Goal: Transaction & Acquisition: Subscribe to service/newsletter

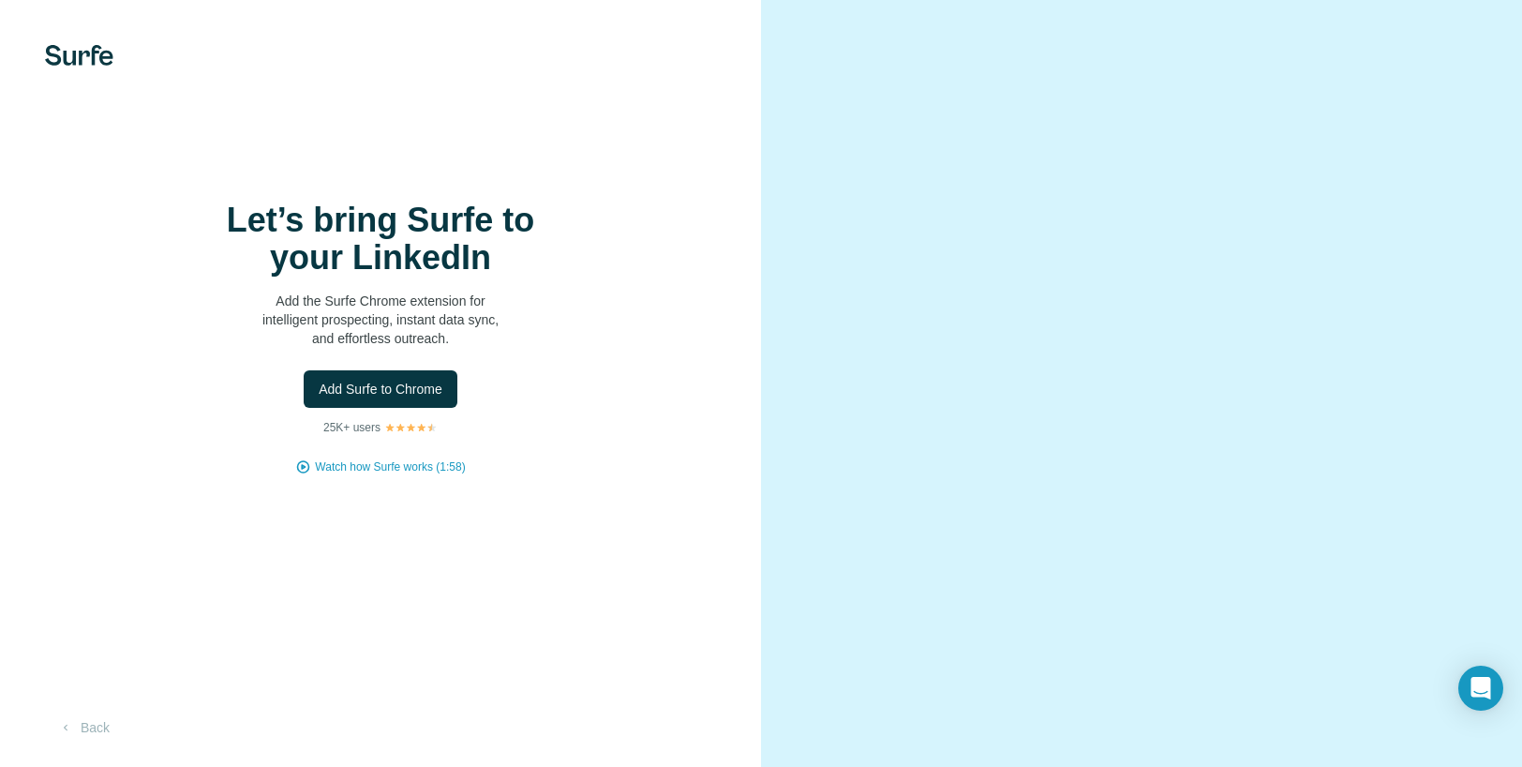
scroll to position [54, 0]
click at [396, 378] on button "Add Surfe to Chrome" at bounding box center [381, 388] width 154 height 37
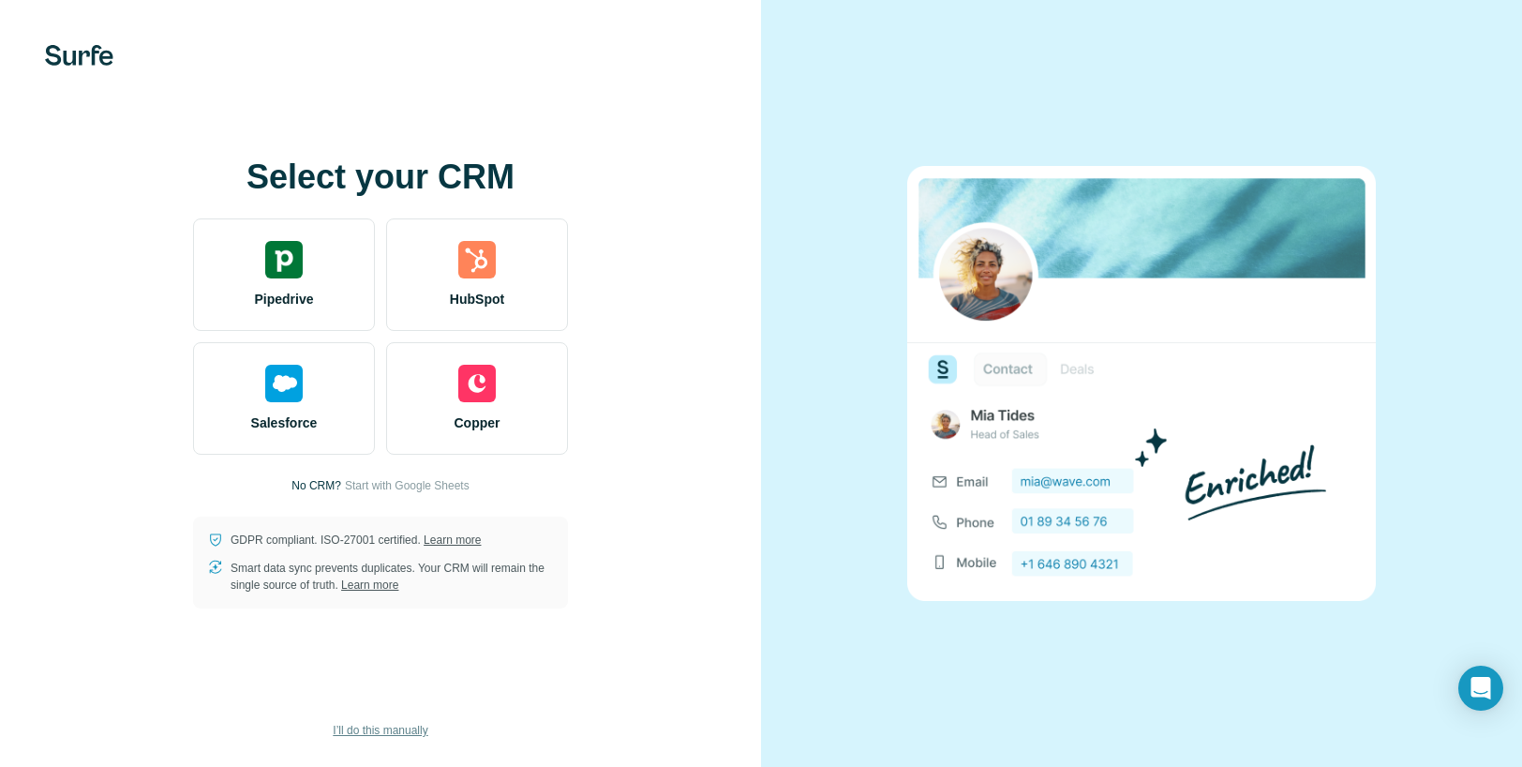
click at [396, 734] on span "I’ll do this manually" at bounding box center [380, 730] width 95 height 17
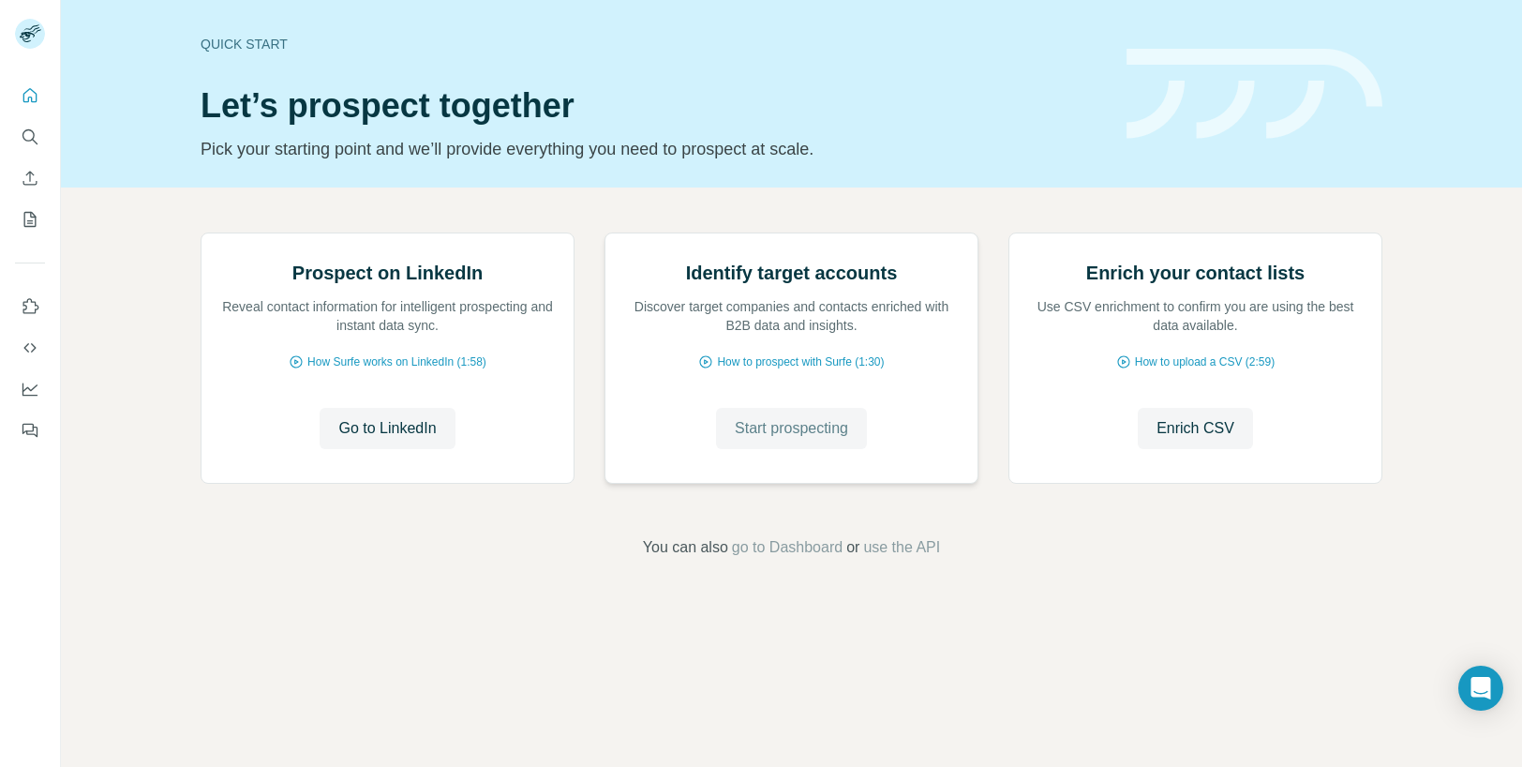
click at [804, 449] on button "Start prospecting" at bounding box center [791, 428] width 151 height 41
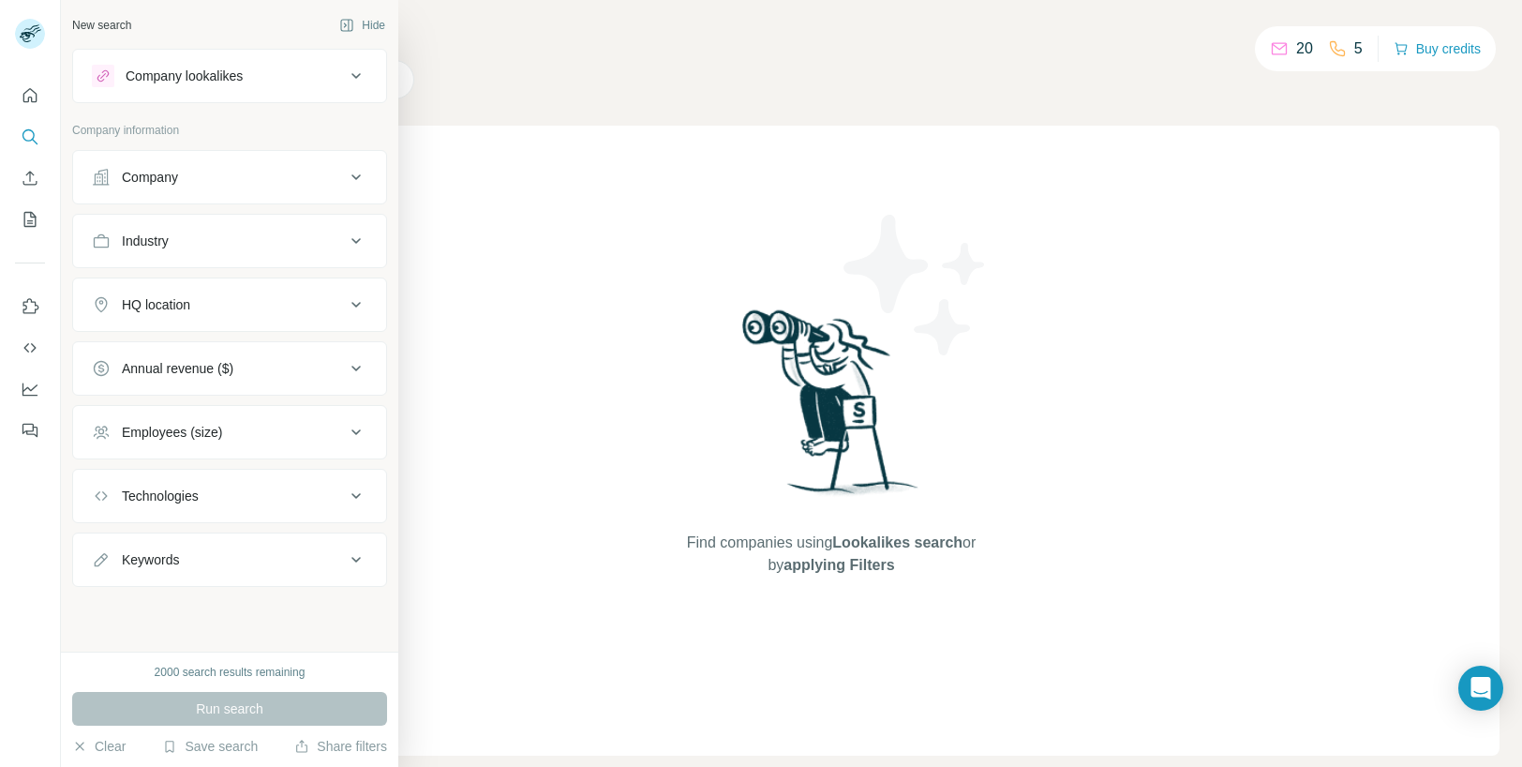
click at [193, 172] on div "Company" at bounding box center [218, 177] width 253 height 19
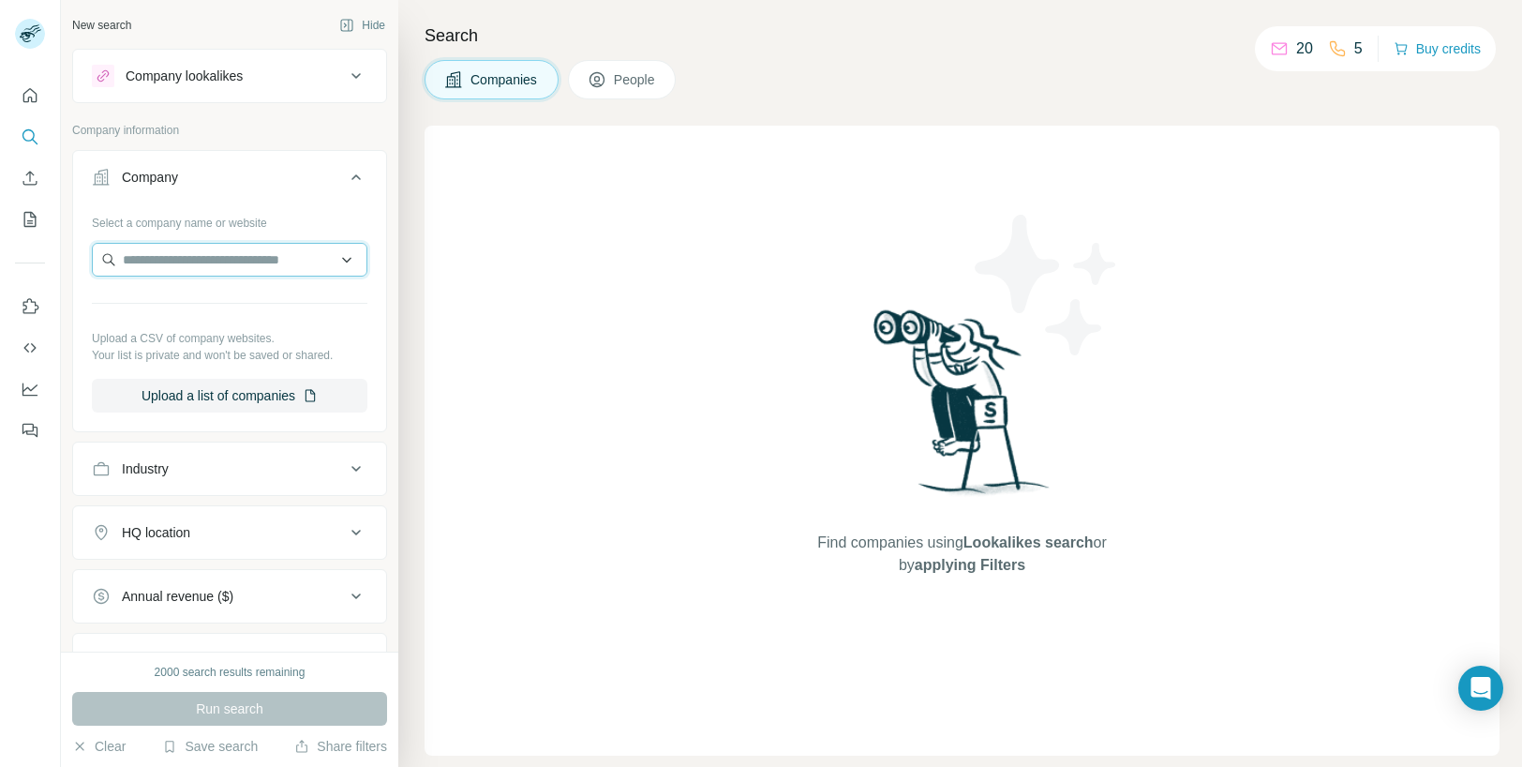
click at [227, 265] on input "text" at bounding box center [230, 260] width 276 height 34
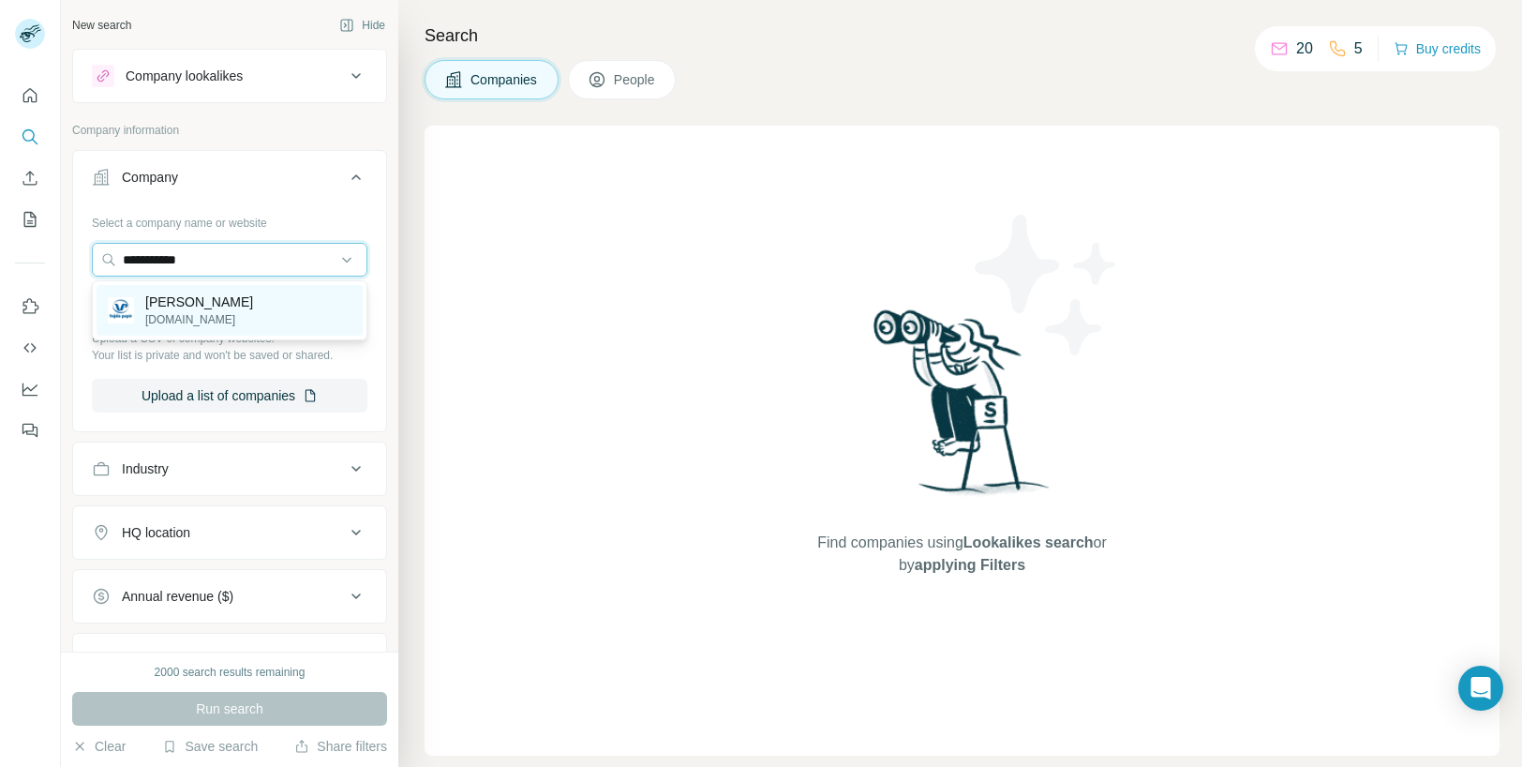
type input "**********"
click at [249, 313] on div "Vajda-Papír vajdapapir.hu" at bounding box center [230, 310] width 266 height 51
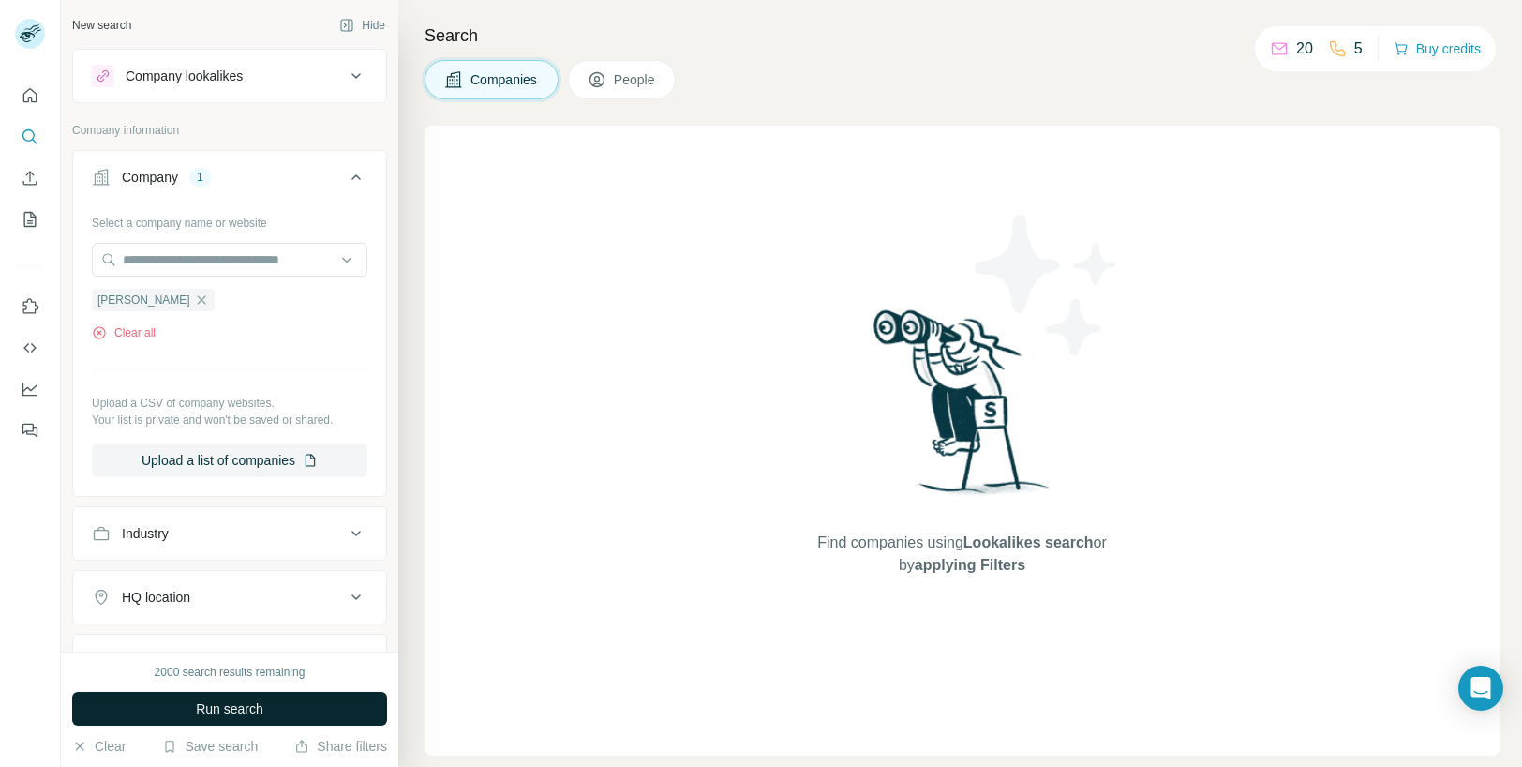
click at [229, 707] on span "Run search" at bounding box center [229, 708] width 67 height 19
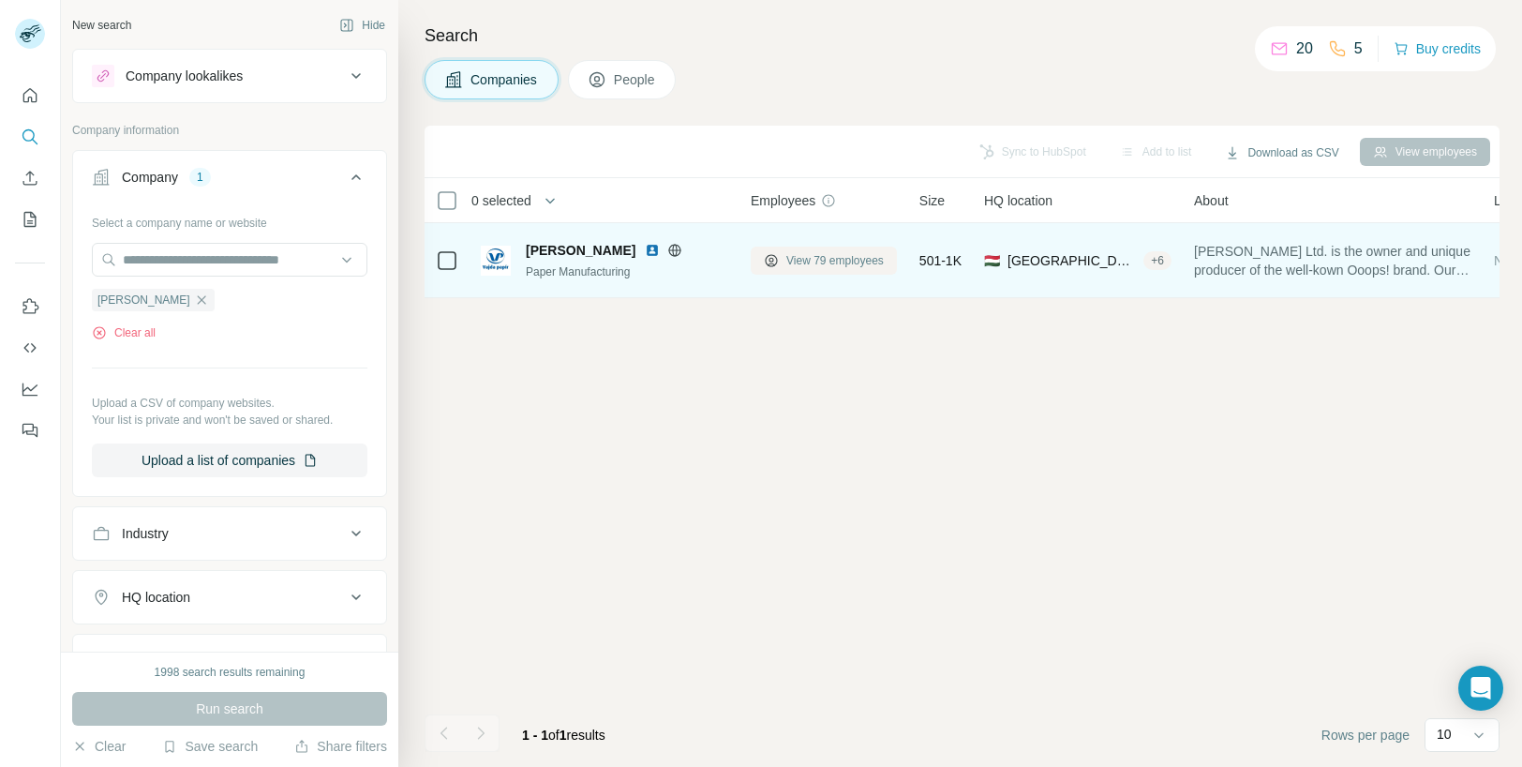
click at [828, 261] on span "View 79 employees" at bounding box center [834, 260] width 97 height 17
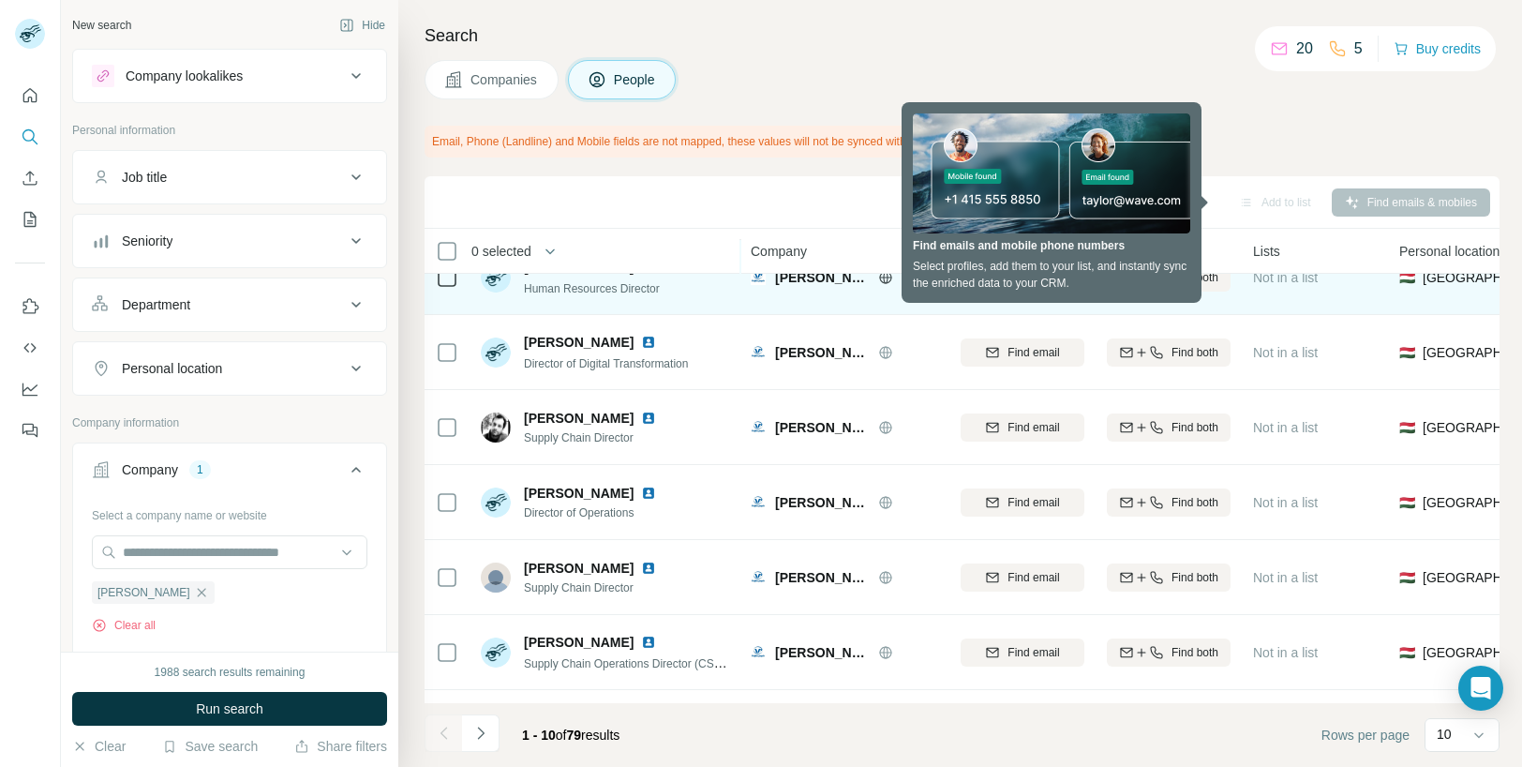
scroll to position [321, 0]
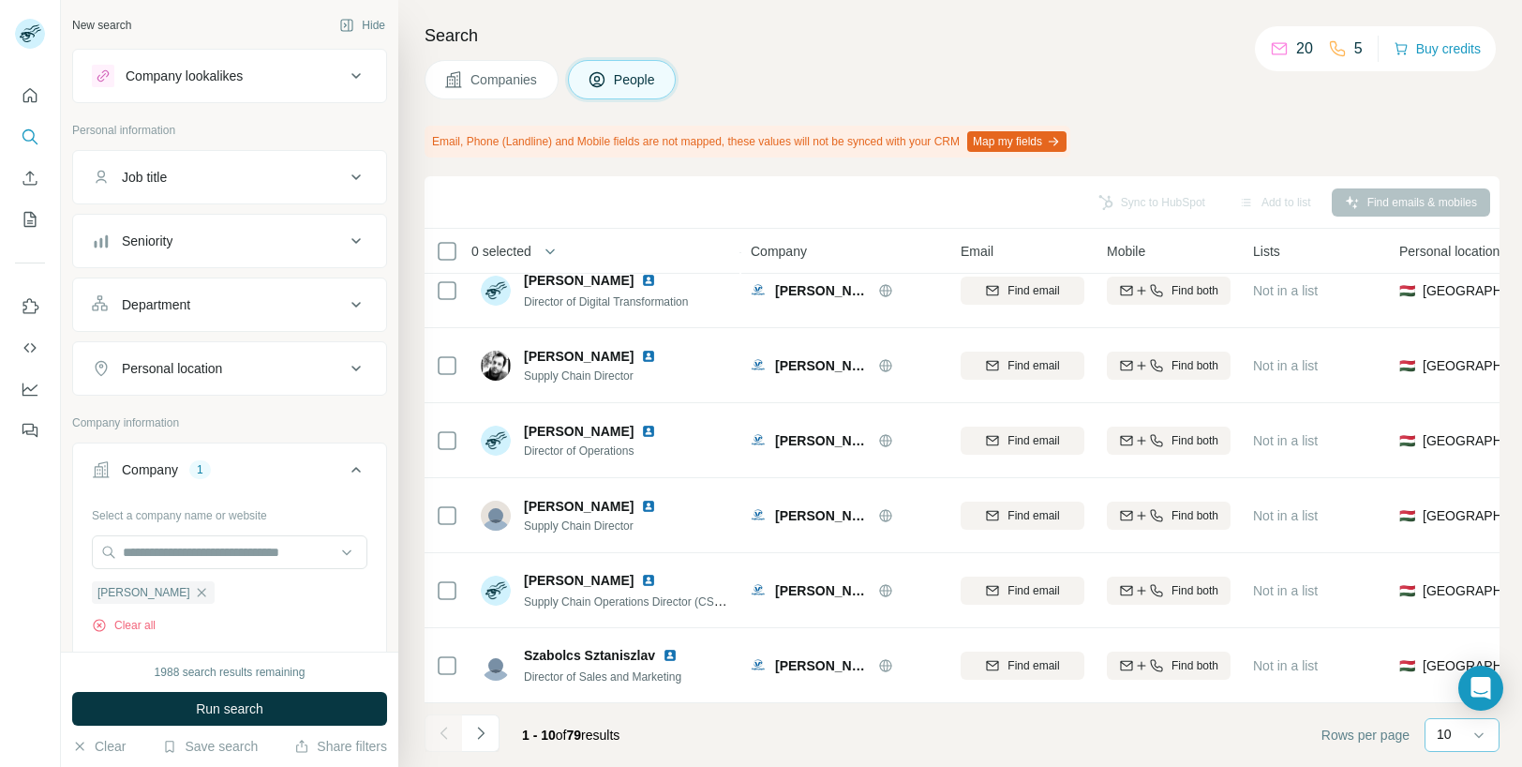
click at [1457, 733] on div "10" at bounding box center [1460, 733] width 47 height 19
click at [1444, 701] on p "10" at bounding box center [1448, 692] width 15 height 19
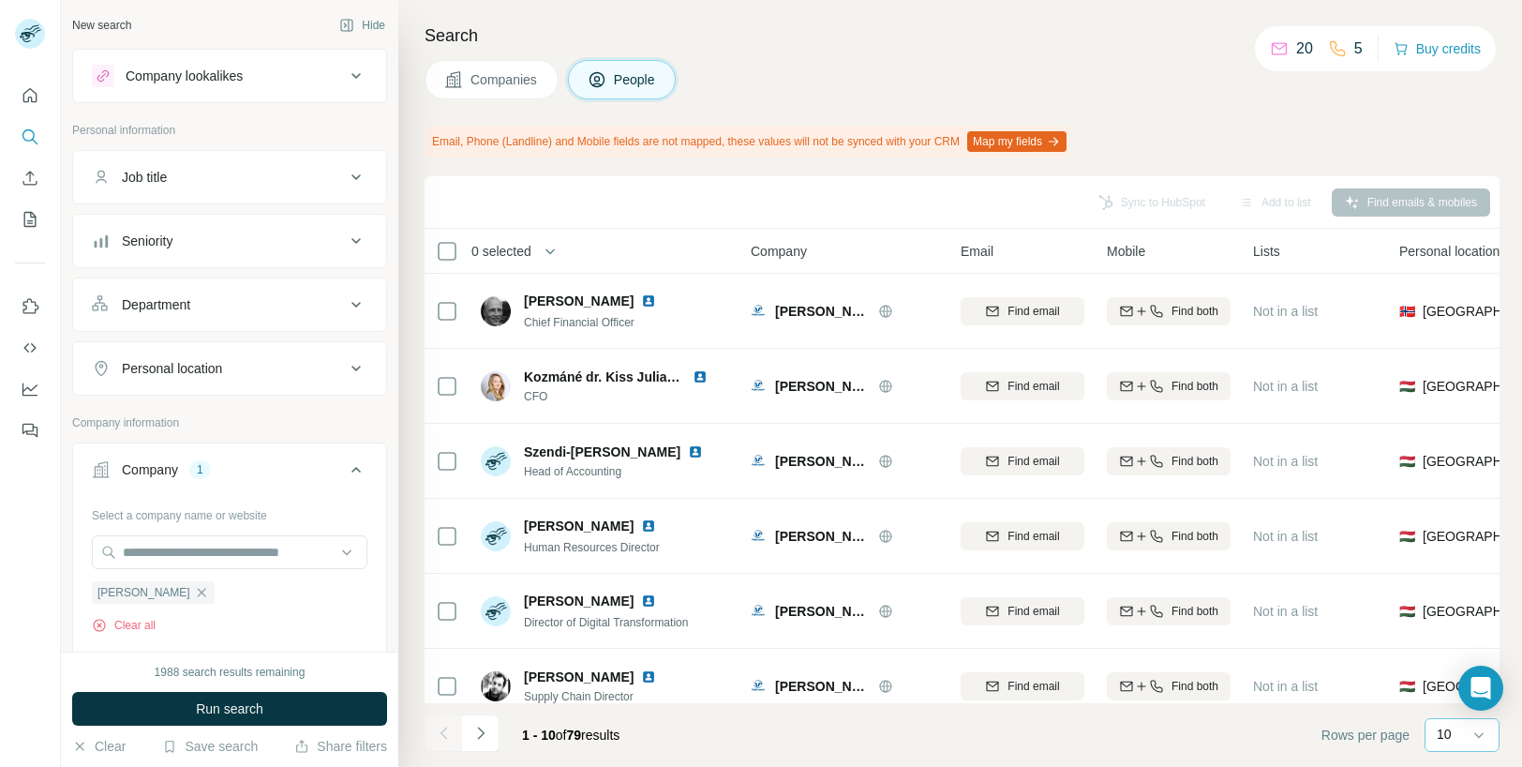
click at [281, 187] on button "Job title" at bounding box center [229, 177] width 313 height 45
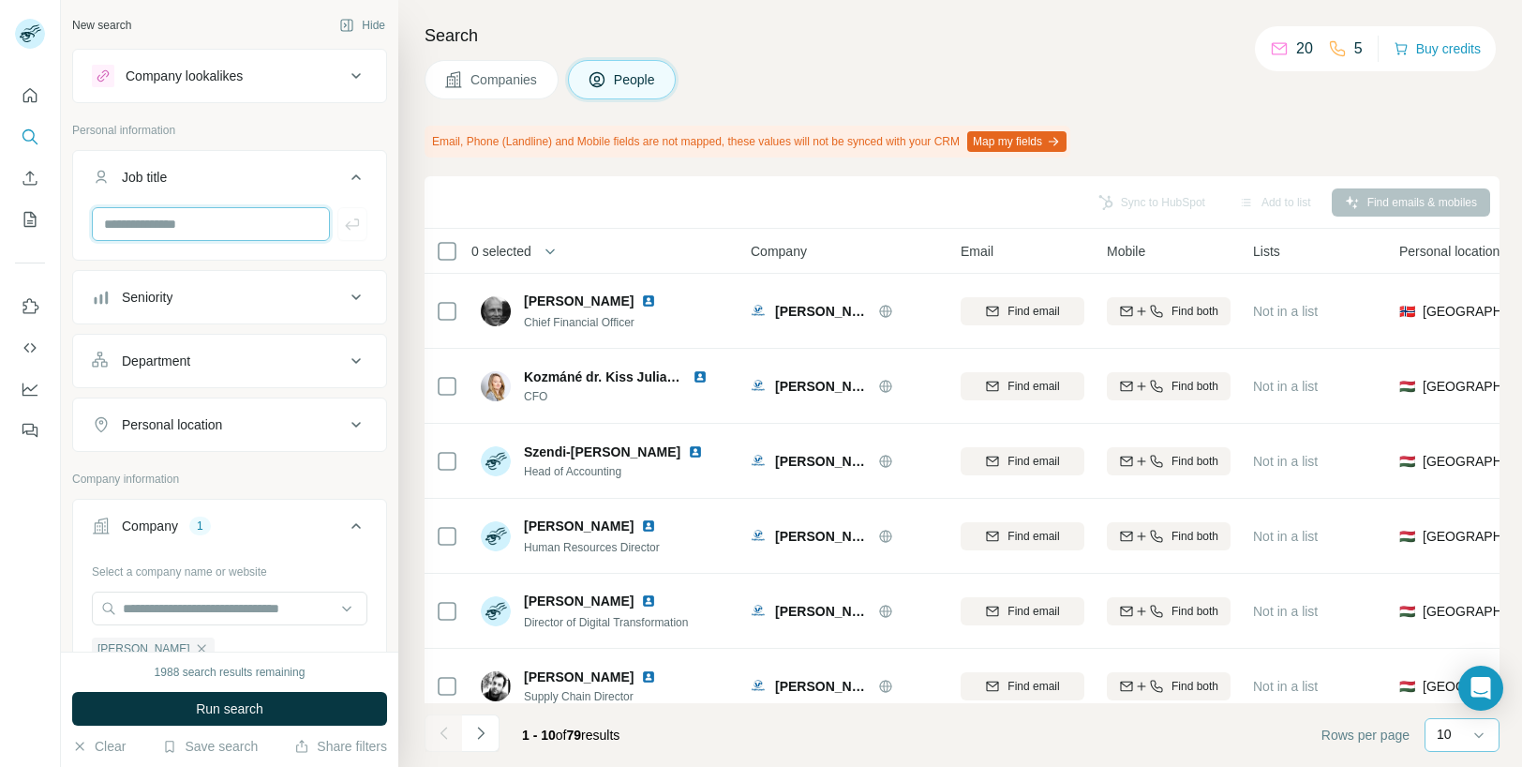
click at [246, 221] on input "text" at bounding box center [211, 224] width 238 height 34
click at [253, 183] on div "Job title" at bounding box center [218, 177] width 253 height 19
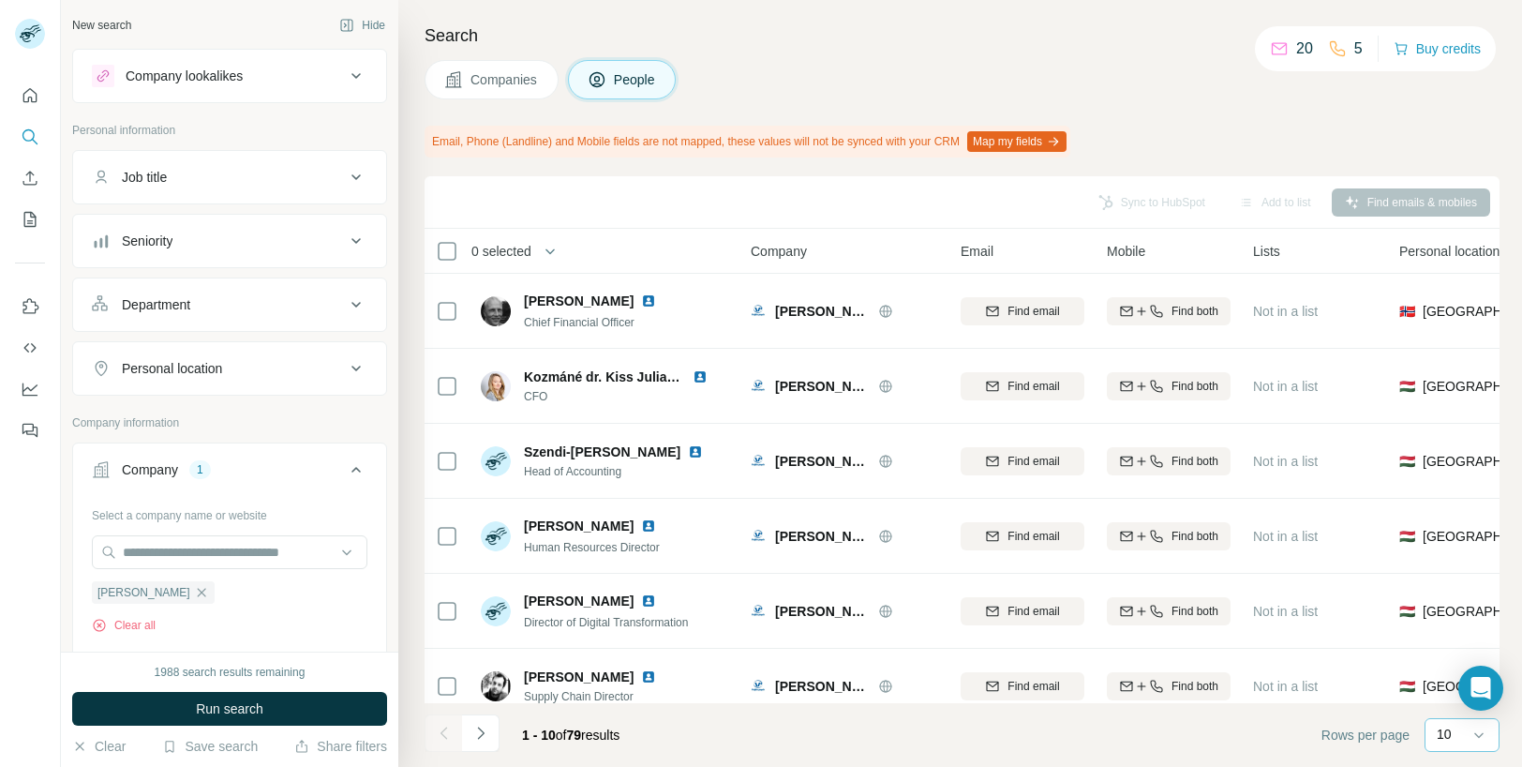
click at [247, 271] on ul "Job title Seniority Department Personal location" at bounding box center [229, 273] width 315 height 246
click at [251, 242] on div "Seniority" at bounding box center [218, 241] width 253 height 19
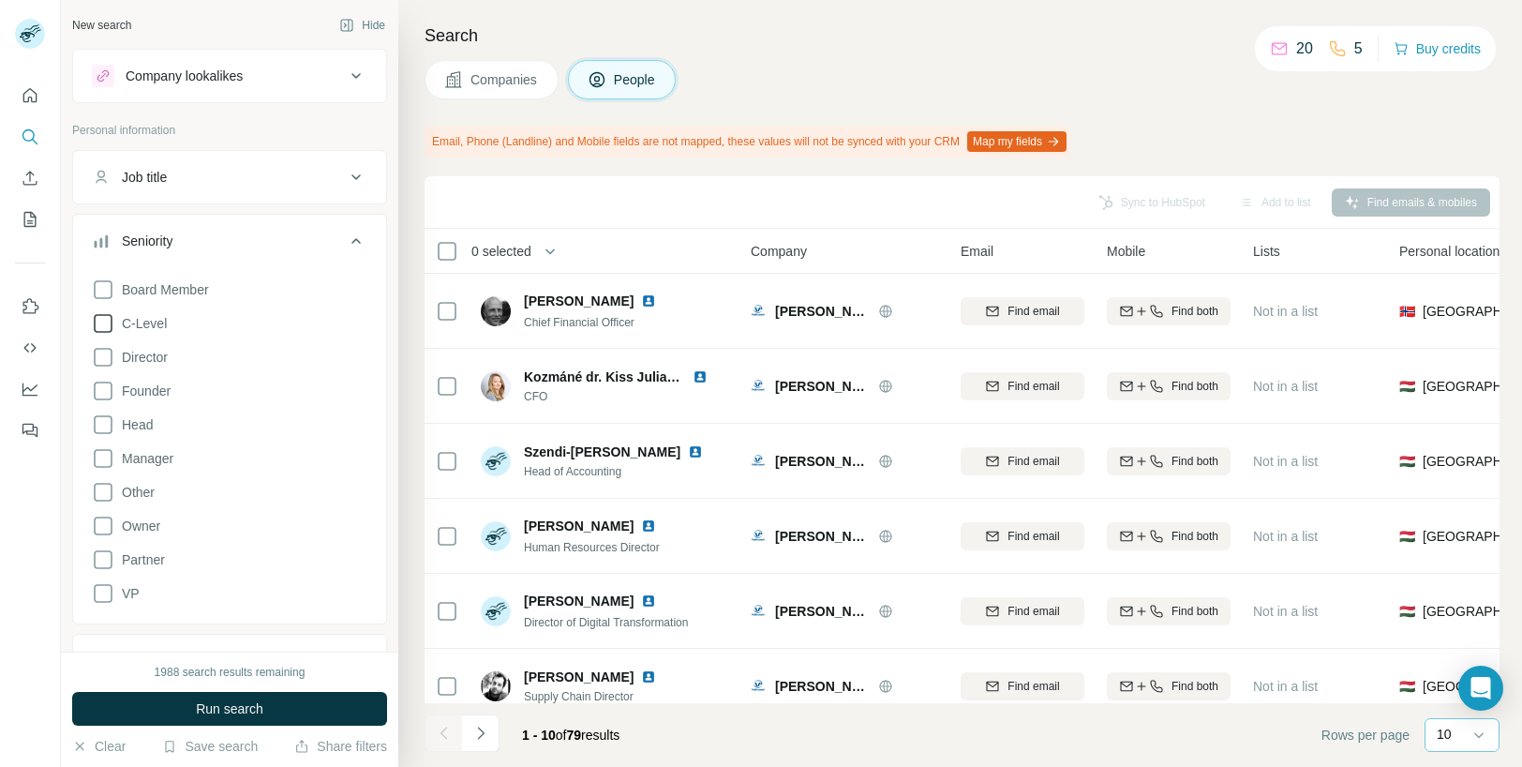
click at [142, 319] on span "C-Level" at bounding box center [140, 323] width 52 height 19
click at [249, 703] on span "Run search" at bounding box center [229, 708] width 67 height 19
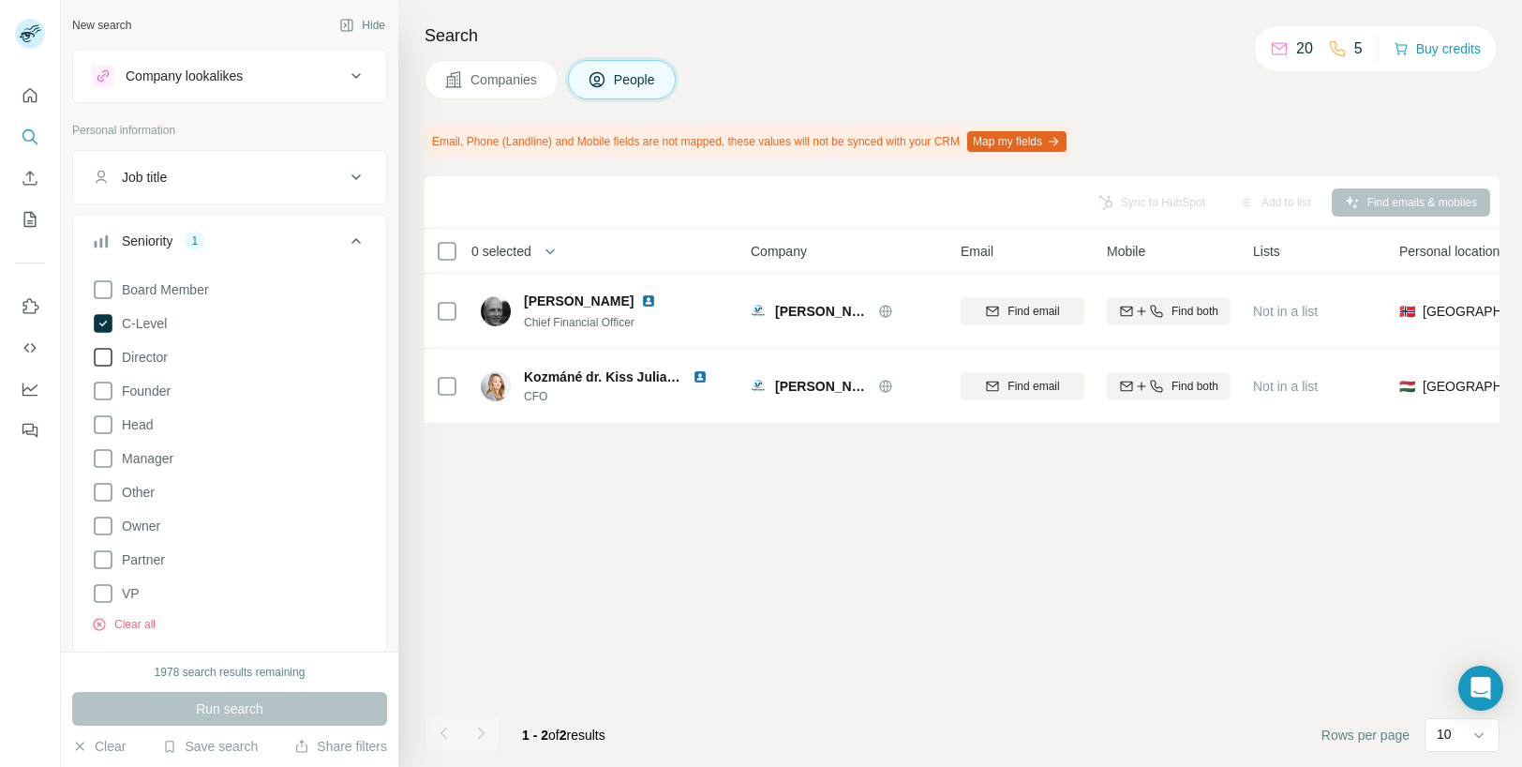
click at [142, 363] on span "Director" at bounding box center [140, 357] width 53 height 19
click at [142, 388] on span "Founder" at bounding box center [142, 390] width 56 height 19
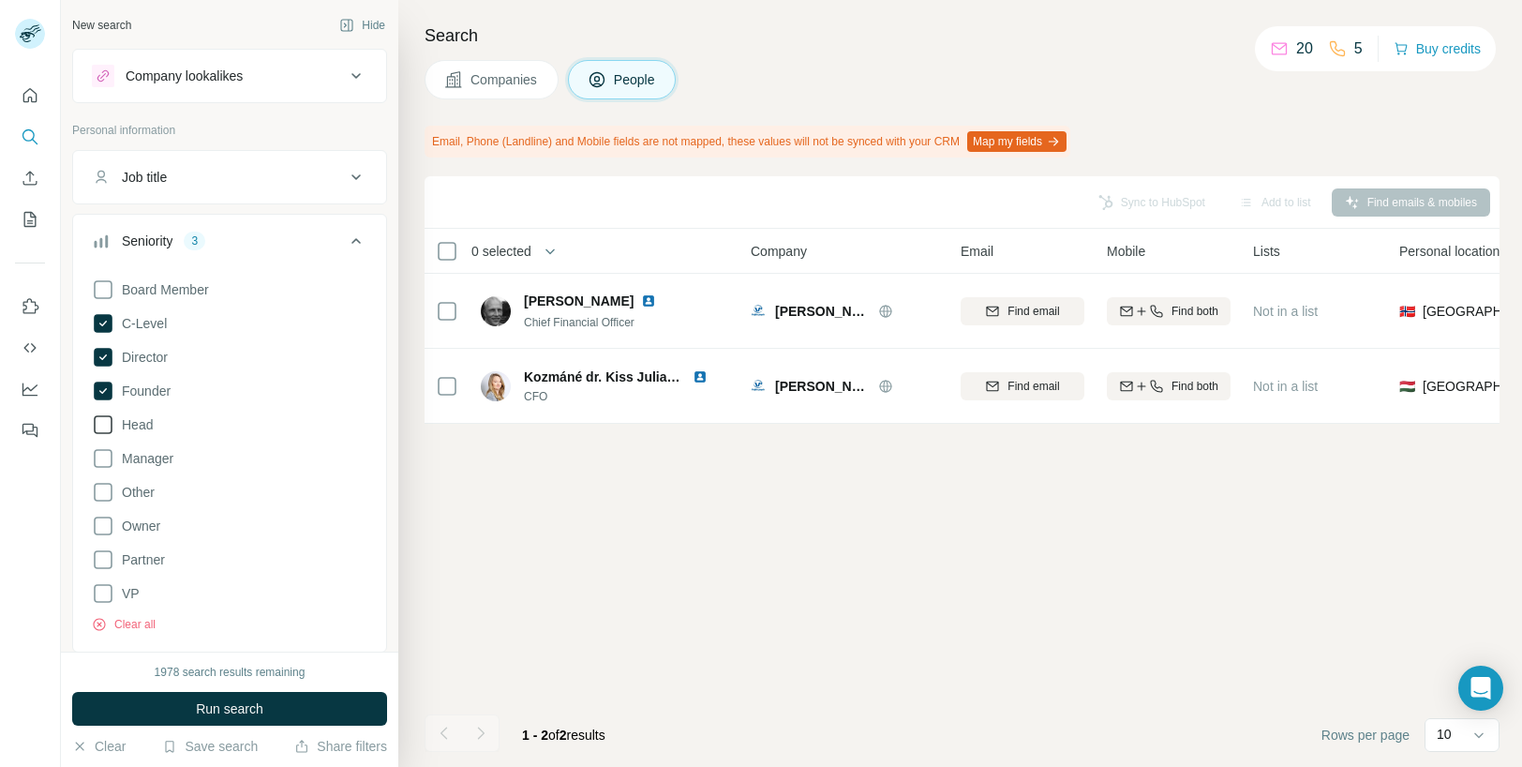
click at [133, 427] on span "Head" at bounding box center [133, 424] width 38 height 19
click at [230, 700] on span "Run search" at bounding box center [229, 708] width 67 height 19
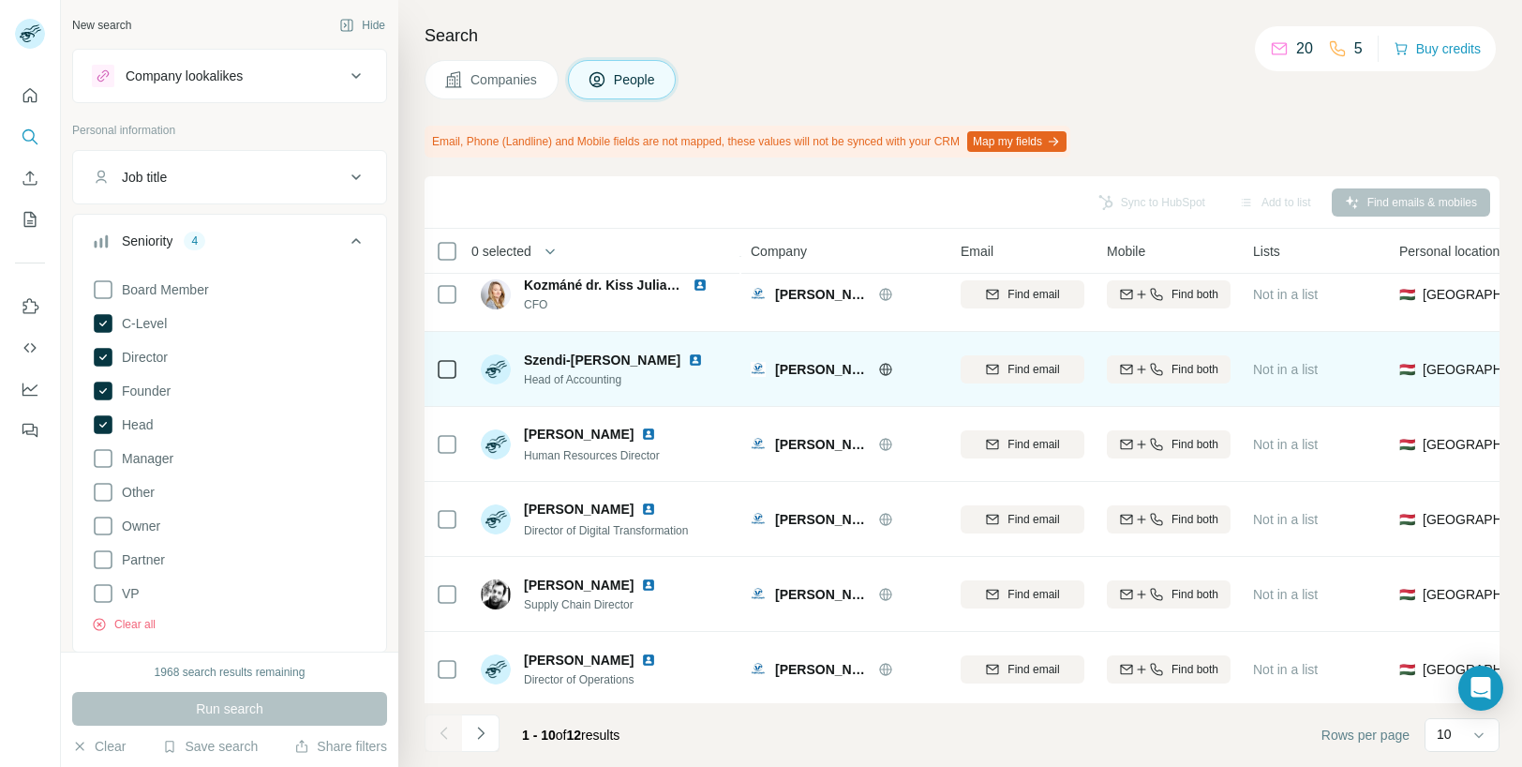
scroll to position [94, 0]
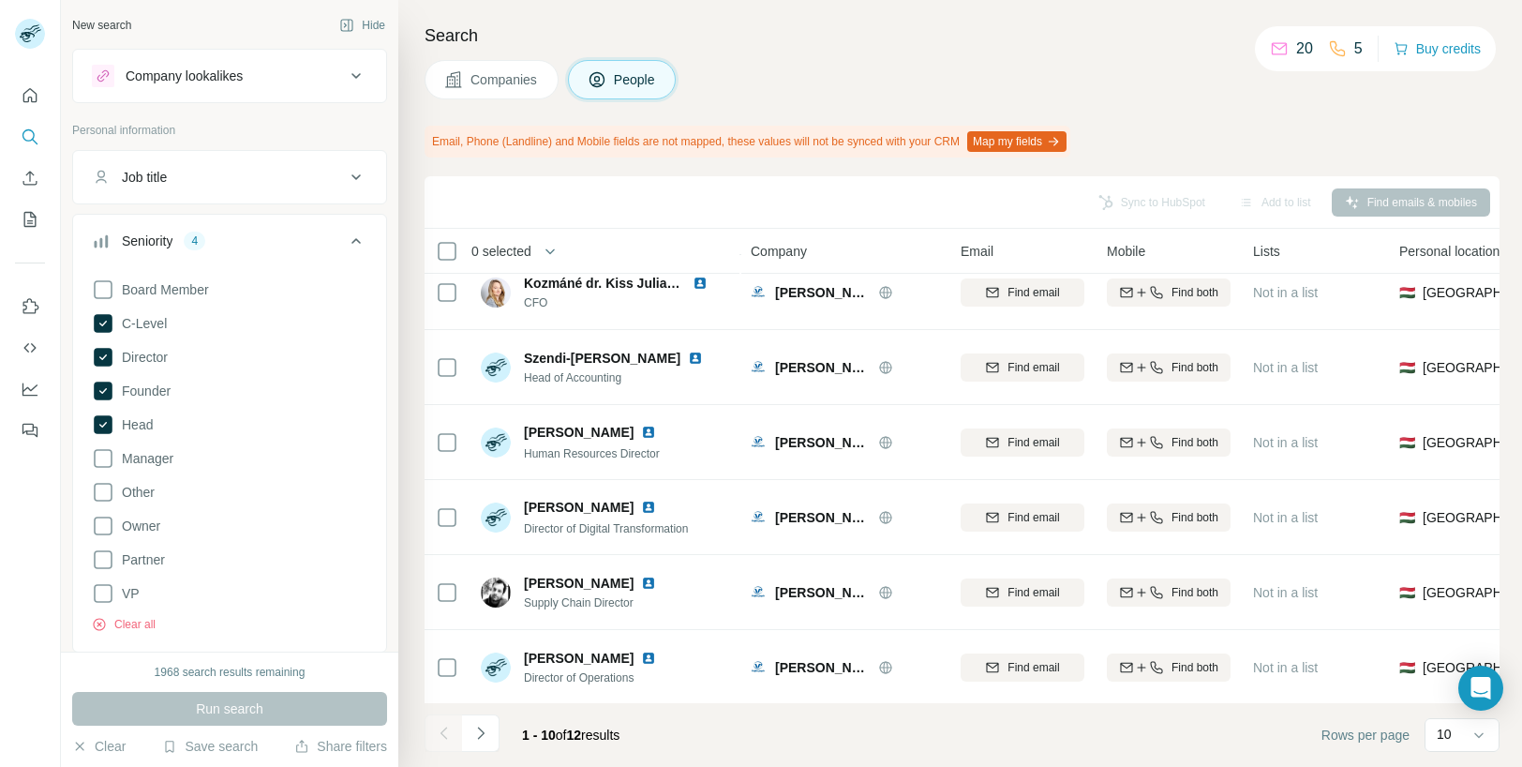
click at [299, 237] on div "Seniority 4" at bounding box center [218, 241] width 253 height 19
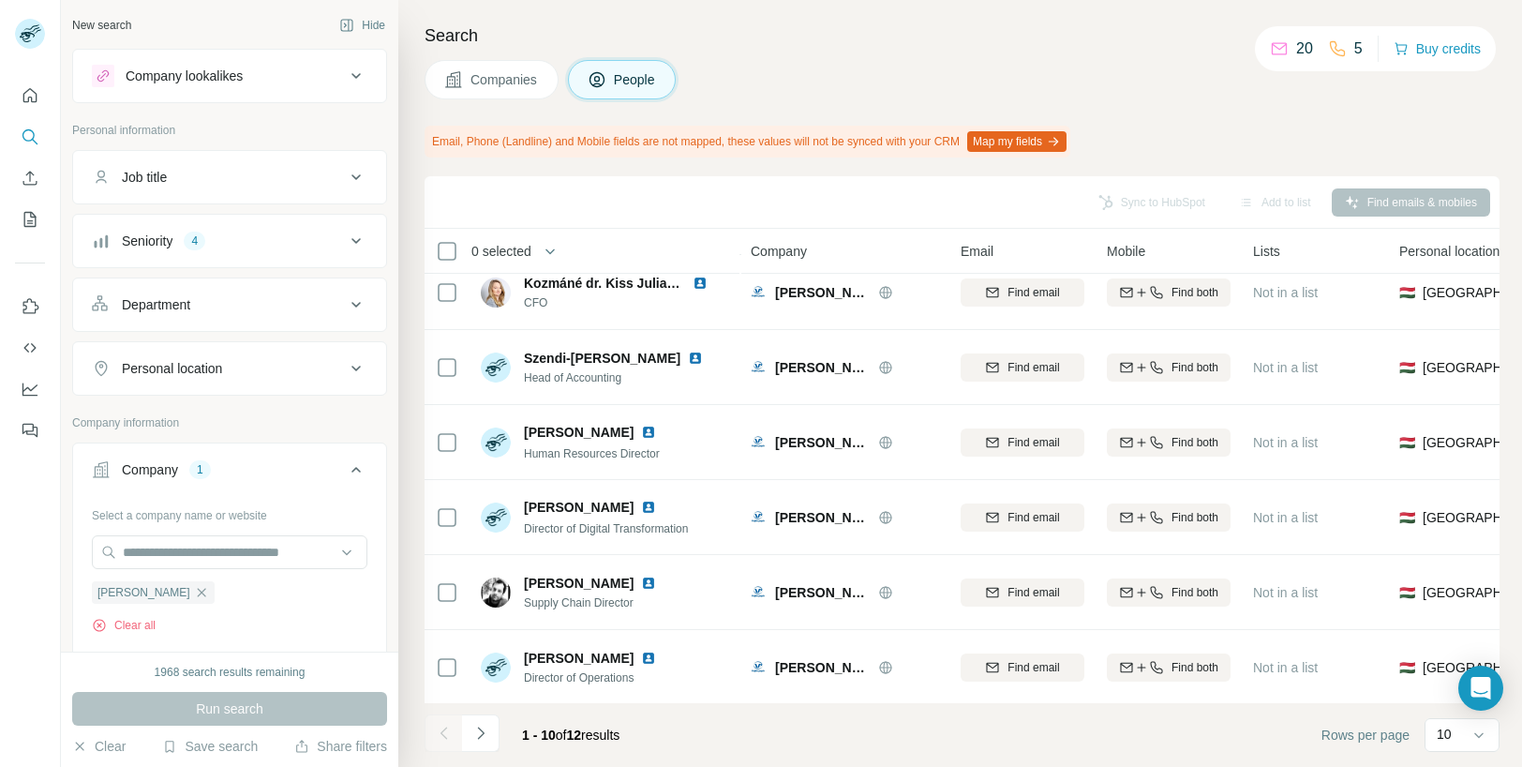
click at [261, 371] on div "Personal location" at bounding box center [218, 368] width 253 height 19
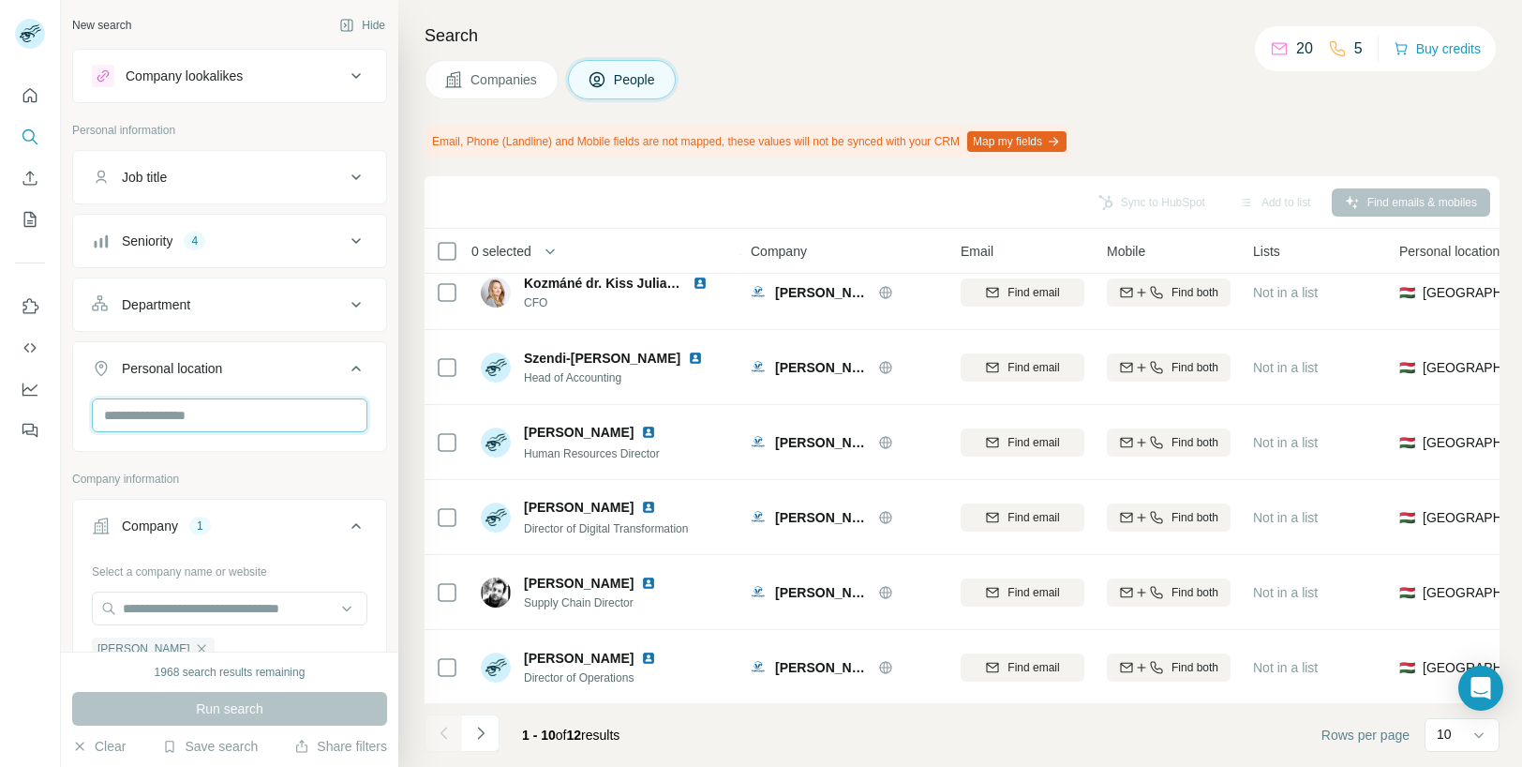
click at [198, 408] on input "text" at bounding box center [230, 415] width 276 height 34
type input "***"
click at [204, 456] on div "🇭🇺 [GEOGRAPHIC_DATA]" at bounding box center [230, 465] width 244 height 22
click at [351, 463] on div "🇭🇺 [GEOGRAPHIC_DATA]" at bounding box center [230, 474] width 266 height 67
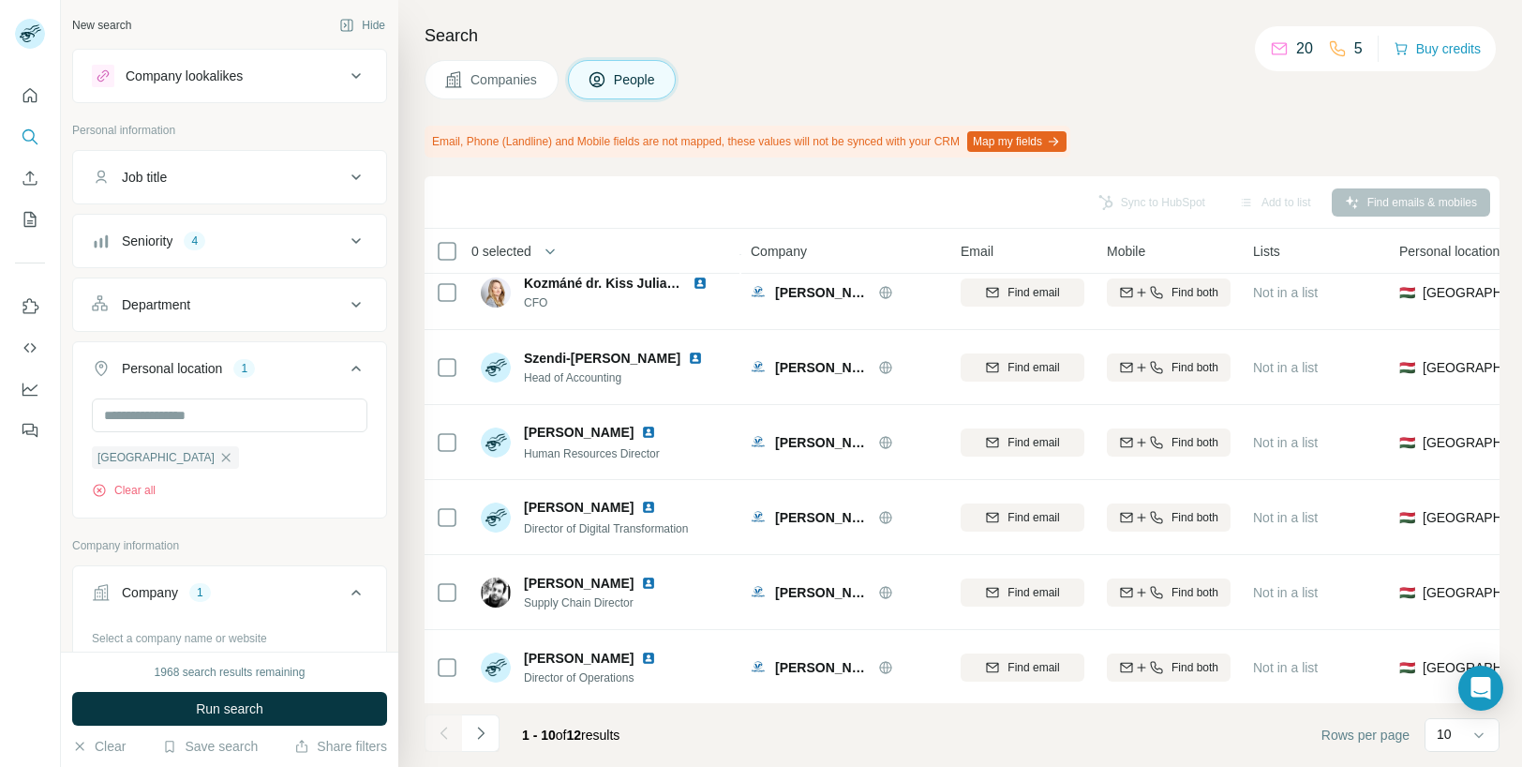
click at [320, 549] on p "Company information" at bounding box center [229, 545] width 315 height 17
click at [264, 715] on button "Run search" at bounding box center [229, 709] width 315 height 34
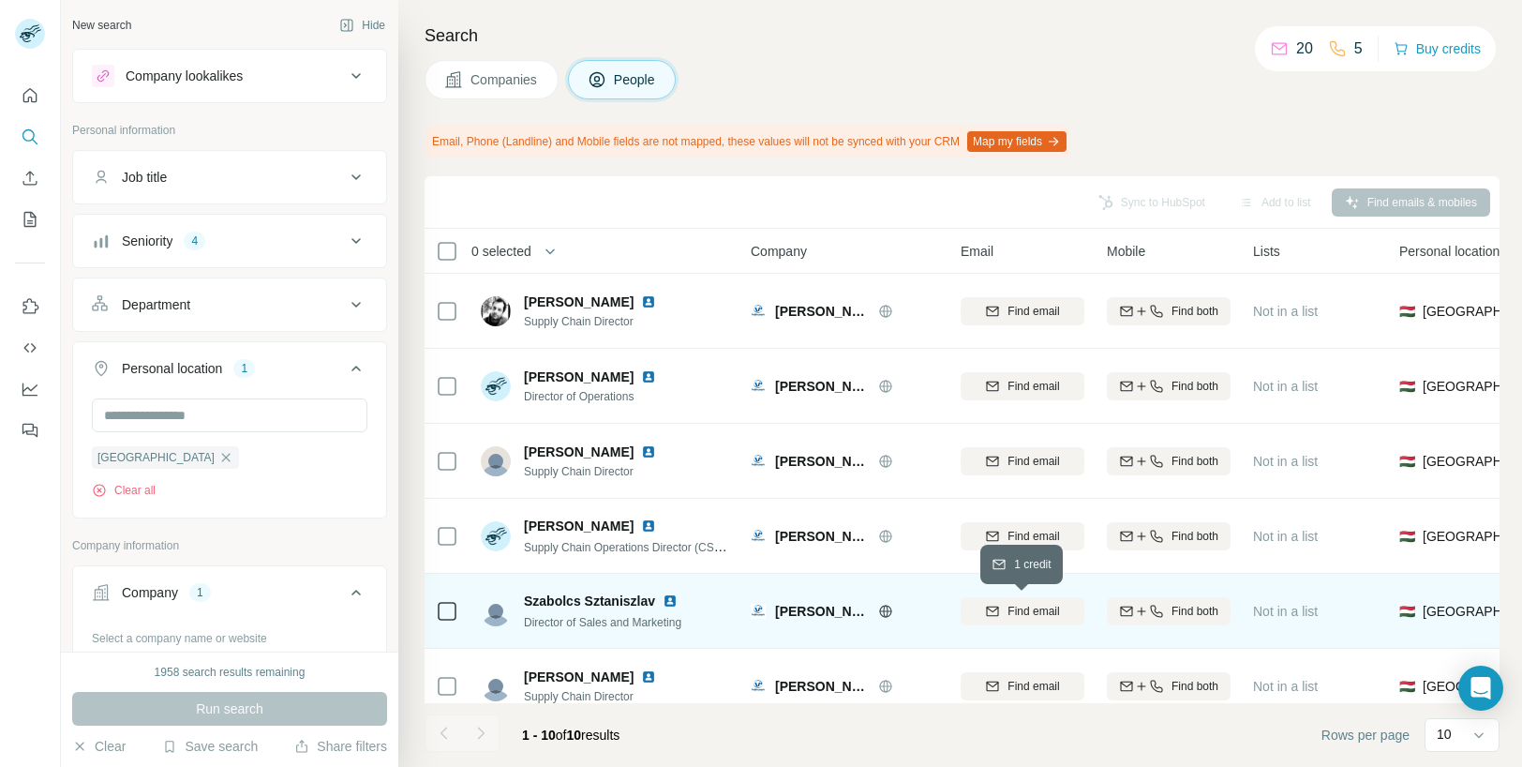
scroll to position [321, 0]
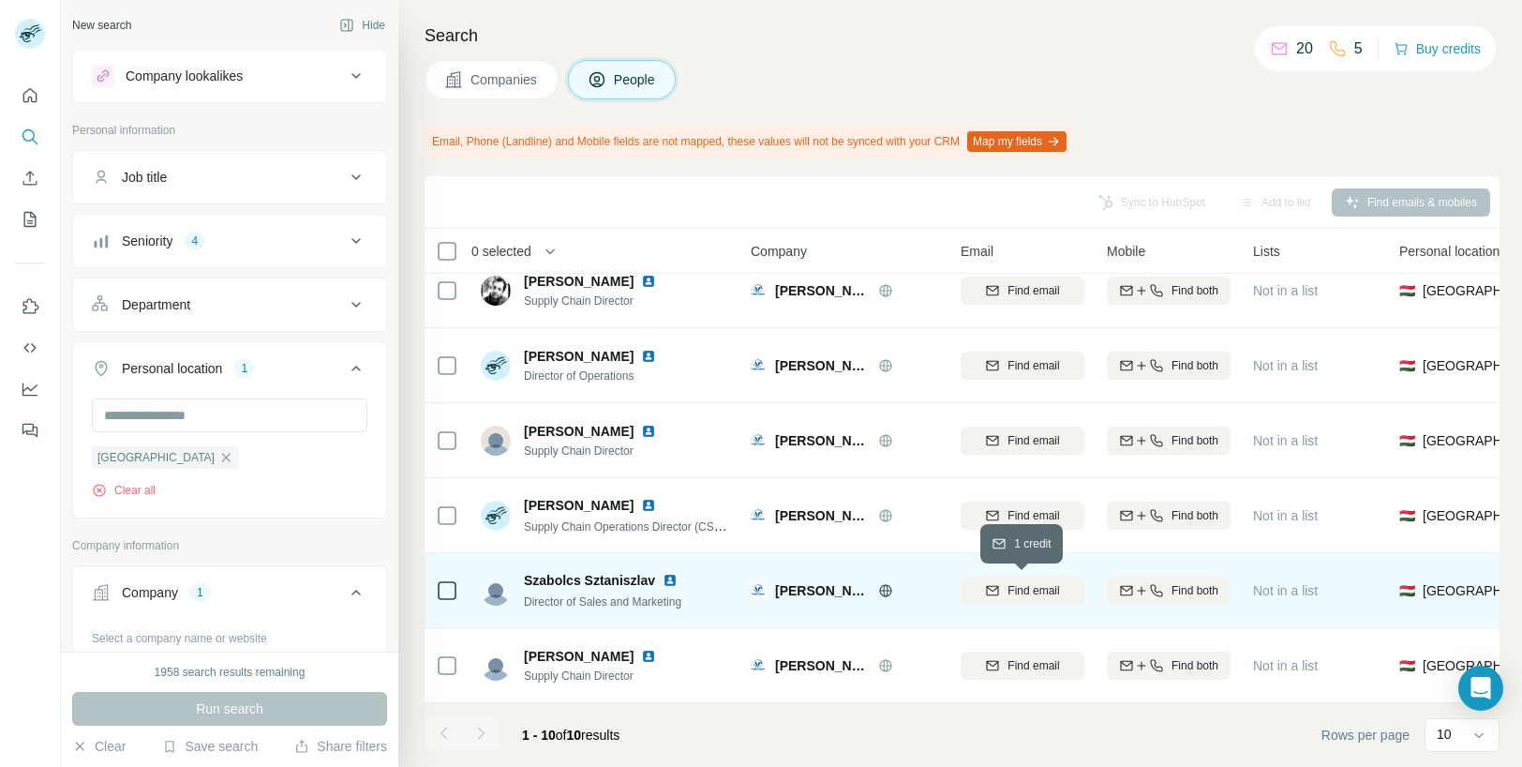
click at [1026, 588] on span "Find email" at bounding box center [1034, 590] width 52 height 17
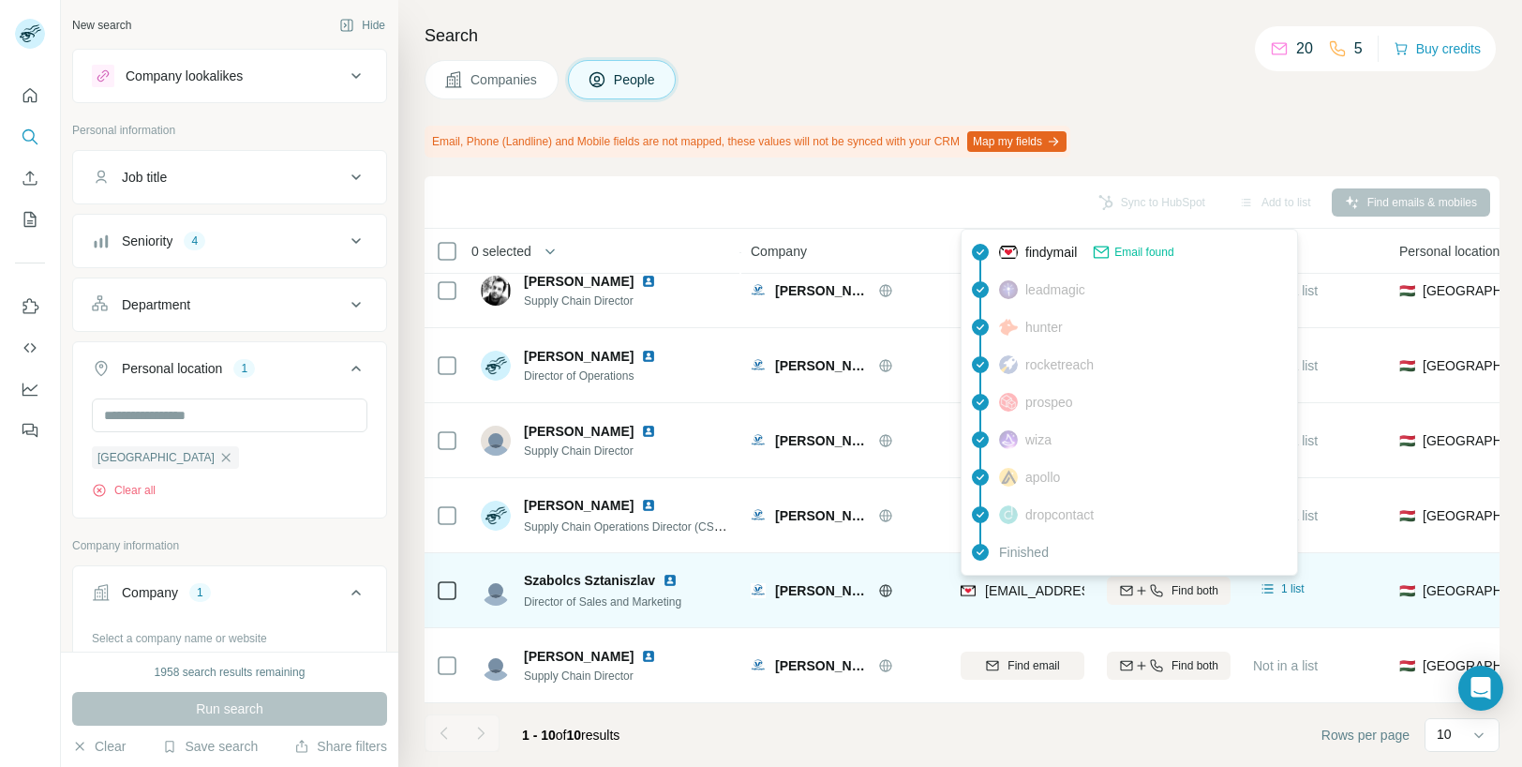
click at [1038, 587] on span "sztaniszlavszabolcs@vajdapapir.hu" at bounding box center [1096, 590] width 222 height 15
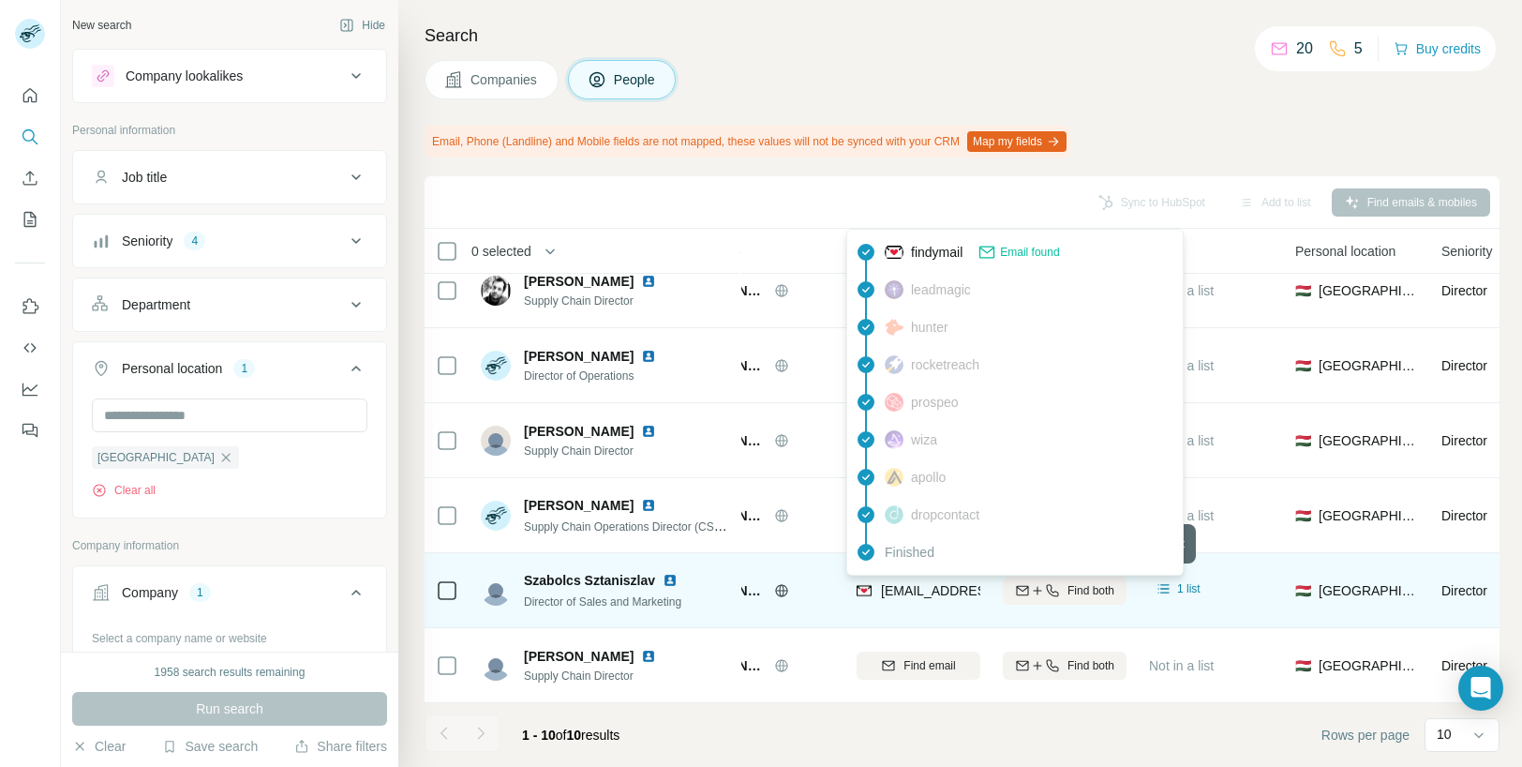
scroll to position [321, 114]
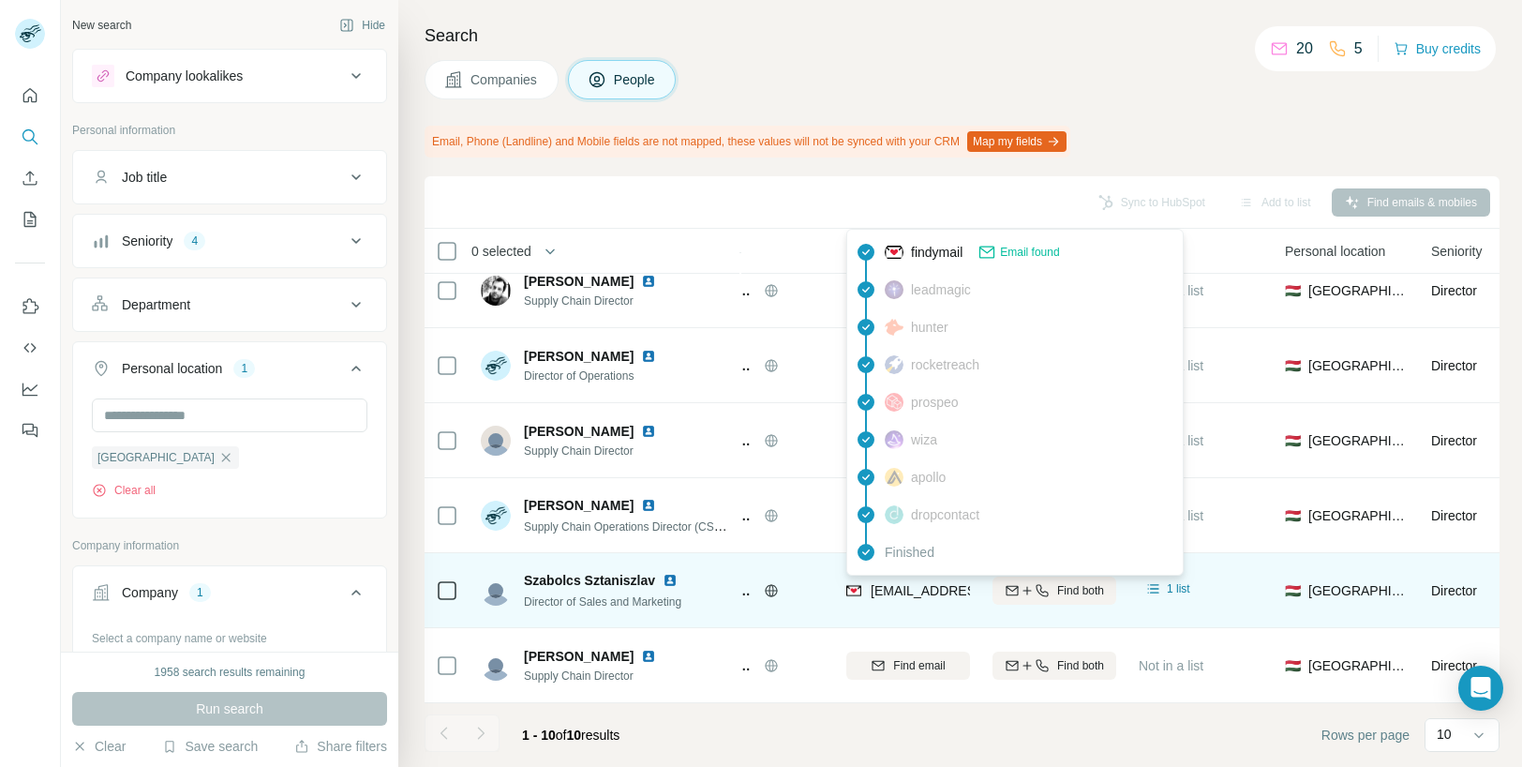
click at [916, 588] on span "sztaniszlavszabolcs@vajdapapir.hu" at bounding box center [982, 590] width 222 height 15
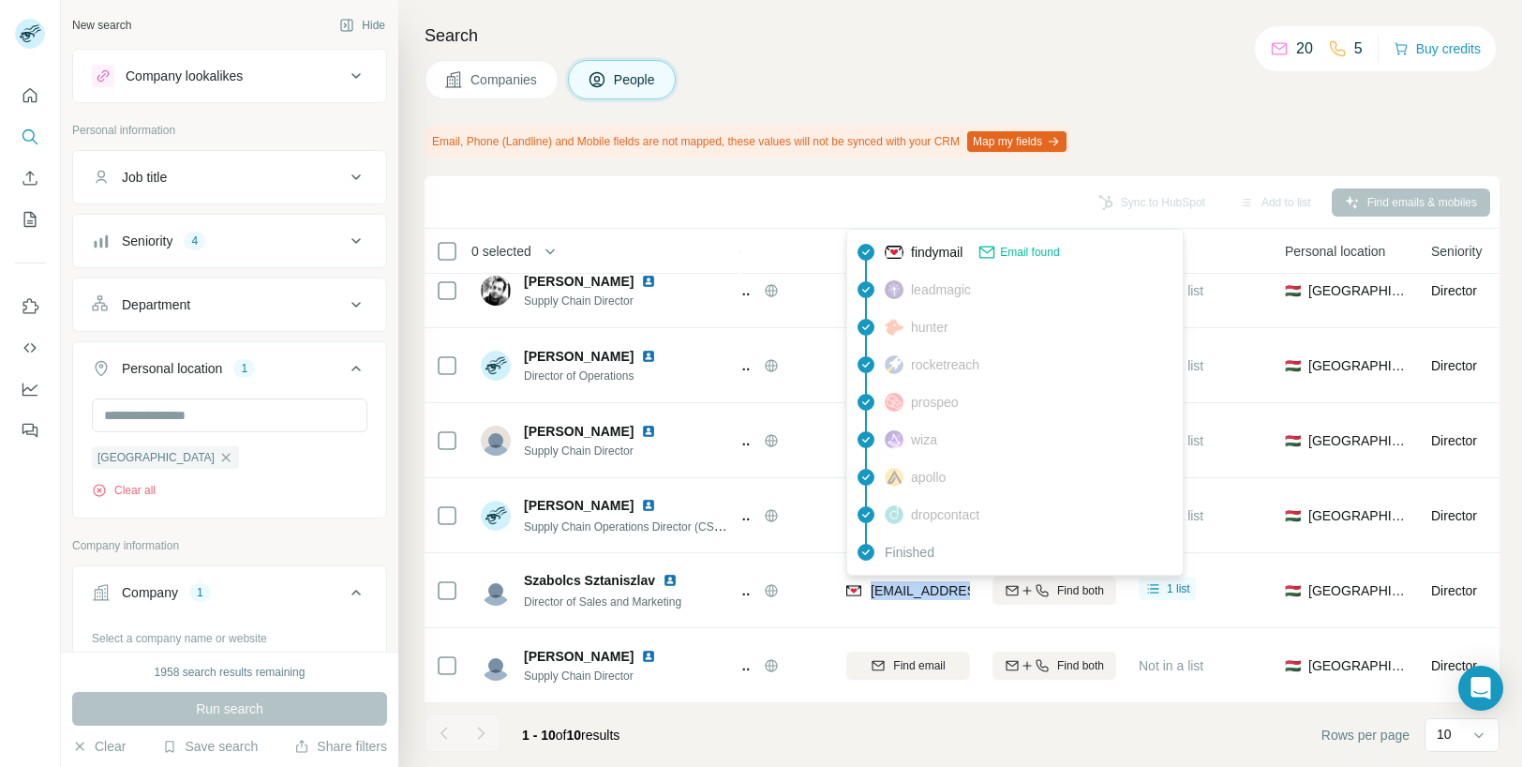
copy span "sztaniszlavszabolcs"
click at [1033, 250] on span "Email found" at bounding box center [1029, 252] width 59 height 17
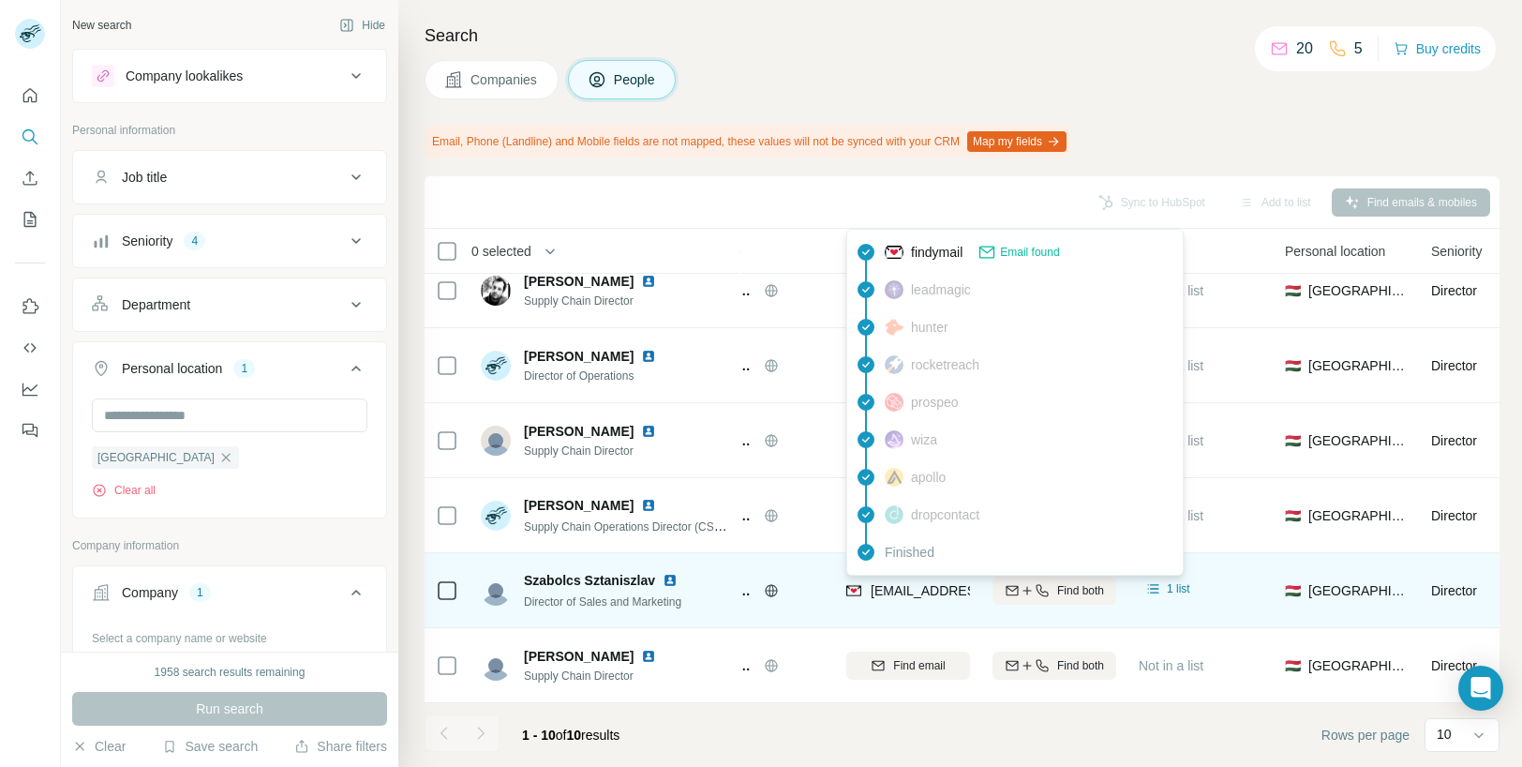
click at [854, 588] on img at bounding box center [853, 590] width 15 height 19
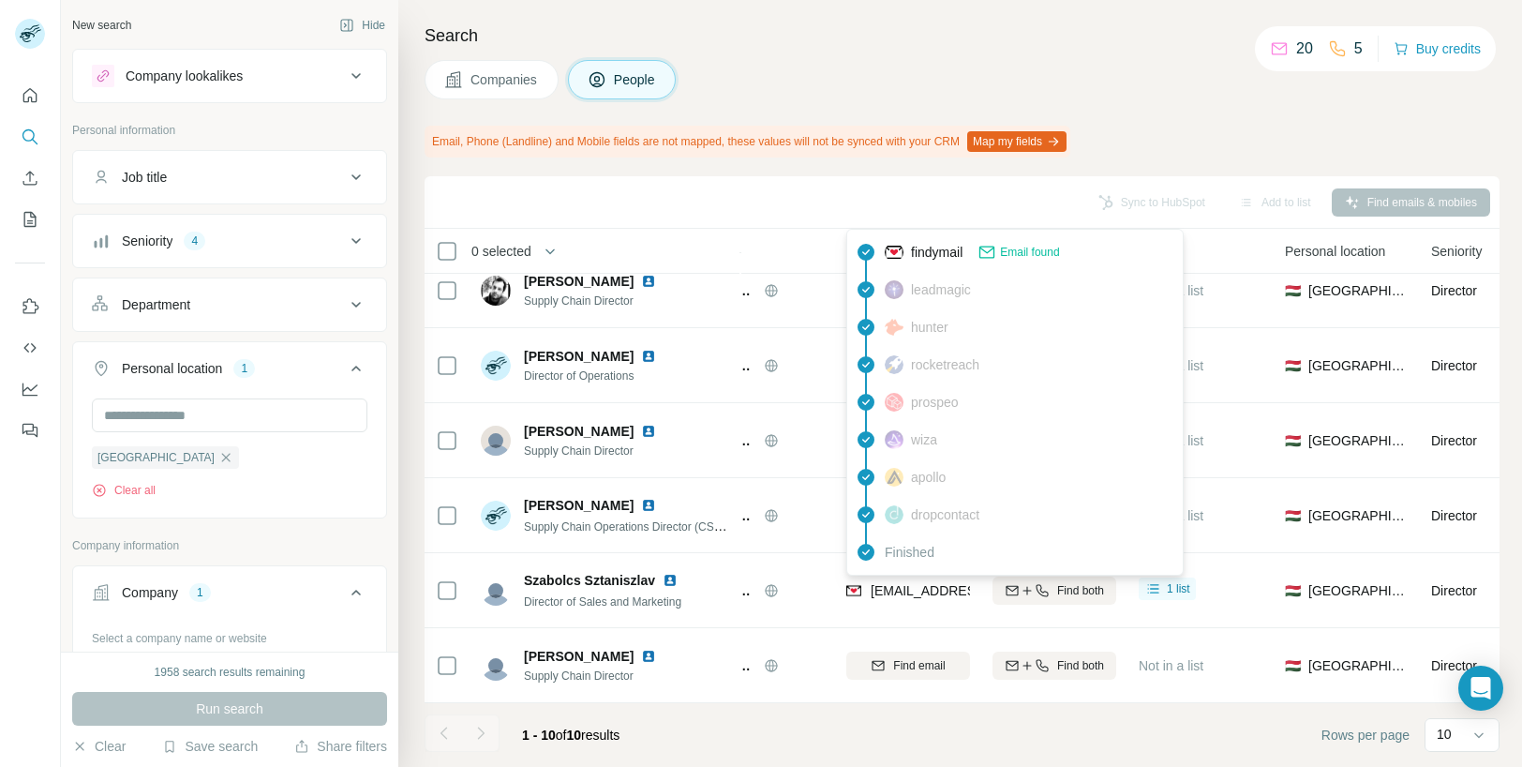
click at [935, 509] on span "dropcontact" at bounding box center [945, 514] width 68 height 19
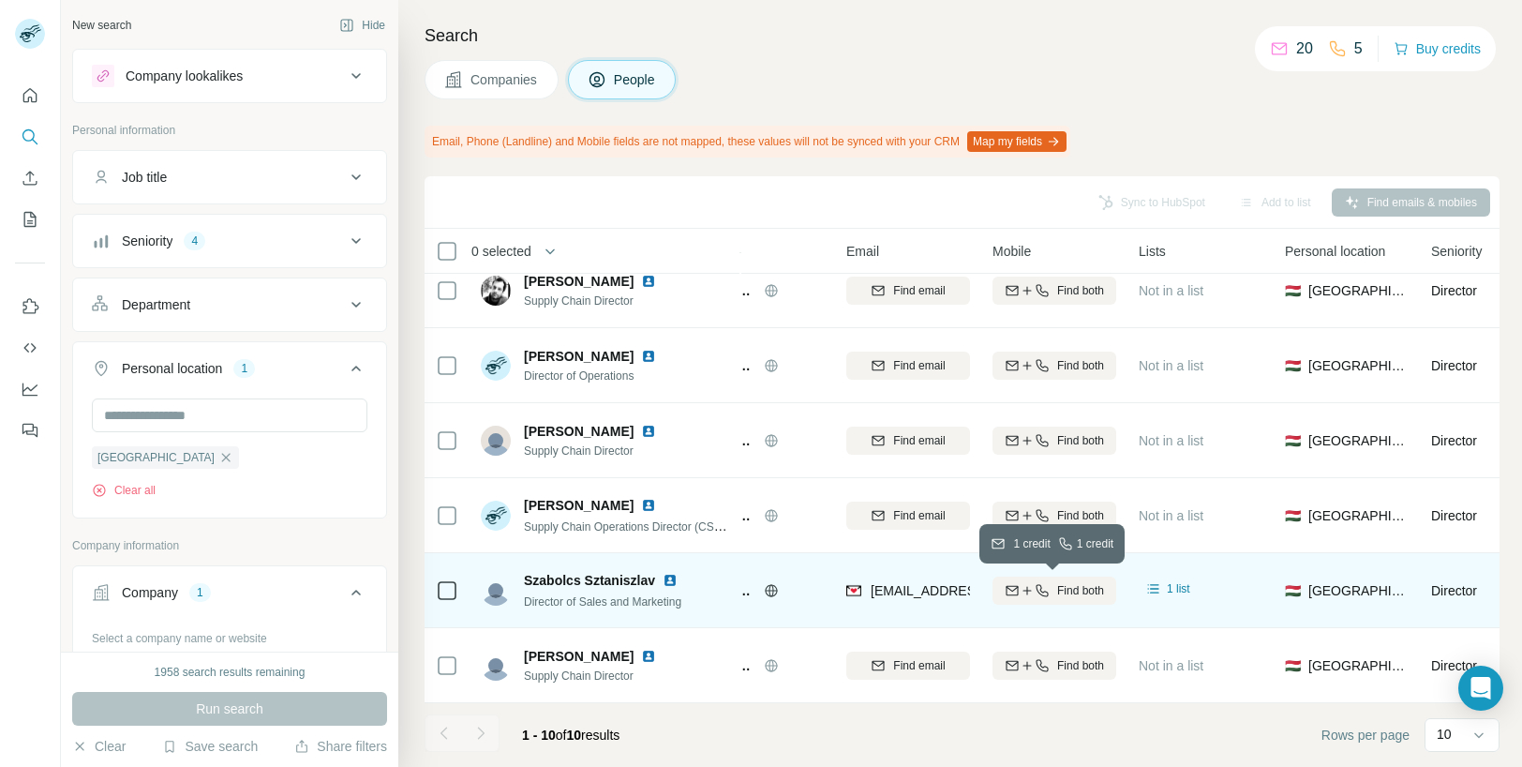
click at [1082, 591] on span "Find both" at bounding box center [1080, 590] width 47 height 17
click at [1169, 588] on span "1 list" at bounding box center [1178, 588] width 23 height 17
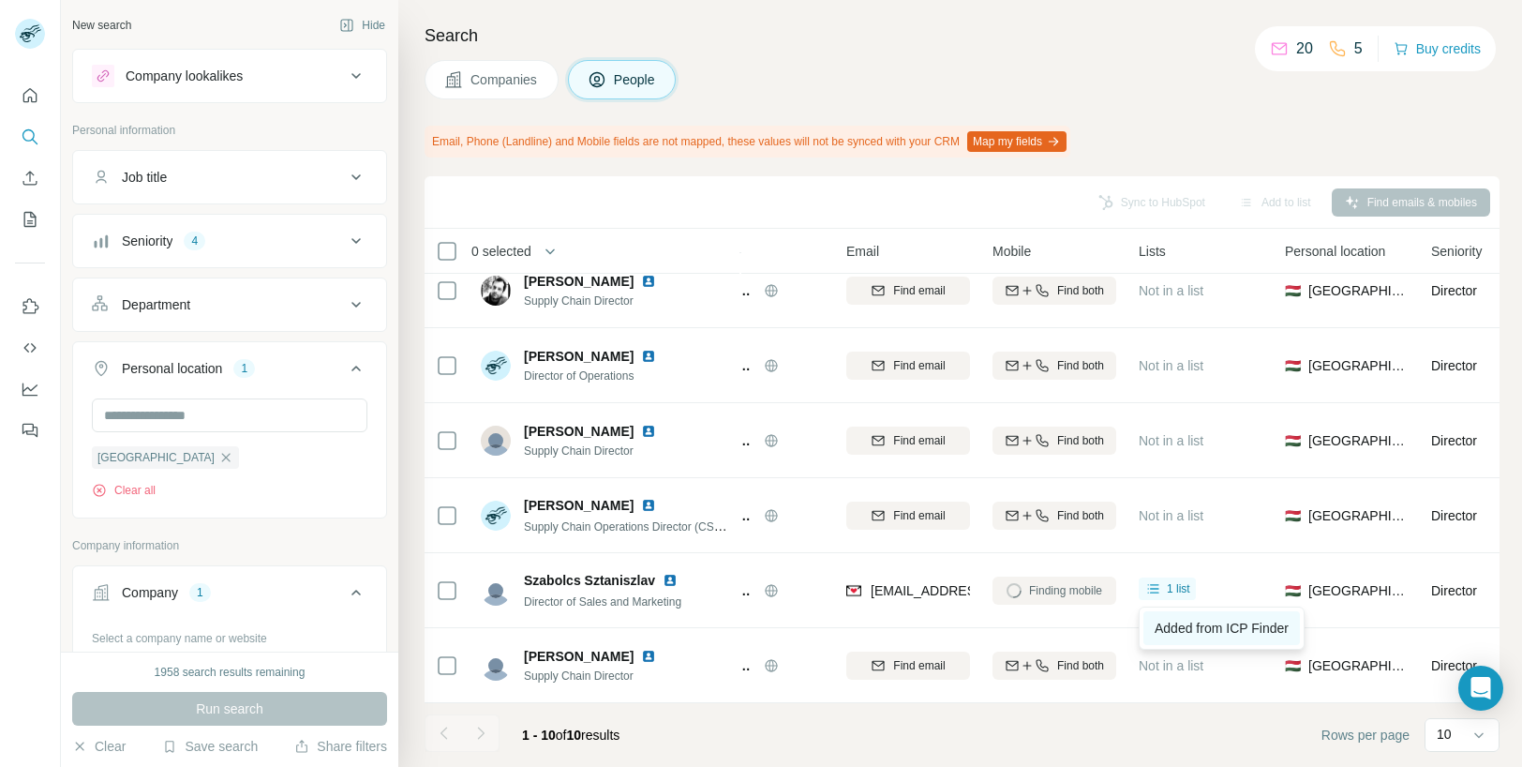
click at [1186, 628] on span "Added from ICP Finder" at bounding box center [1222, 627] width 134 height 15
click at [253, 180] on div "Job title" at bounding box center [218, 177] width 253 height 19
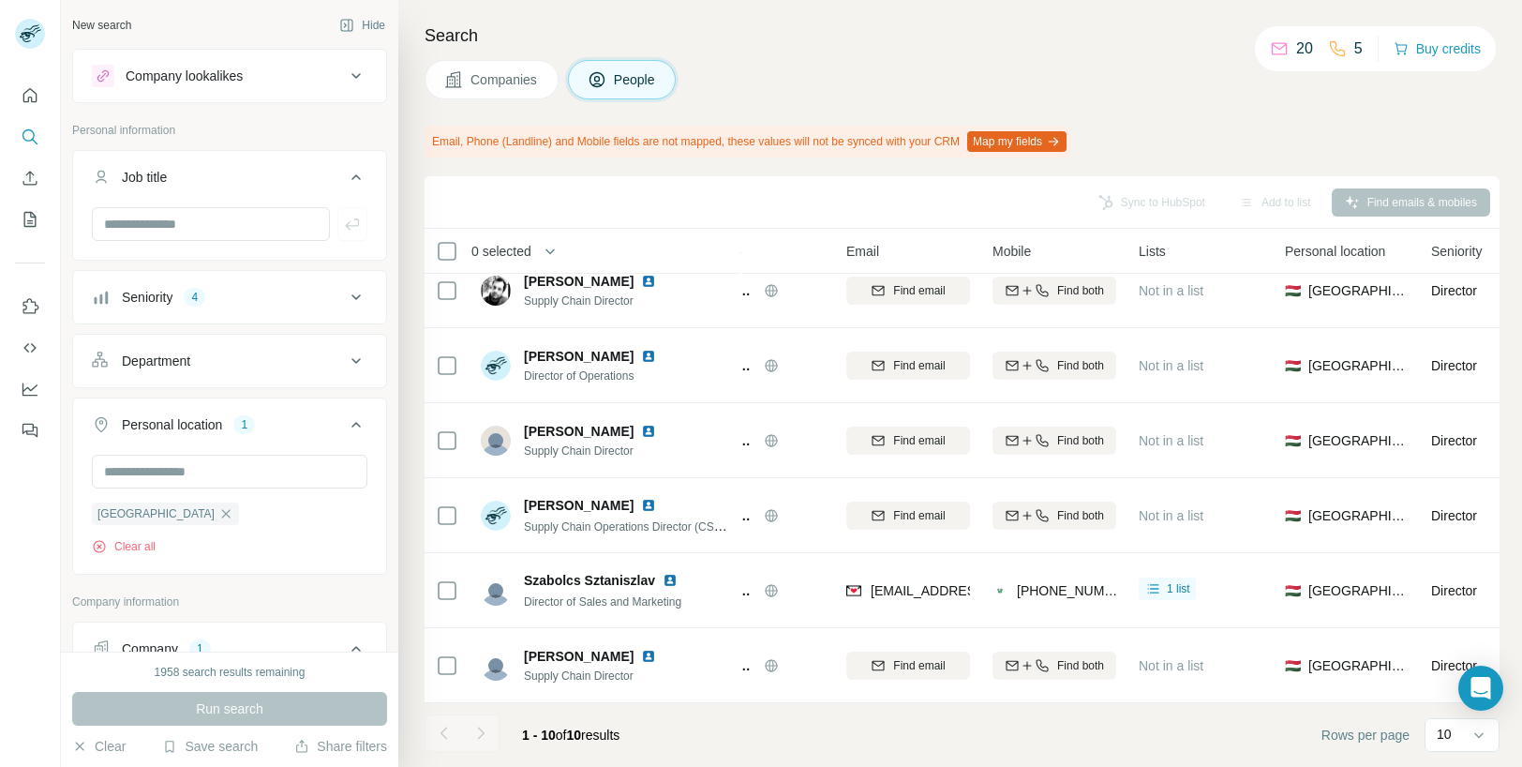
click at [252, 176] on div "Job title" at bounding box center [218, 177] width 253 height 19
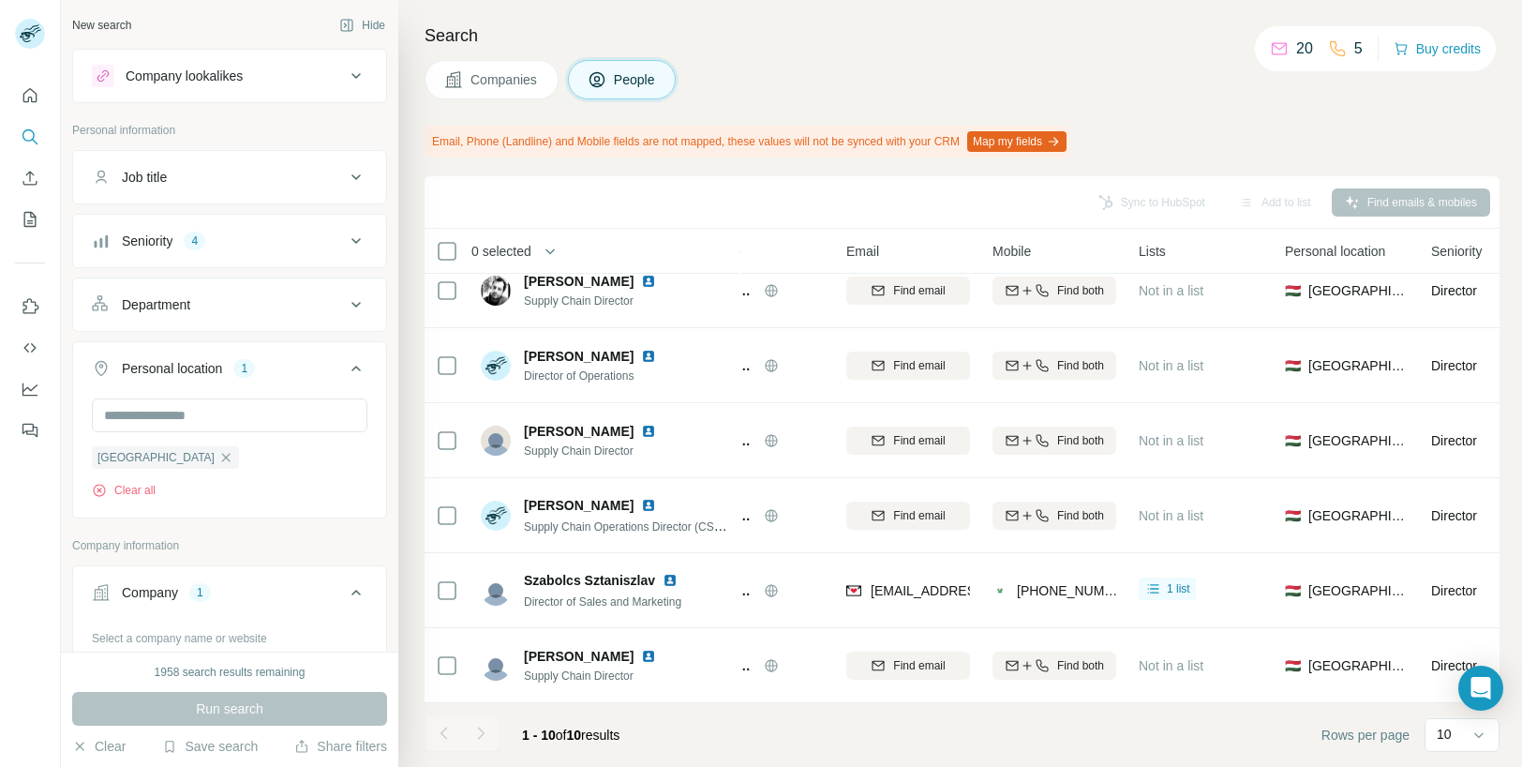
click at [501, 89] on button "Companies" at bounding box center [492, 79] width 134 height 39
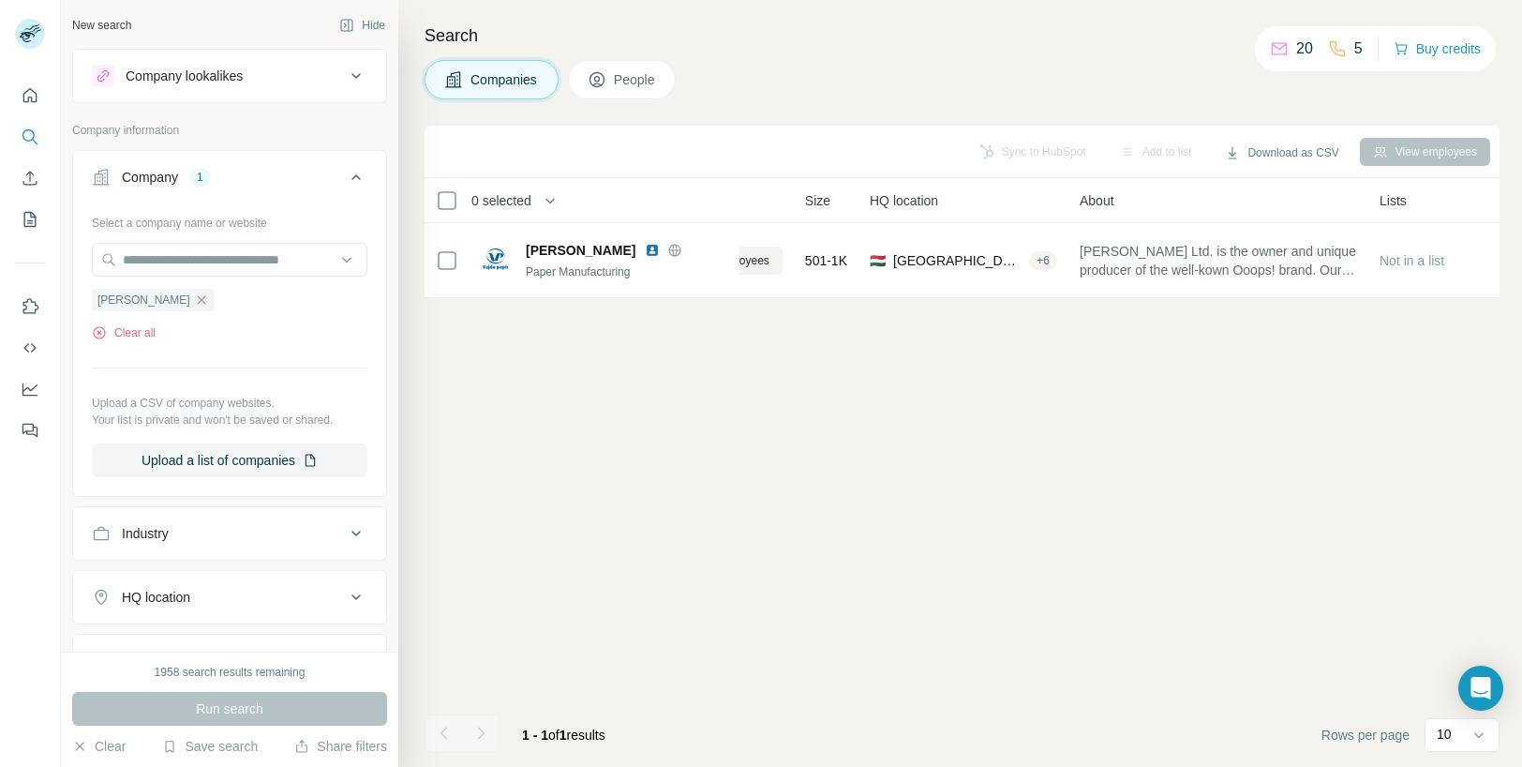
scroll to position [0, 114]
click at [214, 258] on input "text" at bounding box center [230, 260] width 276 height 34
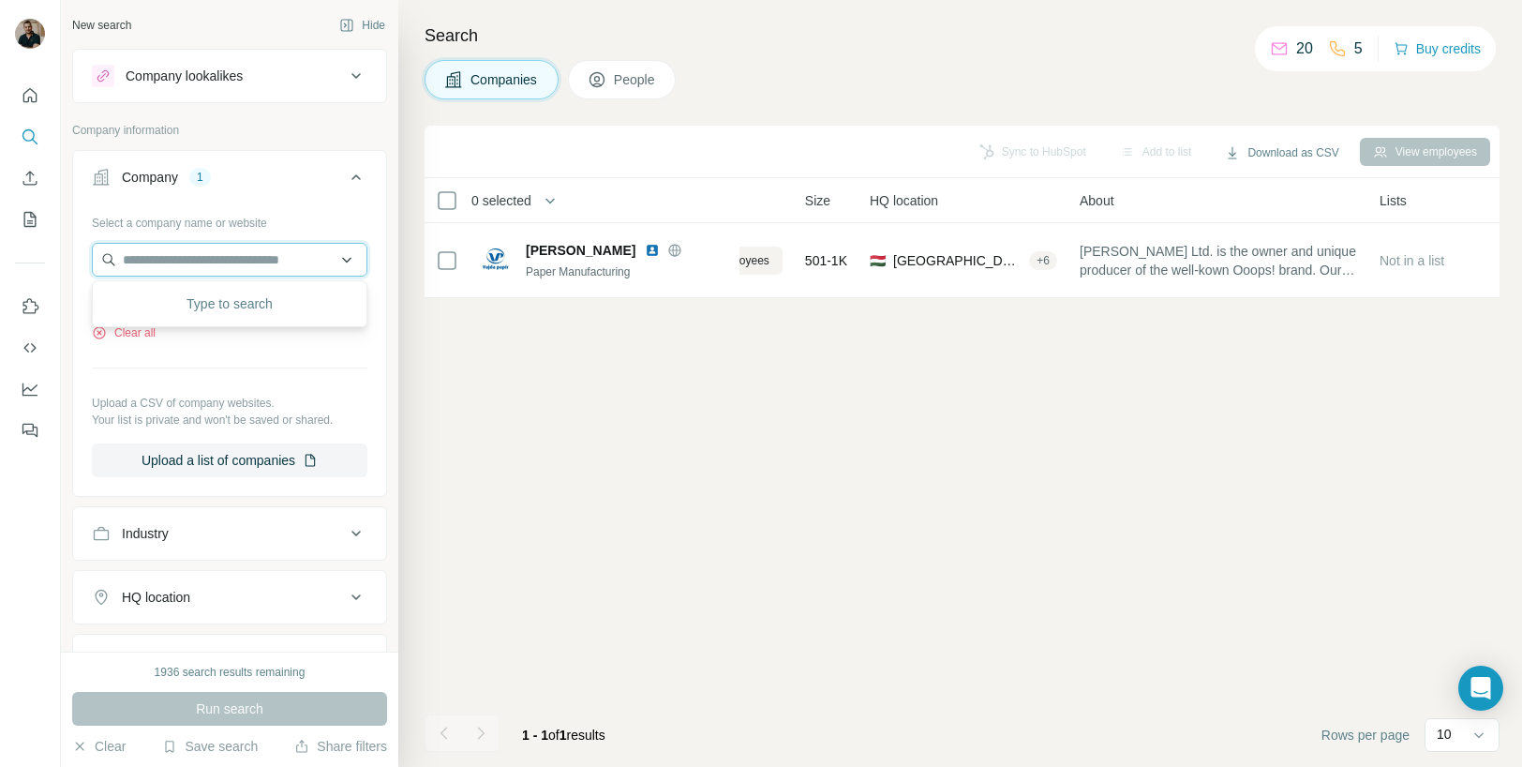
paste input "**********"
type input "**********"
click at [266, 363] on div "Select a company name or website Vajda-Papír Clear all Upload a CSV of company …" at bounding box center [230, 342] width 276 height 270
click at [193, 272] on input "text" at bounding box center [230, 260] width 276 height 34
type input "****"
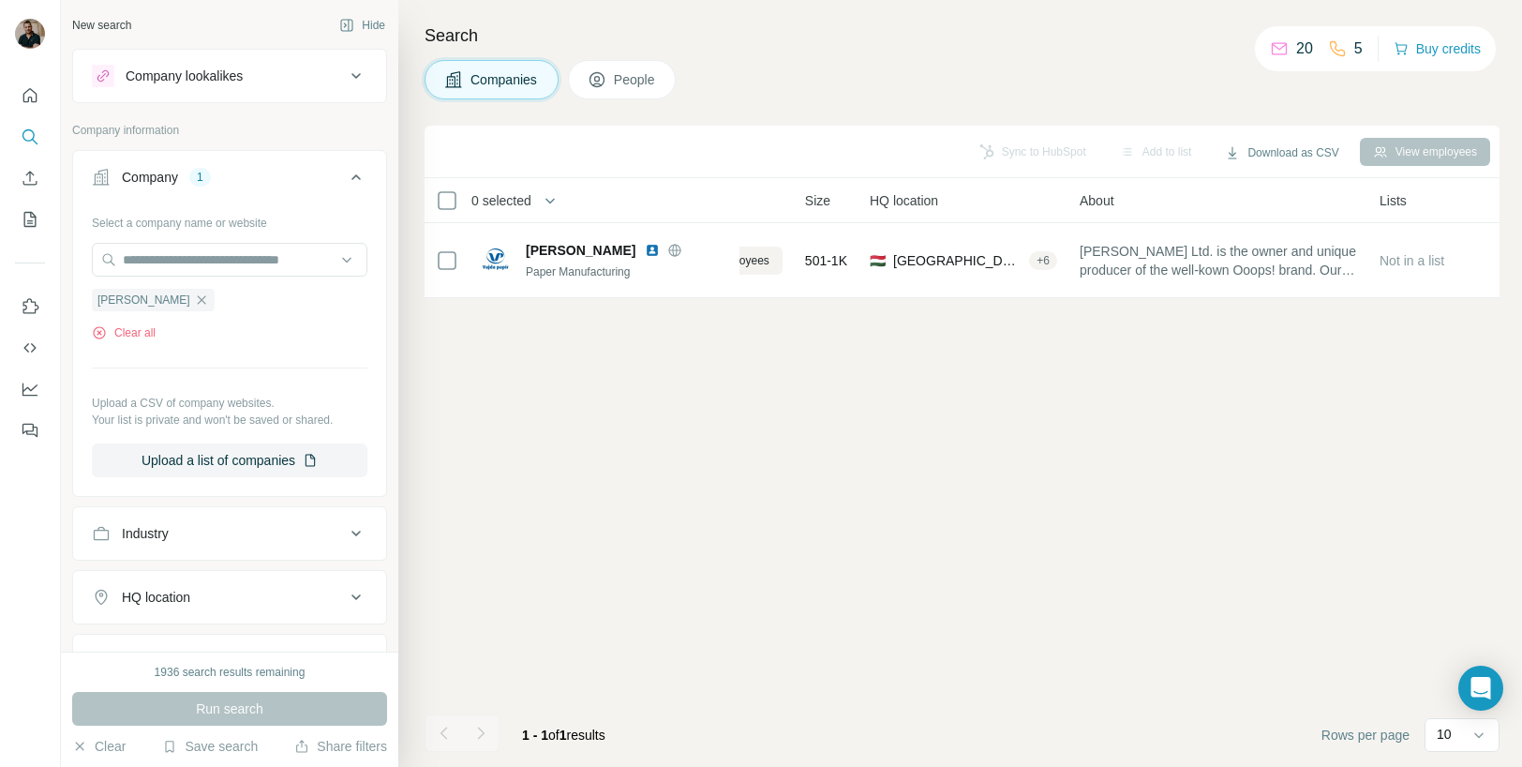
click at [175, 351] on div "Select a company name or website Vajda-Papír Clear all Upload a CSV of company …" at bounding box center [230, 342] width 276 height 270
click at [270, 457] on button "Upload a list of companies" at bounding box center [230, 460] width 276 height 34
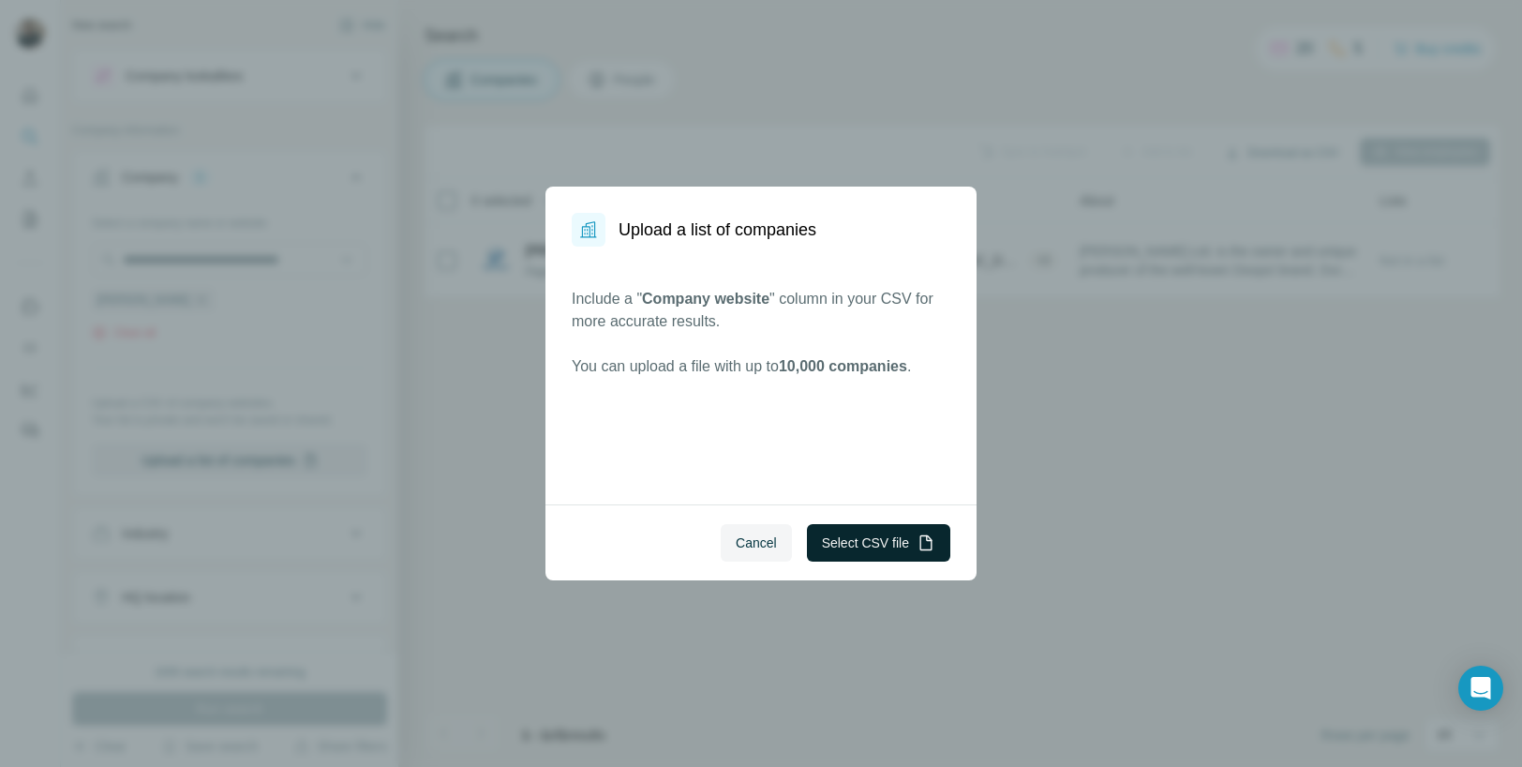
click at [866, 553] on button "Select CSV file" at bounding box center [878, 542] width 143 height 37
click at [761, 556] on button "Cancel" at bounding box center [756, 542] width 71 height 37
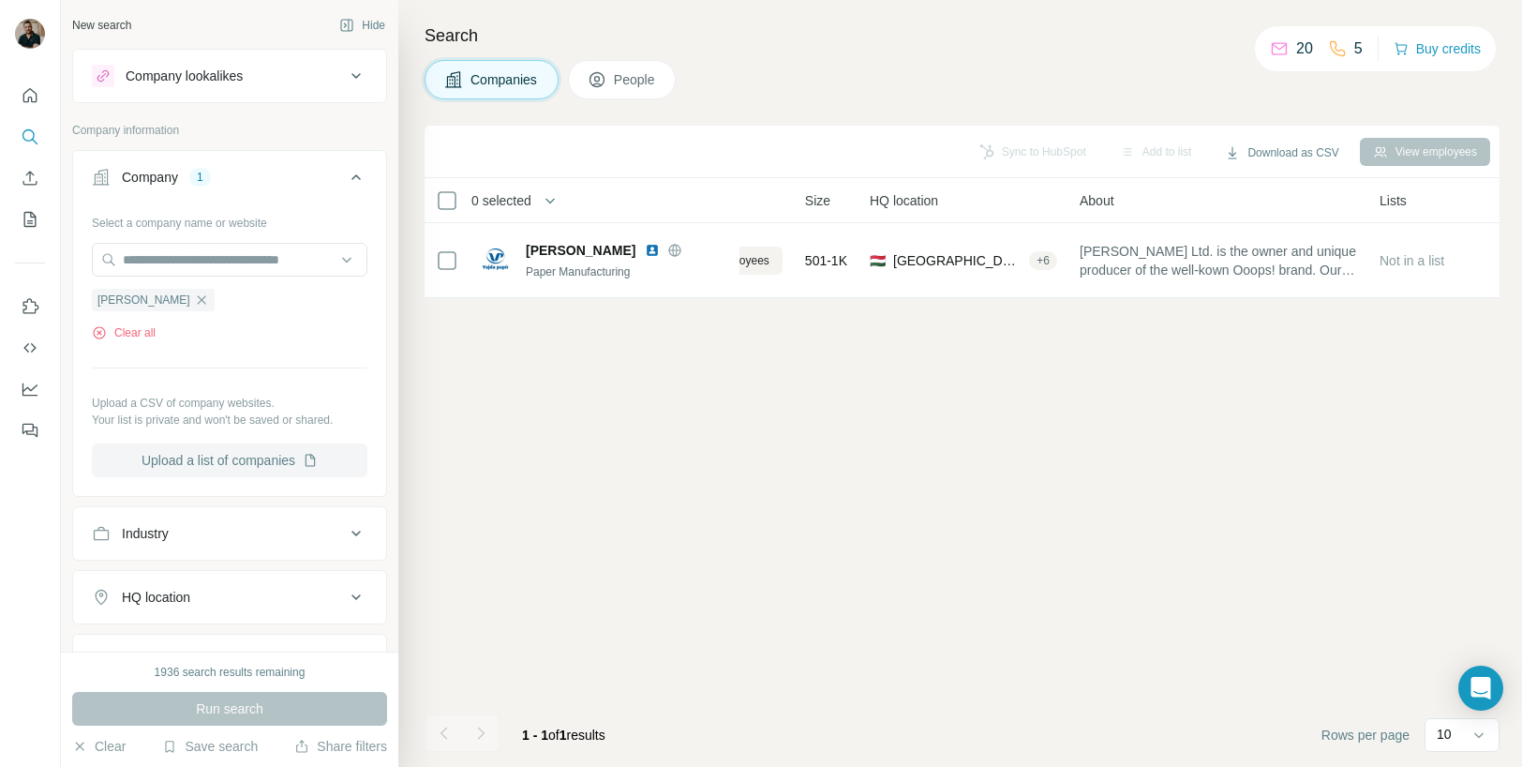
click at [251, 451] on button "Upload a list of companies" at bounding box center [230, 460] width 276 height 34
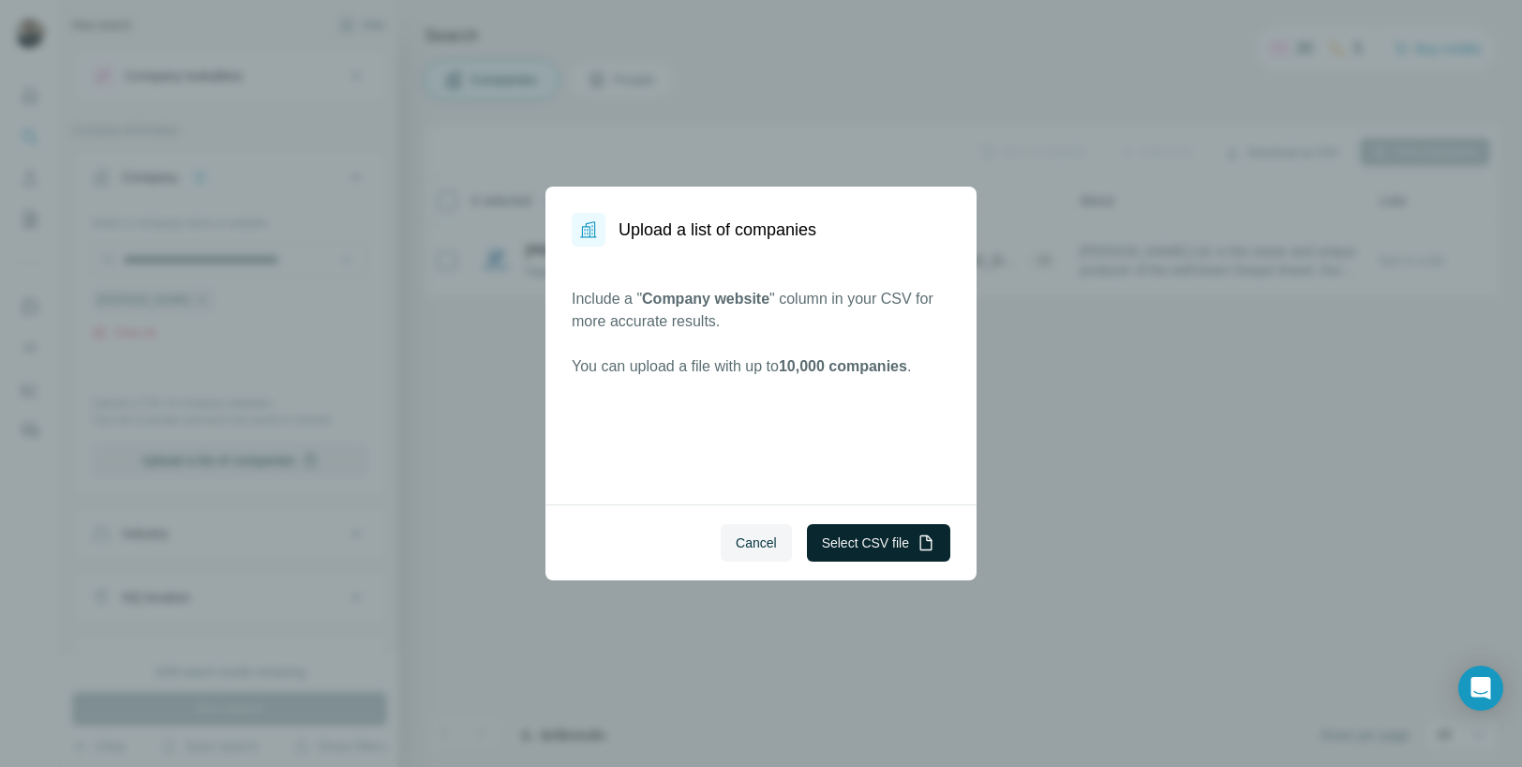
click at [846, 543] on button "Select CSV file" at bounding box center [878, 542] width 143 height 37
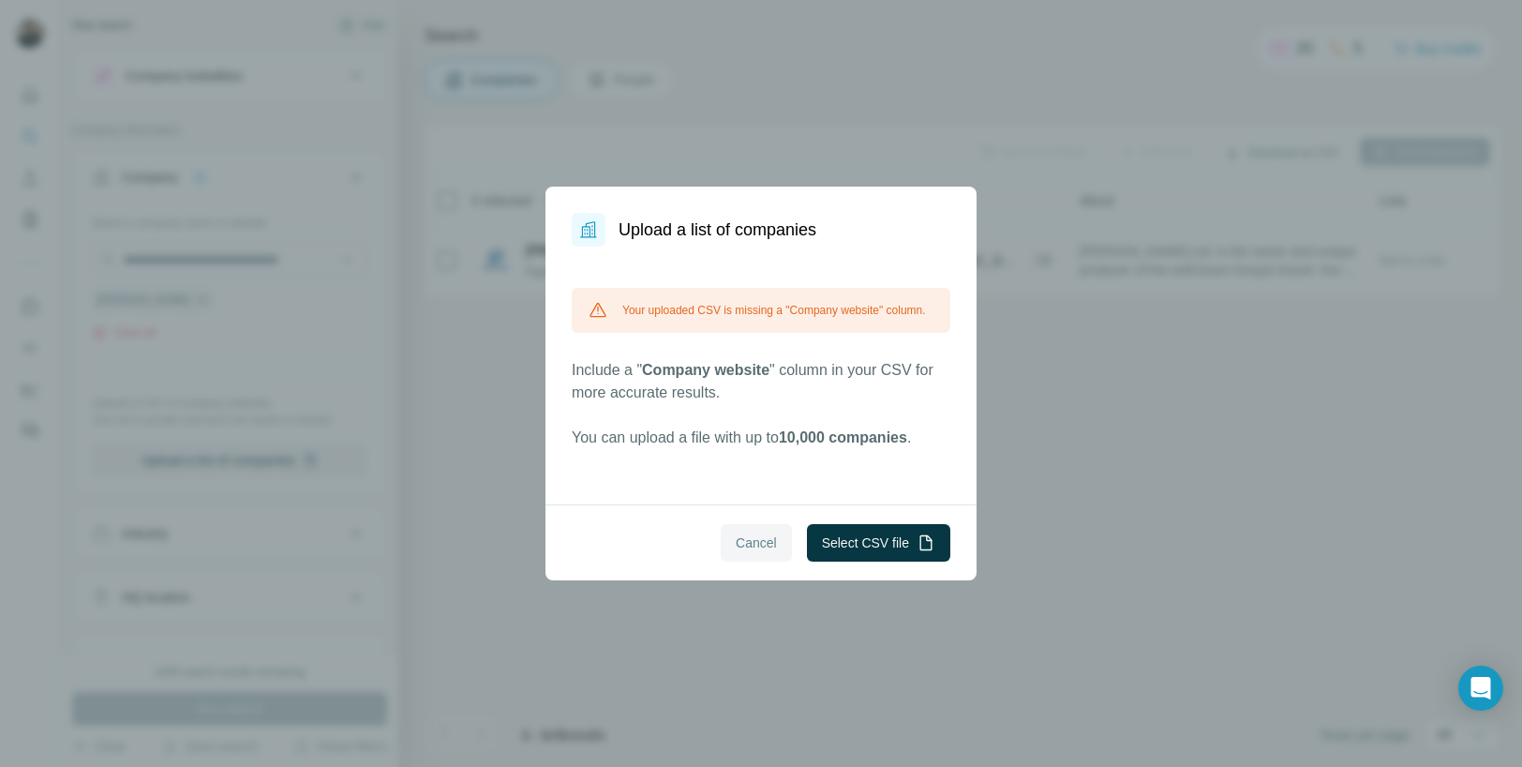
click at [762, 553] on button "Cancel" at bounding box center [756, 542] width 71 height 37
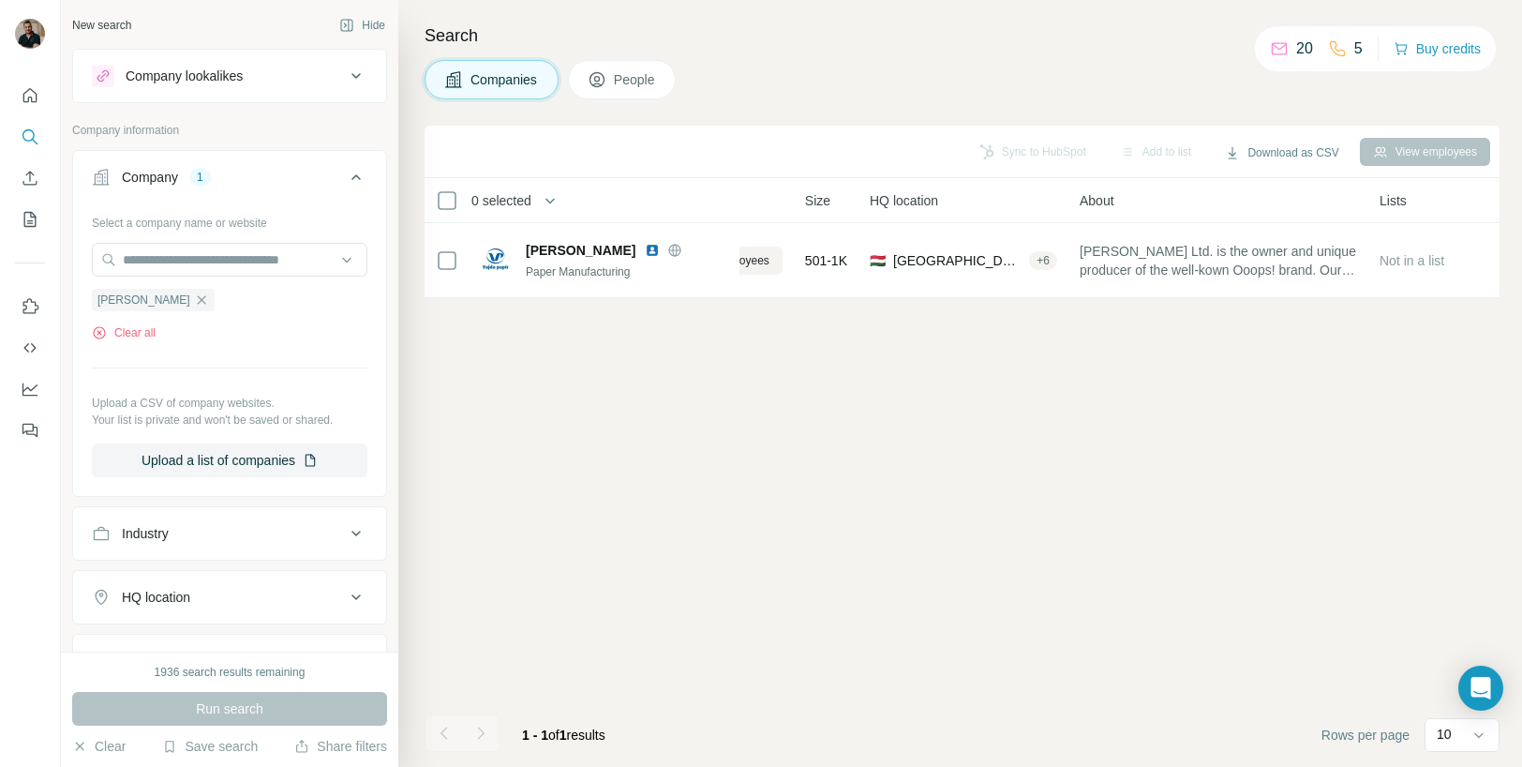
click at [172, 412] on p "Your list is private and won't be saved or shared." at bounding box center [230, 419] width 276 height 17
click at [279, 453] on button "Upload a list of companies" at bounding box center [230, 460] width 276 height 34
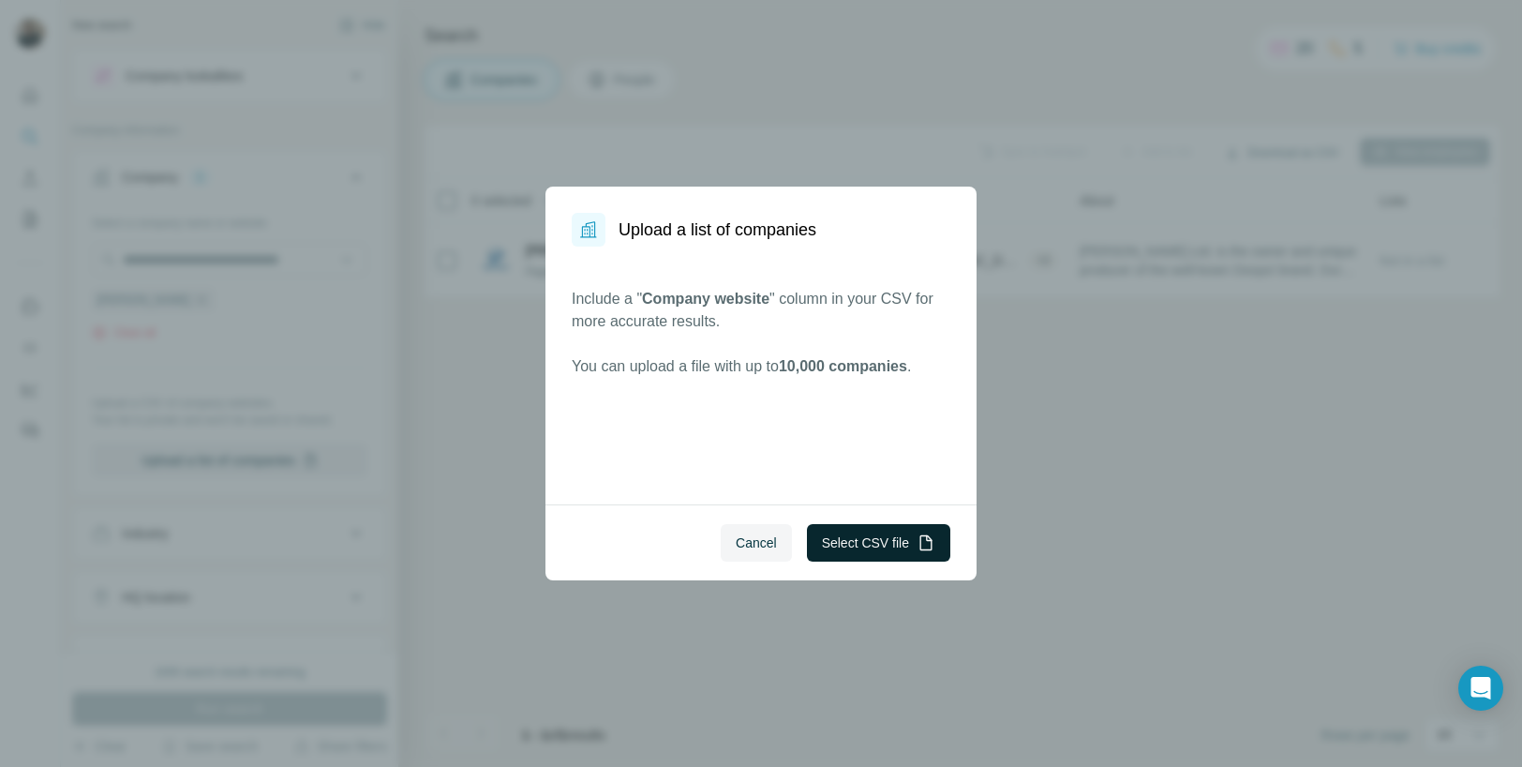
click at [867, 540] on button "Select CSV file" at bounding box center [878, 542] width 143 height 37
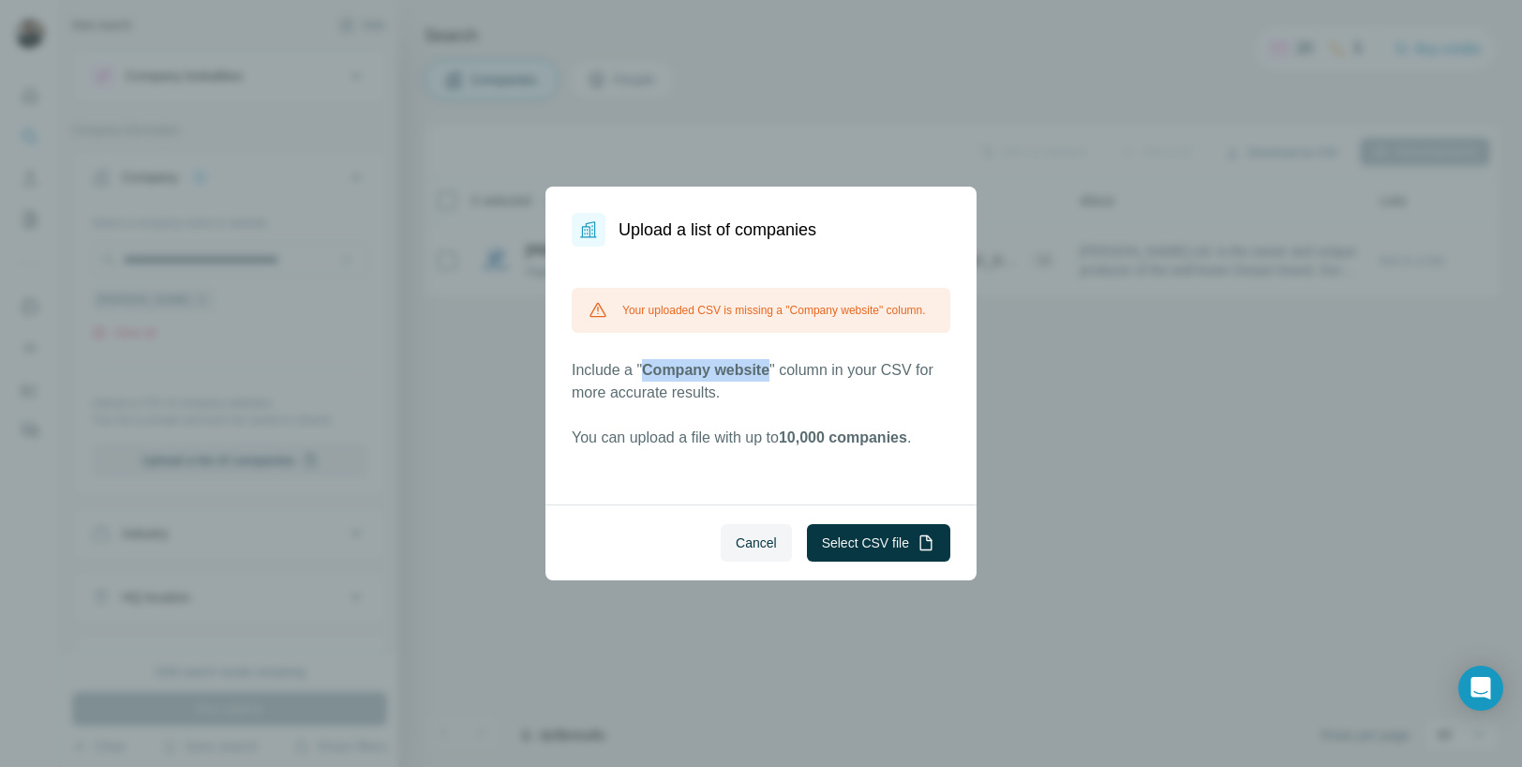
drag, startPoint x: 648, startPoint y: 382, endPoint x: 777, endPoint y: 380, distance: 129.4
click at [777, 380] on p "Include a " Company website " column in your CSV for more accurate results." at bounding box center [761, 381] width 379 height 45
copy span "Company website"
click at [743, 554] on button "Cancel" at bounding box center [756, 542] width 71 height 37
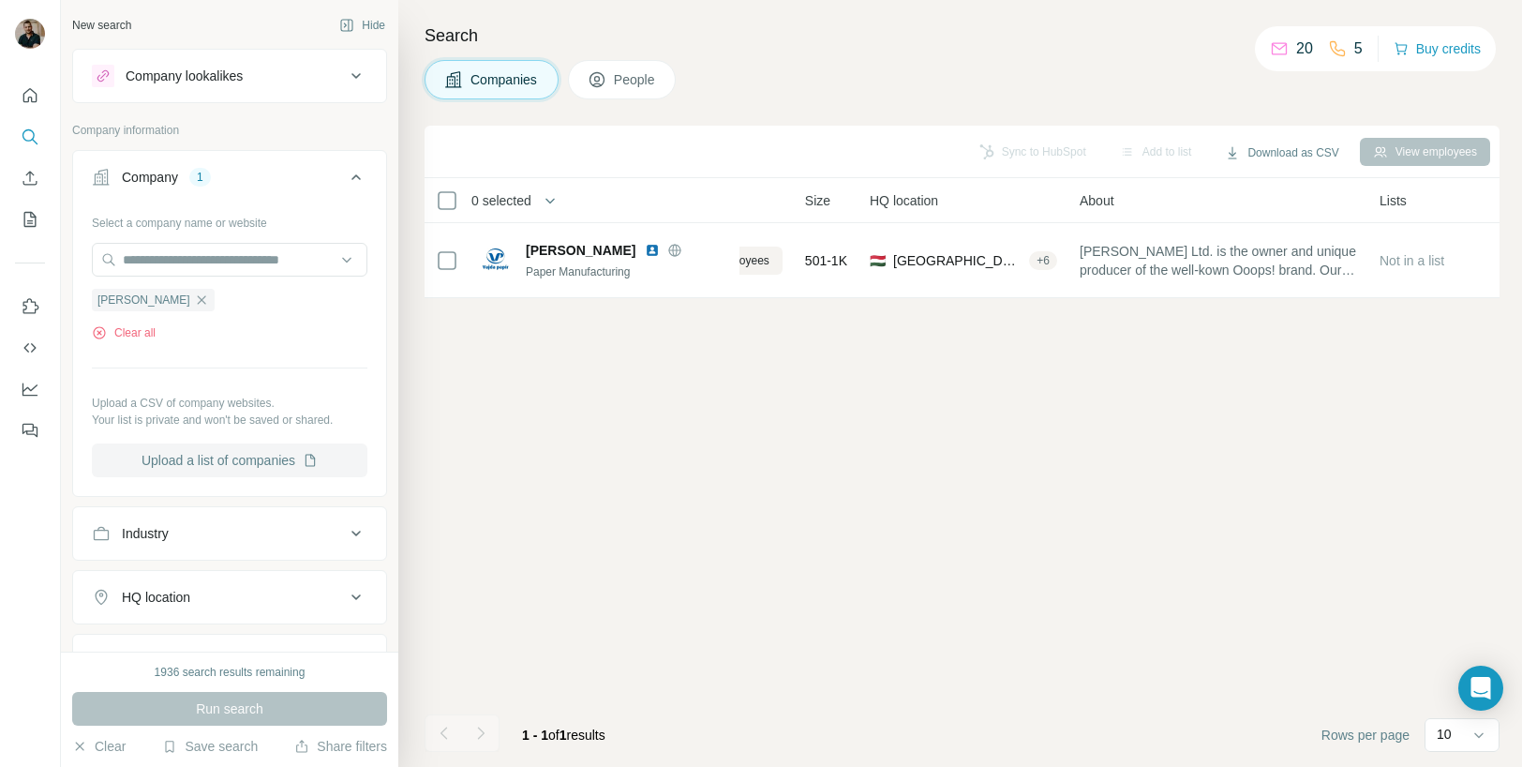
click at [244, 469] on button "Upload a list of companies" at bounding box center [230, 460] width 276 height 34
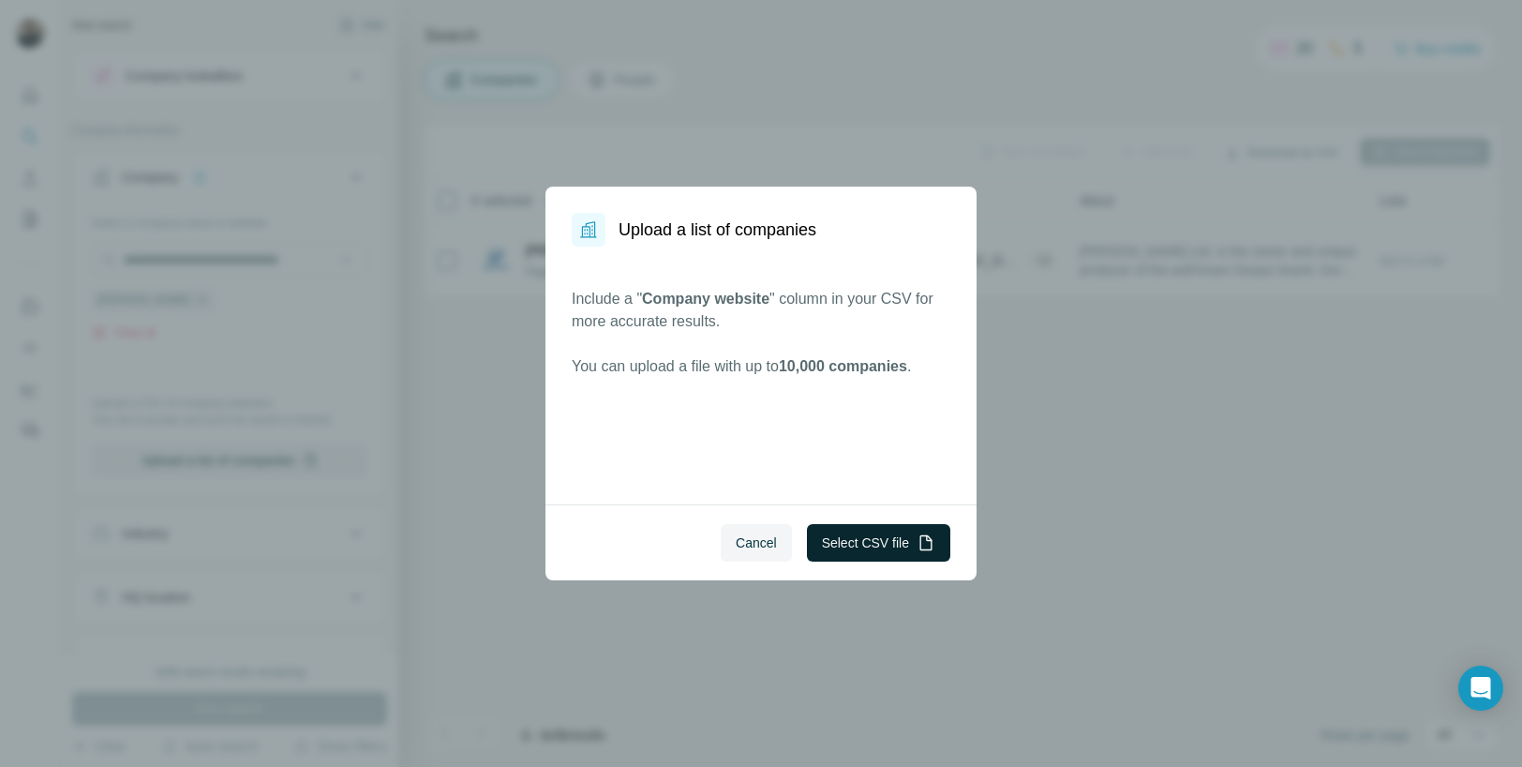
click at [850, 535] on button "Select CSV file" at bounding box center [878, 542] width 143 height 37
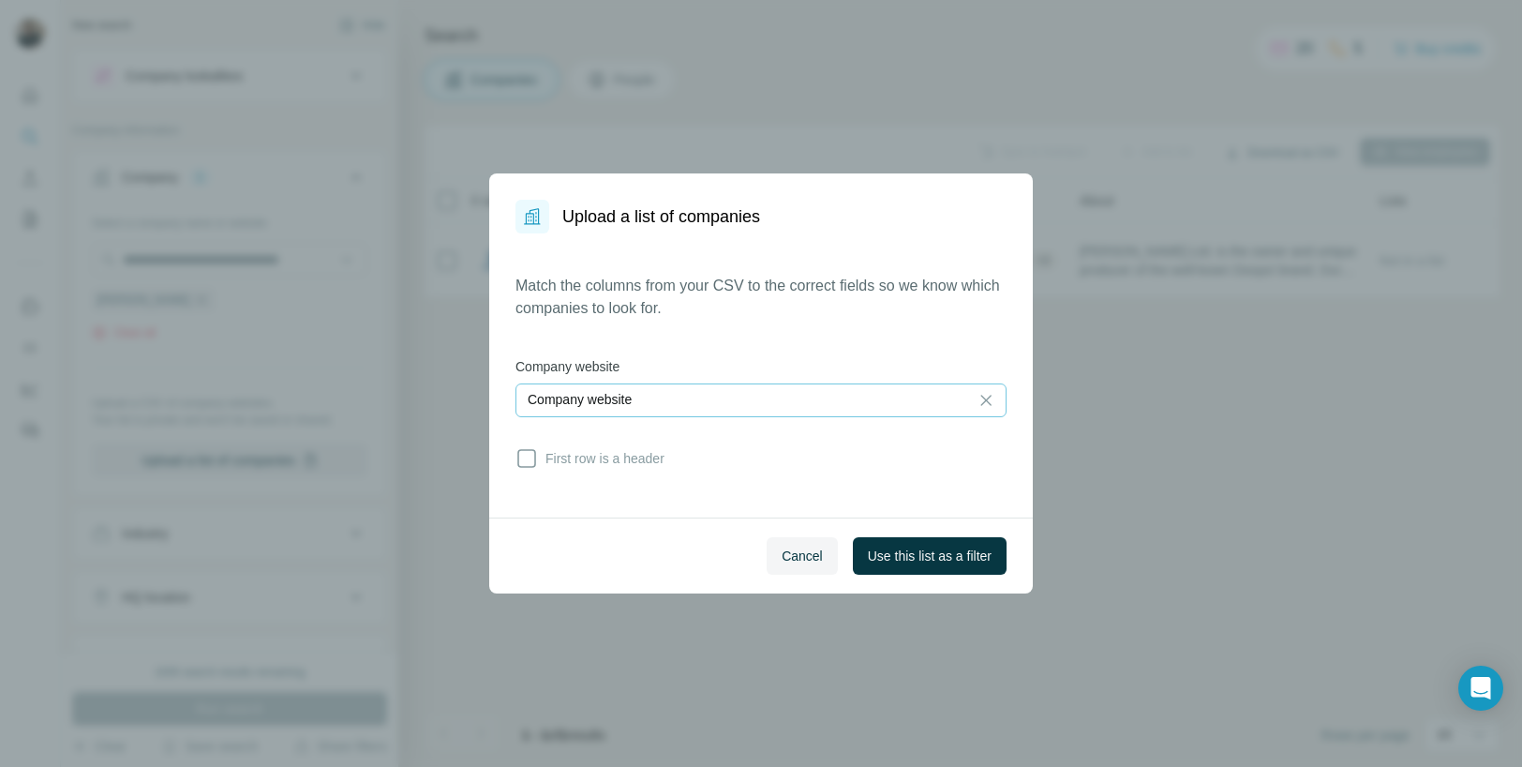
click at [680, 407] on div "Company website" at bounding box center [742, 399] width 429 height 19
click at [644, 402] on input at bounding box center [742, 400] width 429 height 21
click at [614, 461] on span "First row is a header" at bounding box center [601, 458] width 127 height 19
click at [897, 561] on span "Use this list as a filter" at bounding box center [930, 555] width 124 height 19
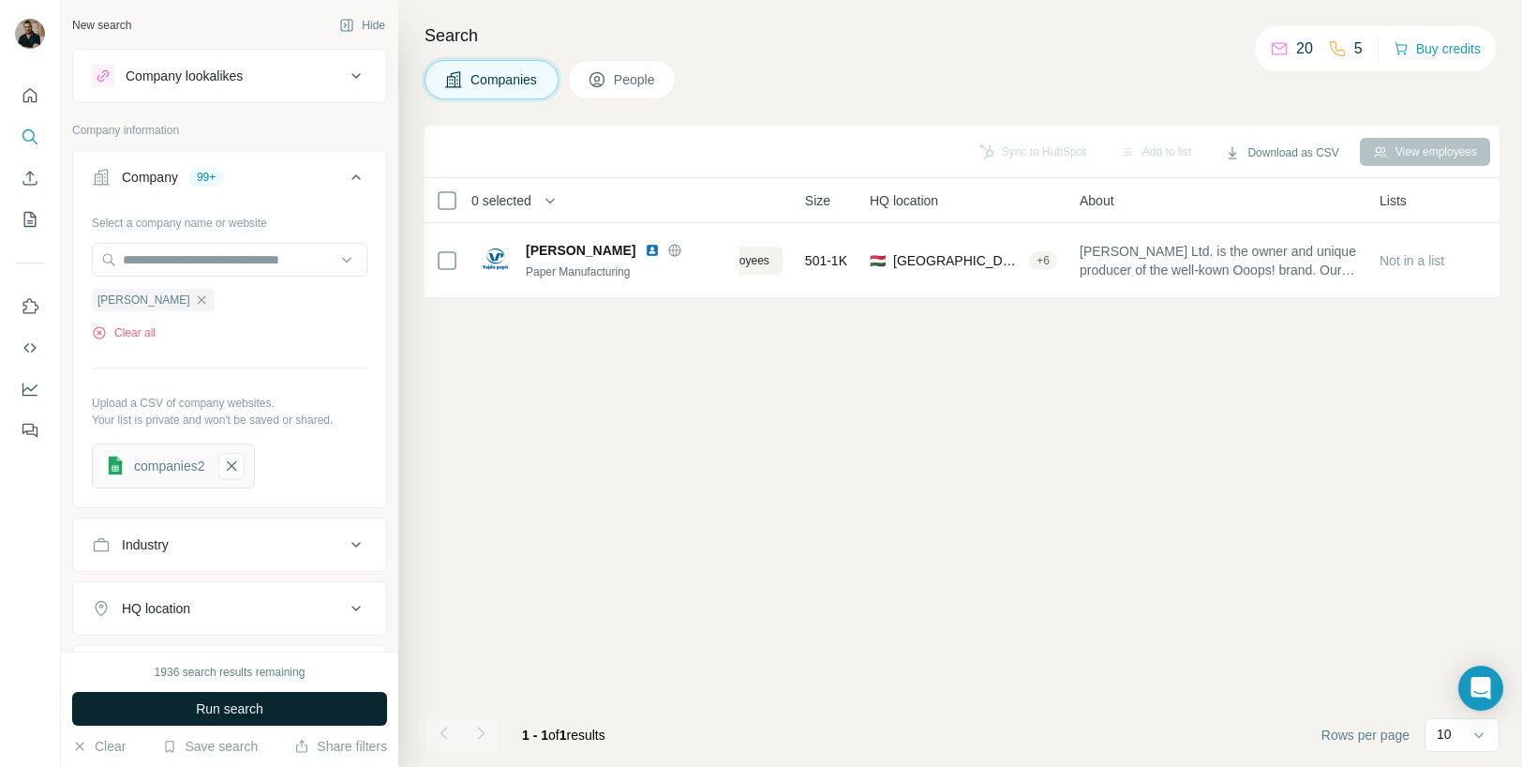
click at [259, 702] on span "Run search" at bounding box center [229, 708] width 67 height 19
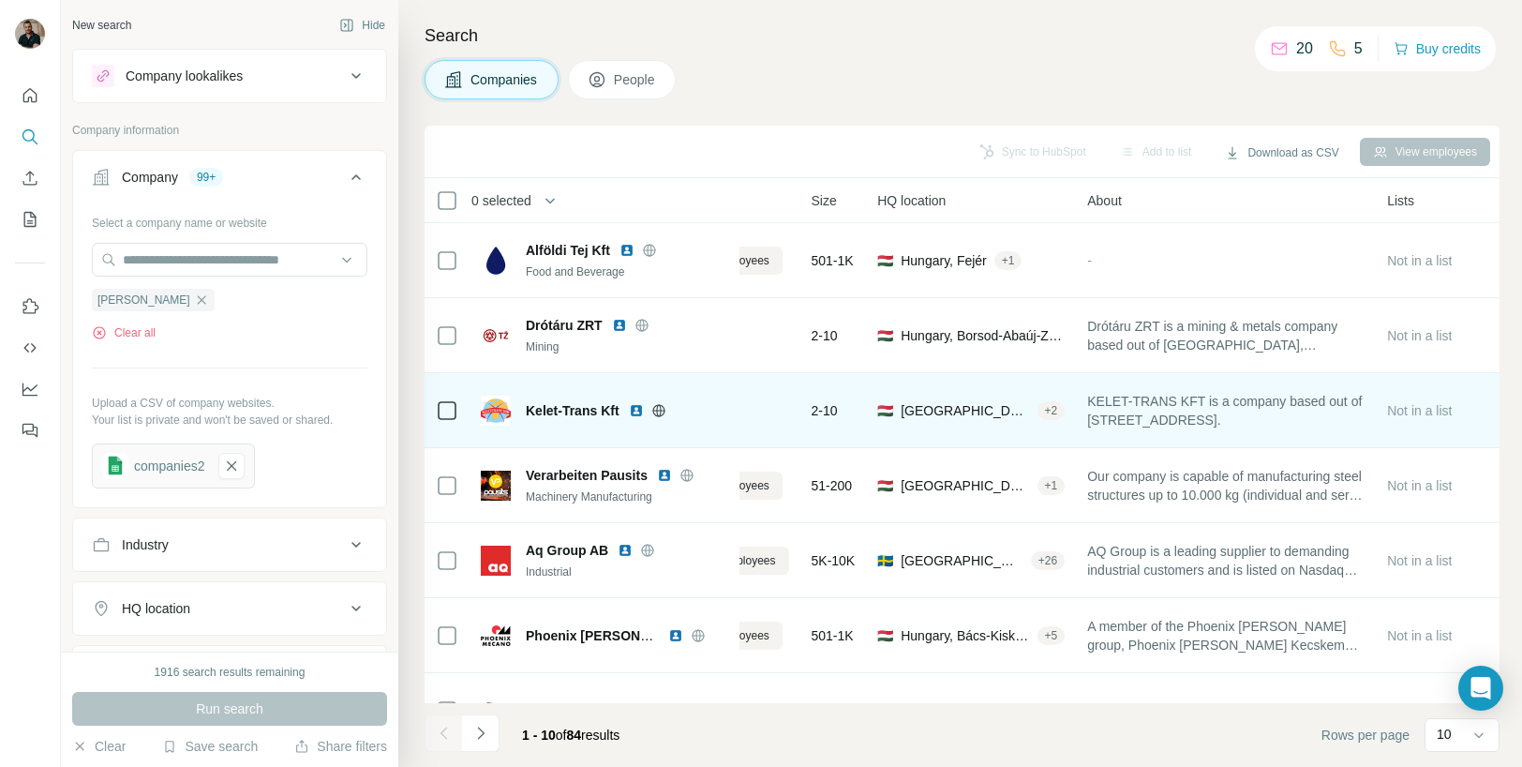
scroll to position [270, 114]
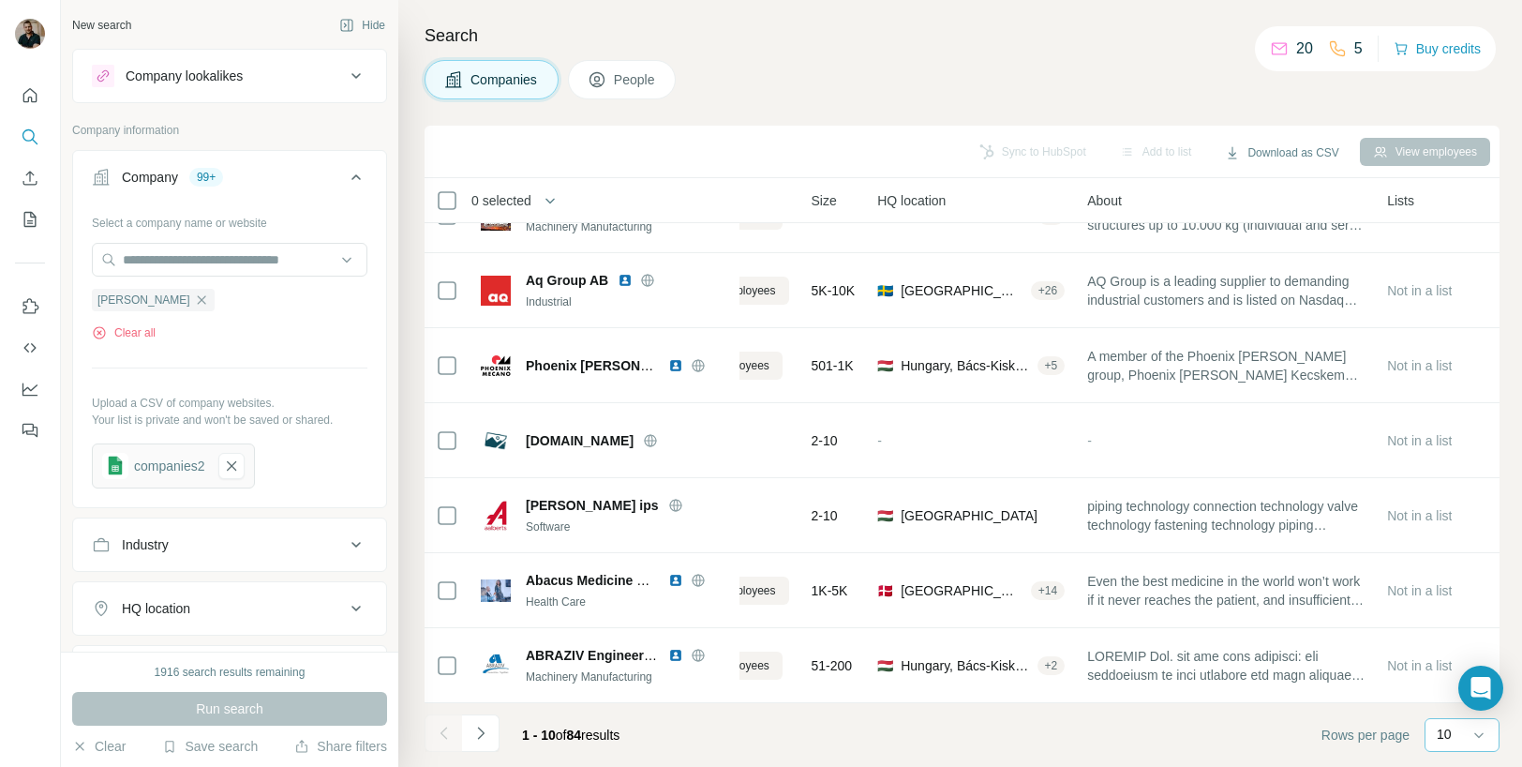
click at [1452, 738] on div "10" at bounding box center [1460, 733] width 47 height 19
click at [1457, 592] on div "60" at bounding box center [1462, 591] width 43 height 19
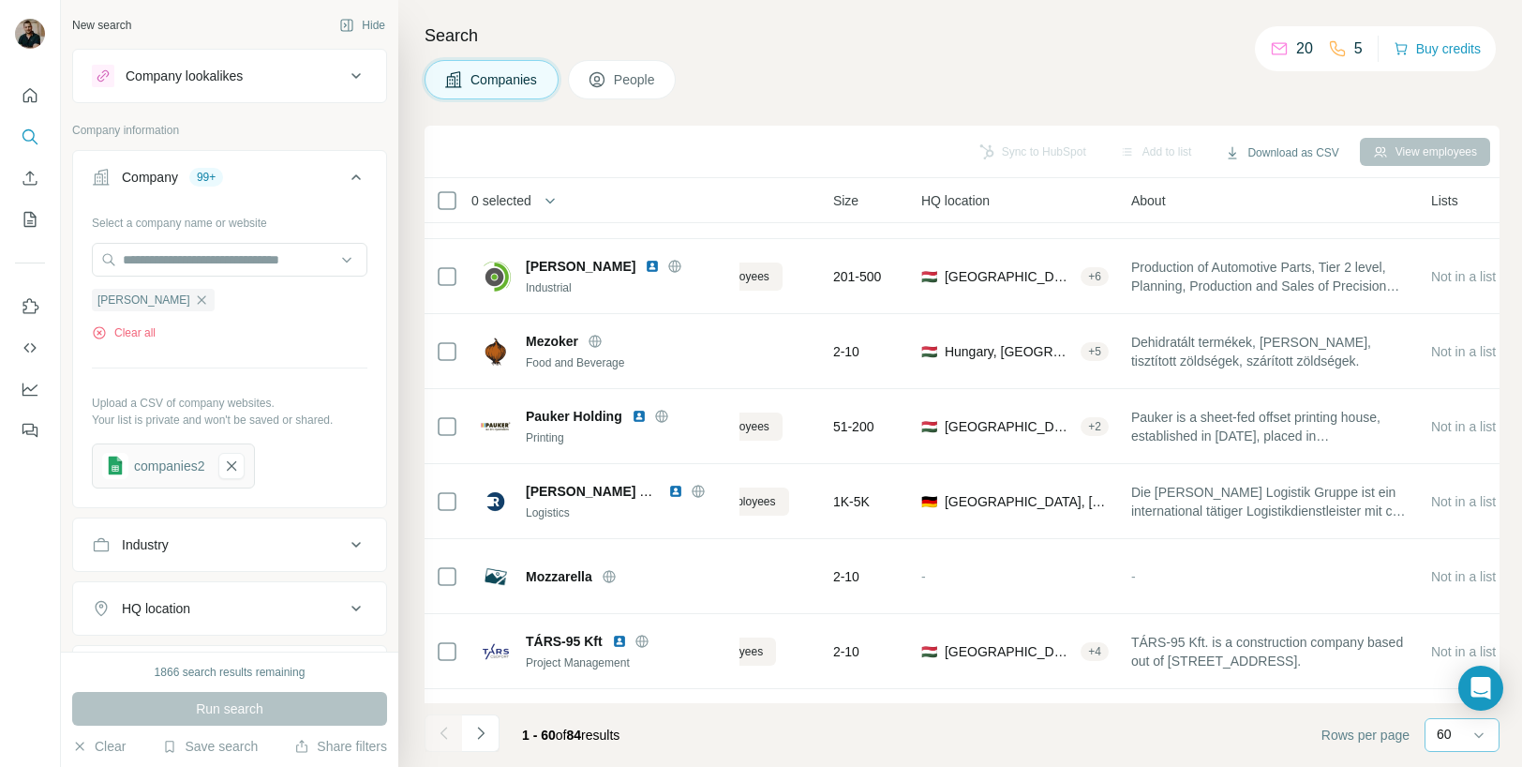
scroll to position [2752, 114]
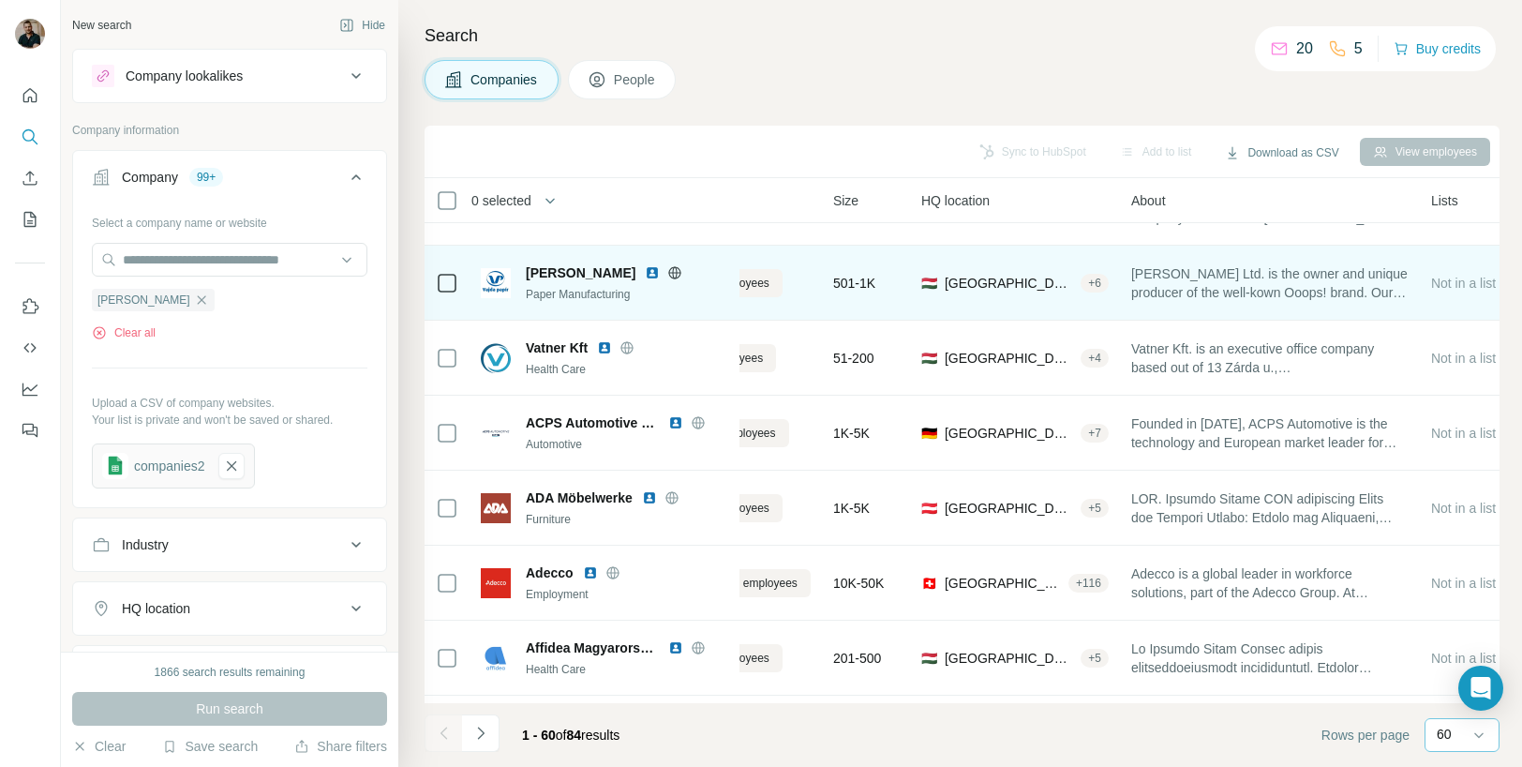
click at [565, 289] on div "Paper Manufacturing" at bounding box center [627, 294] width 202 height 17
click at [565, 274] on span "[PERSON_NAME]" at bounding box center [581, 272] width 110 height 19
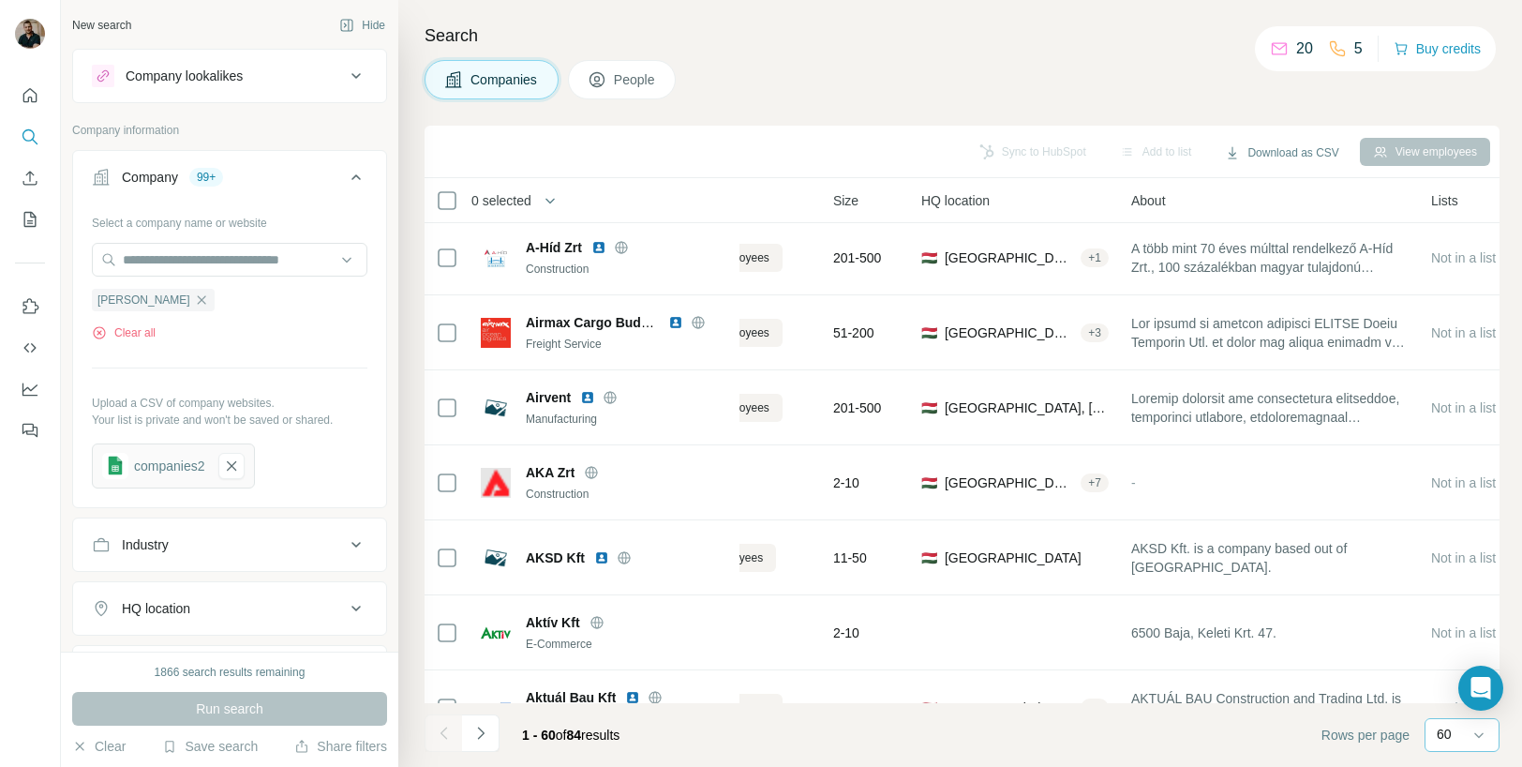
scroll to position [4019, 114]
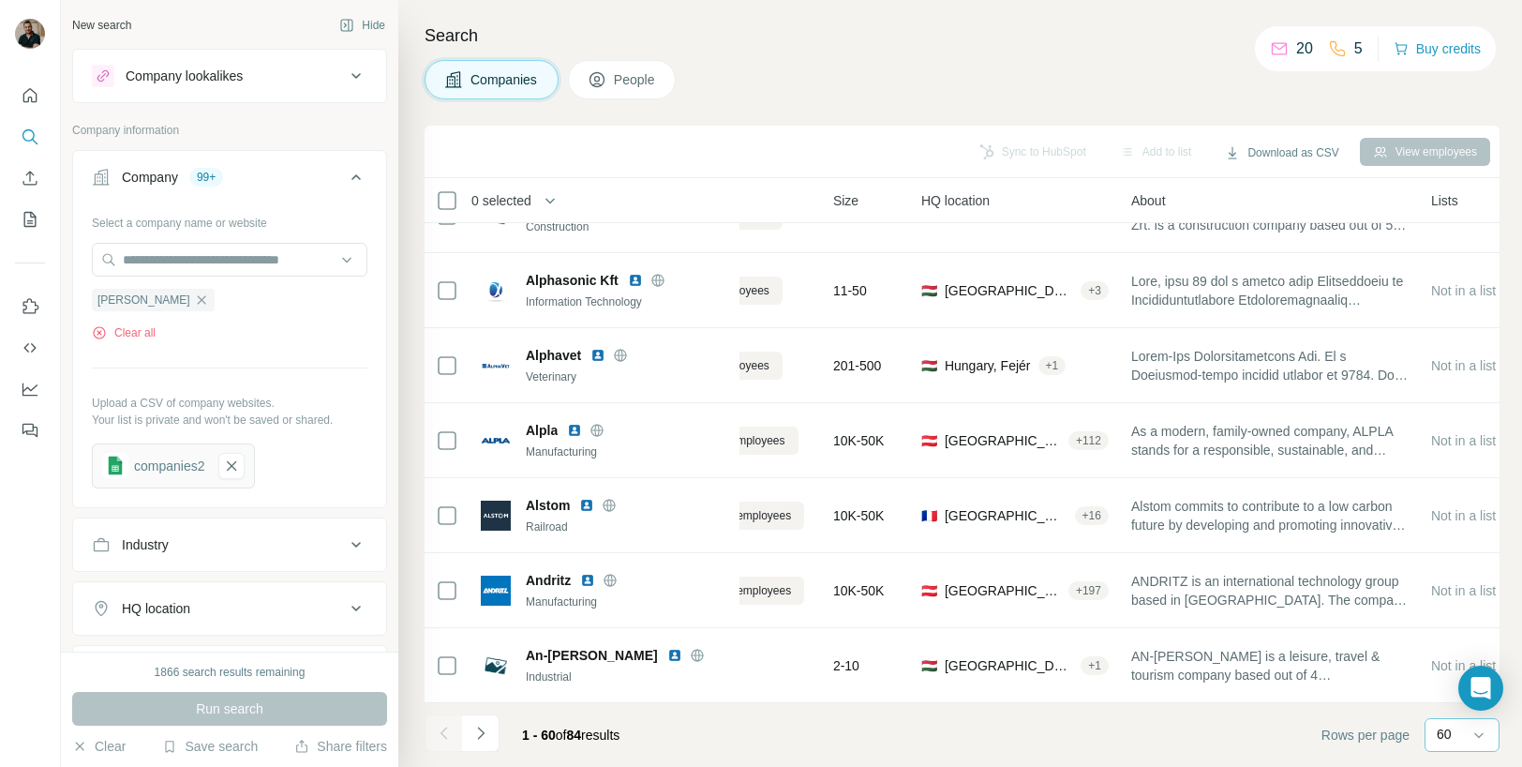
click at [1449, 734] on p "60" at bounding box center [1444, 733] width 15 height 19
click at [947, 754] on footer "1 - 60 of 84 results Rows per page 60" at bounding box center [962, 735] width 1075 height 64
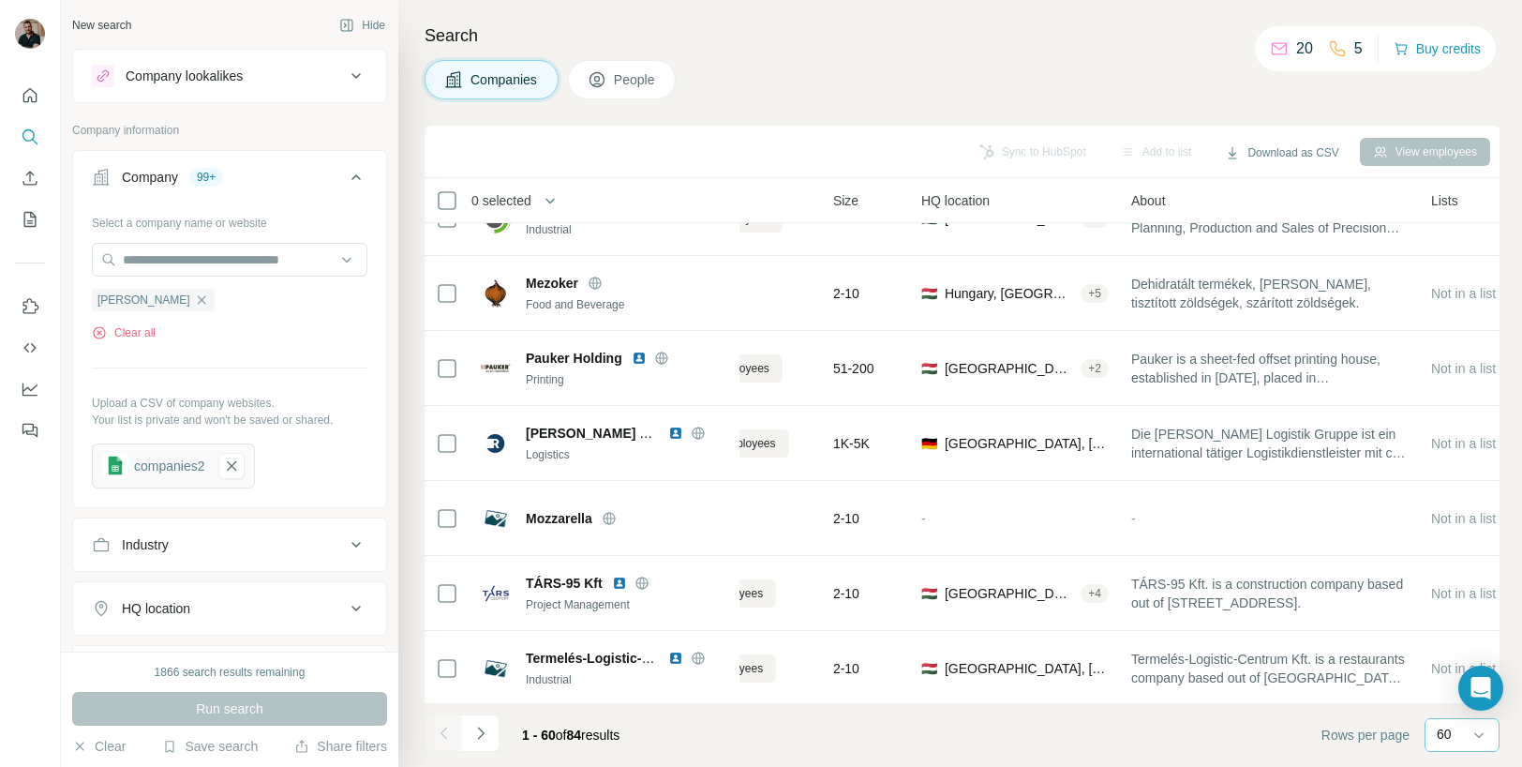
scroll to position [2730, 114]
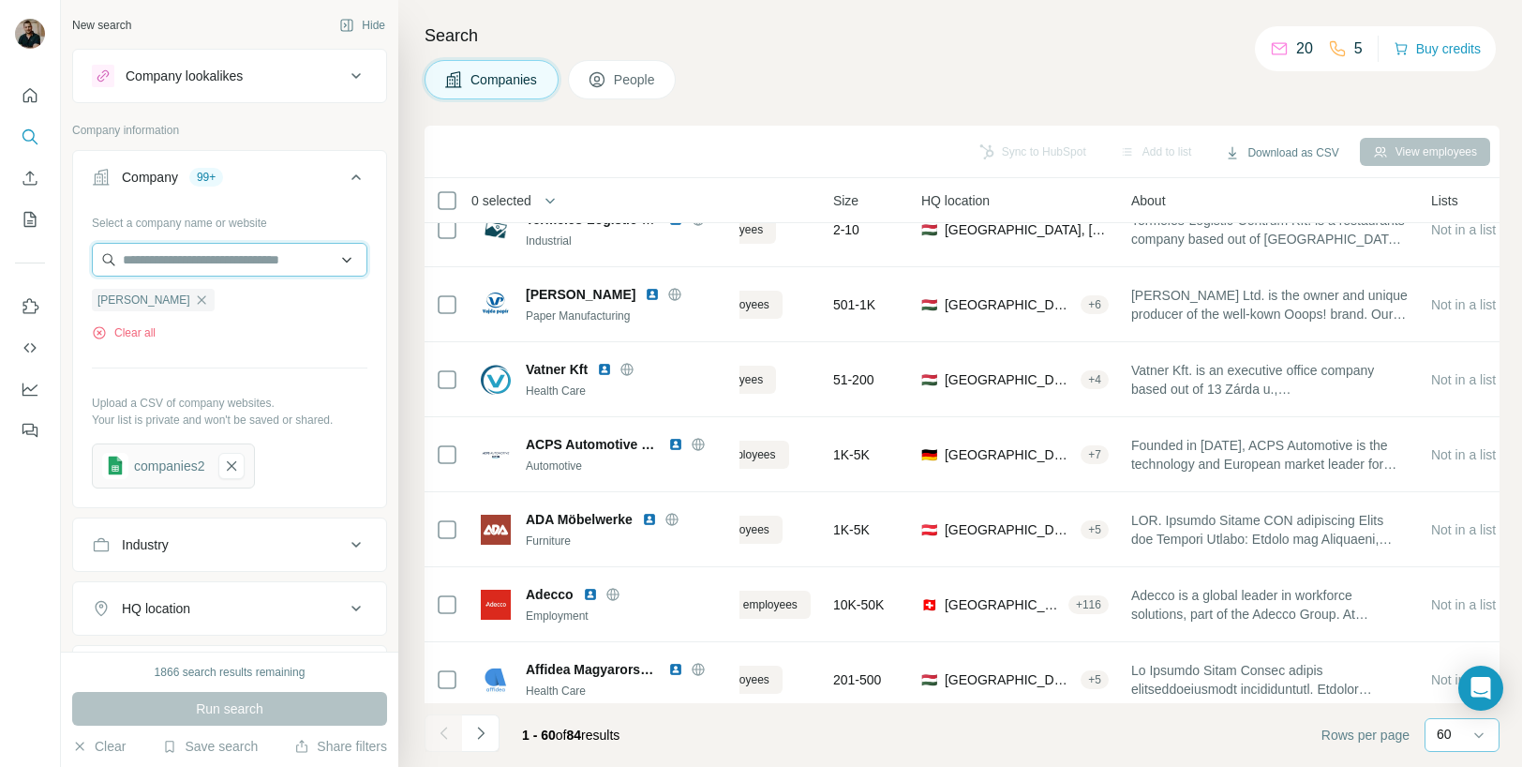
click at [237, 258] on input "text" at bounding box center [230, 260] width 276 height 34
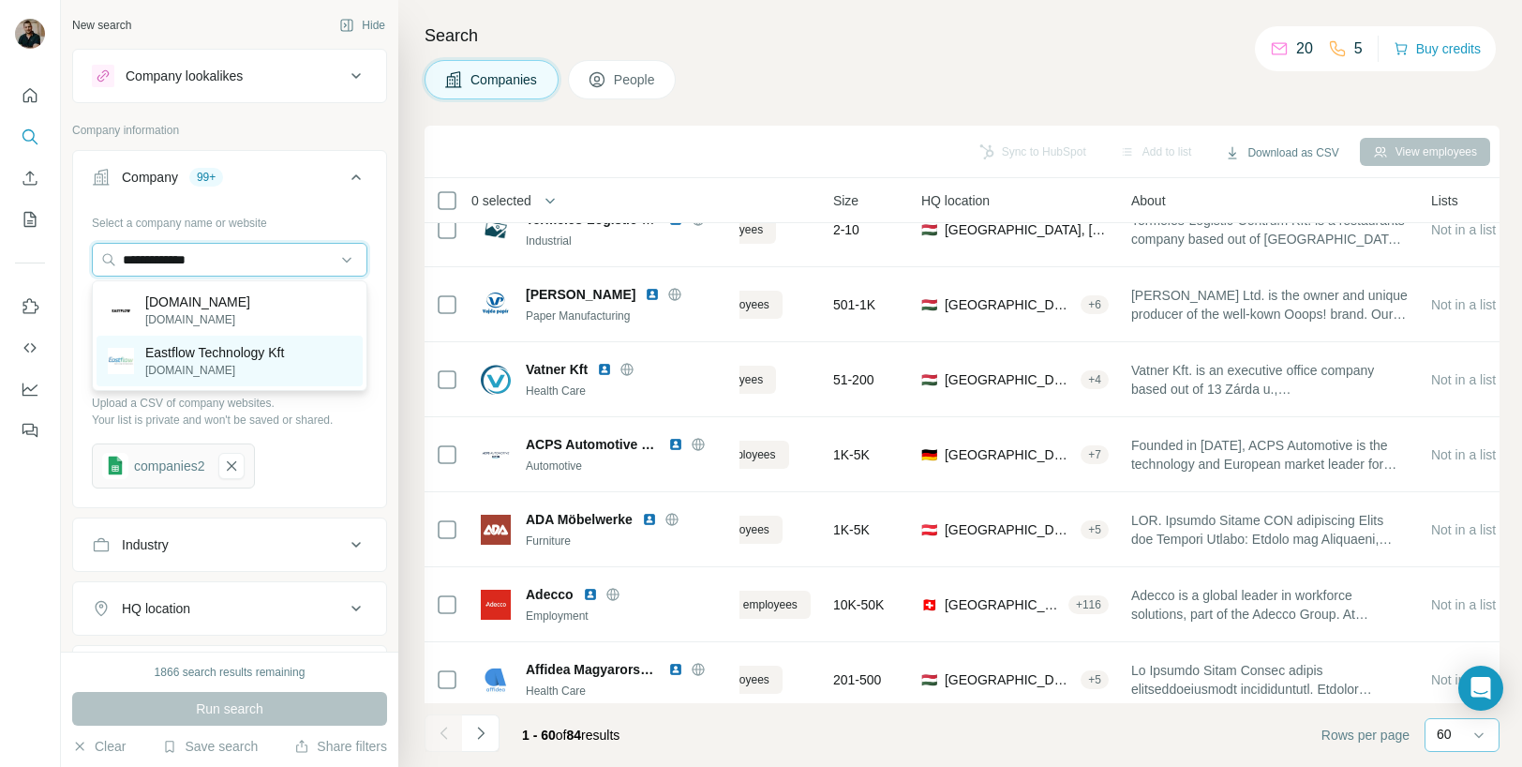
type input "**********"
click at [227, 348] on p "Eastflow Technology Kft" at bounding box center [214, 352] width 139 height 19
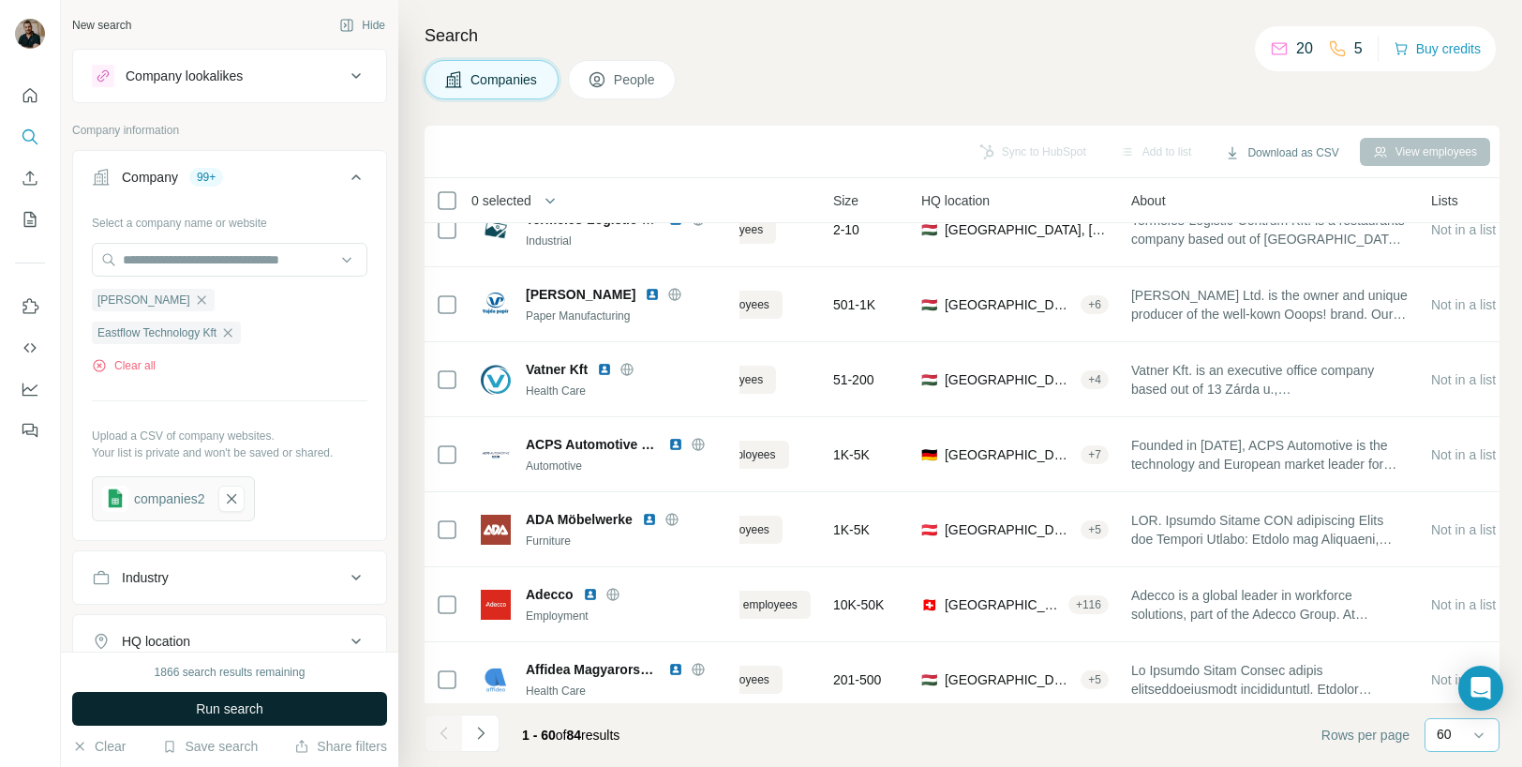
click at [264, 719] on button "Run search" at bounding box center [229, 709] width 315 height 34
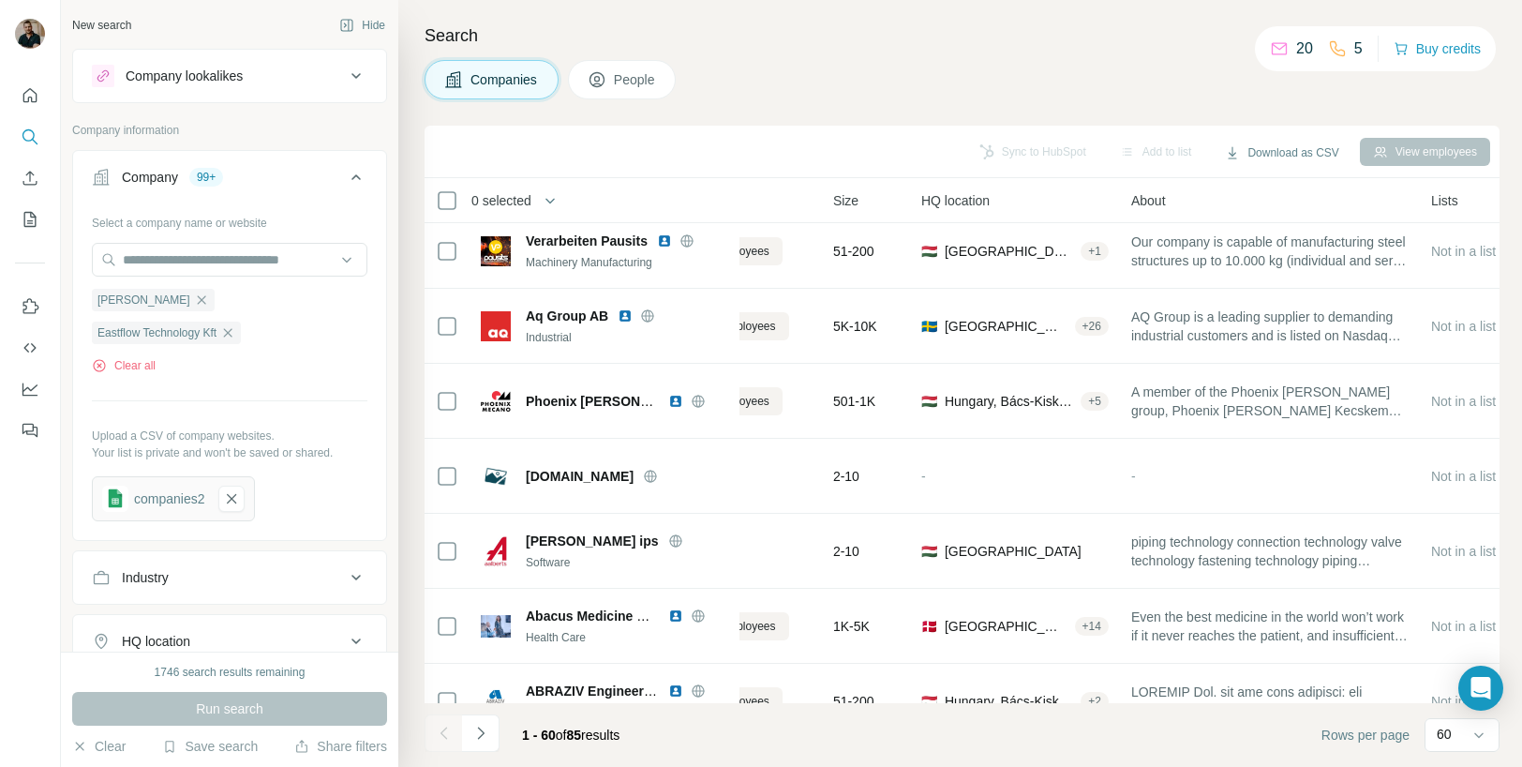
scroll to position [0, 114]
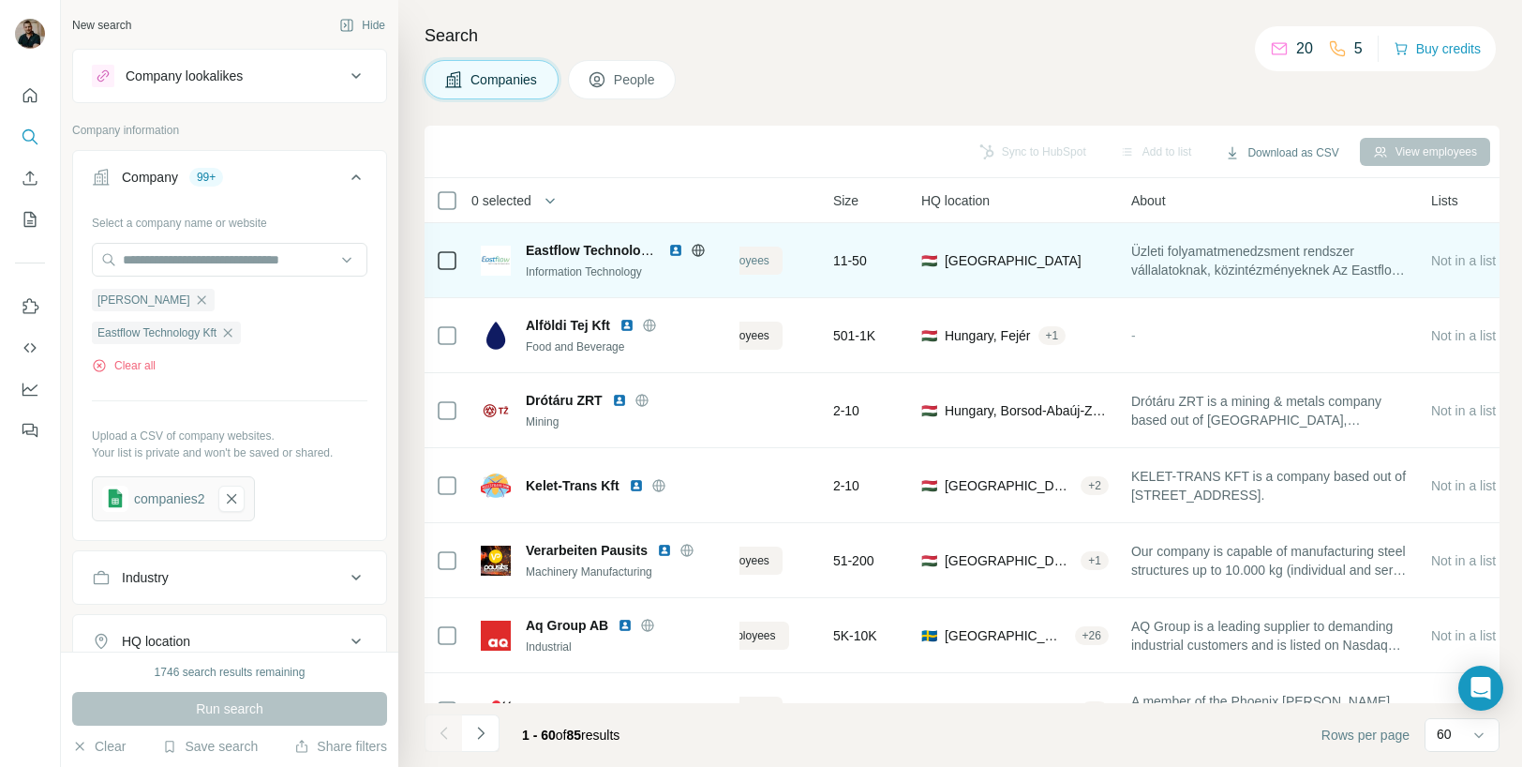
click at [768, 258] on span "View 13 employees" at bounding box center [720, 260] width 97 height 17
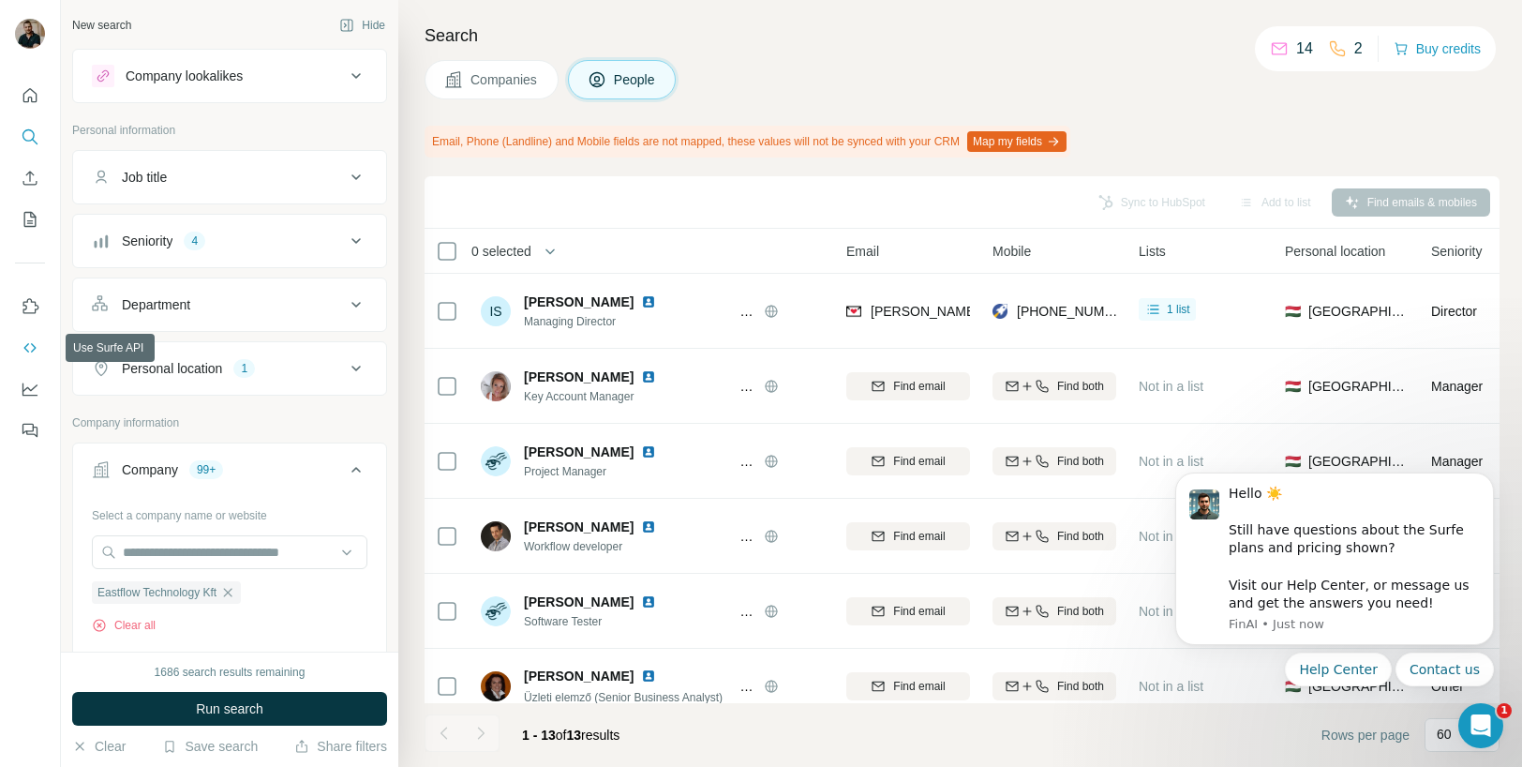
click at [31, 342] on icon "Use Surfe API" at bounding box center [30, 347] width 19 height 19
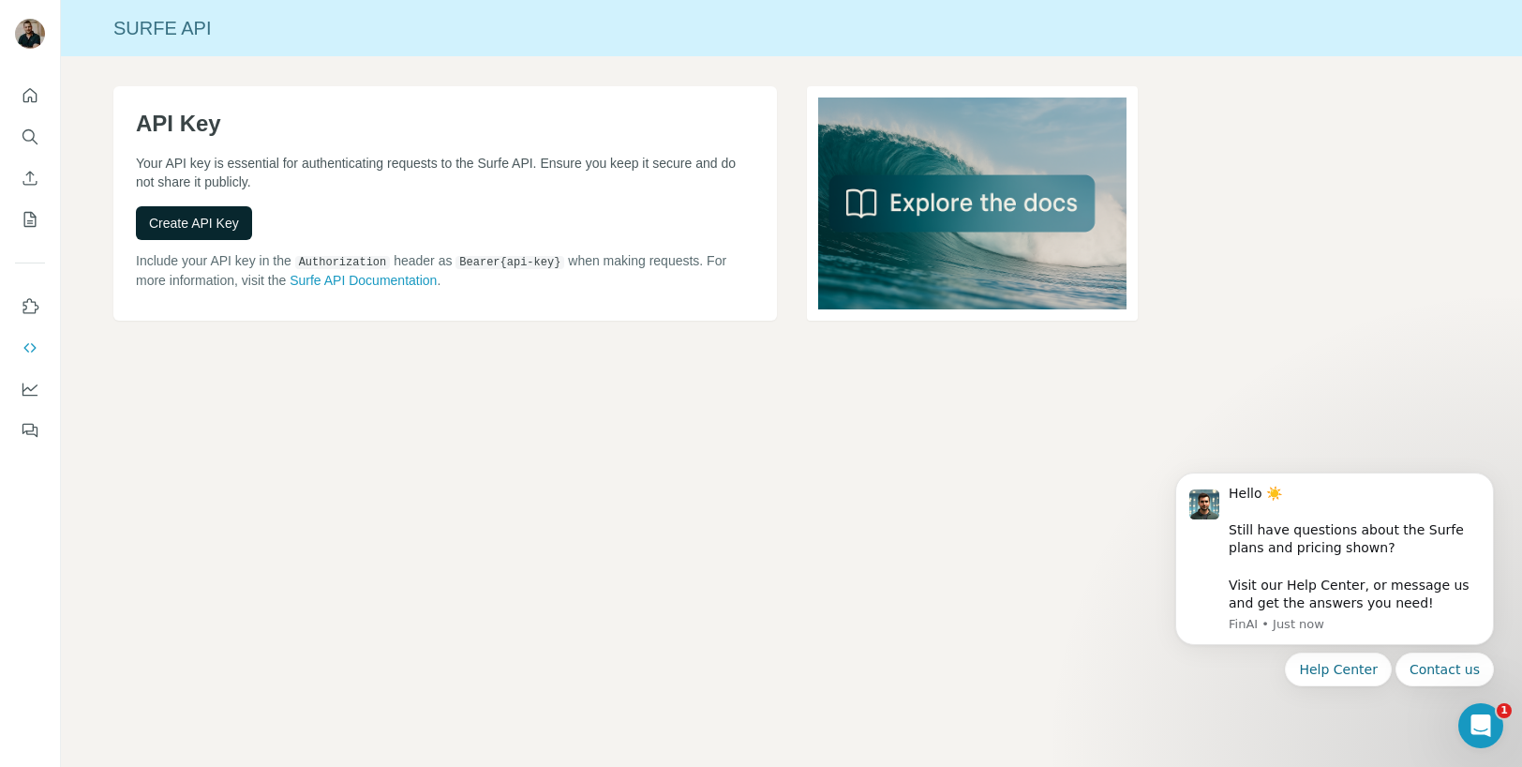
click at [203, 227] on span "Create API Key" at bounding box center [194, 223] width 90 height 19
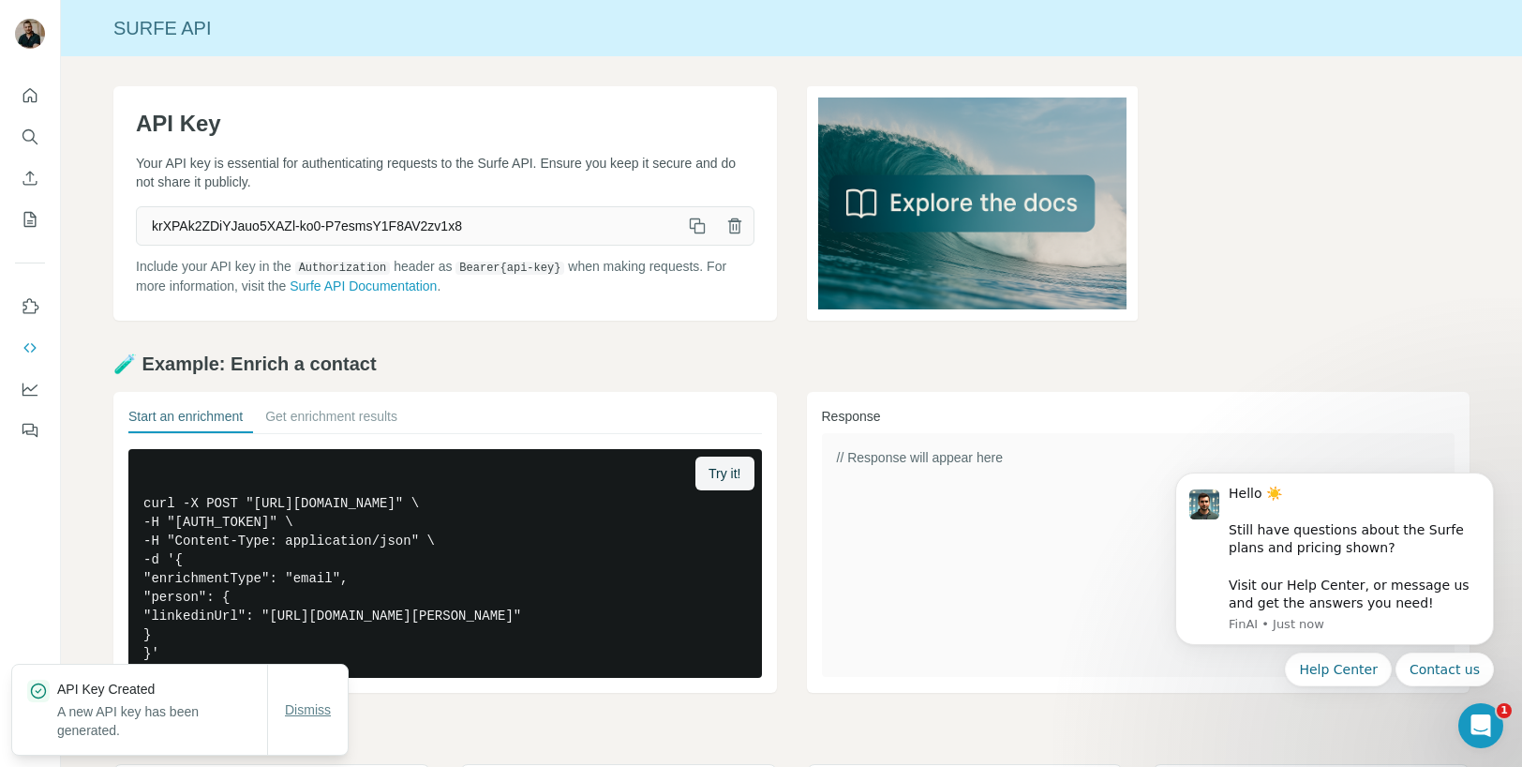
click at [297, 704] on span "Dismiss" at bounding box center [308, 709] width 46 height 19
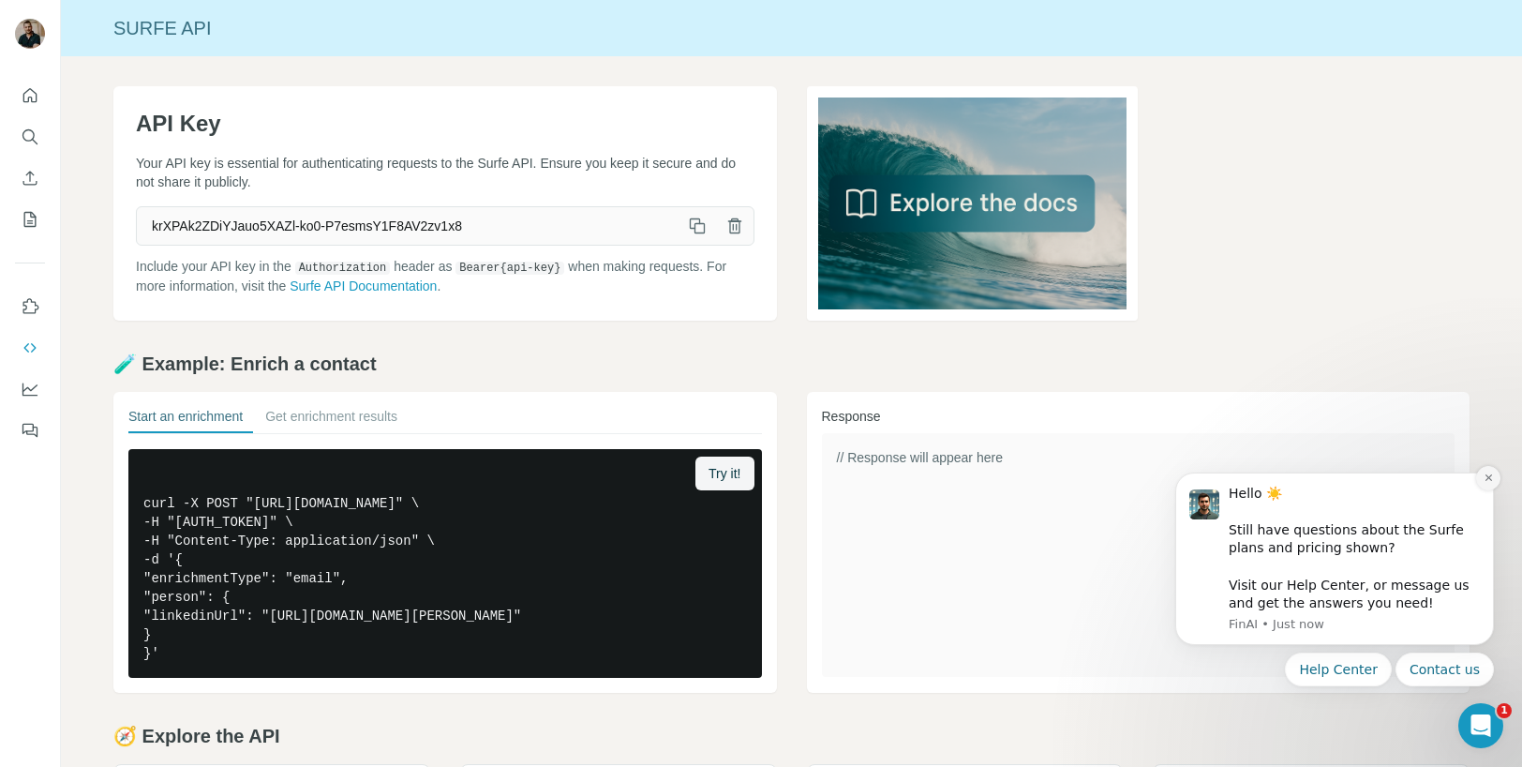
click at [1487, 476] on icon "Dismiss notification" at bounding box center [1488, 477] width 7 height 7
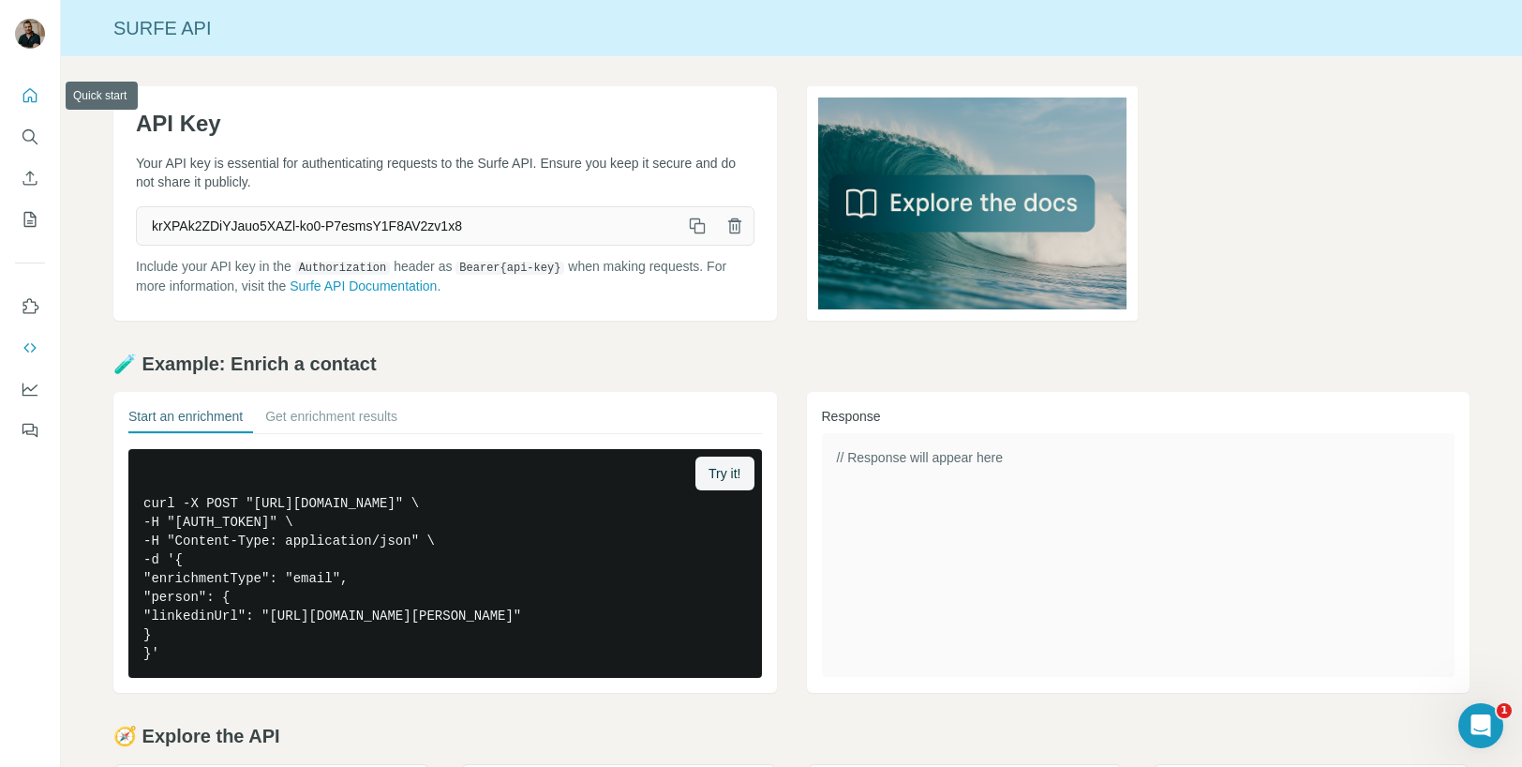
click at [32, 90] on icon "Quick start" at bounding box center [30, 95] width 14 height 14
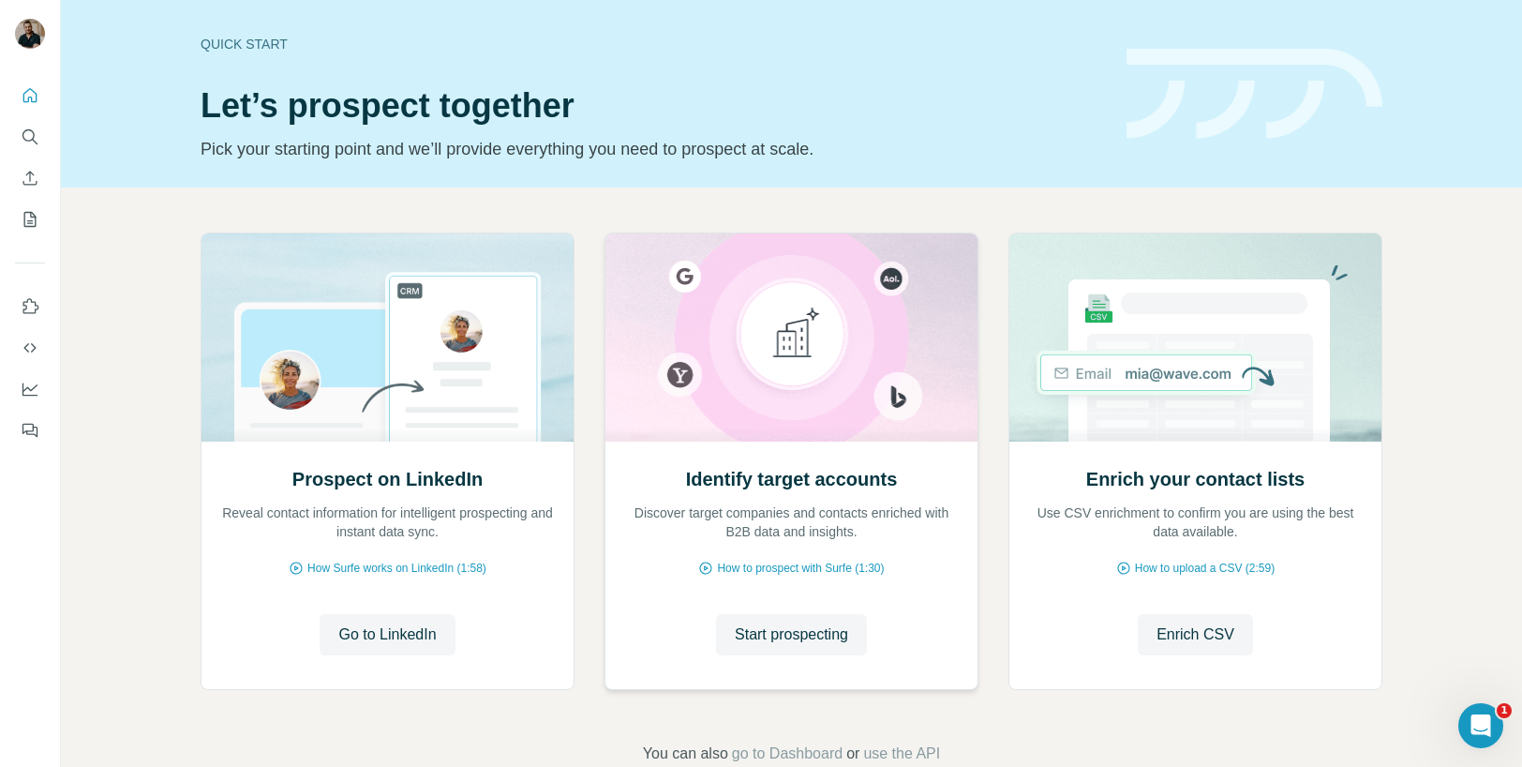
scroll to position [43, 0]
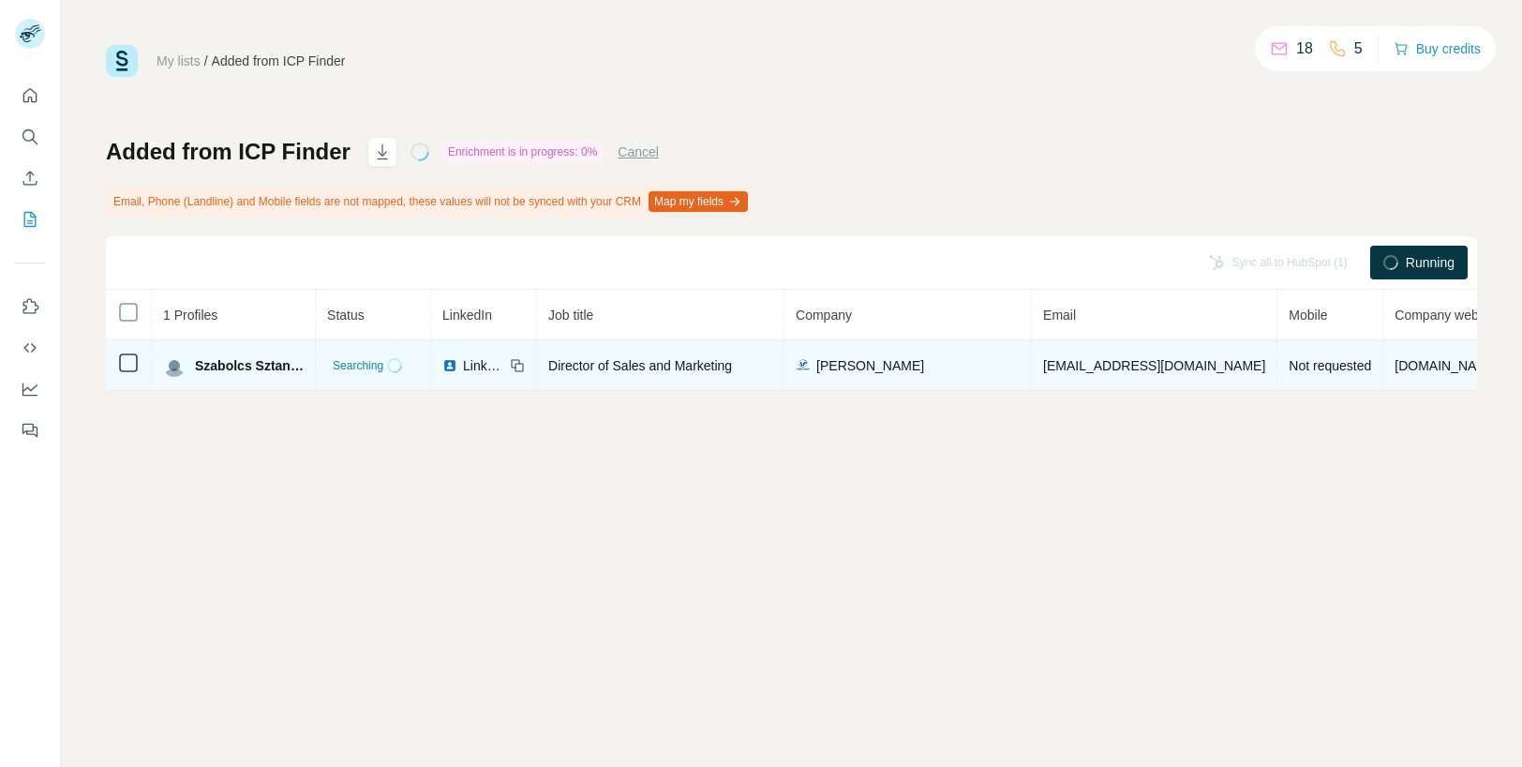
click at [1129, 365] on span "sztaniszlavszabolcs@vajdapapir.hu" at bounding box center [1154, 365] width 222 height 15
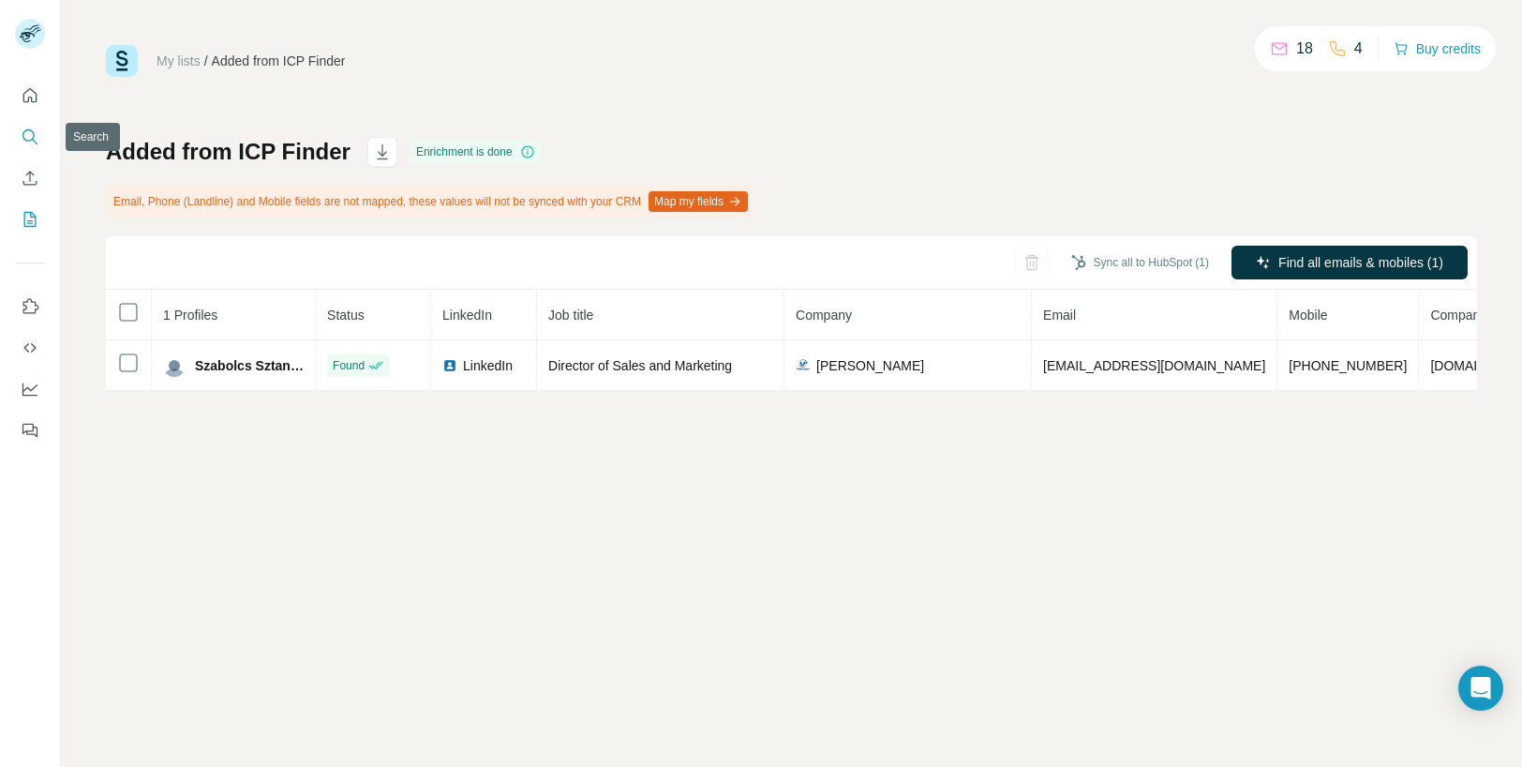
click at [32, 136] on icon "Search" at bounding box center [30, 136] width 19 height 19
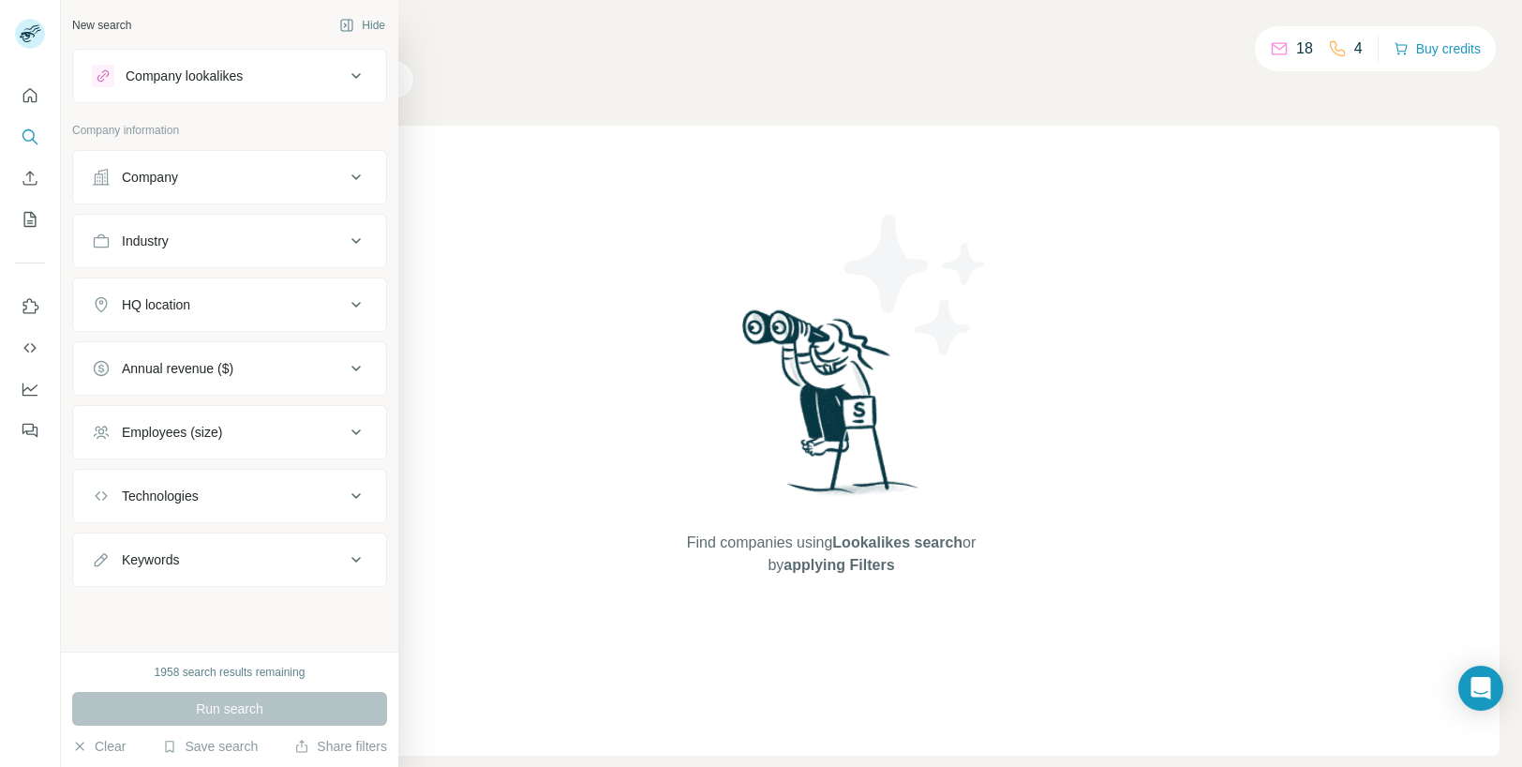
click at [188, 182] on div "Company" at bounding box center [218, 177] width 253 height 19
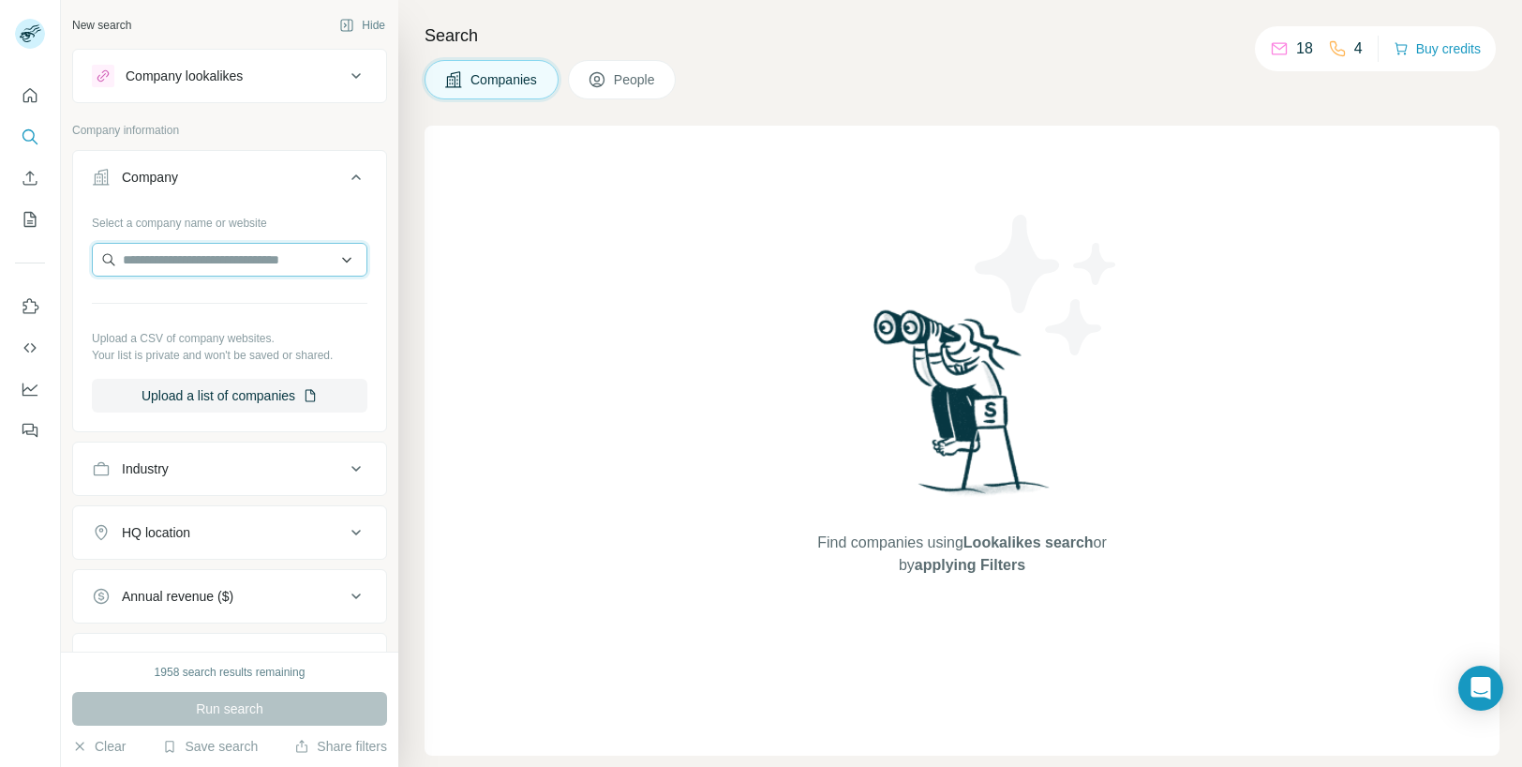
click at [204, 269] on input "text" at bounding box center [230, 260] width 276 height 34
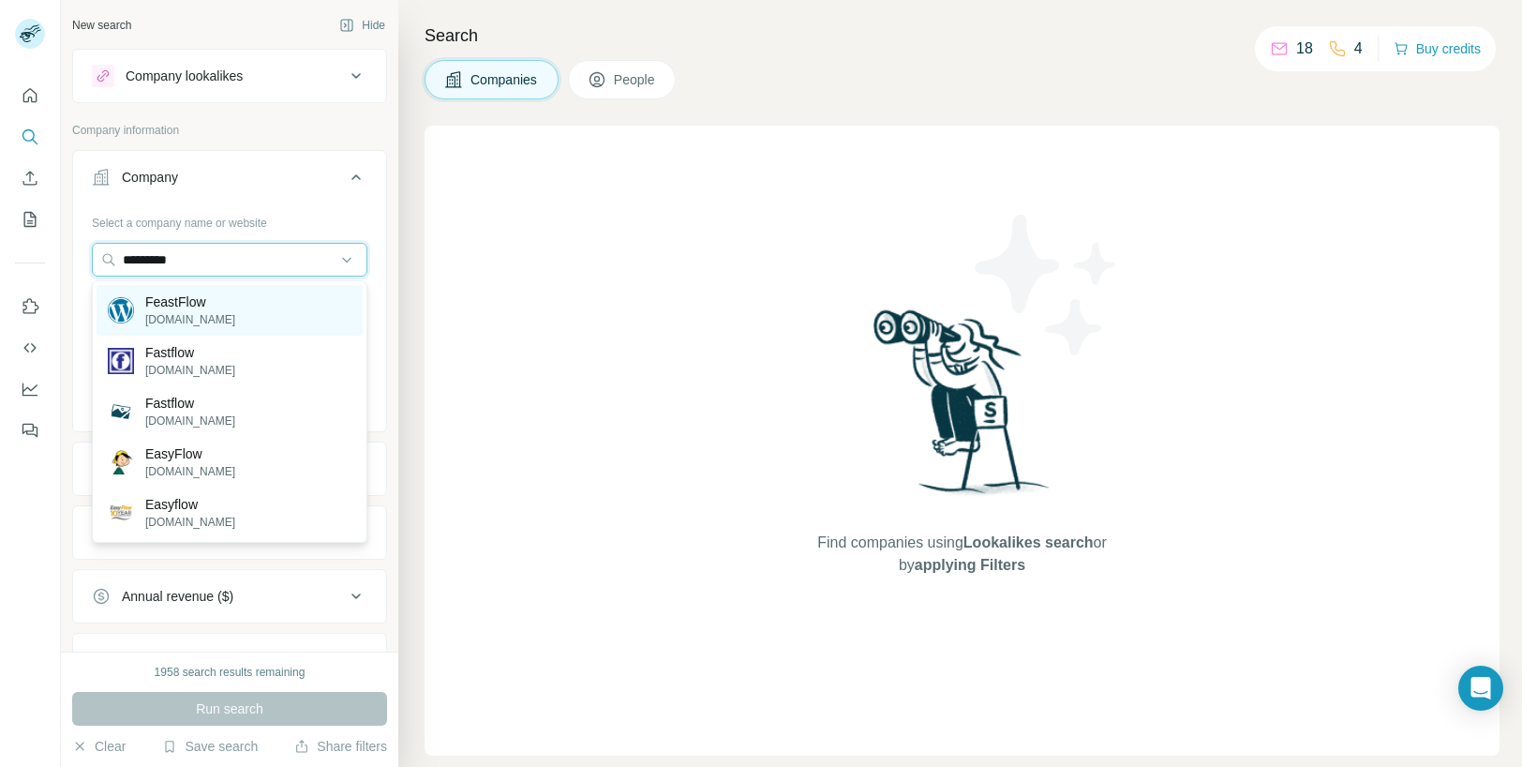
paste input "**********"
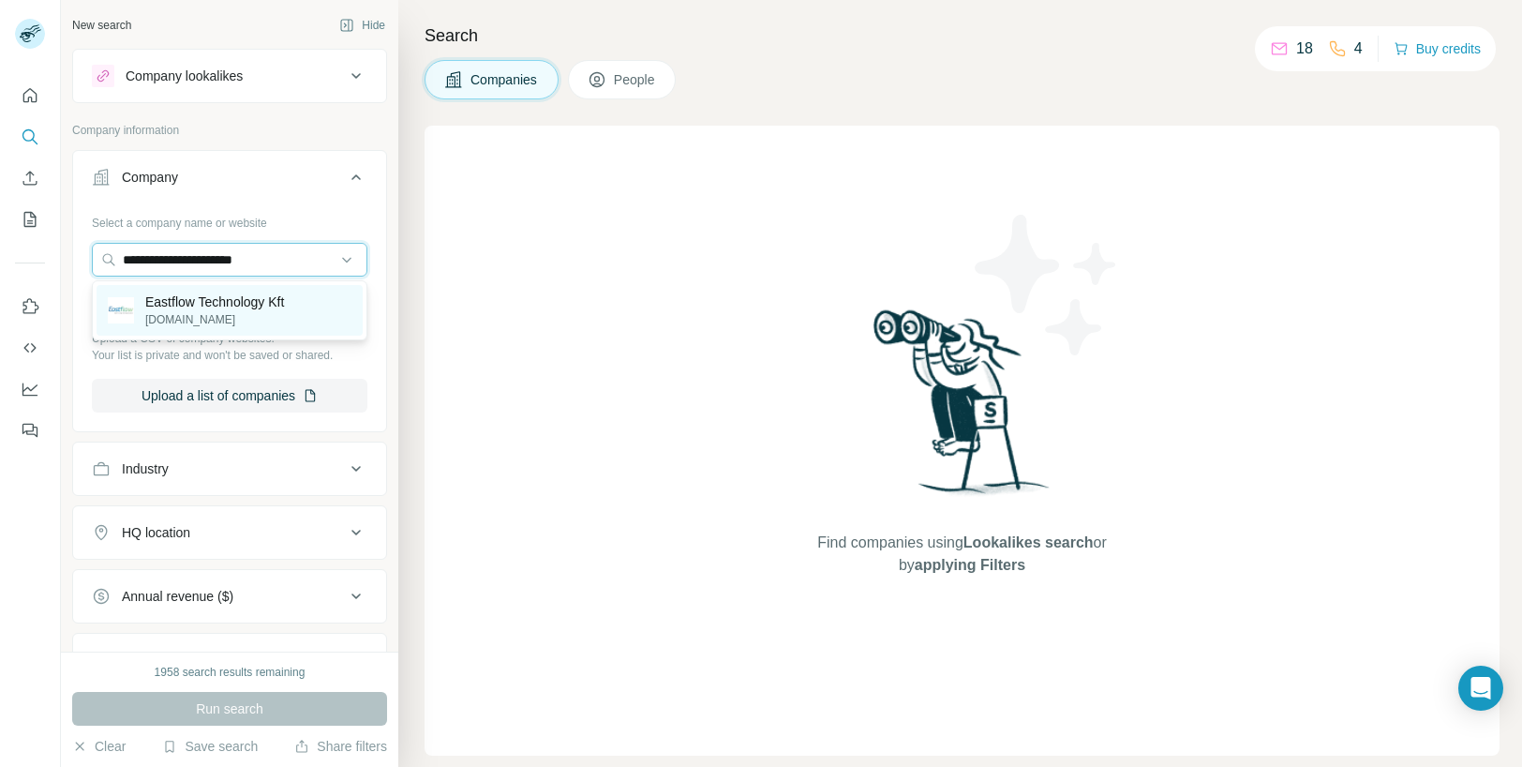
type input "**********"
click at [280, 307] on p "Eastflow Technology Kft" at bounding box center [214, 301] width 139 height 19
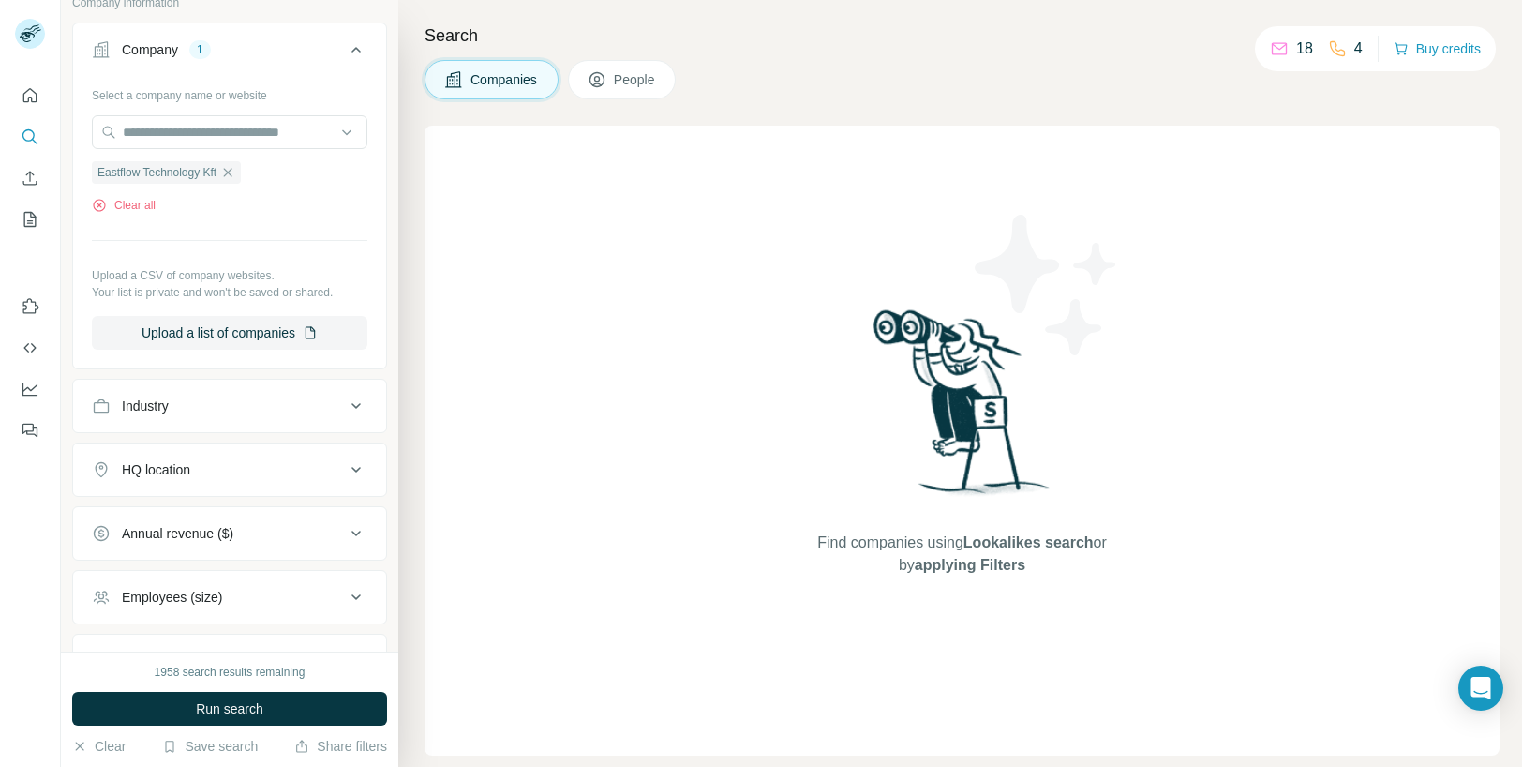
scroll to position [280, 0]
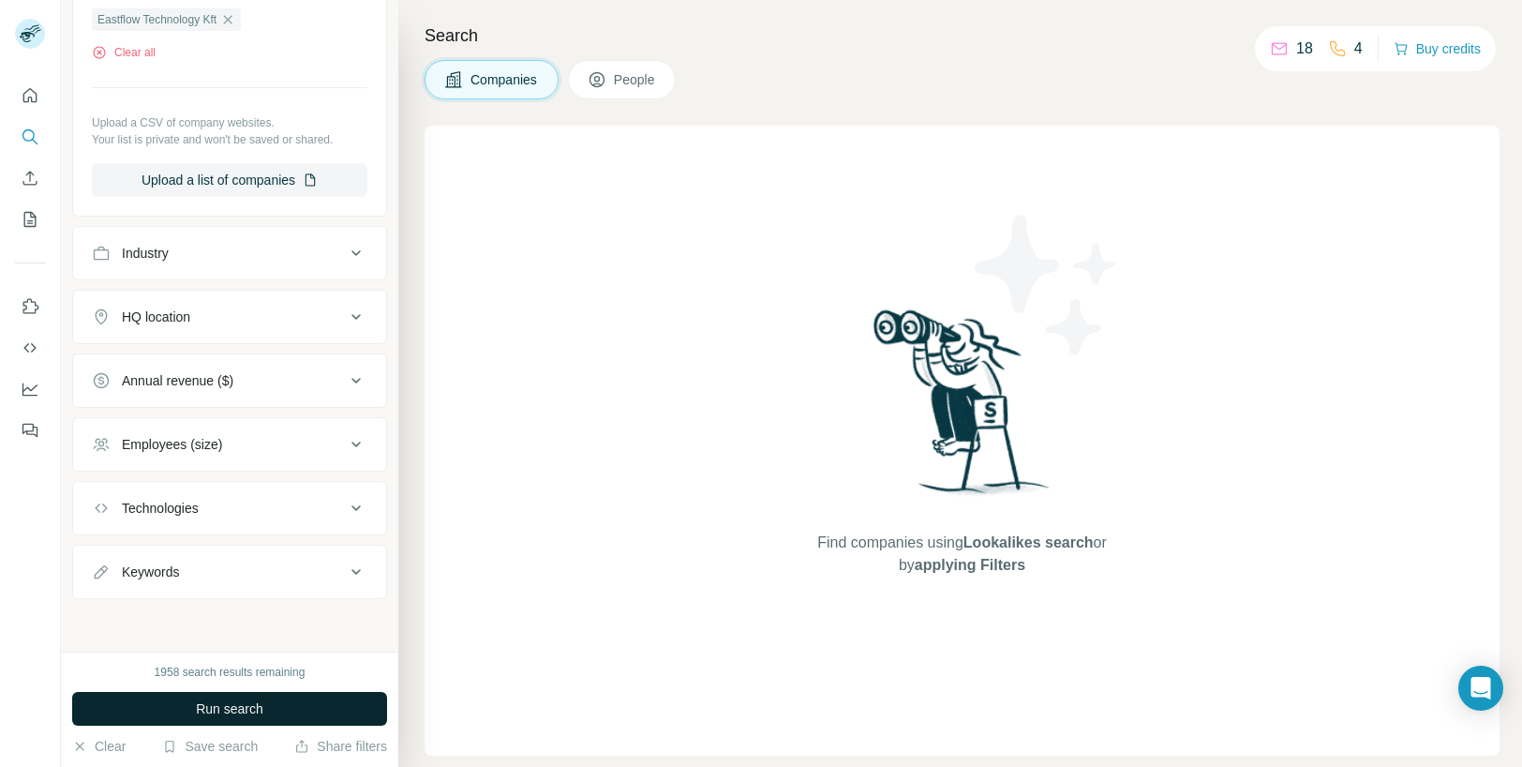
click at [262, 715] on span "Run search" at bounding box center [229, 708] width 67 height 19
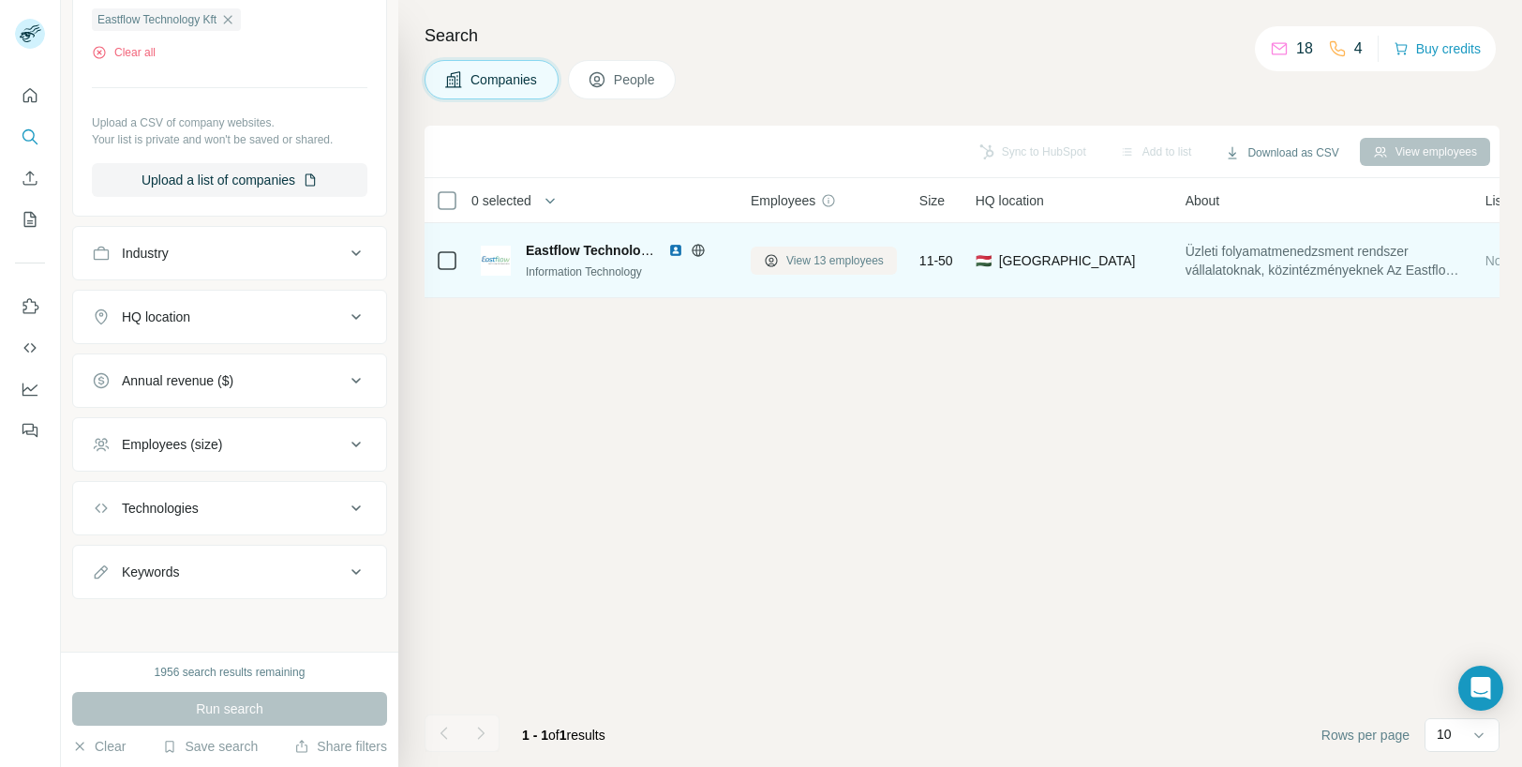
click at [776, 254] on icon at bounding box center [771, 260] width 15 height 15
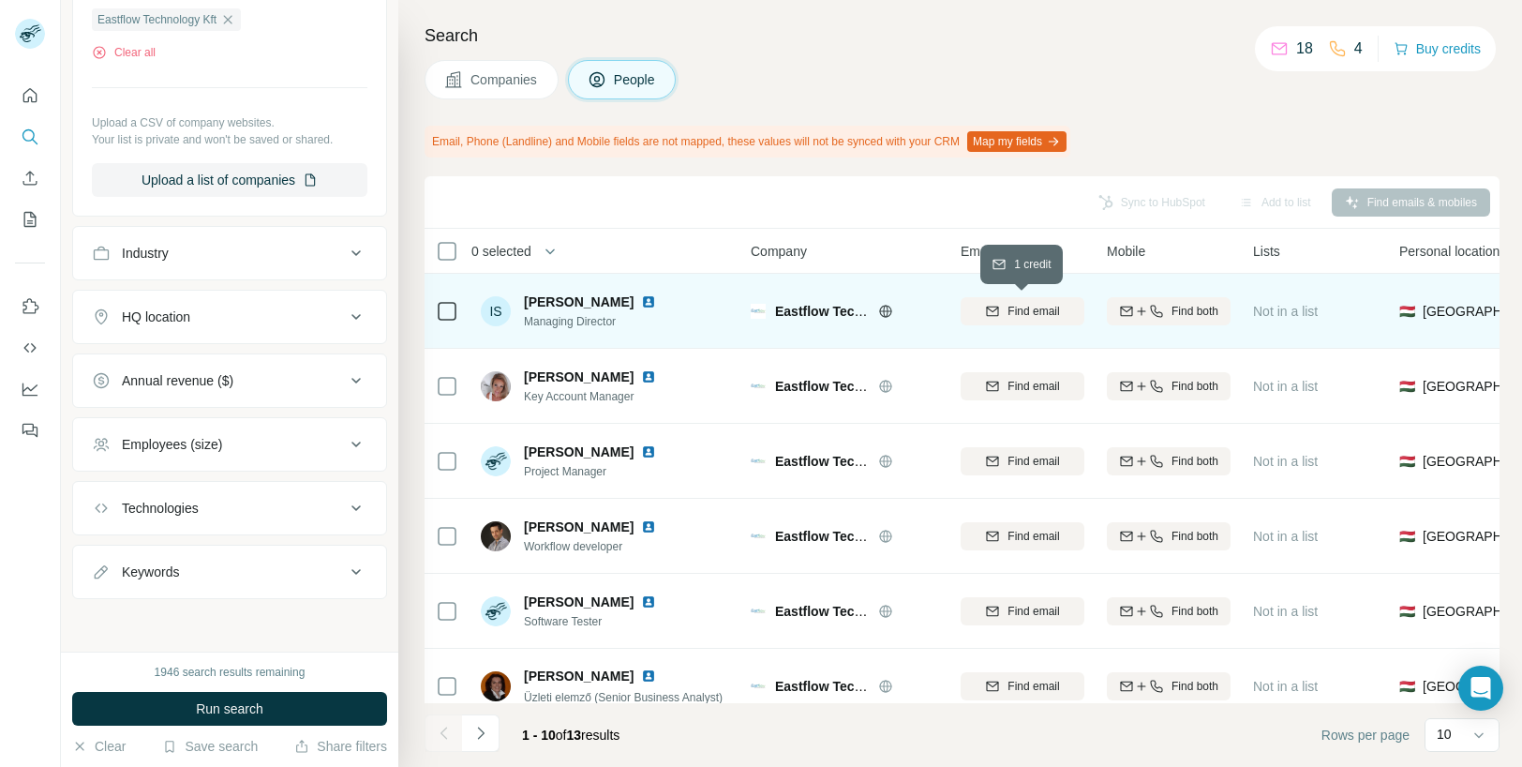
click at [1036, 316] on span "Find email" at bounding box center [1034, 311] width 52 height 17
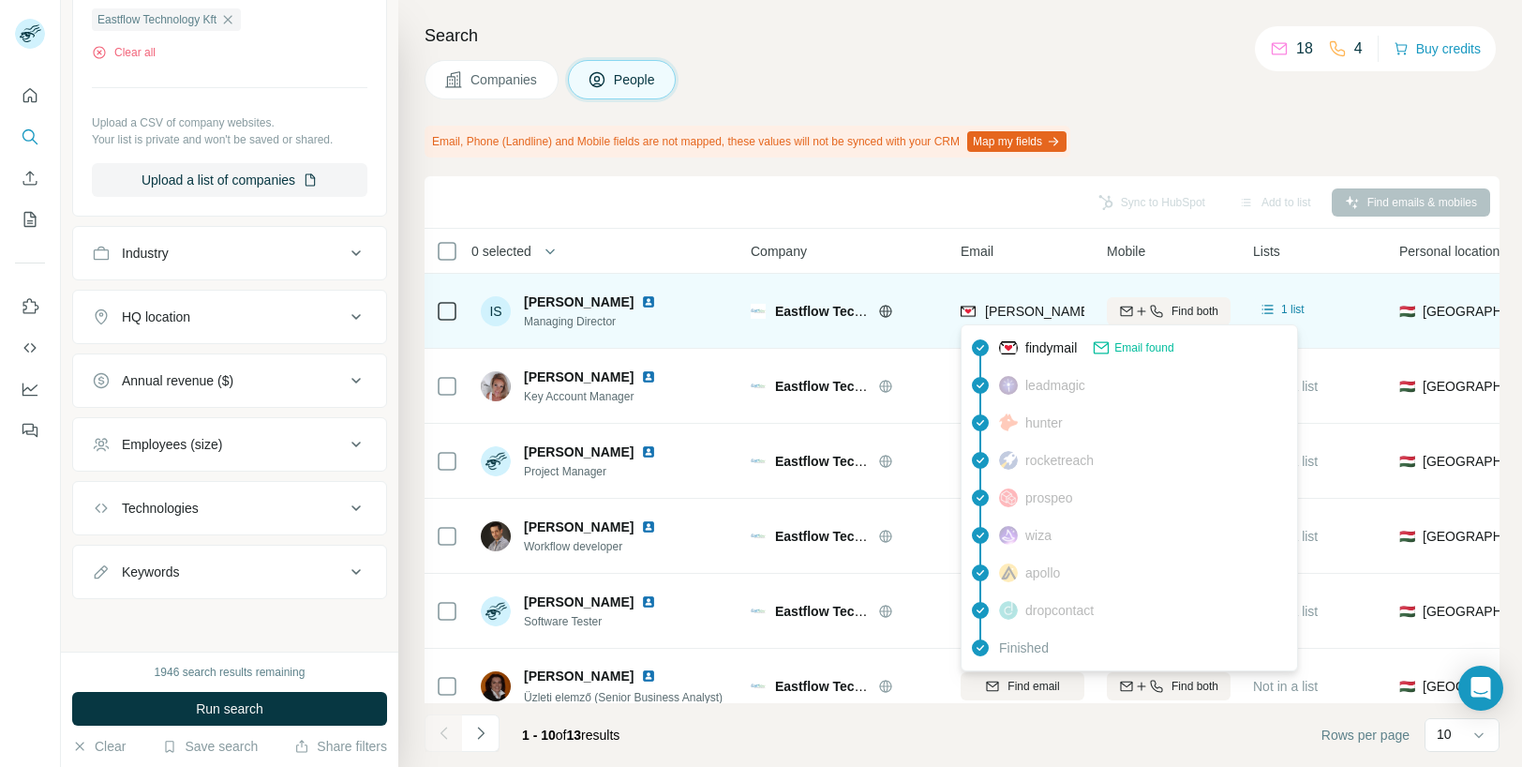
click at [1024, 307] on span "imre.szabo@eastflow.hu" at bounding box center [1204, 311] width 439 height 15
click at [1050, 312] on span "imre.szabo@eastflow.hu" at bounding box center [1204, 311] width 439 height 15
click at [1025, 310] on span "imre.szabo@eastflow.hu" at bounding box center [1204, 311] width 439 height 15
click at [963, 308] on img at bounding box center [968, 311] width 15 height 19
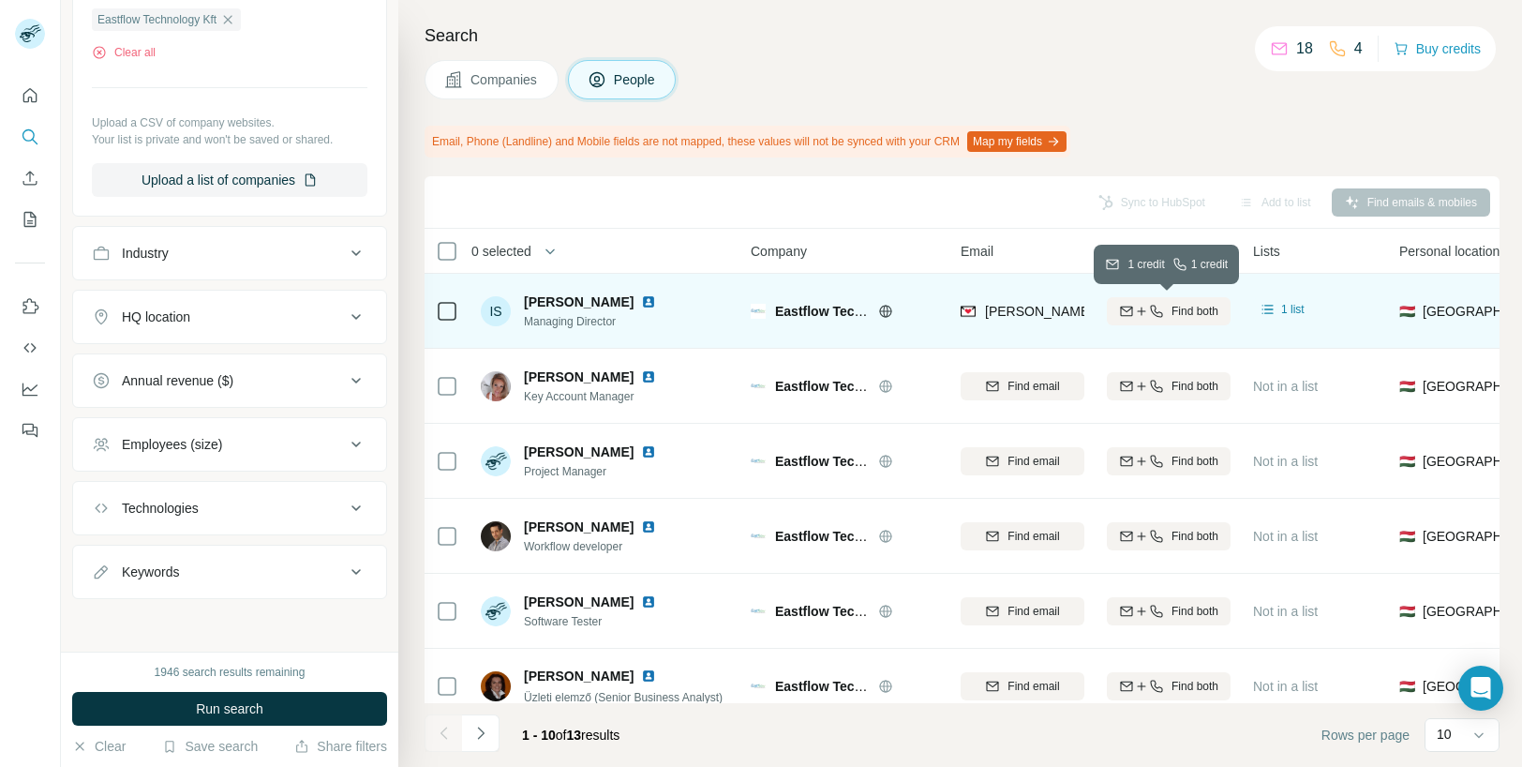
click at [1151, 304] on icon "button" at bounding box center [1156, 311] width 15 height 15
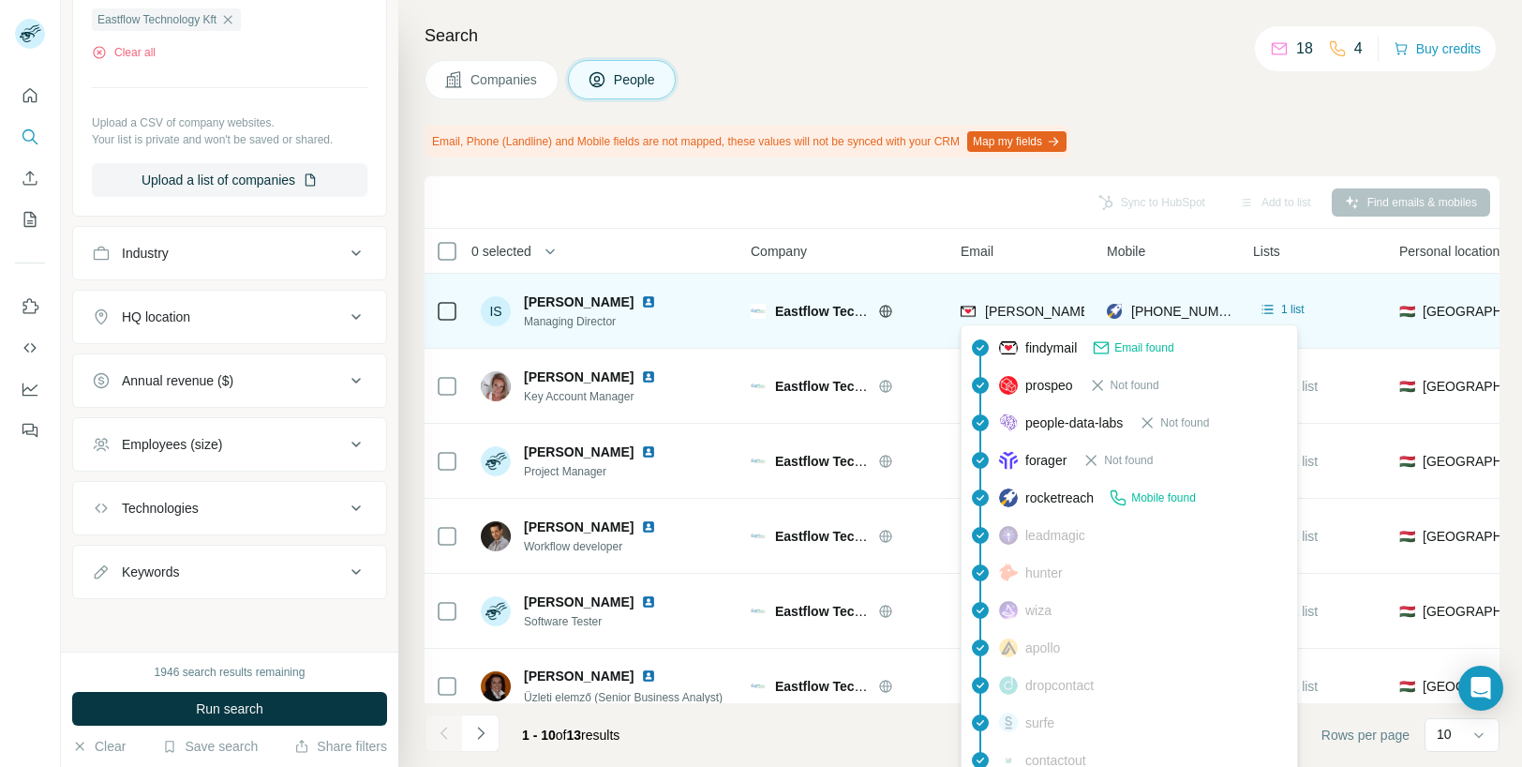
click at [1036, 306] on span "imre.szabo@eastflow.hu" at bounding box center [1204, 311] width 439 height 15
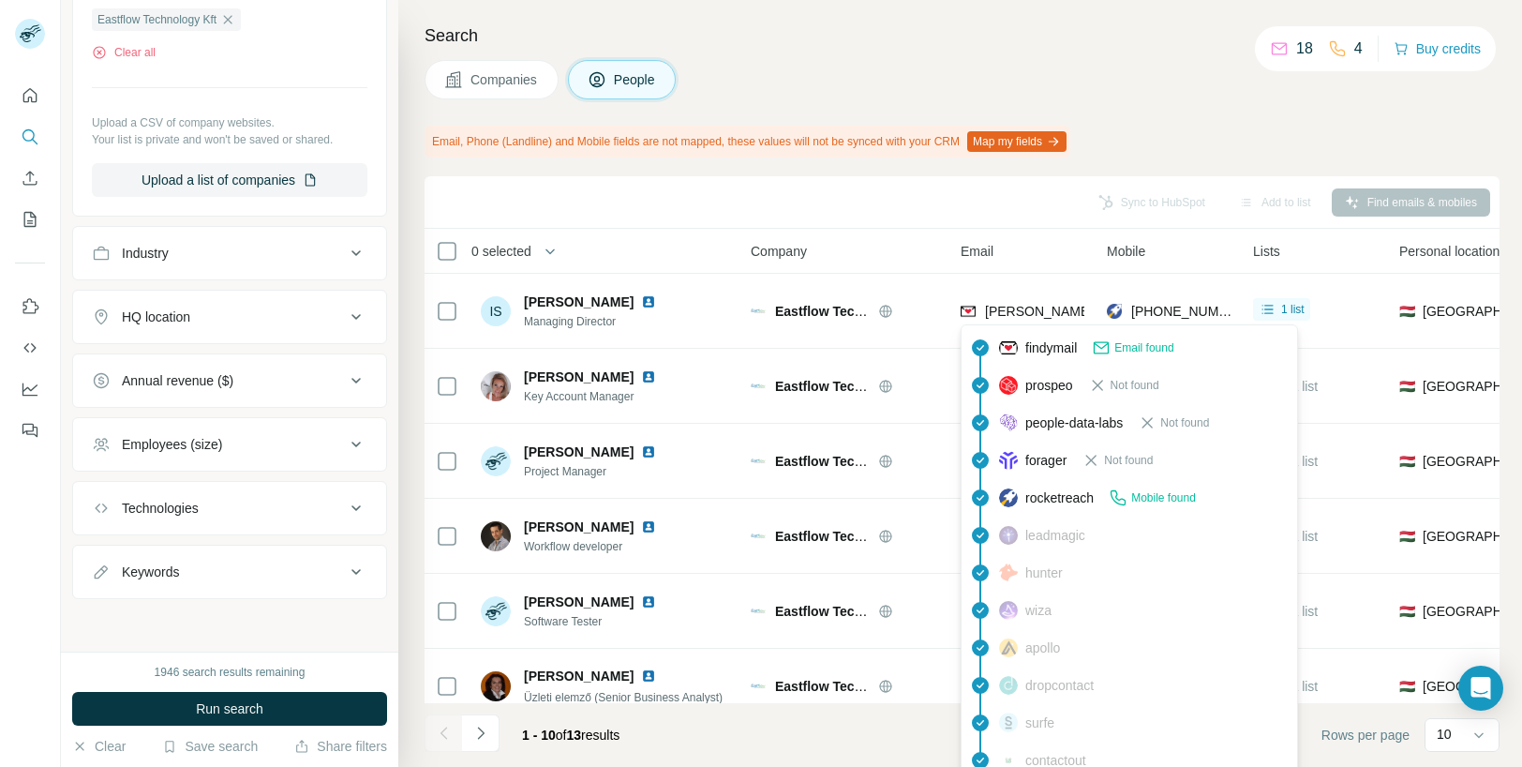
click at [993, 202] on div "Sync to HubSpot Add to list Find emails & mobiles" at bounding box center [962, 202] width 1056 height 33
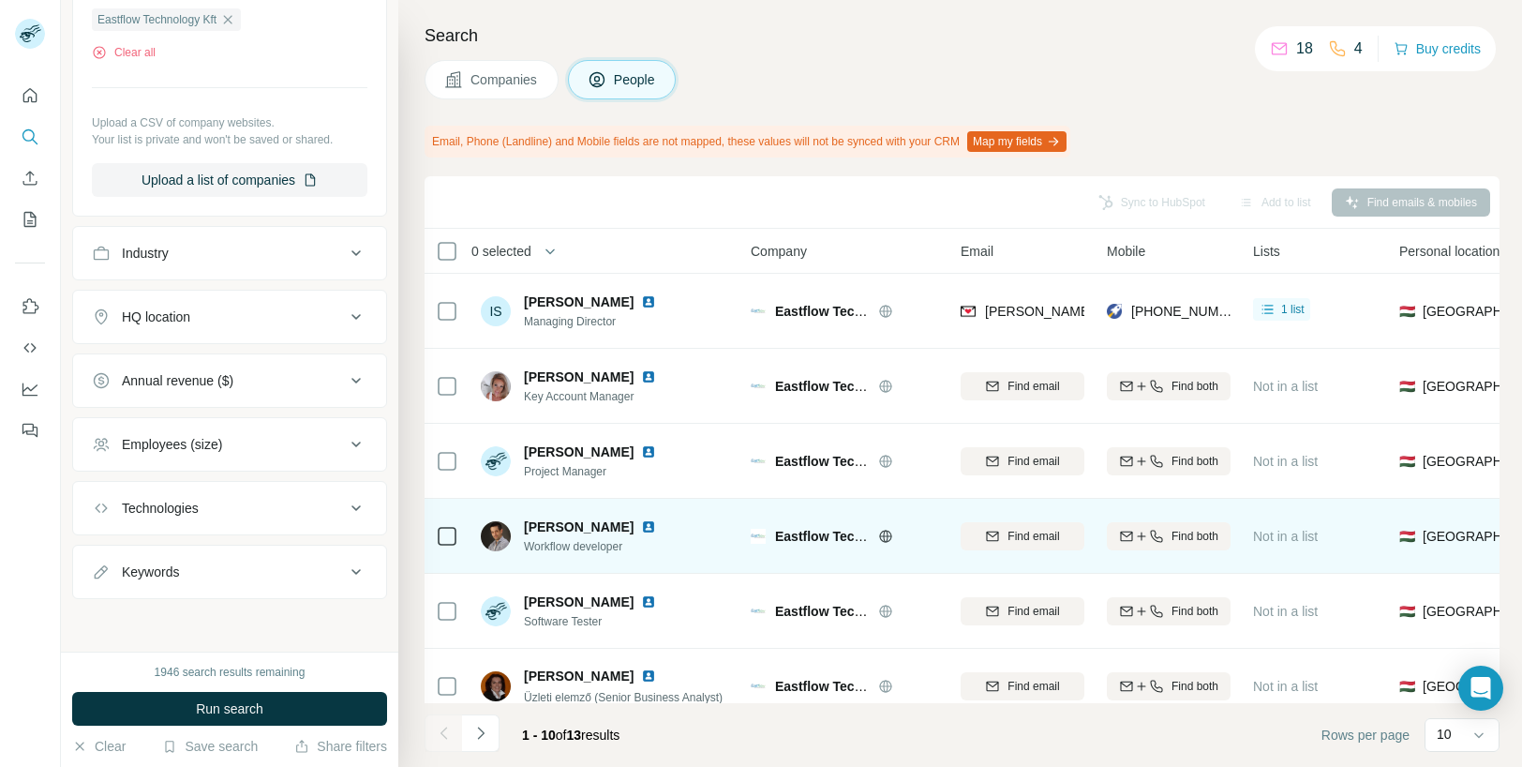
scroll to position [321, 0]
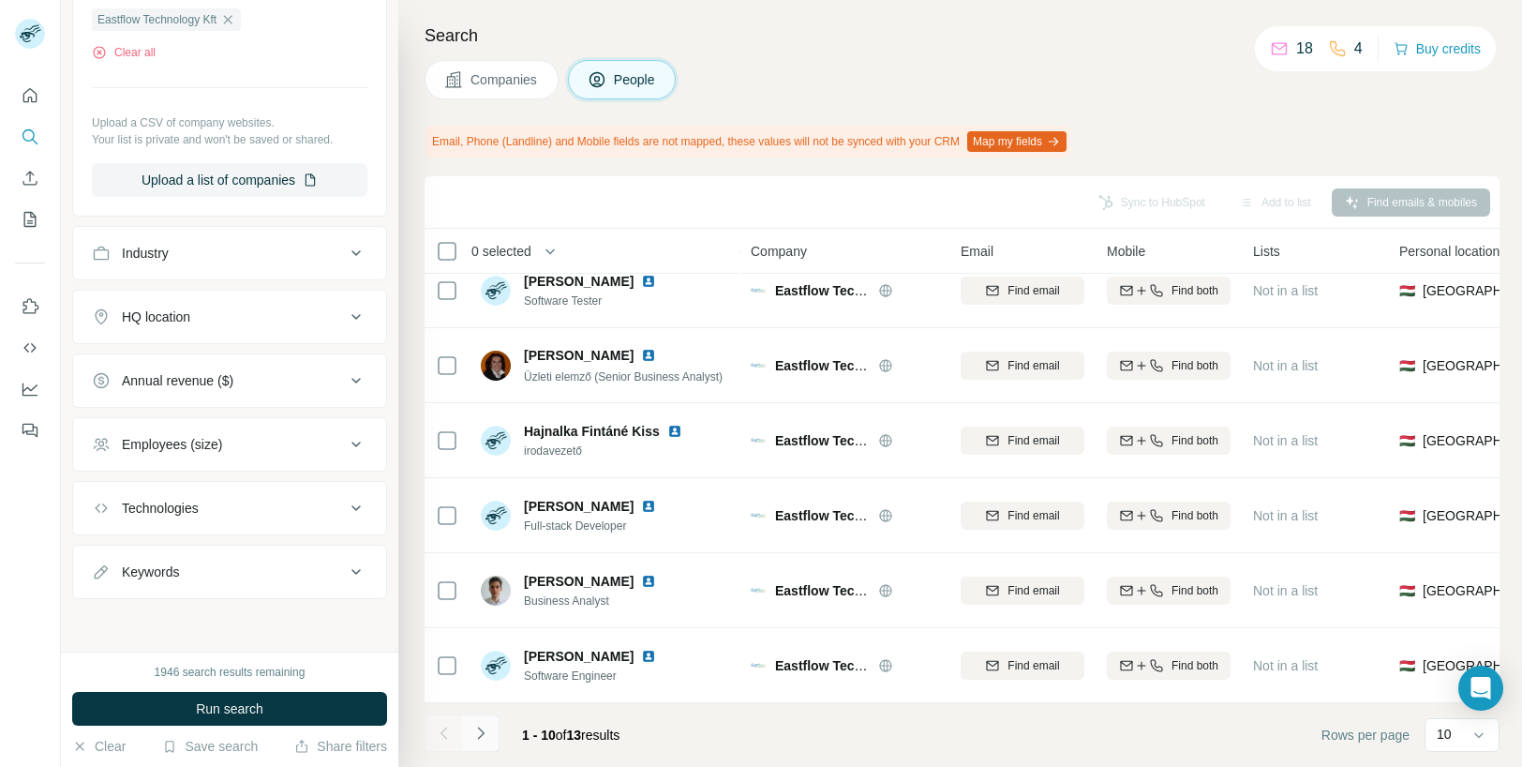
click at [482, 740] on icon "Navigate to next page" at bounding box center [480, 733] width 19 height 19
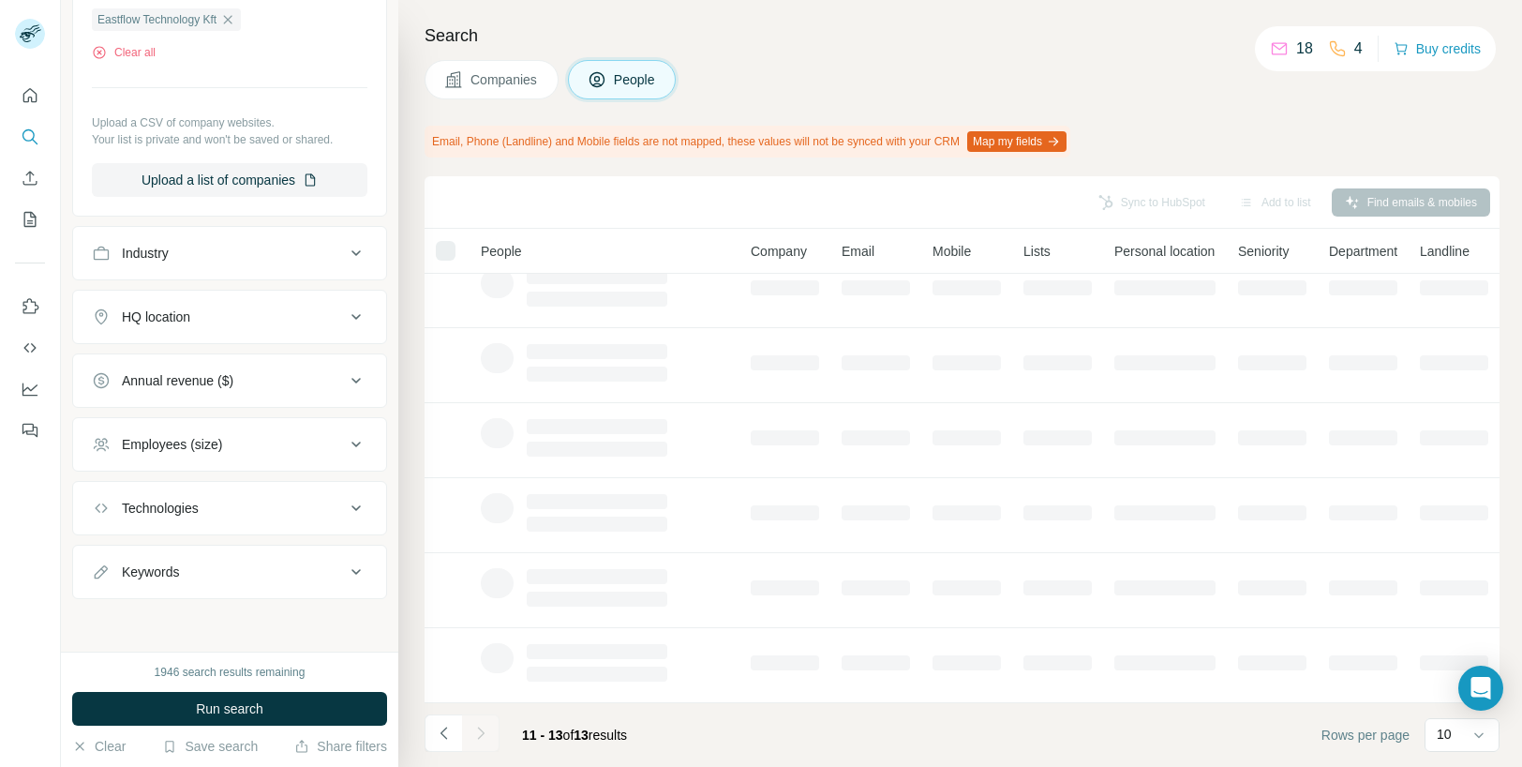
scroll to position [0, 0]
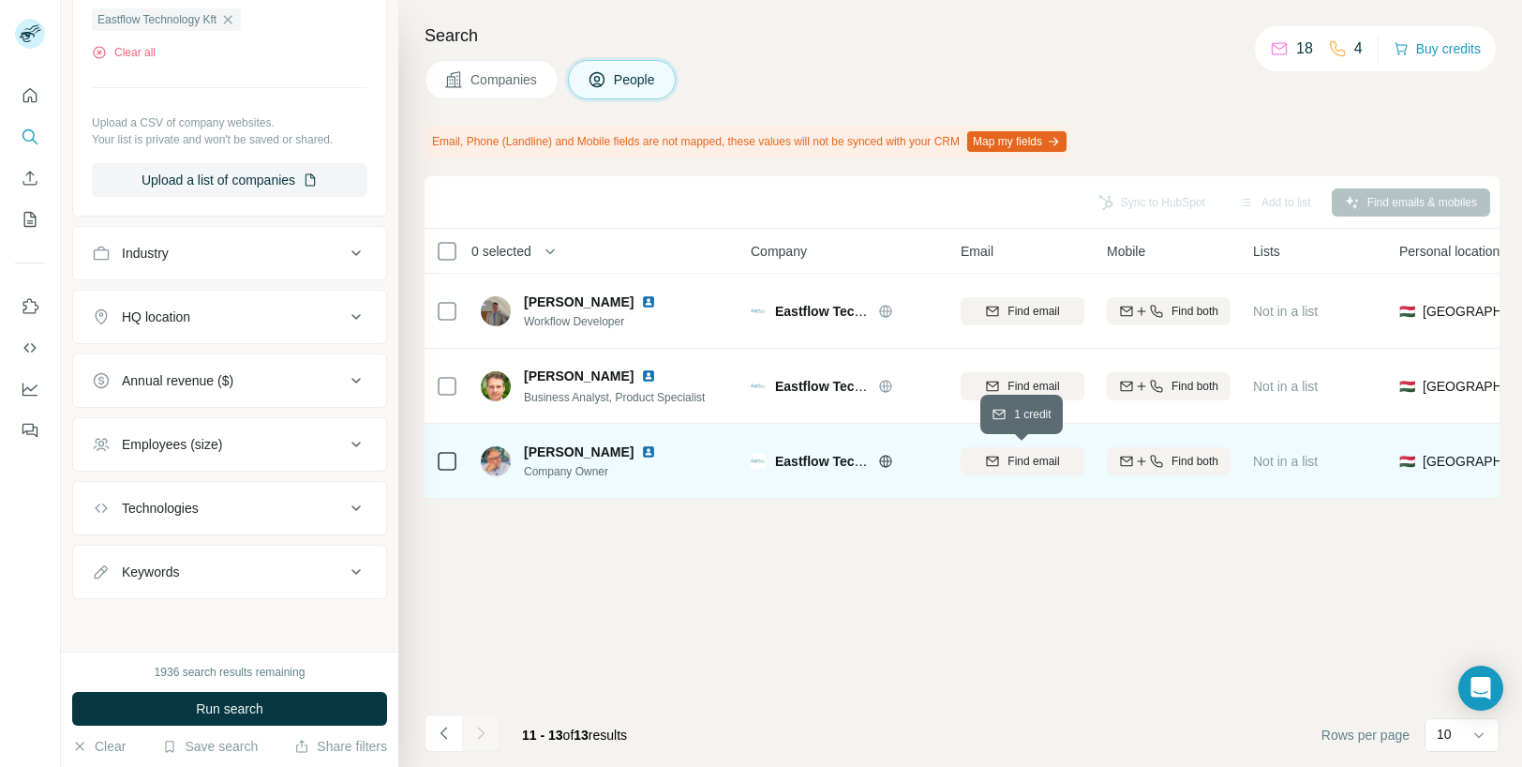
click at [1013, 453] on span "Find email" at bounding box center [1034, 461] width 52 height 17
click at [1143, 454] on icon "button" at bounding box center [1141, 461] width 15 height 15
click at [948, 591] on div "Sync to HubSpot Add to list Find emails & mobiles 0 selected People Company Ema…" at bounding box center [962, 471] width 1075 height 590
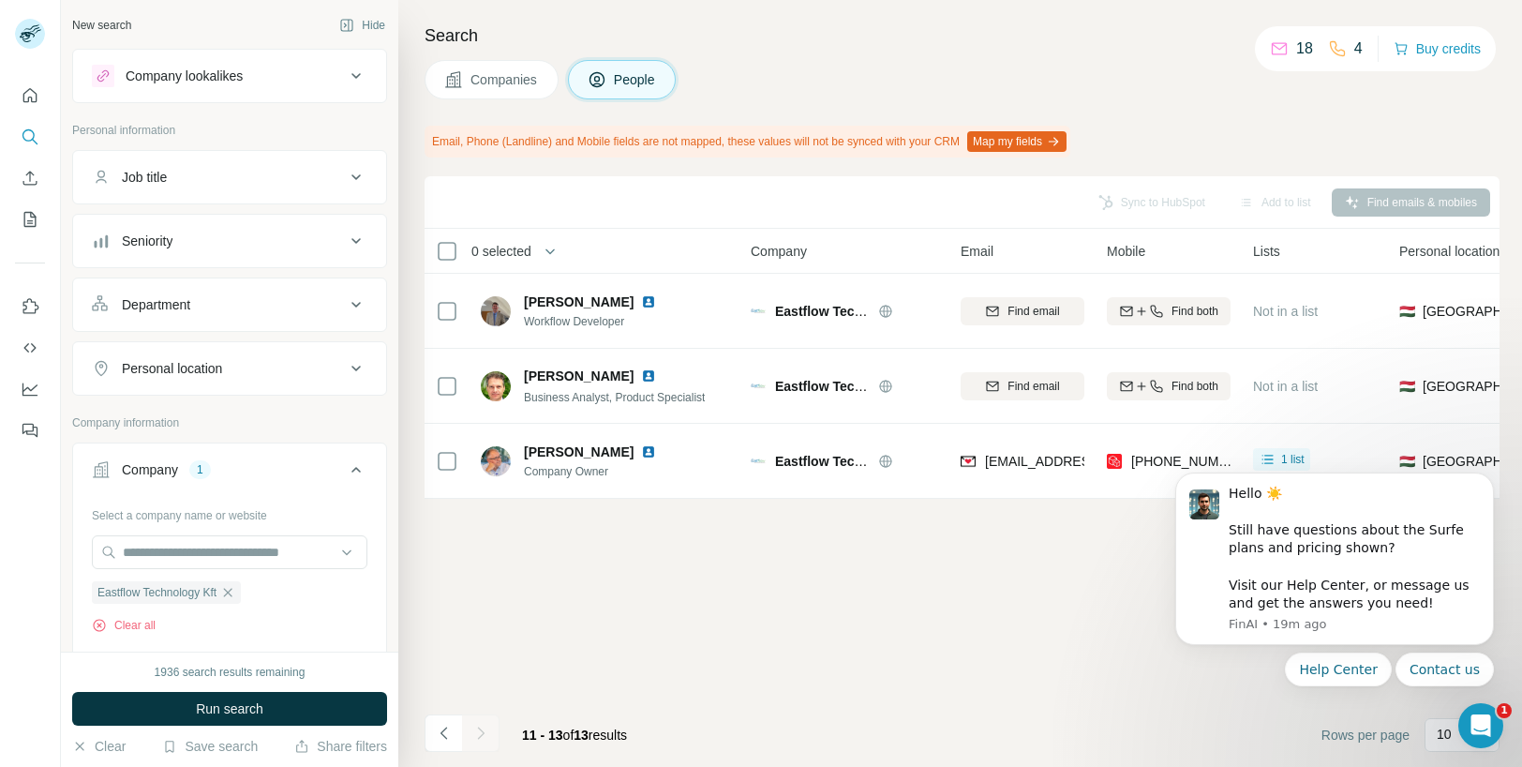
scroll to position [573, 0]
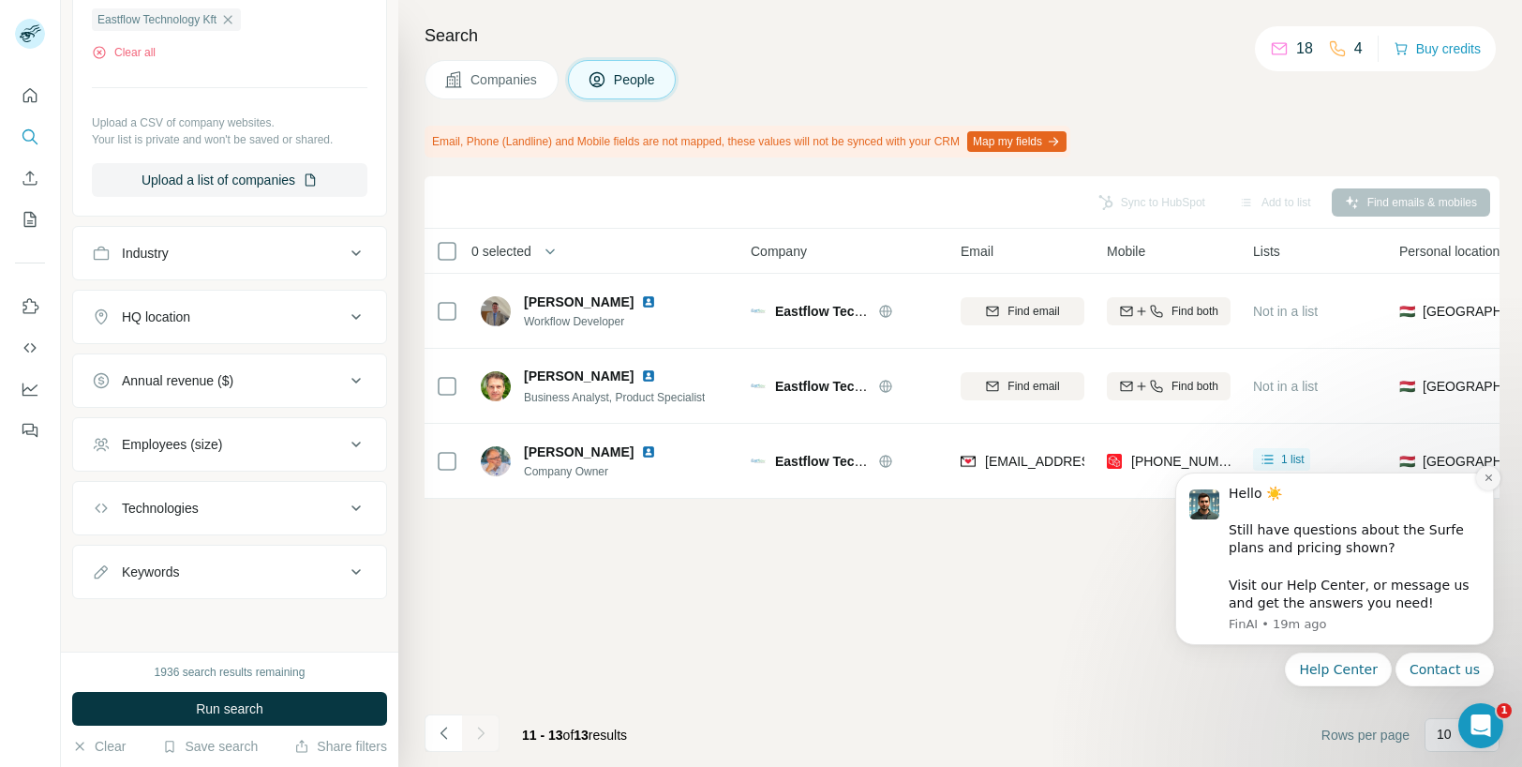
click at [1488, 477] on icon "Dismiss notification" at bounding box center [1488, 477] width 7 height 7
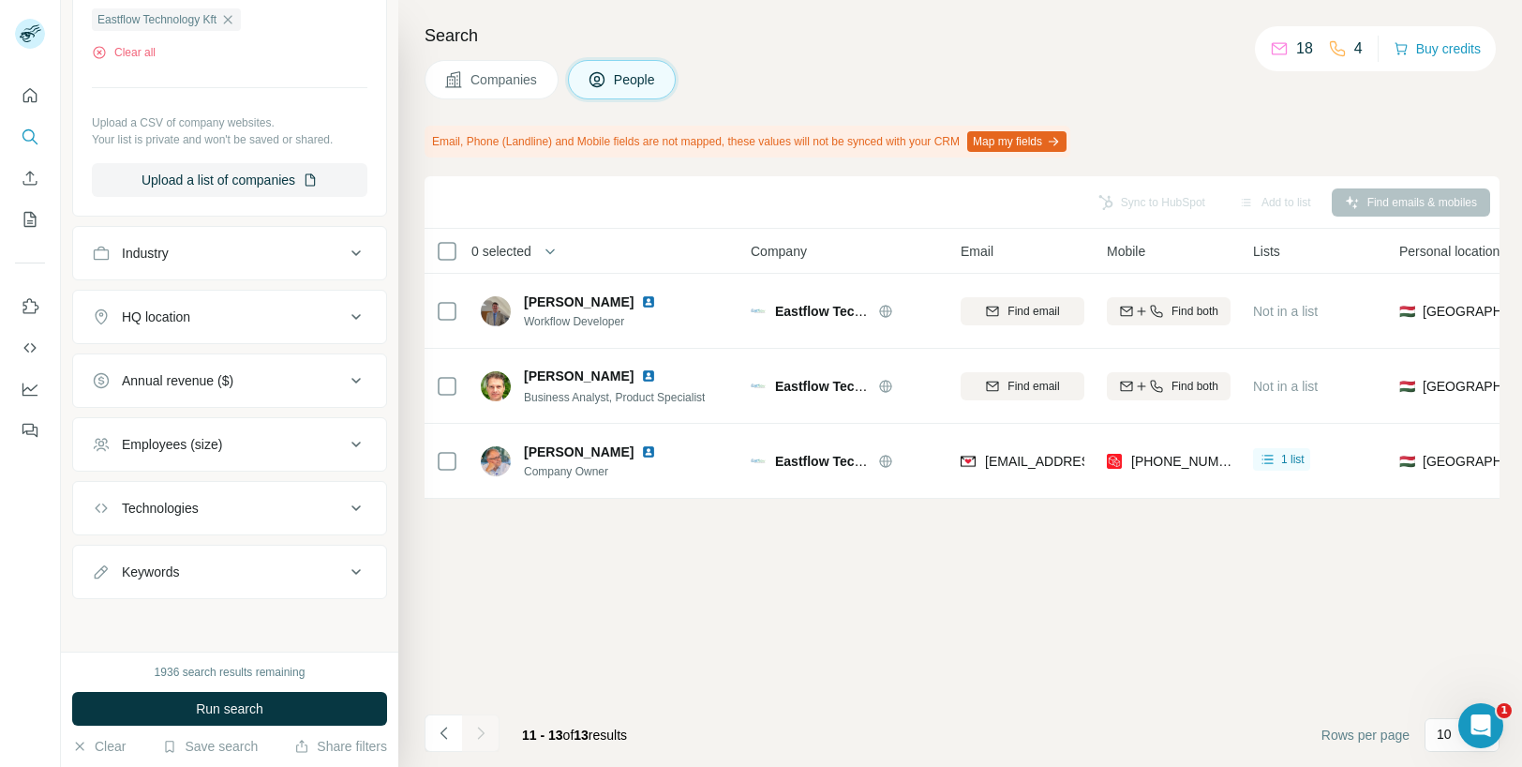
click at [231, 324] on div "HQ location" at bounding box center [218, 316] width 253 height 19
click at [521, 58] on div "Search Companies People Email, Phone (Landline) and Mobile fields are not mappe…" at bounding box center [960, 383] width 1124 height 767
click at [512, 71] on span "Companies" at bounding box center [504, 79] width 68 height 19
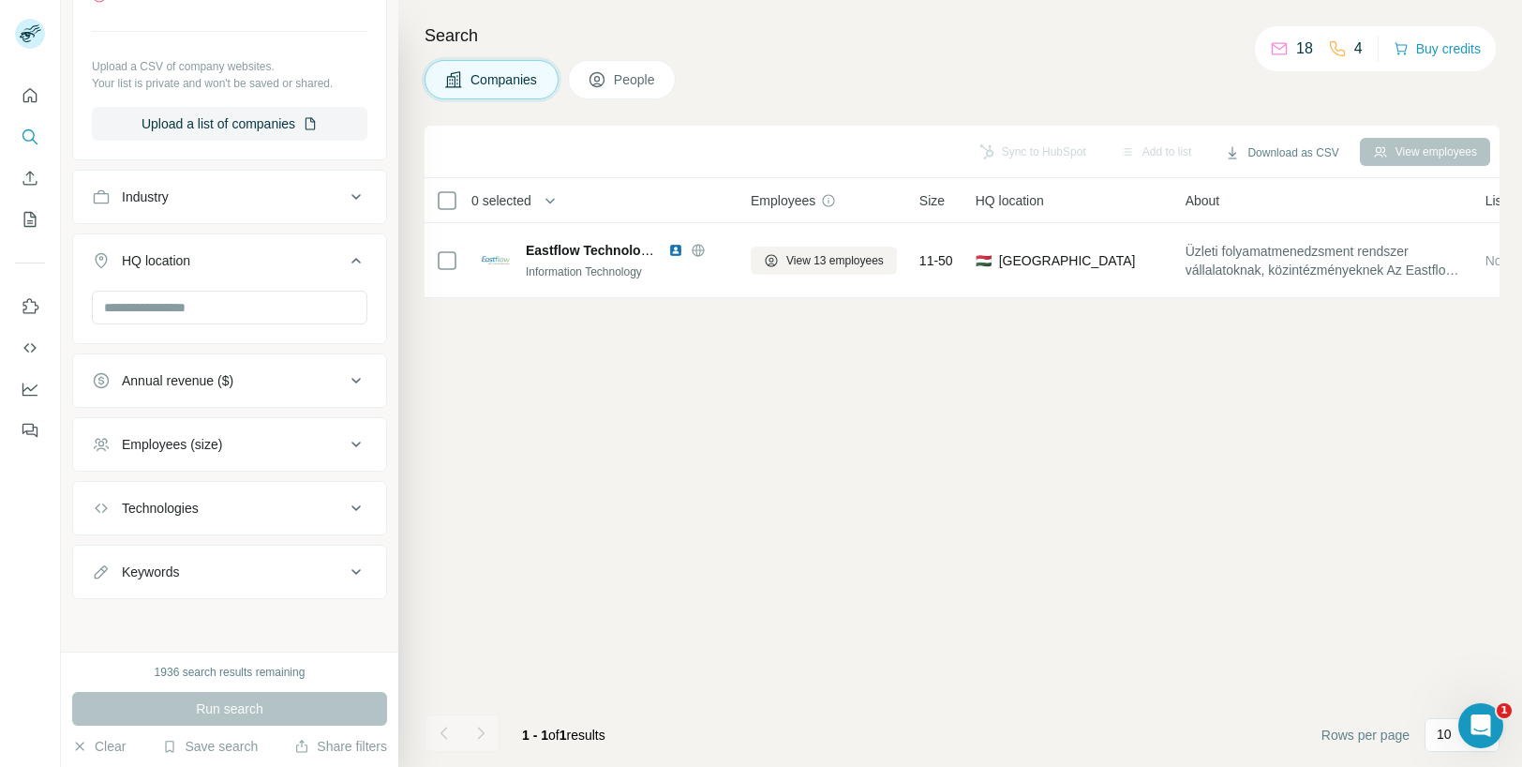
scroll to position [280, 0]
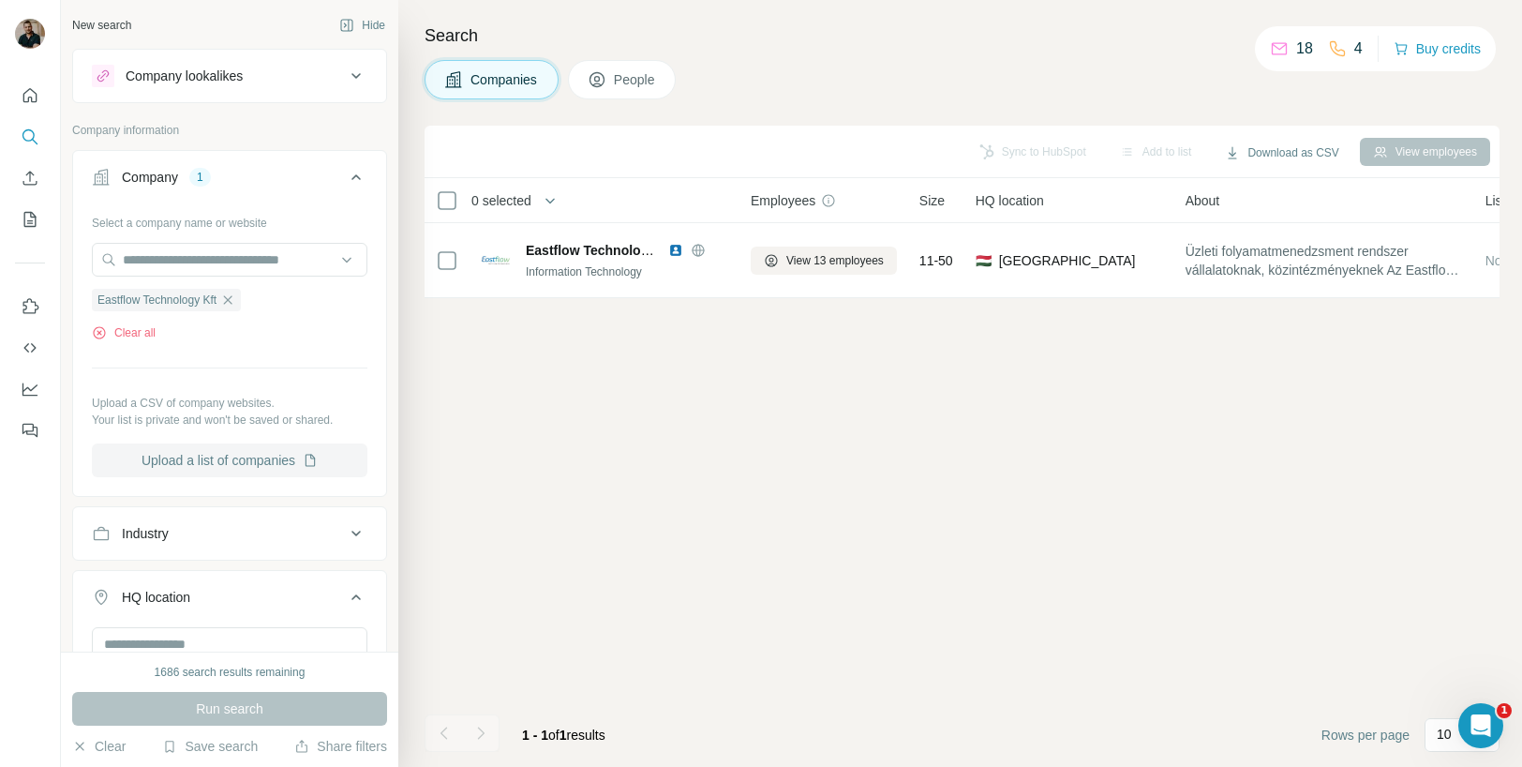
click at [253, 472] on button "Upload a list of companies" at bounding box center [230, 460] width 276 height 34
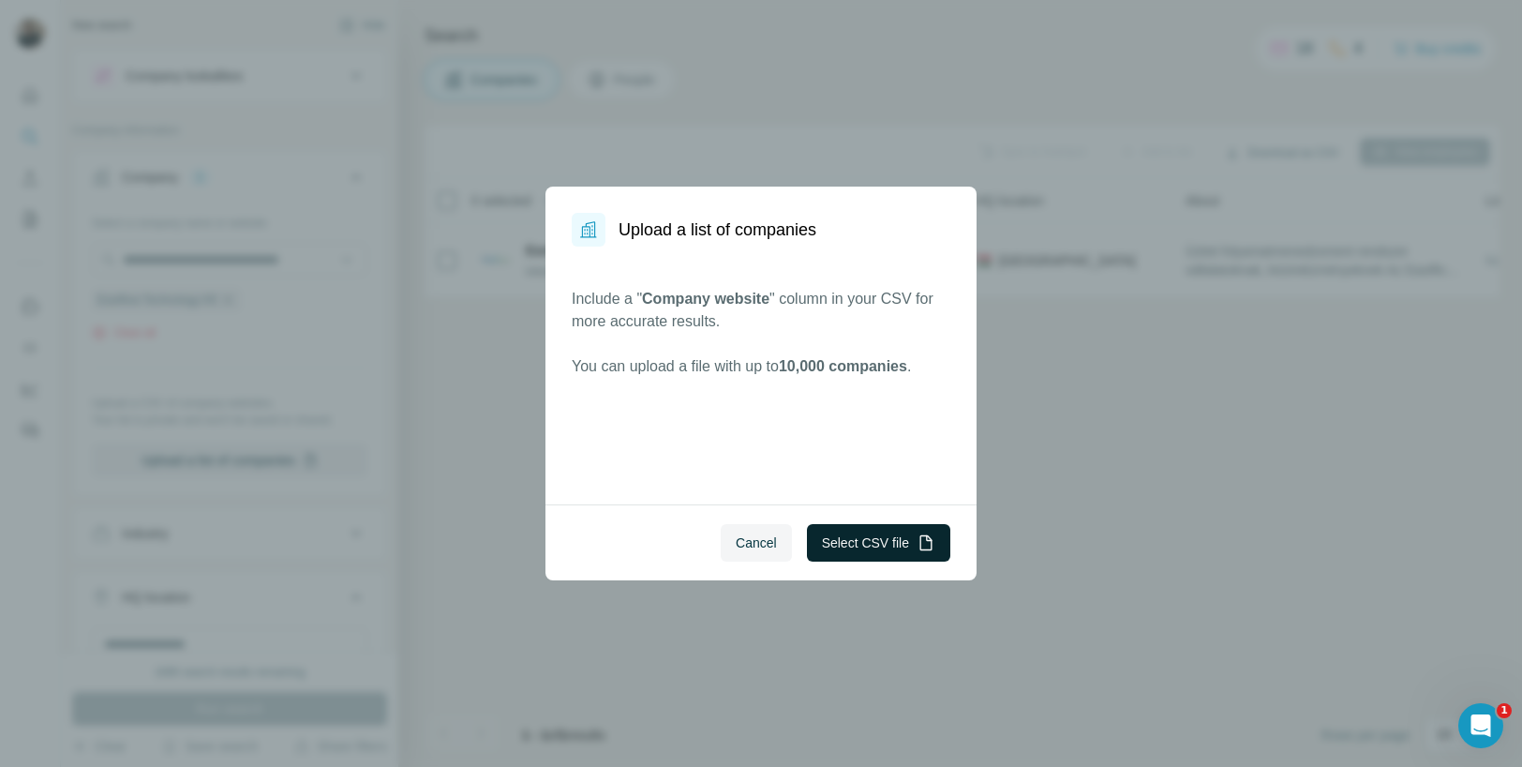
click at [851, 538] on button "Select CSV file" at bounding box center [878, 542] width 143 height 37
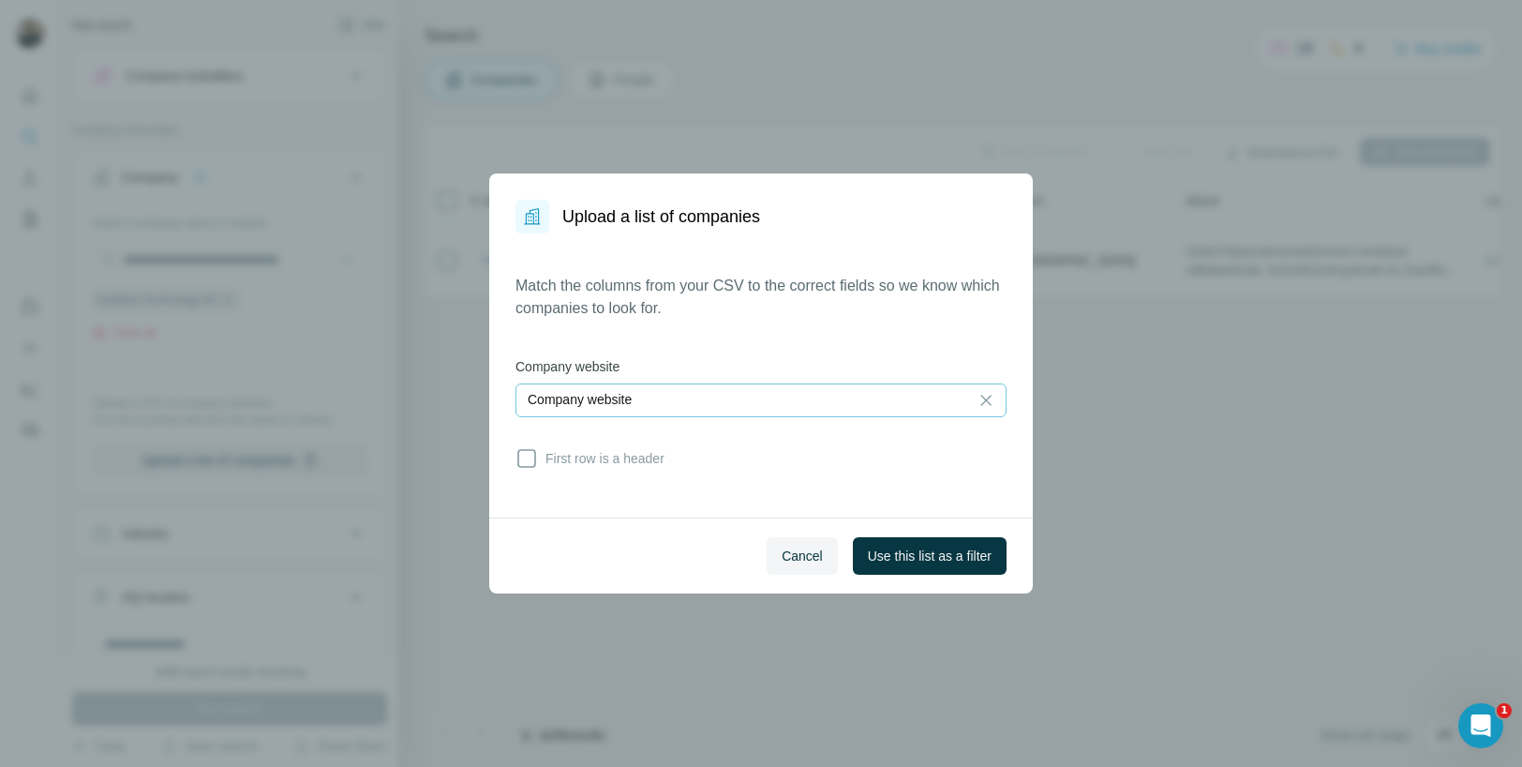
click at [704, 406] on div "Company website" at bounding box center [742, 399] width 429 height 19
click at [704, 406] on input at bounding box center [742, 400] width 429 height 21
click at [620, 451] on span "First row is a header" at bounding box center [601, 458] width 127 height 19
click at [926, 561] on span "Use this list as a filter" at bounding box center [930, 555] width 124 height 19
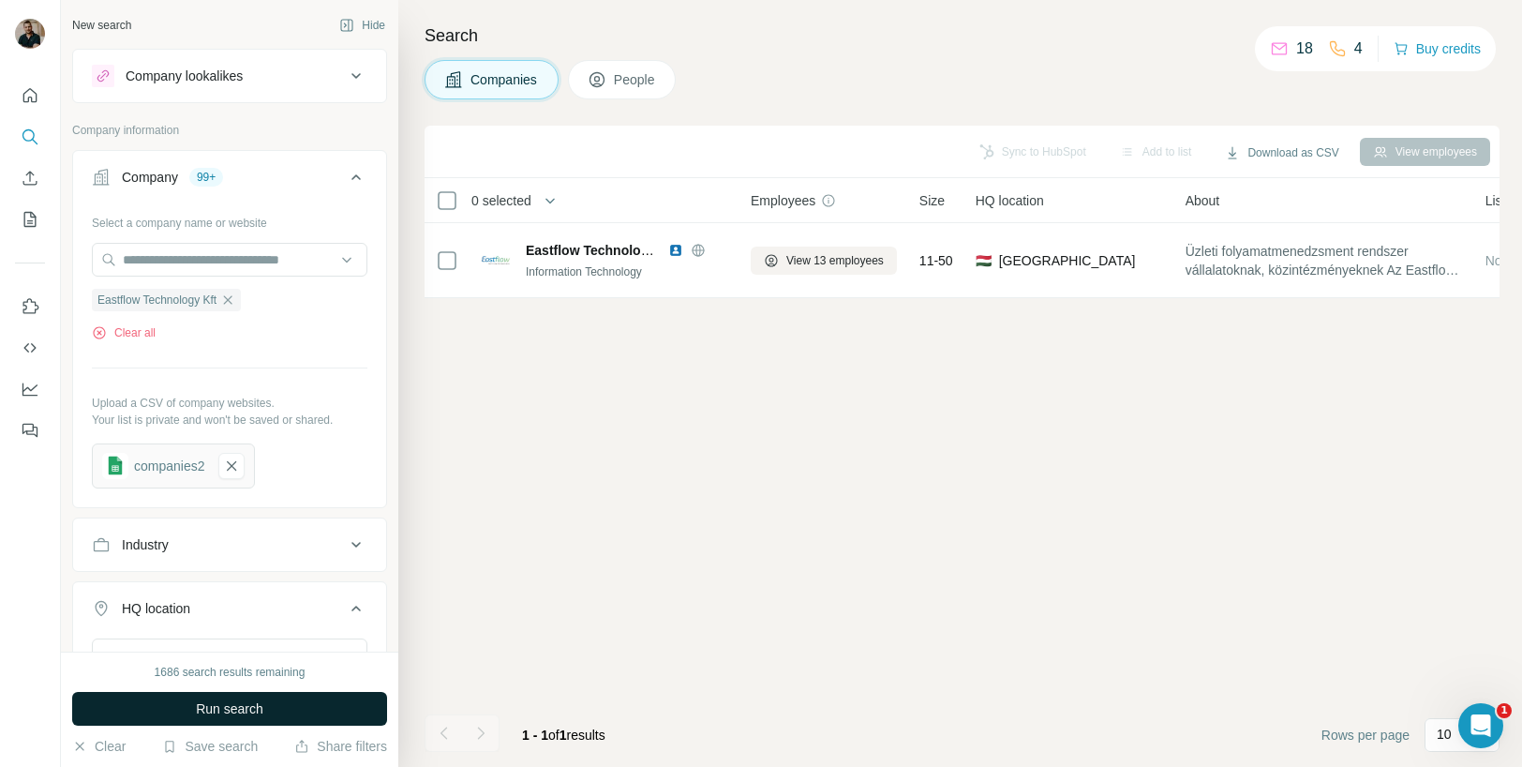
click at [169, 719] on button "Run search" at bounding box center [229, 709] width 315 height 34
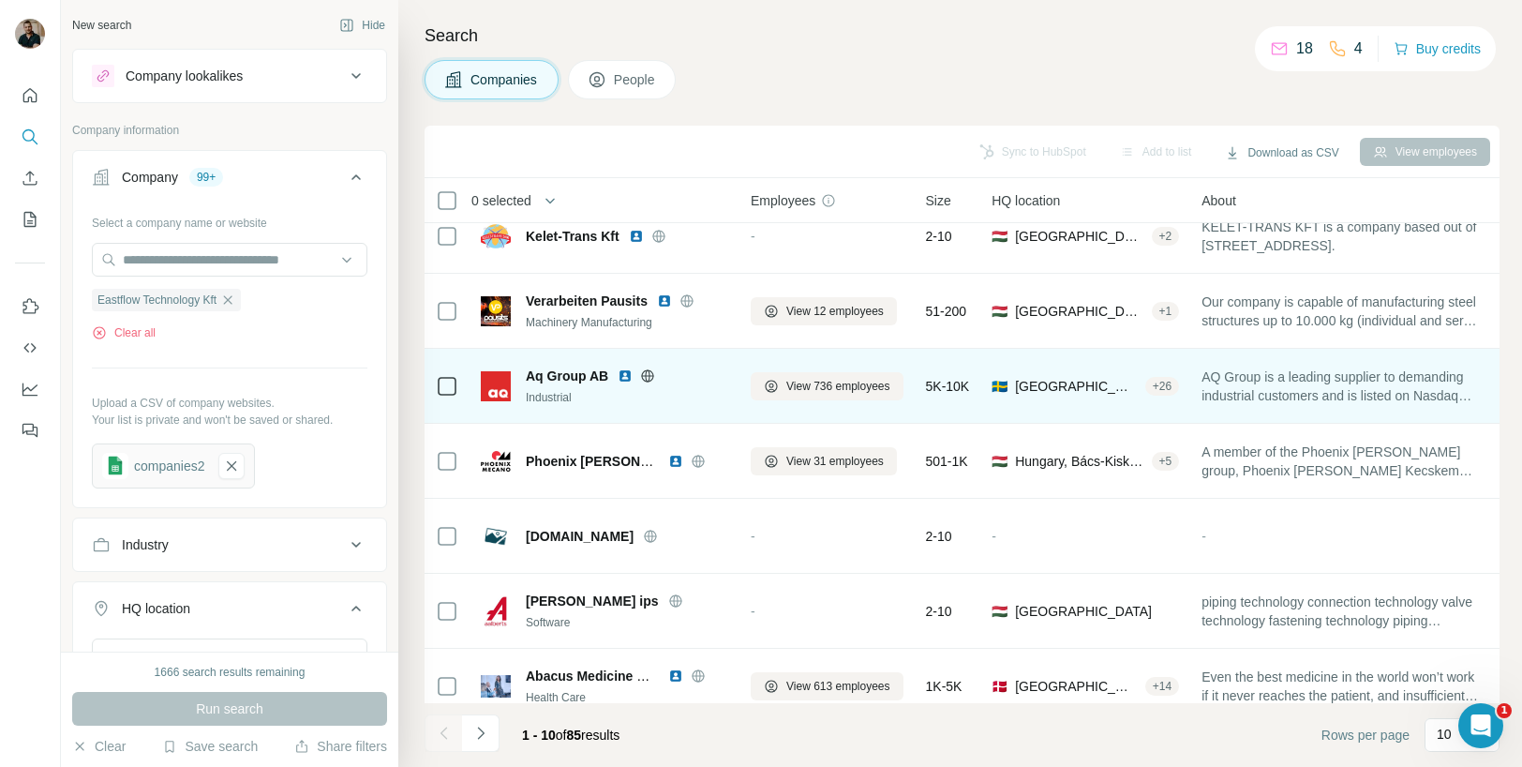
scroll to position [270, 0]
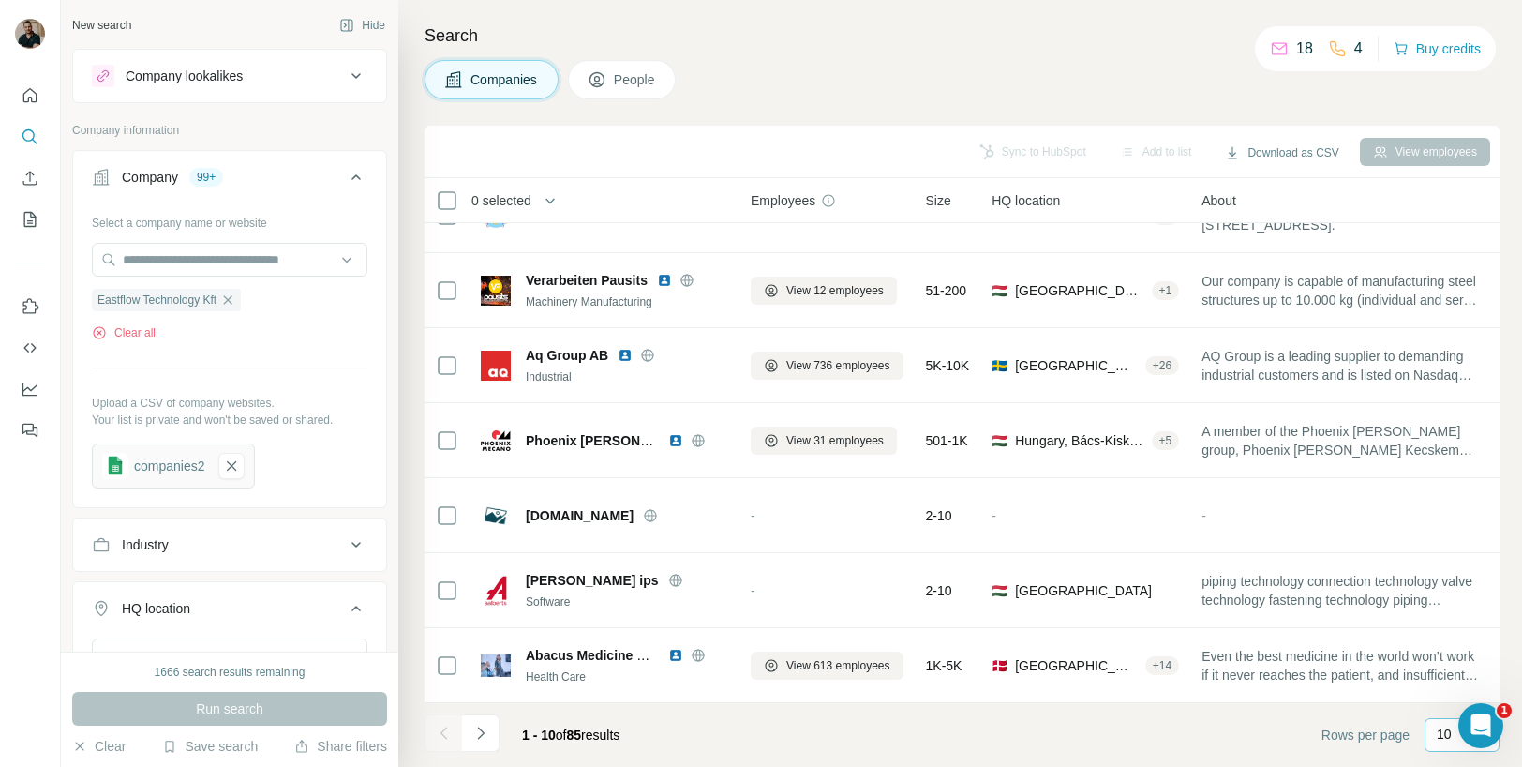
click at [1438, 739] on p "10" at bounding box center [1444, 733] width 15 height 19
click at [1441, 701] on div "10" at bounding box center [1462, 693] width 66 height 34
click at [485, 736] on icon "Navigate to next page" at bounding box center [480, 733] width 19 height 19
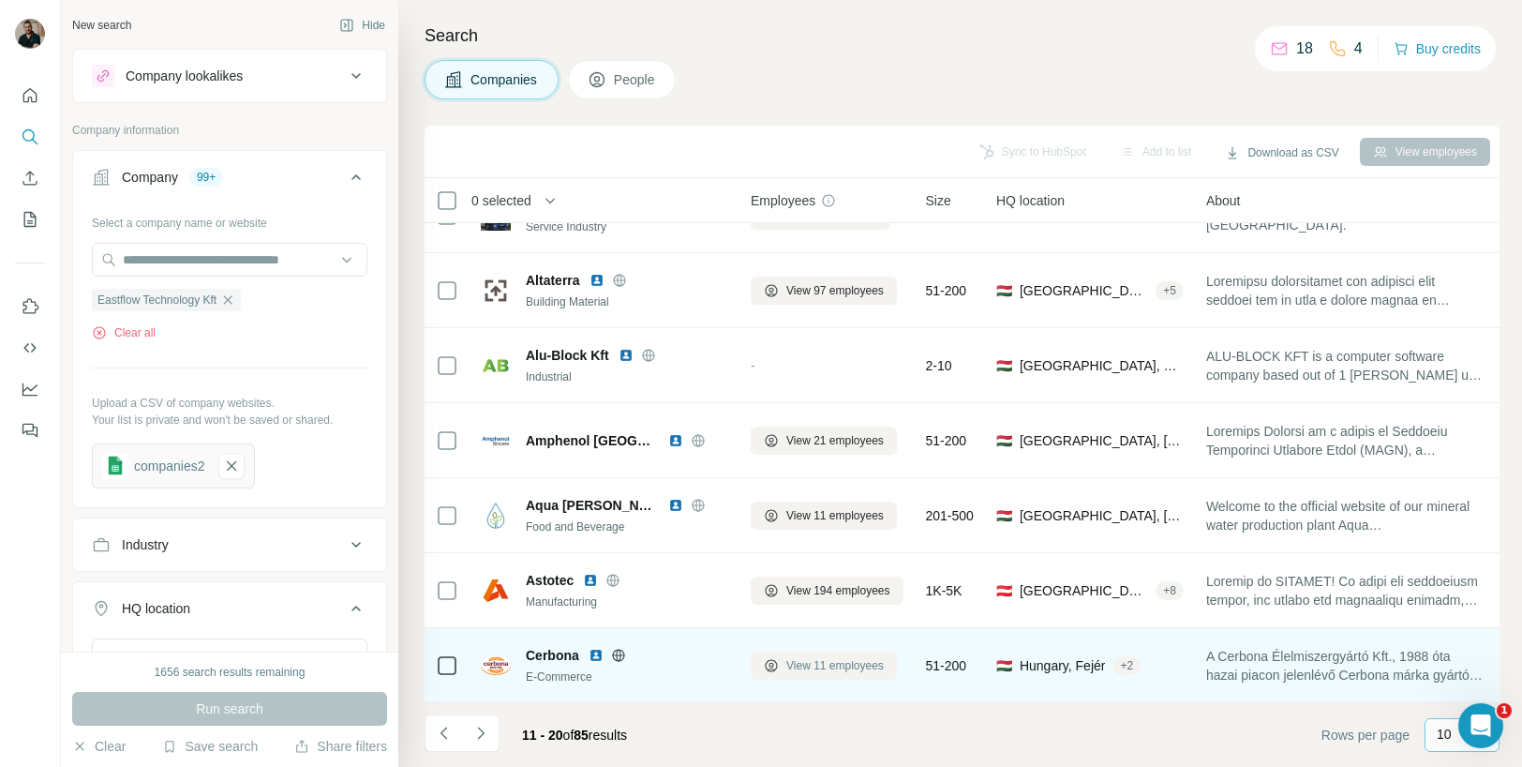
click at [845, 674] on button "View 11 employees" at bounding box center [824, 665] width 146 height 28
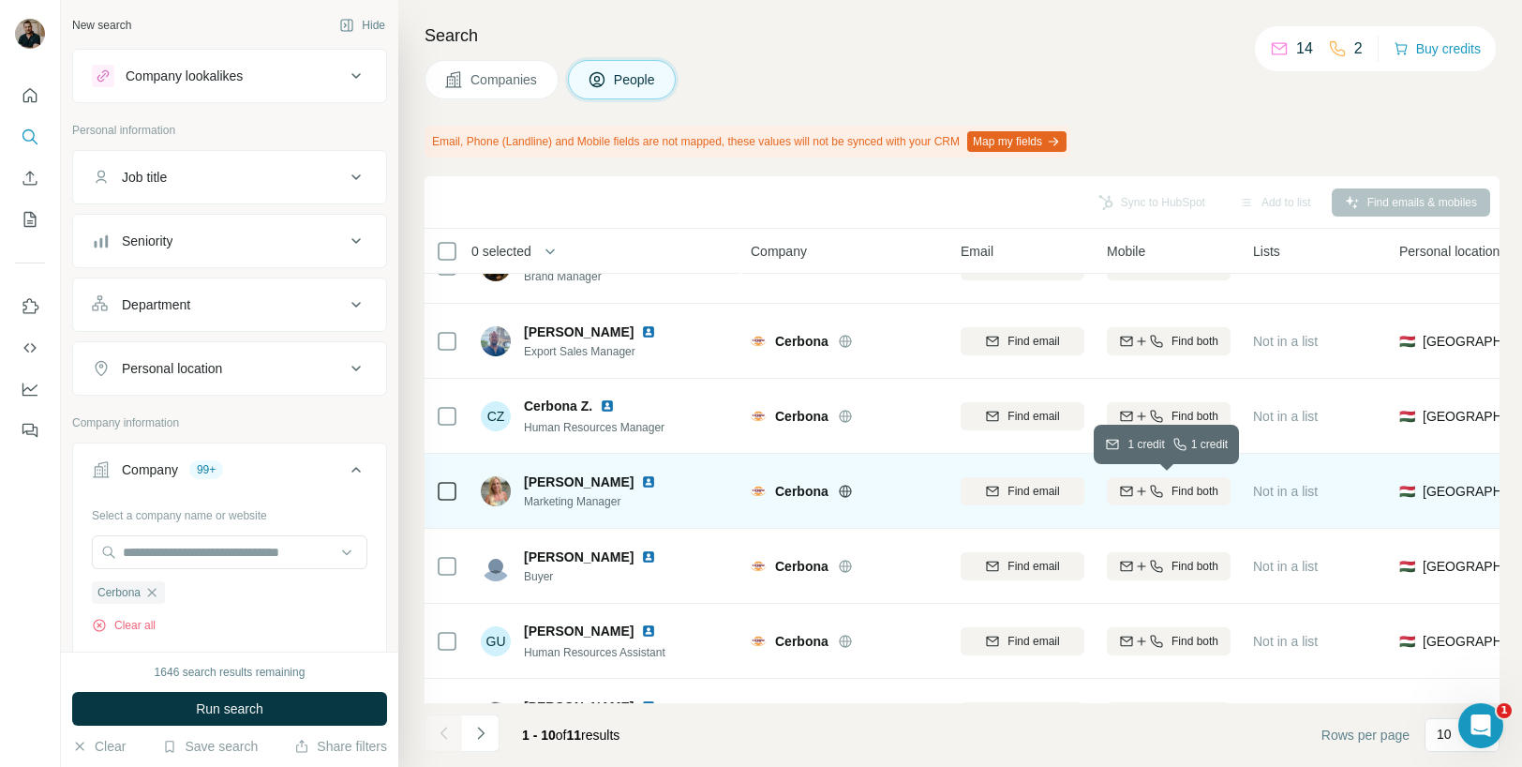
click at [1145, 497] on icon "button" at bounding box center [1141, 491] width 15 height 15
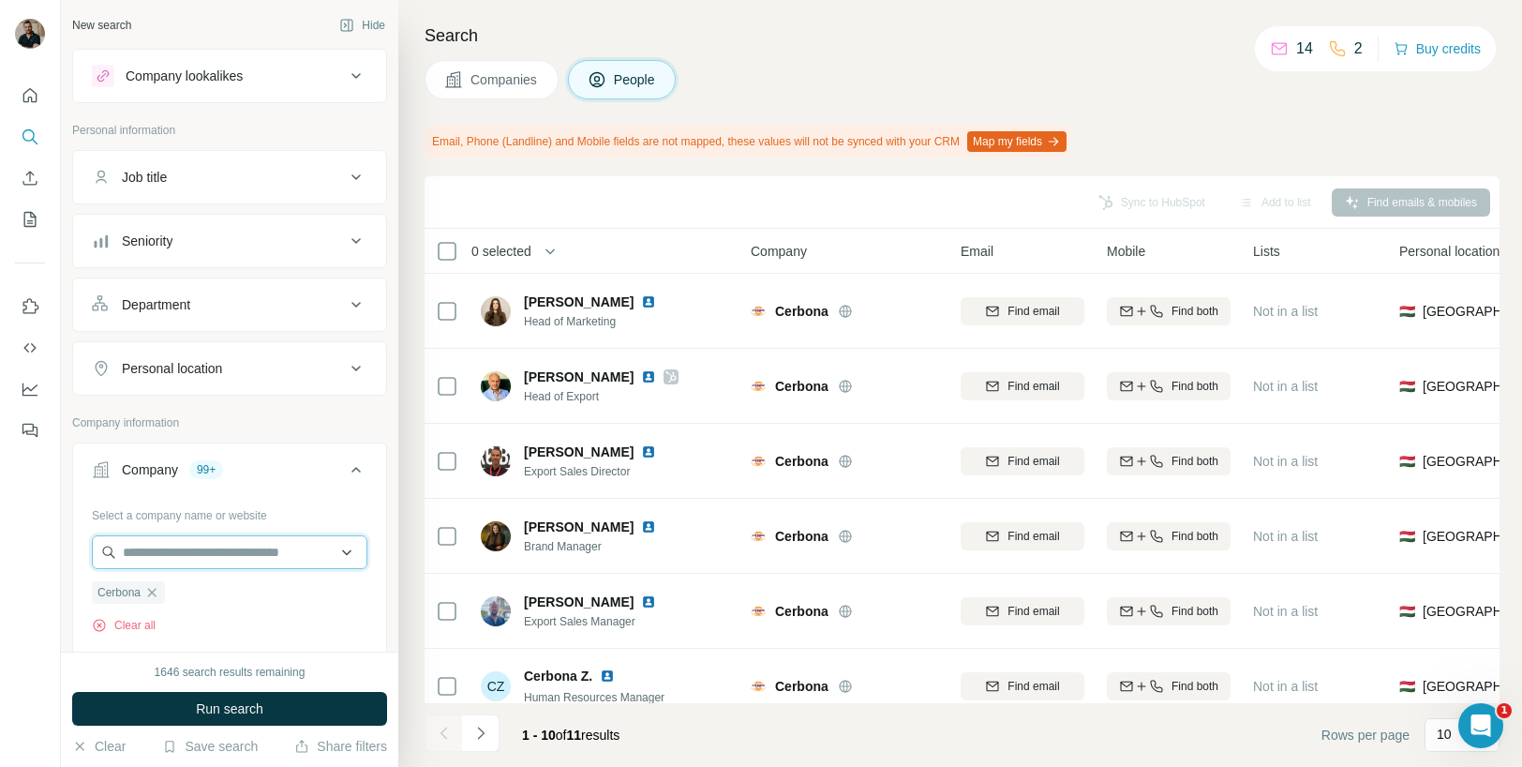
click at [196, 541] on input "text" at bounding box center [230, 552] width 276 height 34
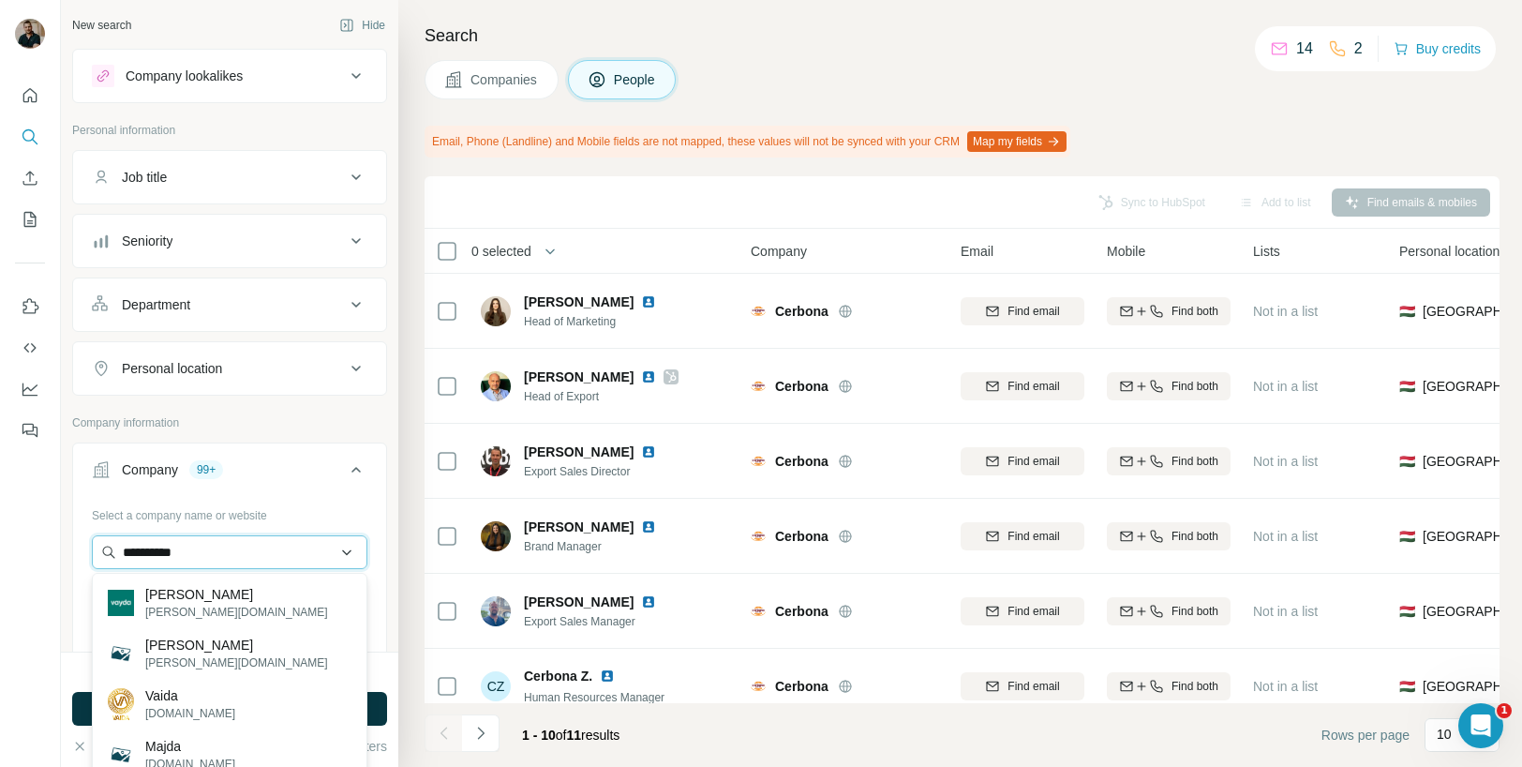
type input "**********"
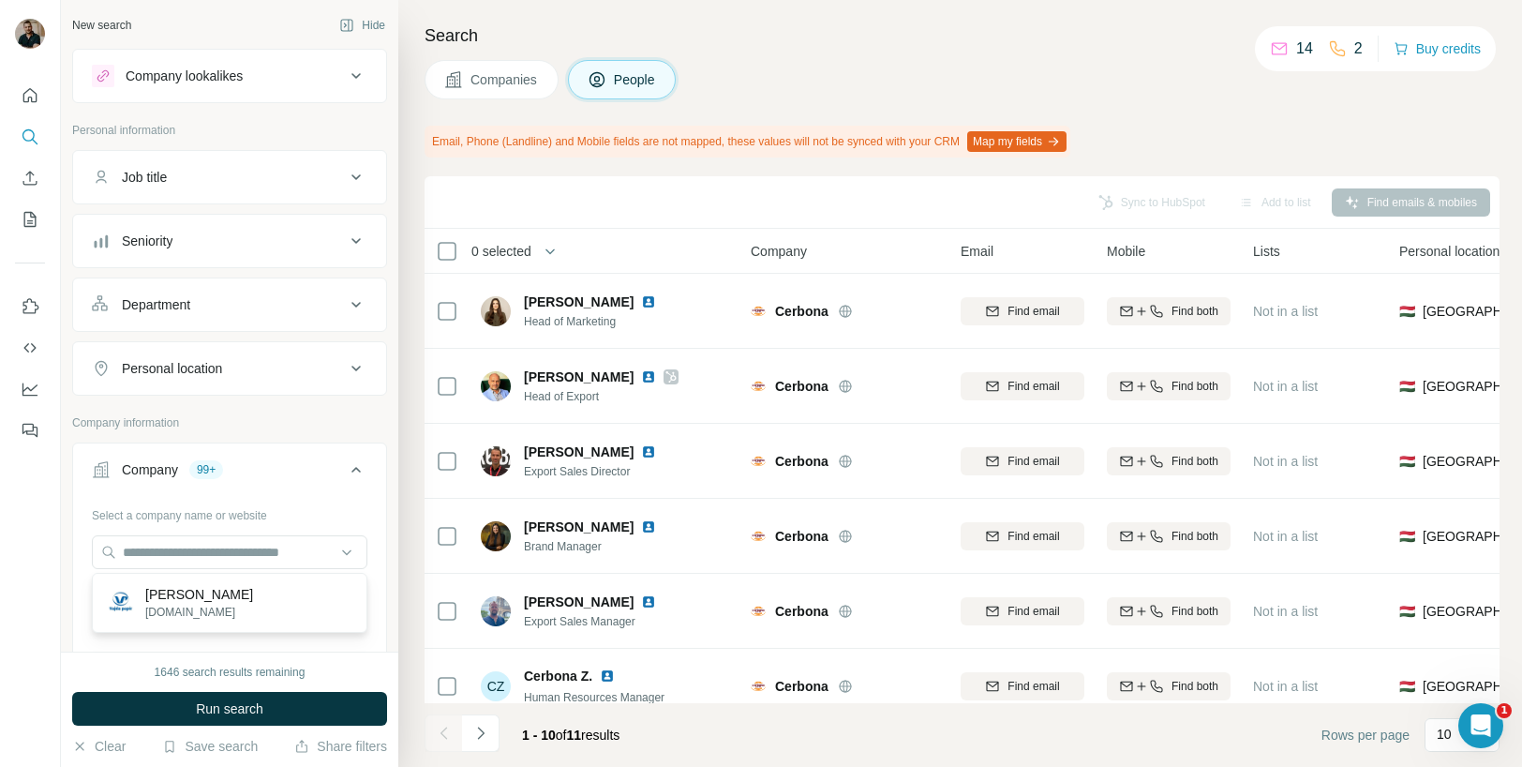
click at [487, 83] on span "Companies" at bounding box center [504, 79] width 68 height 19
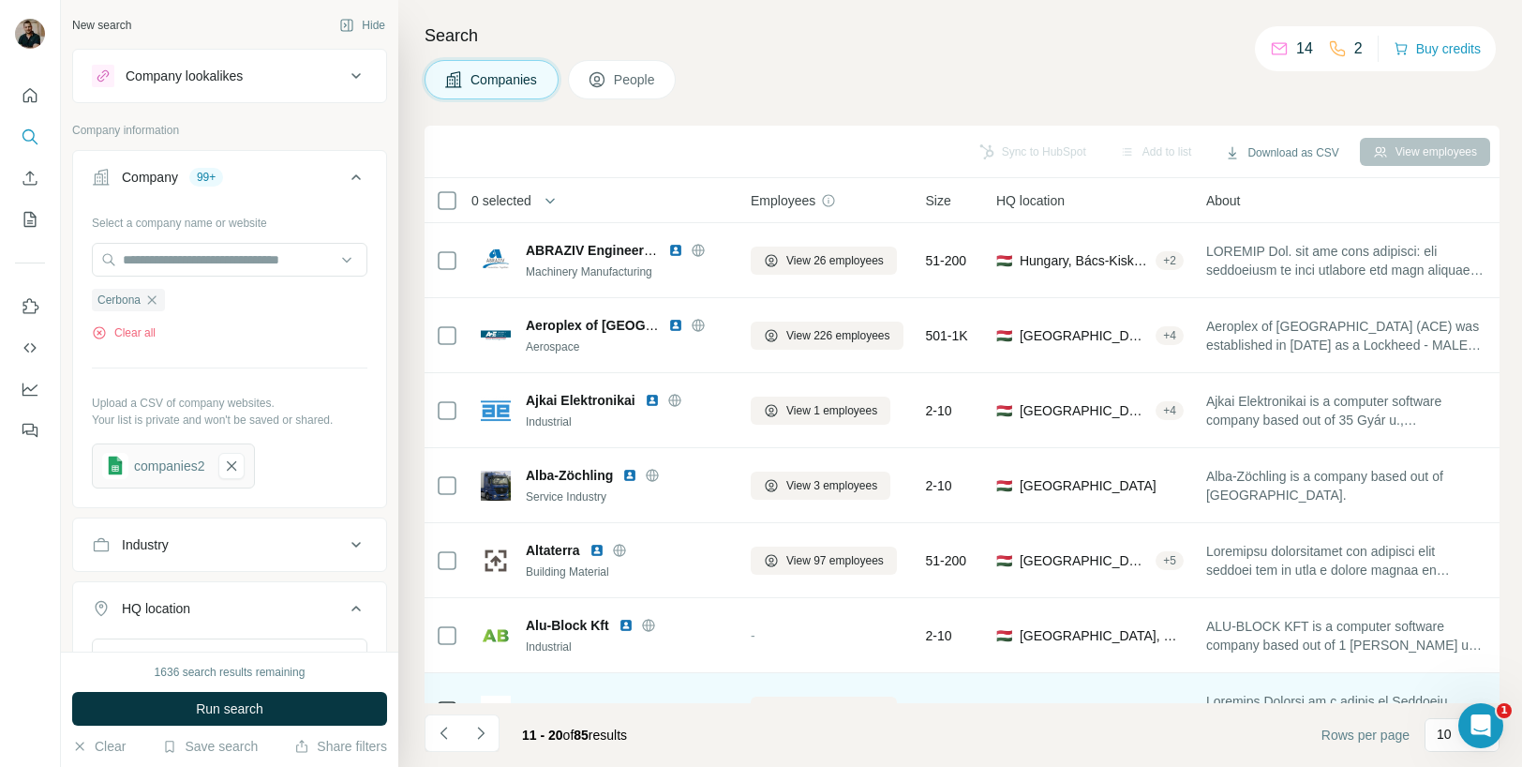
click at [200, 80] on div "Company lookalikes" at bounding box center [184, 76] width 117 height 19
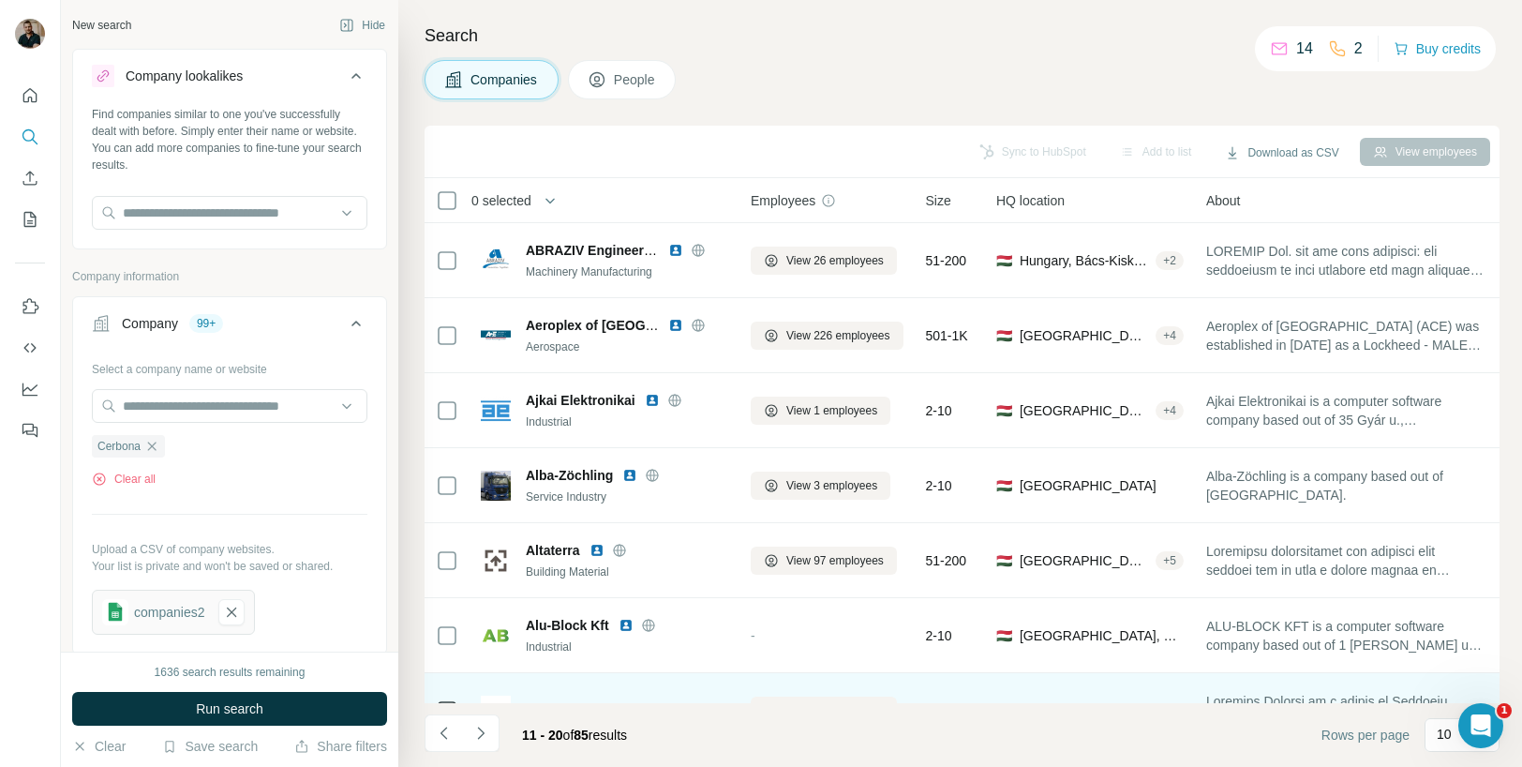
click at [206, 67] on div "Company lookalikes" at bounding box center [184, 76] width 117 height 19
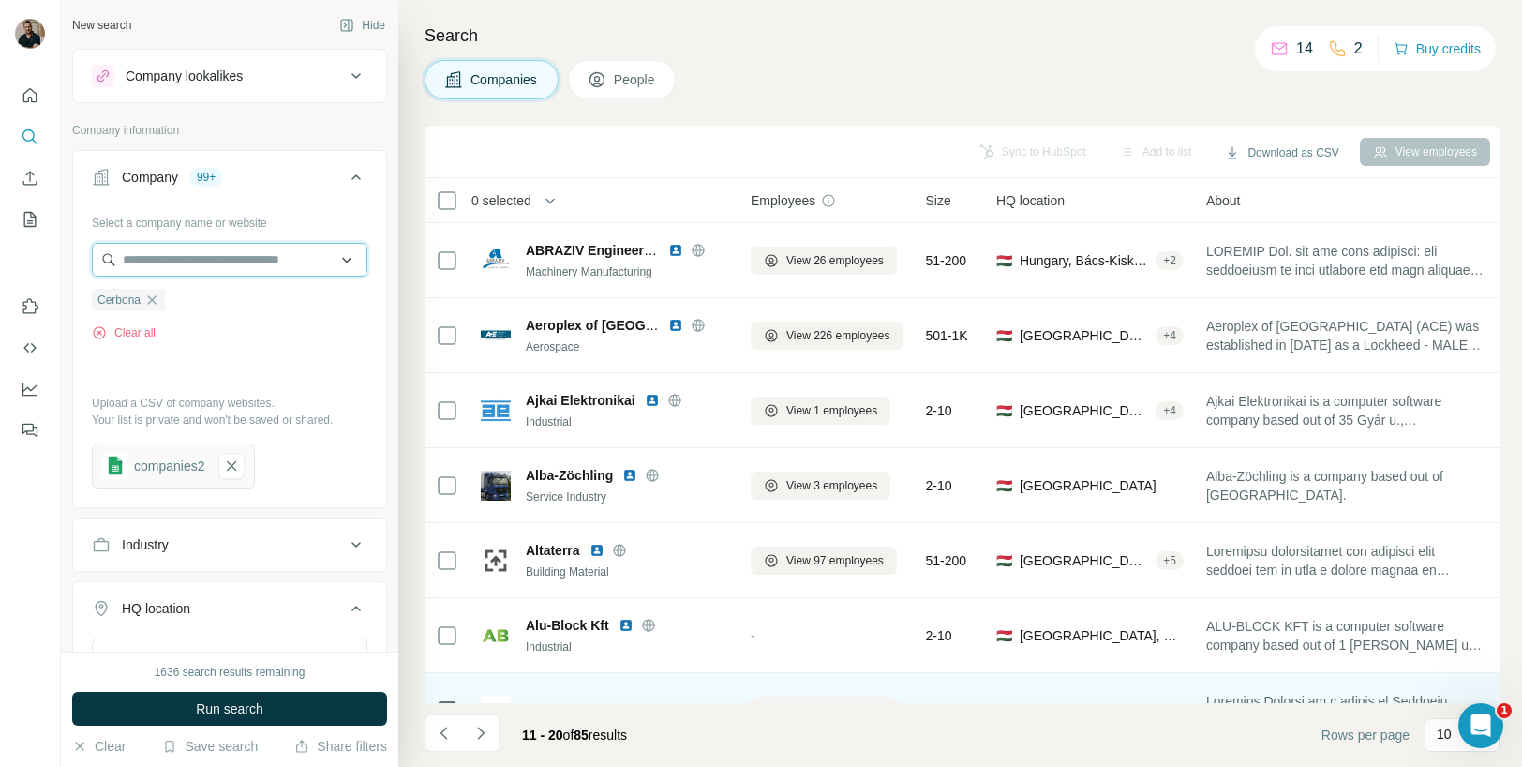
click at [248, 261] on input "text" at bounding box center [230, 260] width 276 height 34
click at [820, 104] on div "Search Companies People Sync to HubSpot Add to list Download as CSV View employ…" at bounding box center [960, 383] width 1124 height 767
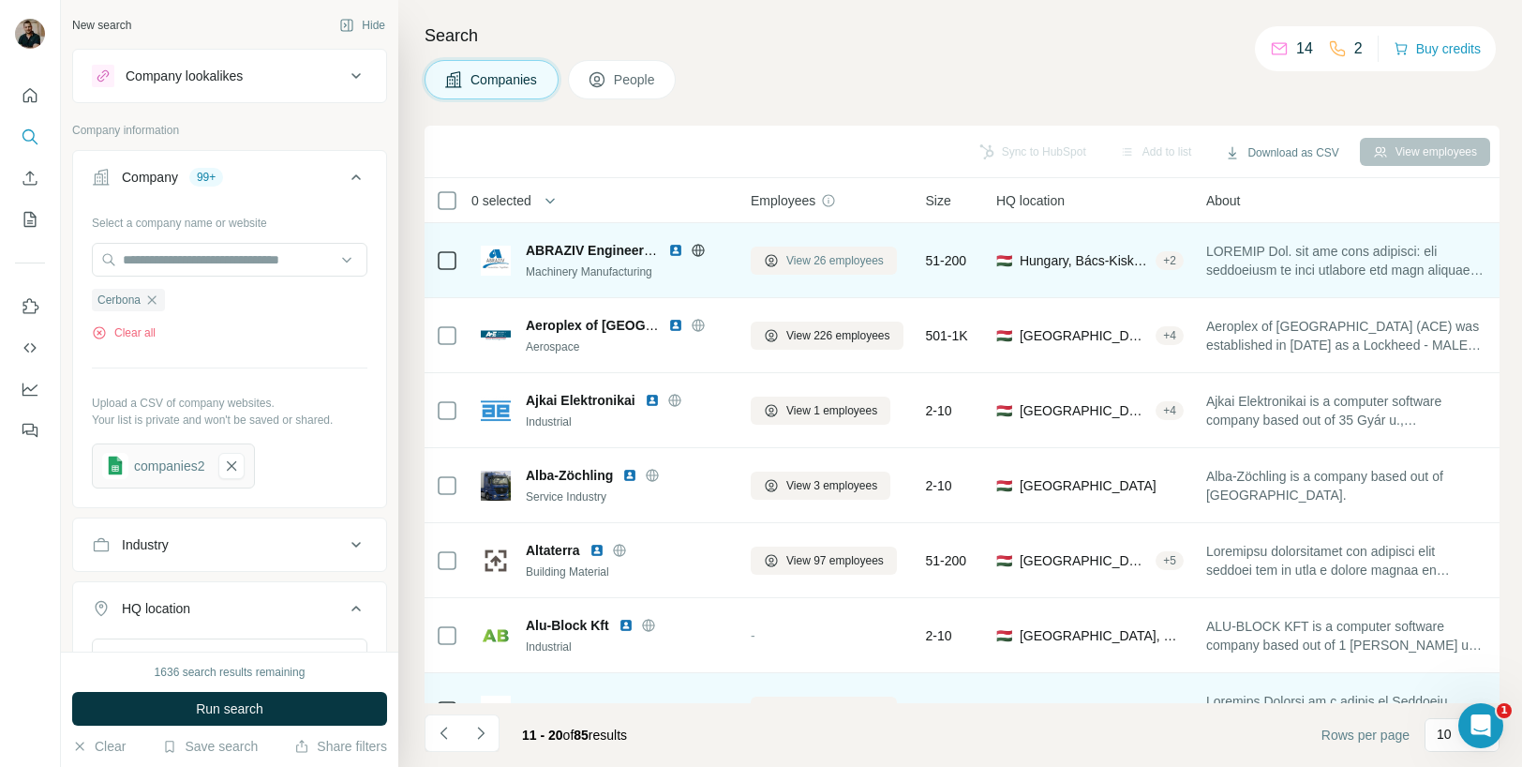
click at [855, 269] on button "View 26 employees" at bounding box center [824, 260] width 146 height 28
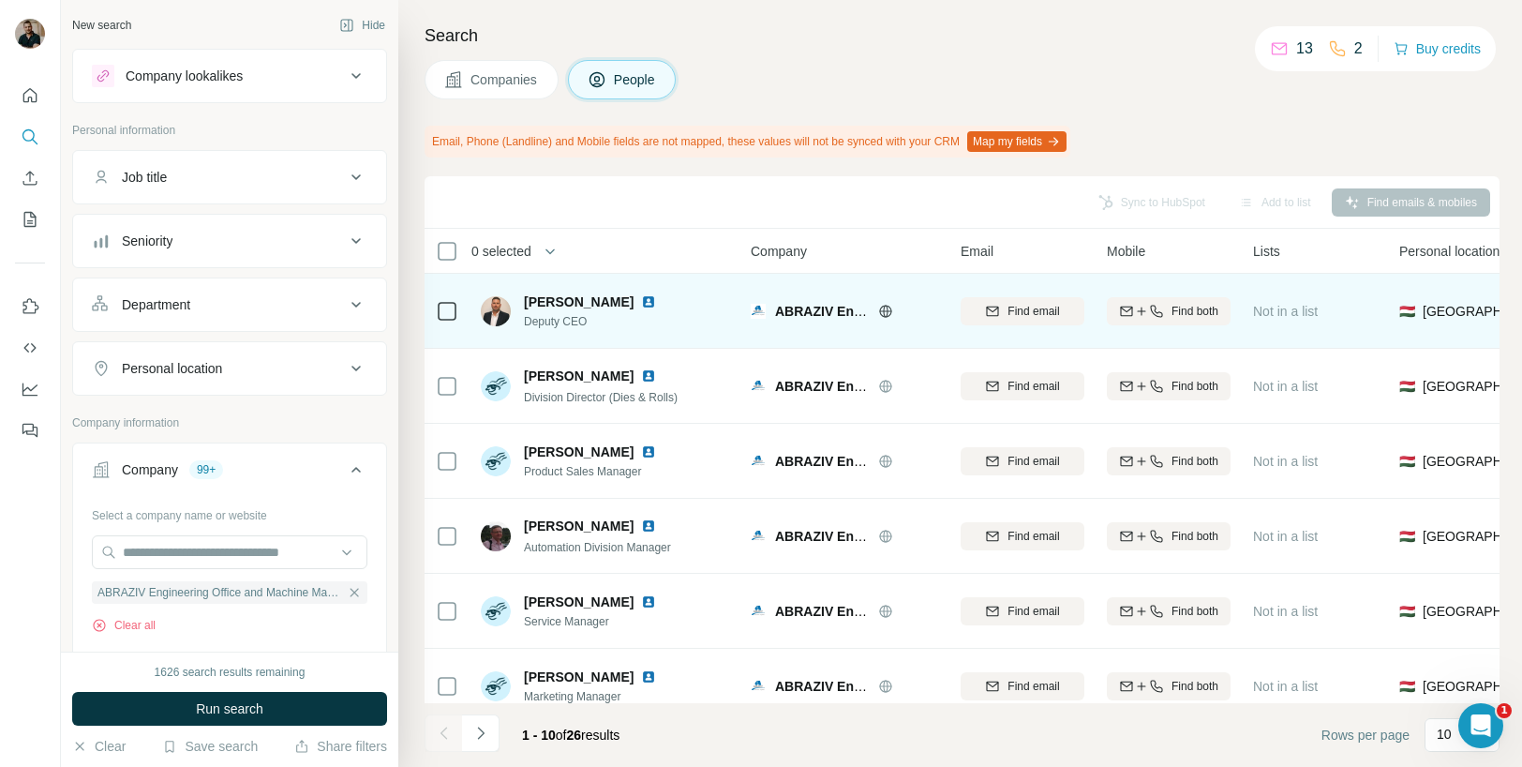
click at [641, 301] on img at bounding box center [648, 301] width 15 height 15
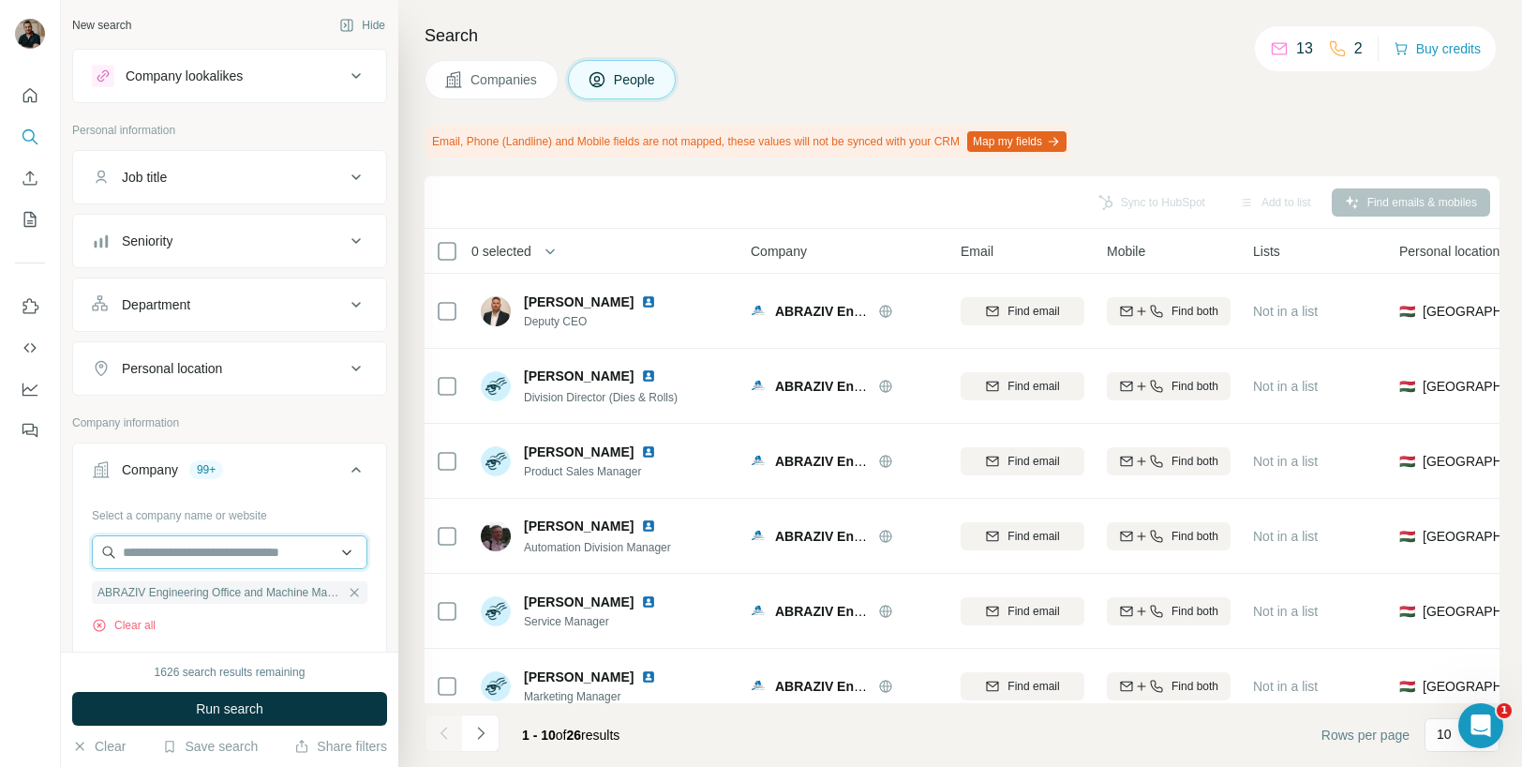
click at [219, 539] on input "text" at bounding box center [230, 552] width 276 height 34
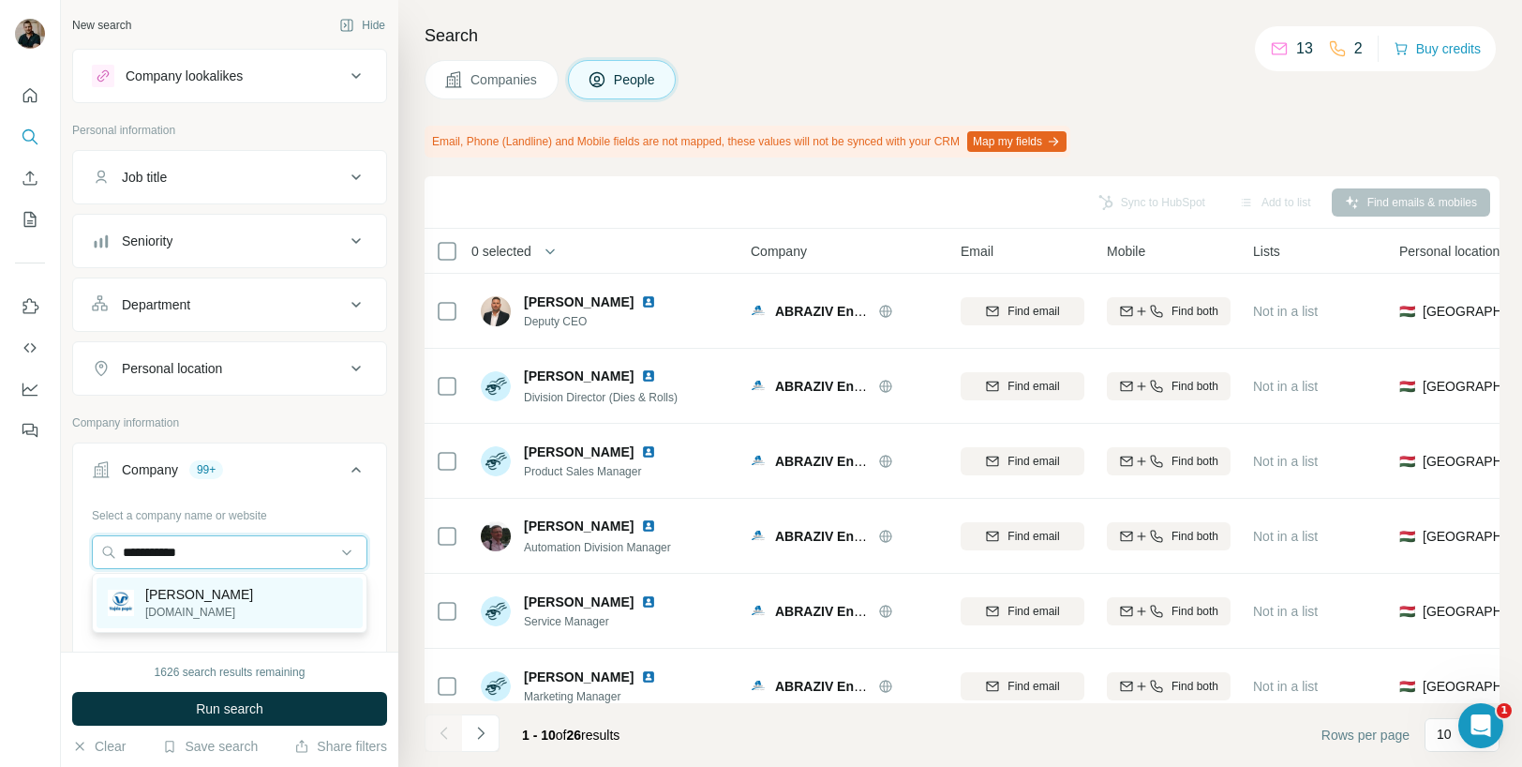
type input "**********"
click at [226, 614] on div "[PERSON_NAME] [DOMAIN_NAME]" at bounding box center [230, 602] width 266 height 51
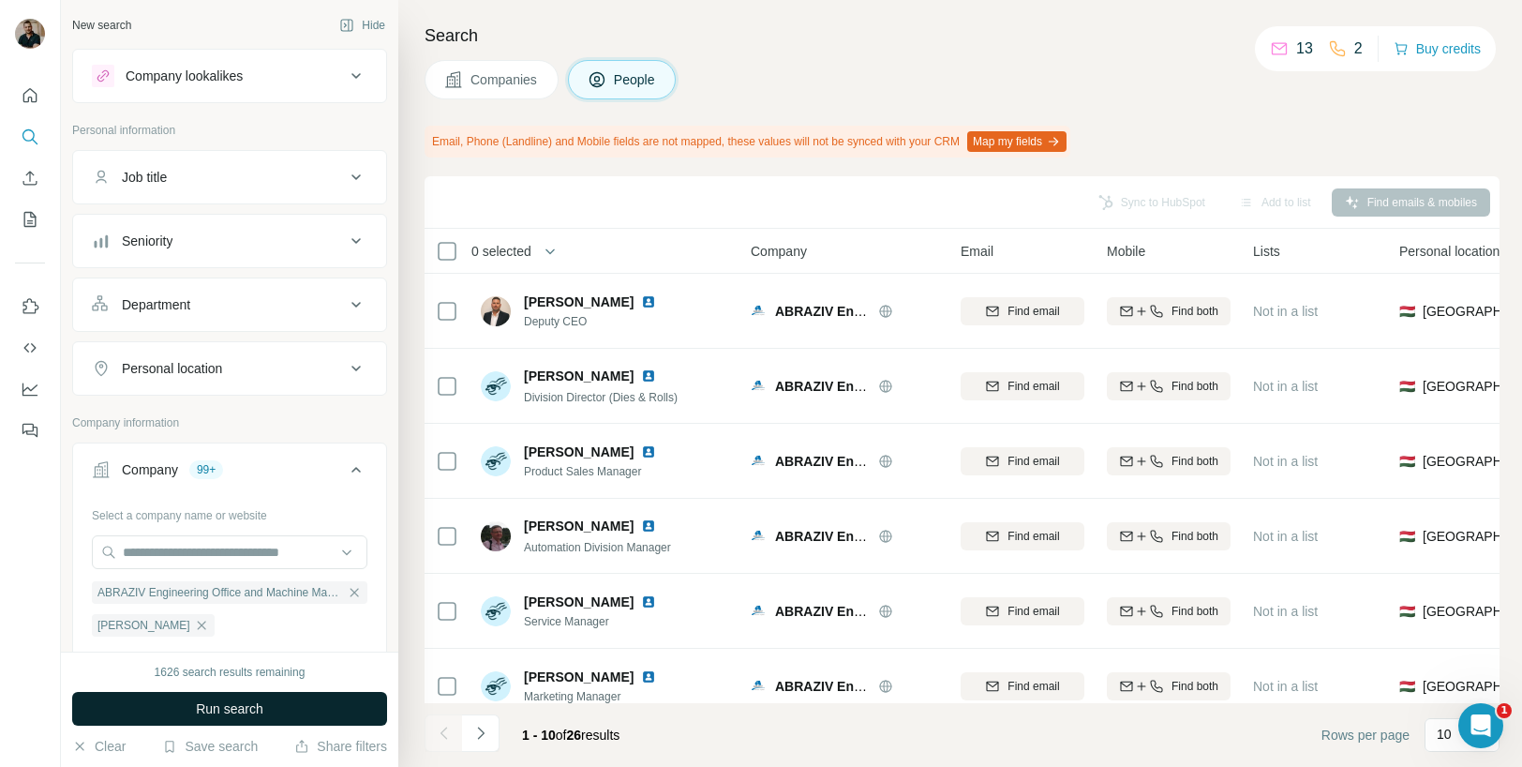
click at [240, 699] on span "Run search" at bounding box center [229, 708] width 67 height 19
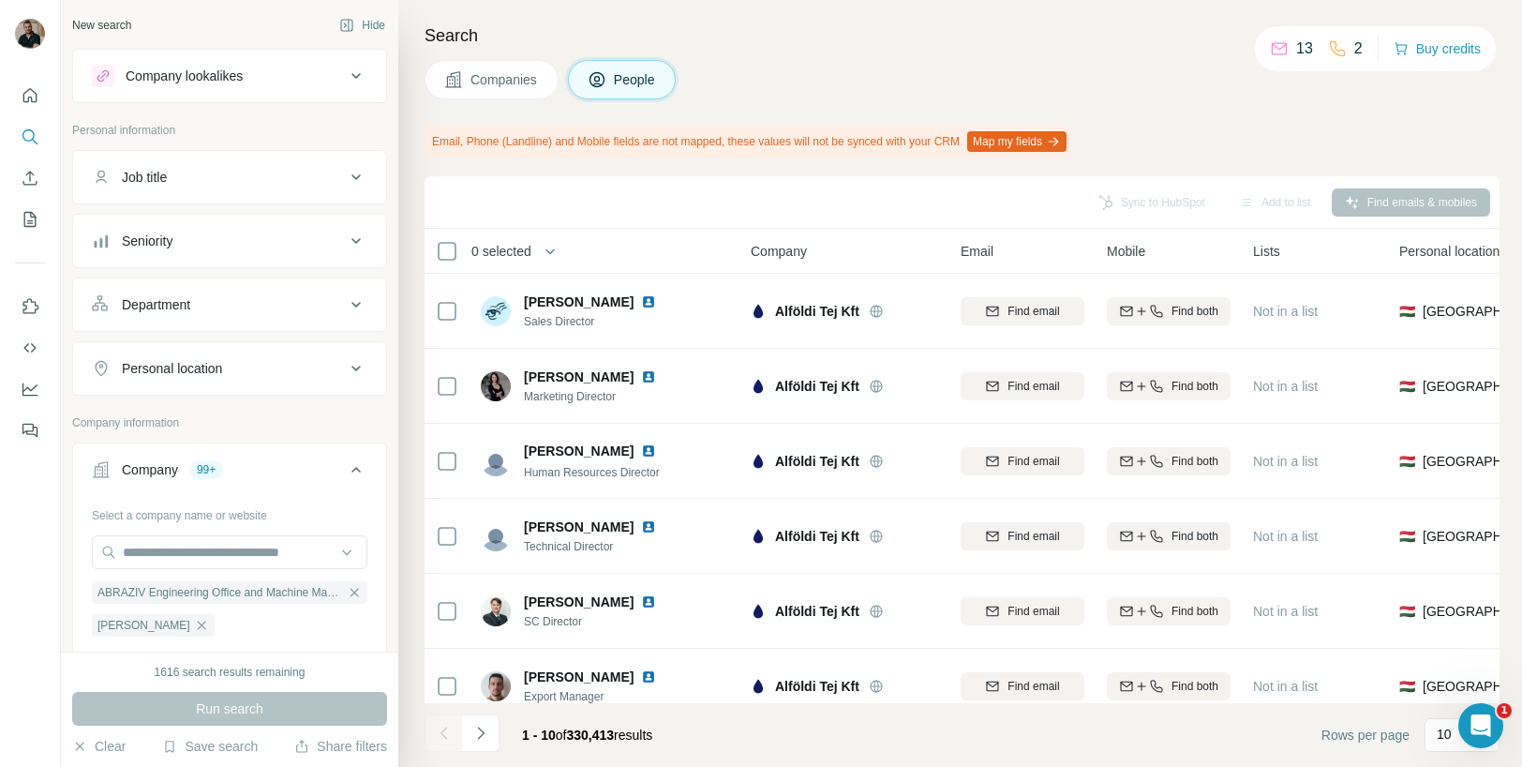
click at [499, 82] on span "Companies" at bounding box center [504, 79] width 68 height 19
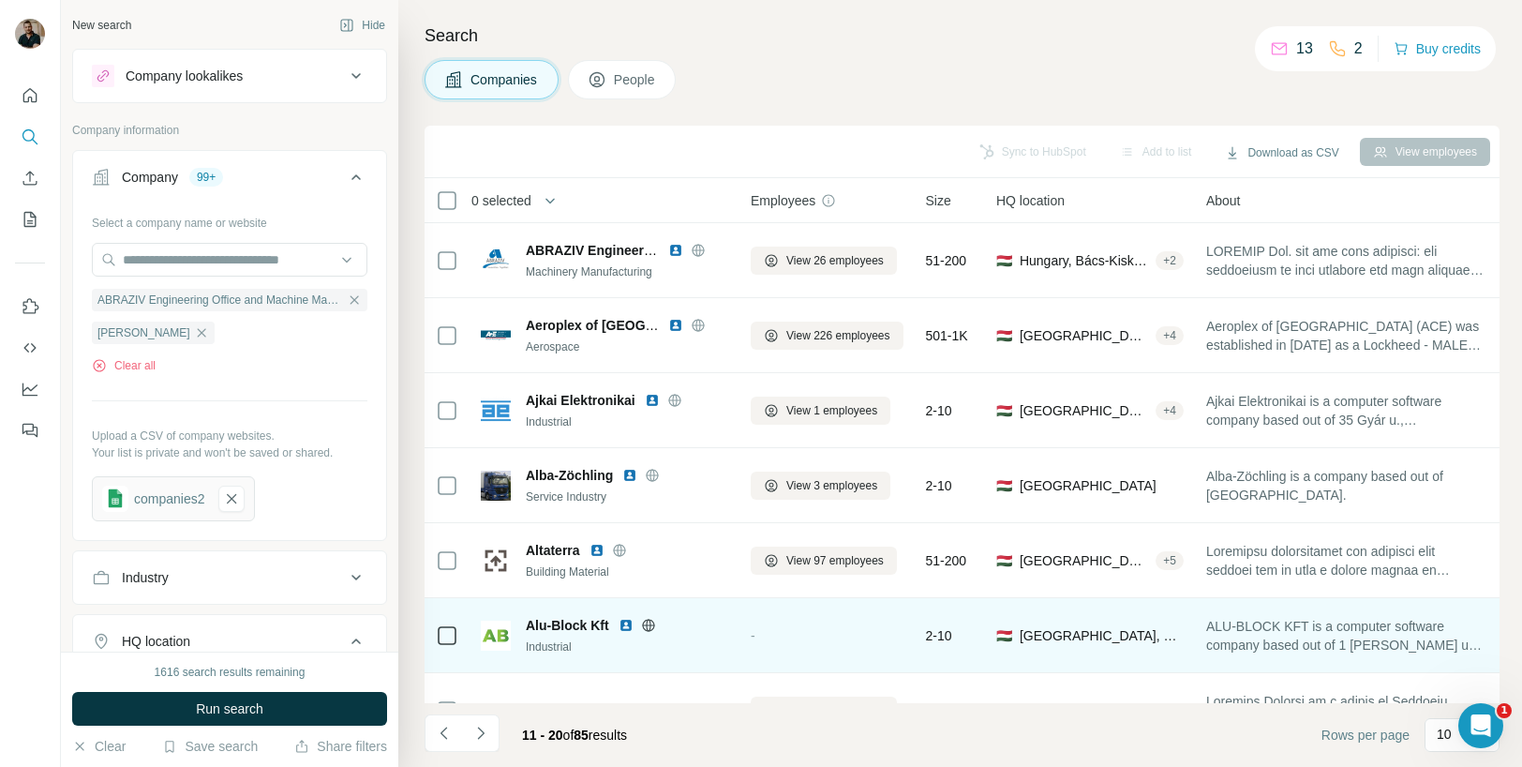
scroll to position [270, 0]
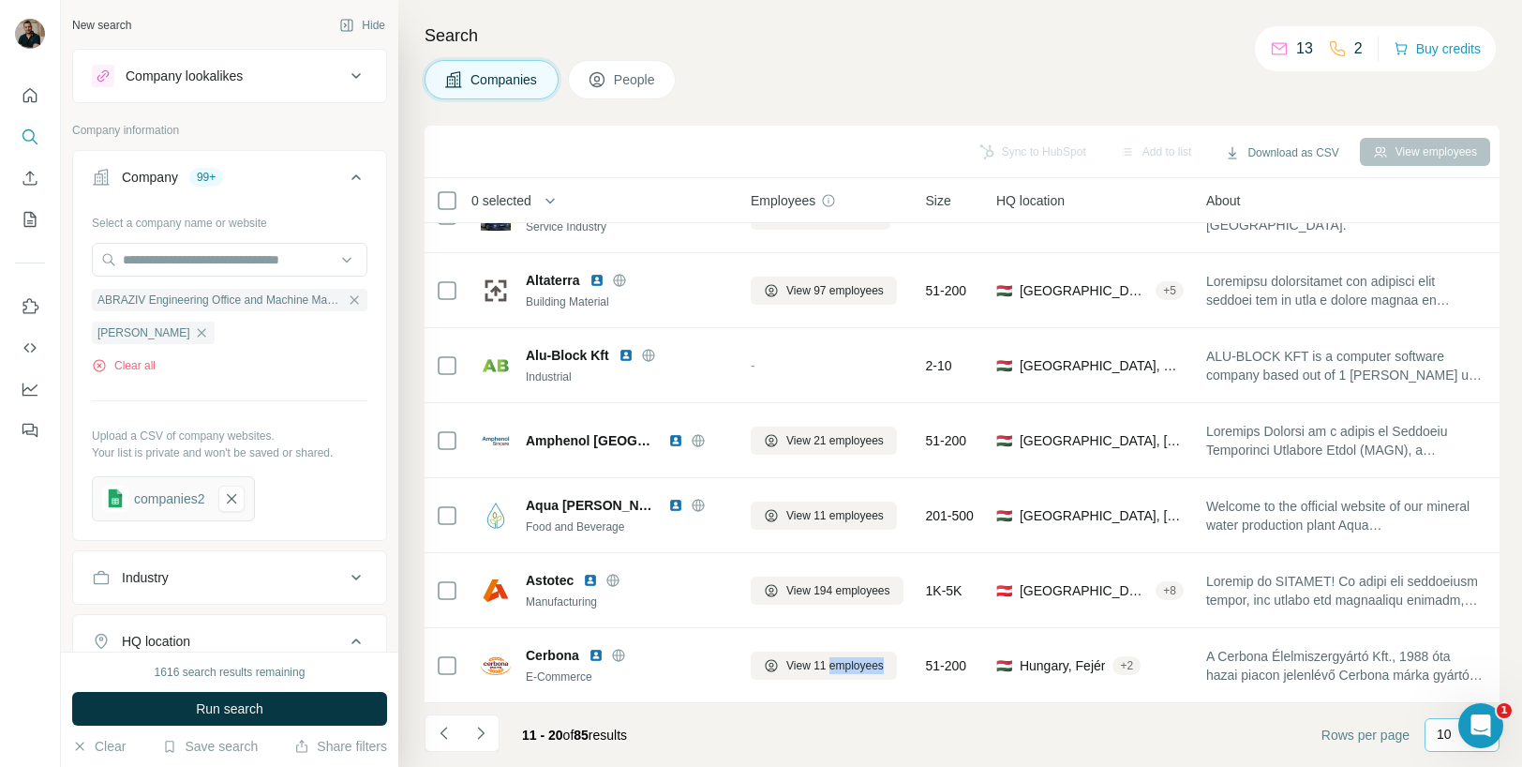
click at [1440, 737] on p "10" at bounding box center [1444, 733] width 15 height 19
click at [1448, 701] on p "10" at bounding box center [1448, 692] width 15 height 19
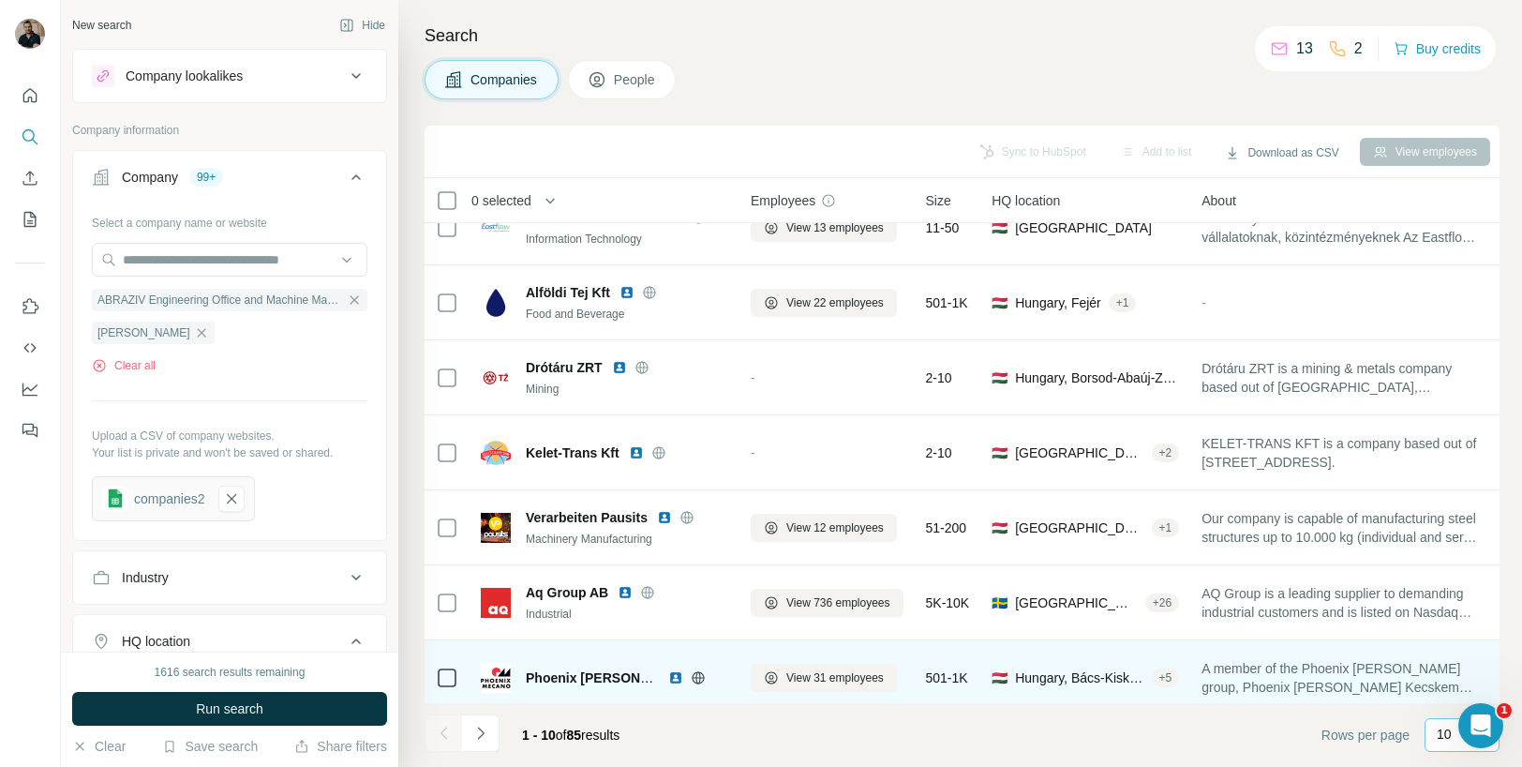
scroll to position [66, 0]
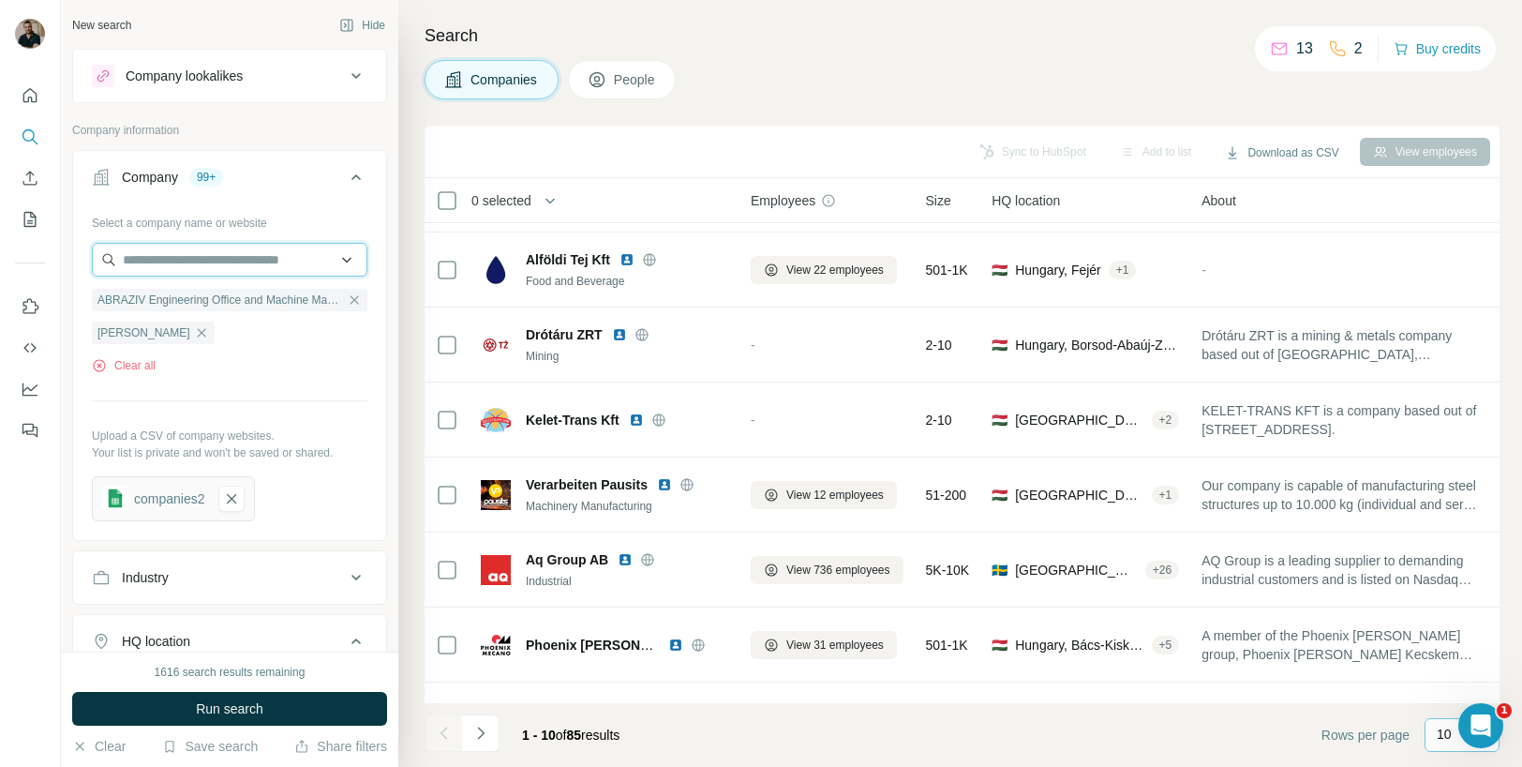
click at [165, 253] on input "text" at bounding box center [230, 260] width 276 height 34
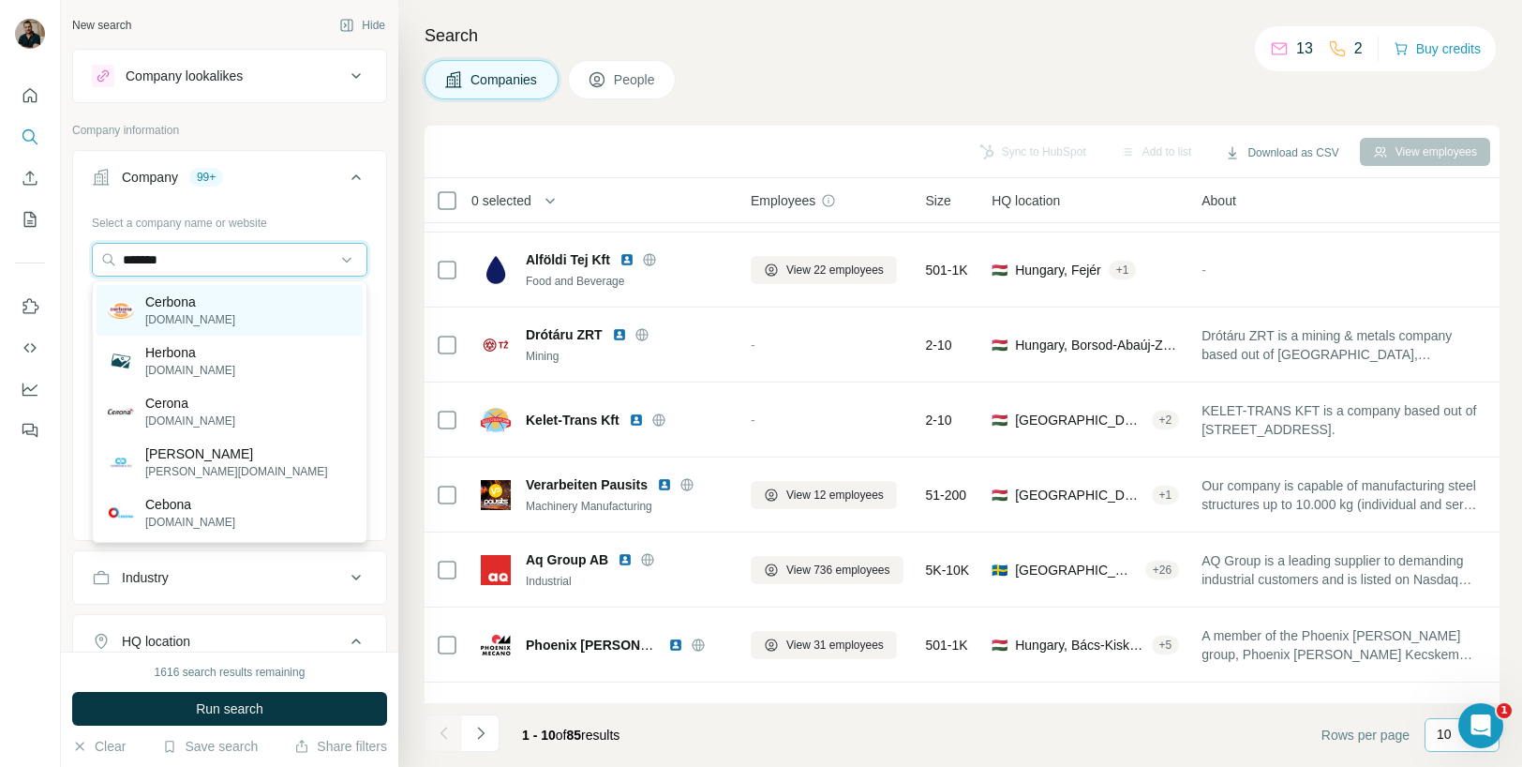
type input "*******"
click at [195, 308] on p "Cerbona" at bounding box center [190, 301] width 90 height 19
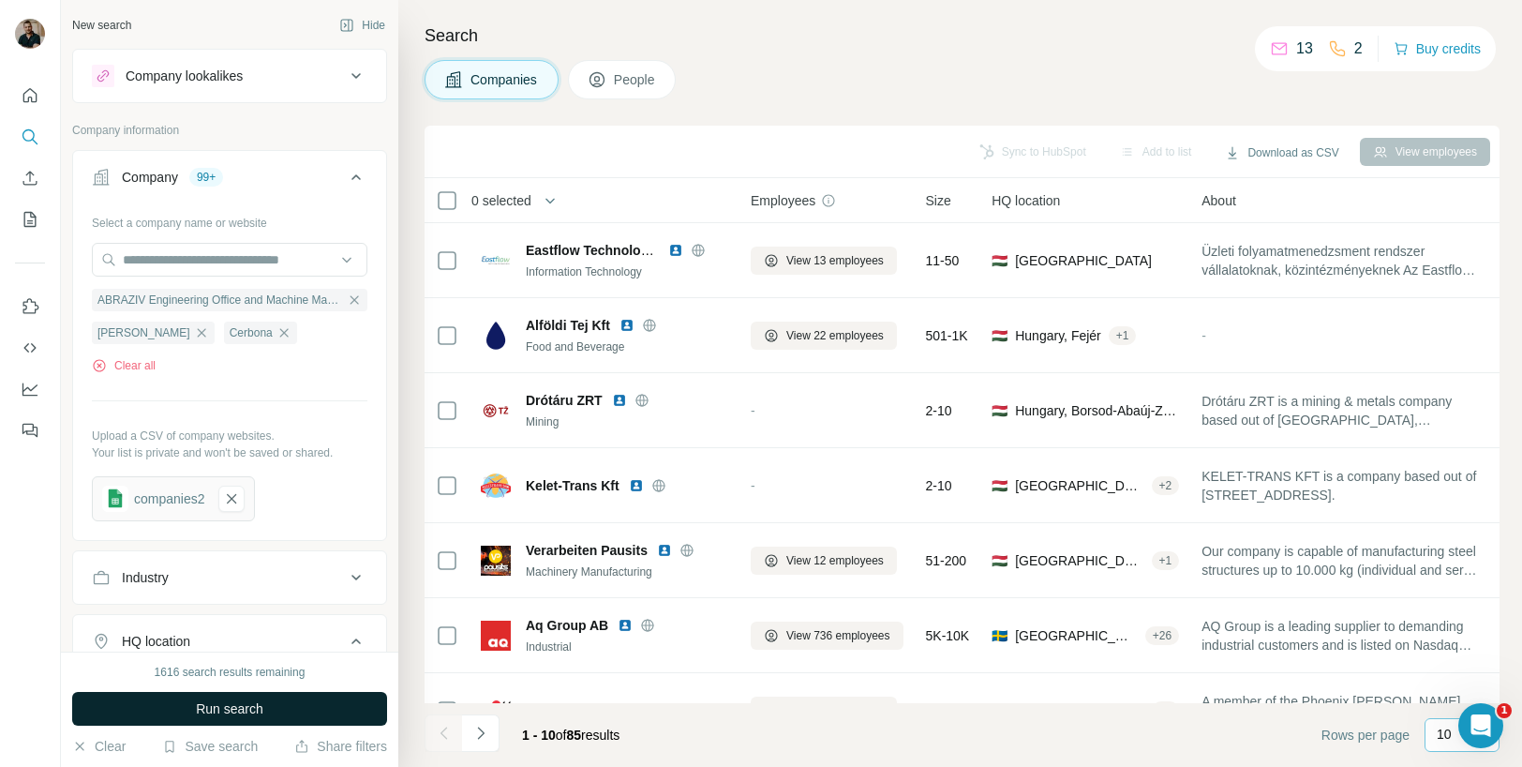
click at [291, 697] on button "Run search" at bounding box center [229, 709] width 315 height 34
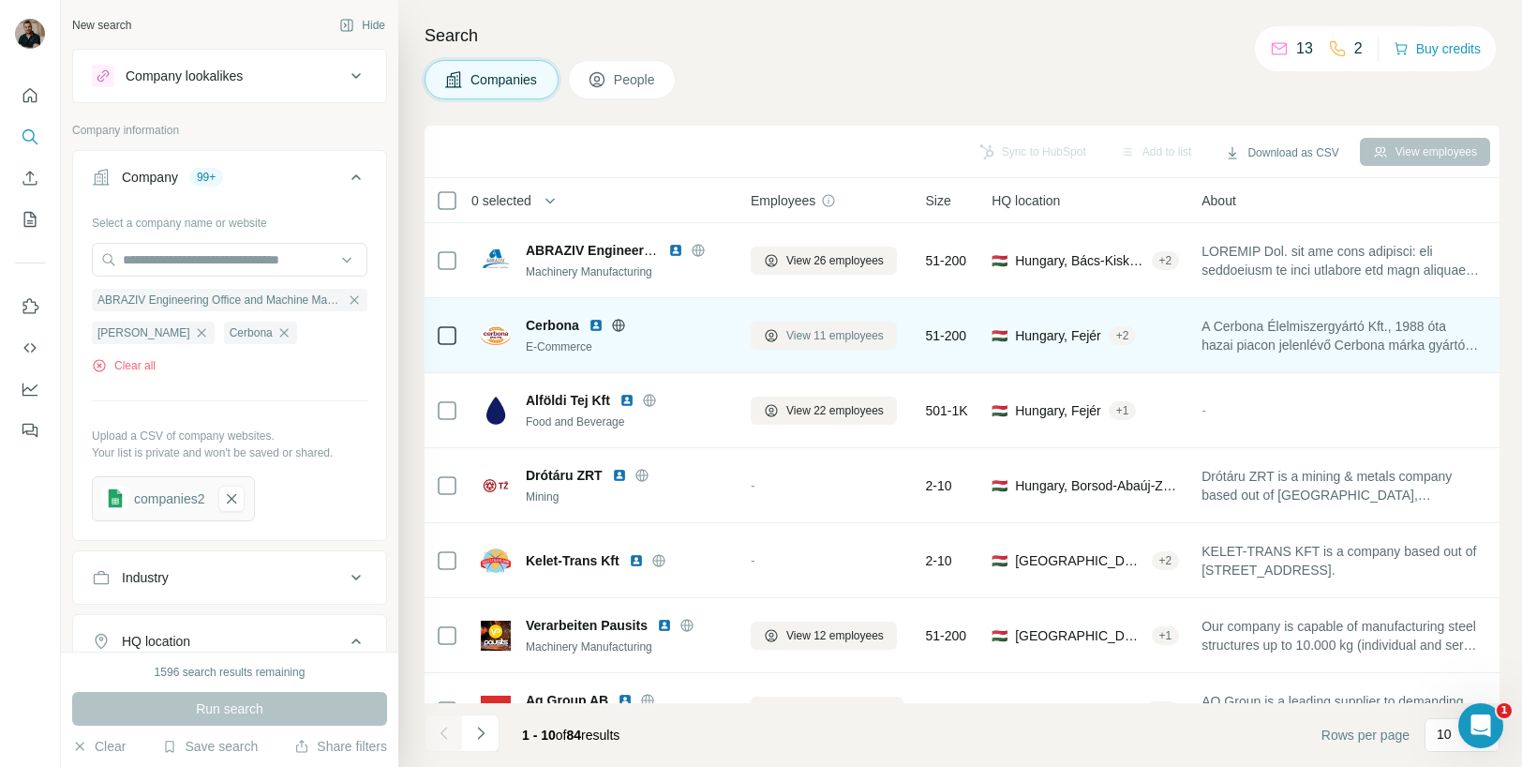
click at [781, 337] on button "View 11 employees" at bounding box center [824, 335] width 146 height 28
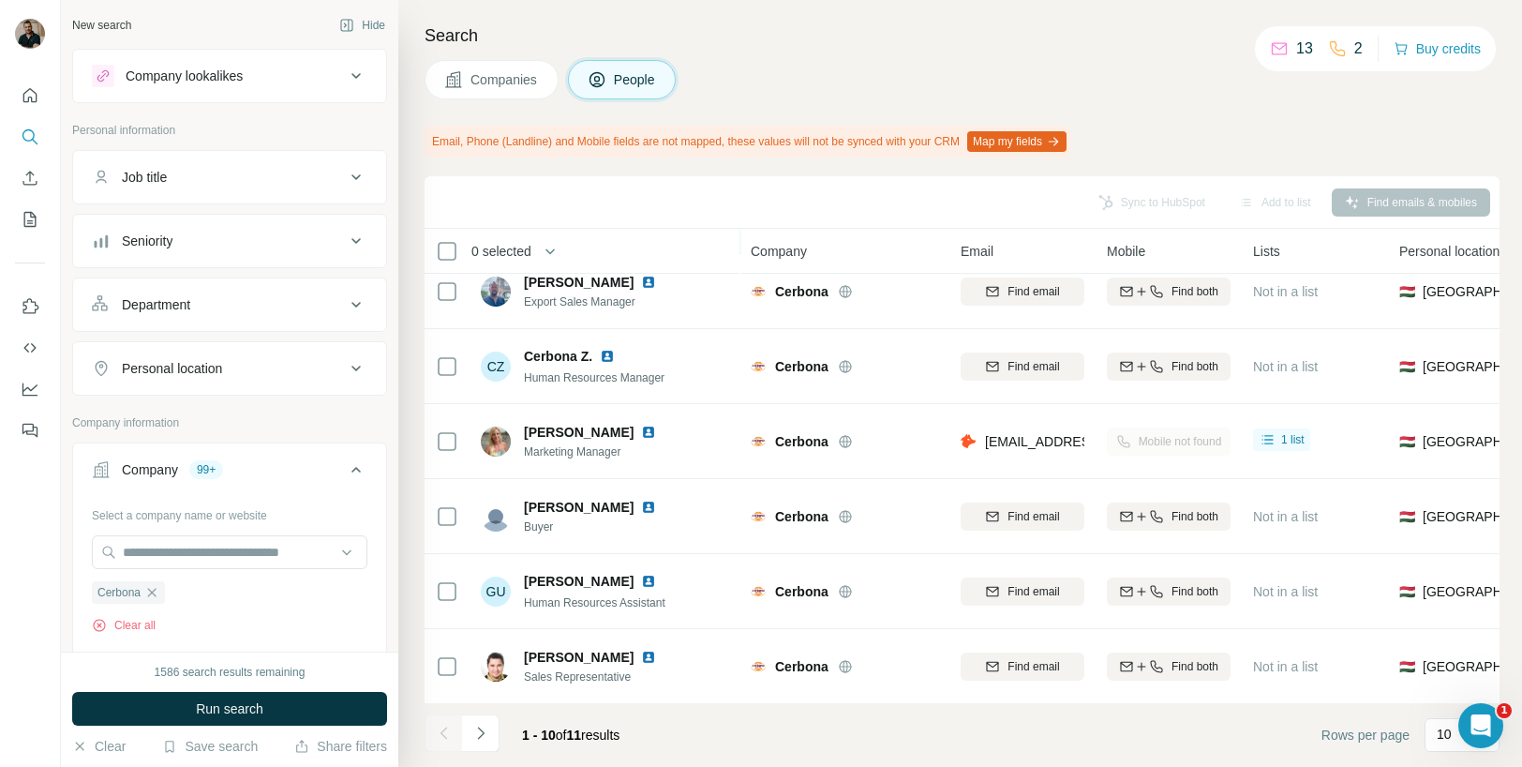
scroll to position [321, 0]
click at [1457, 724] on div "Open Intercom Messenger" at bounding box center [1478, 723] width 62 height 62
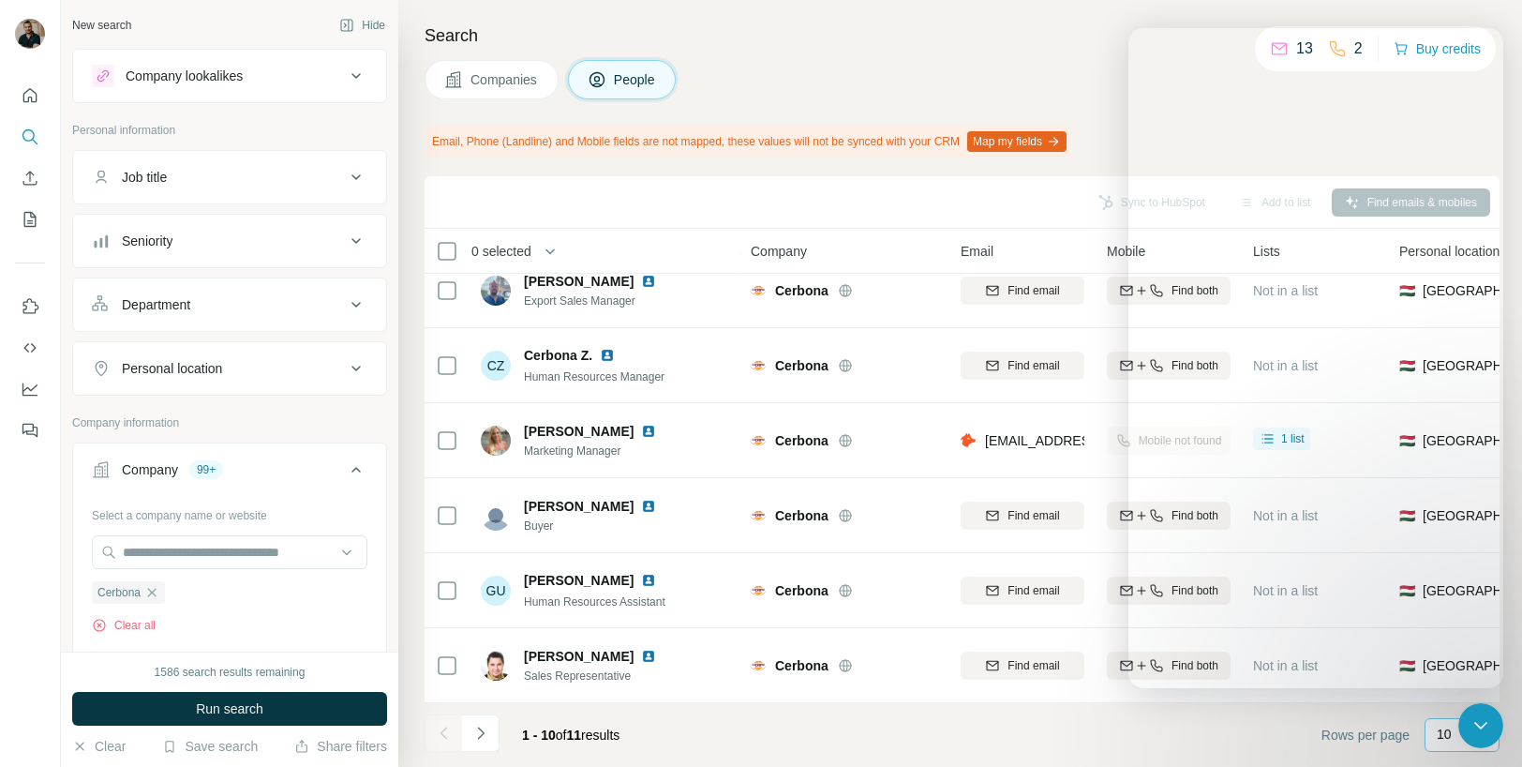
click at [1440, 737] on p "10" at bounding box center [1444, 733] width 15 height 19
click at [1472, 714] on icon "Close Intercom Messenger" at bounding box center [1478, 722] width 22 height 22
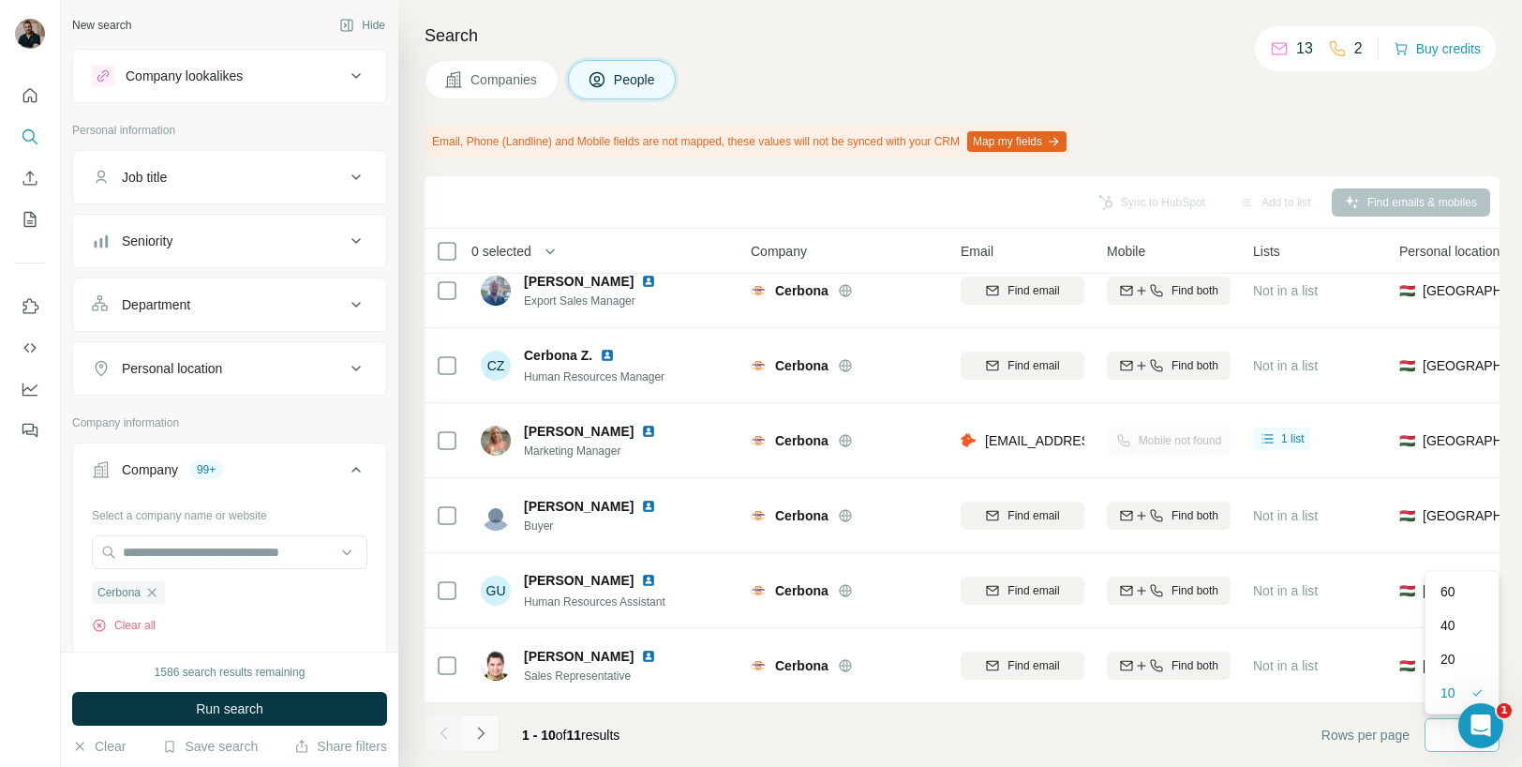
click at [485, 741] on icon "Navigate to next page" at bounding box center [480, 733] width 19 height 19
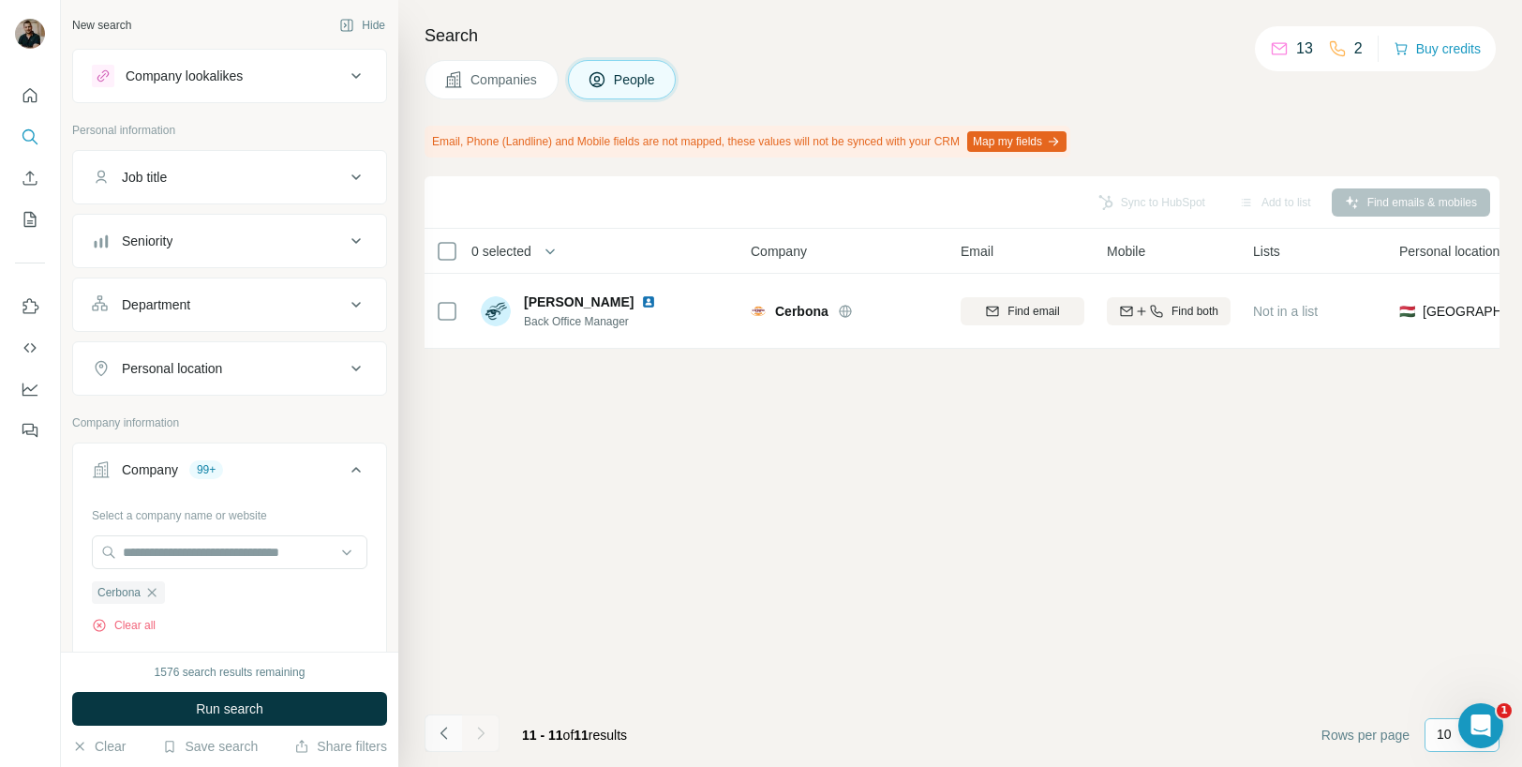
click at [451, 738] on icon "Navigate to previous page" at bounding box center [444, 733] width 19 height 19
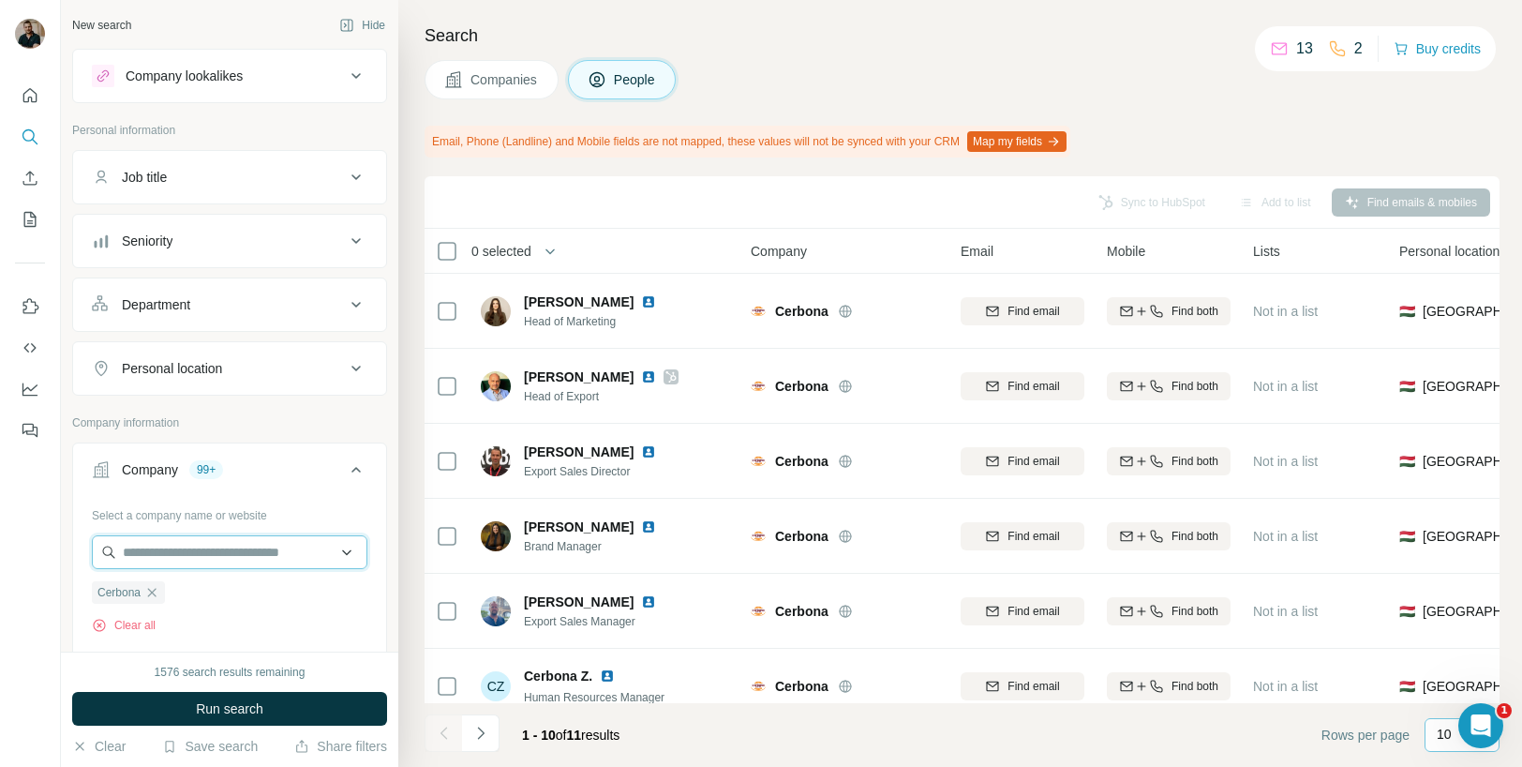
click at [155, 555] on input "text" at bounding box center [230, 552] width 276 height 34
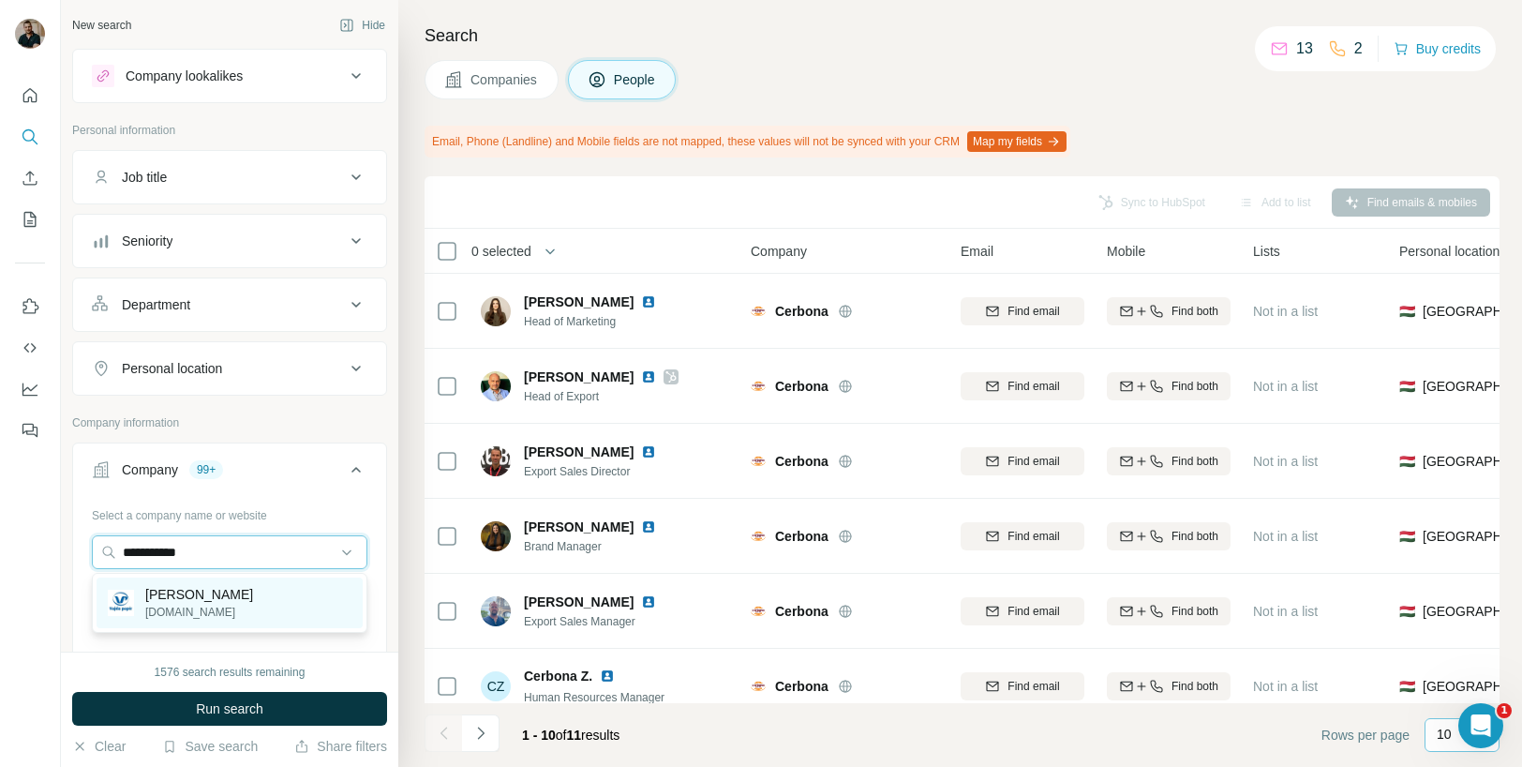
type input "**********"
click at [190, 601] on p "[PERSON_NAME]" at bounding box center [199, 594] width 108 height 19
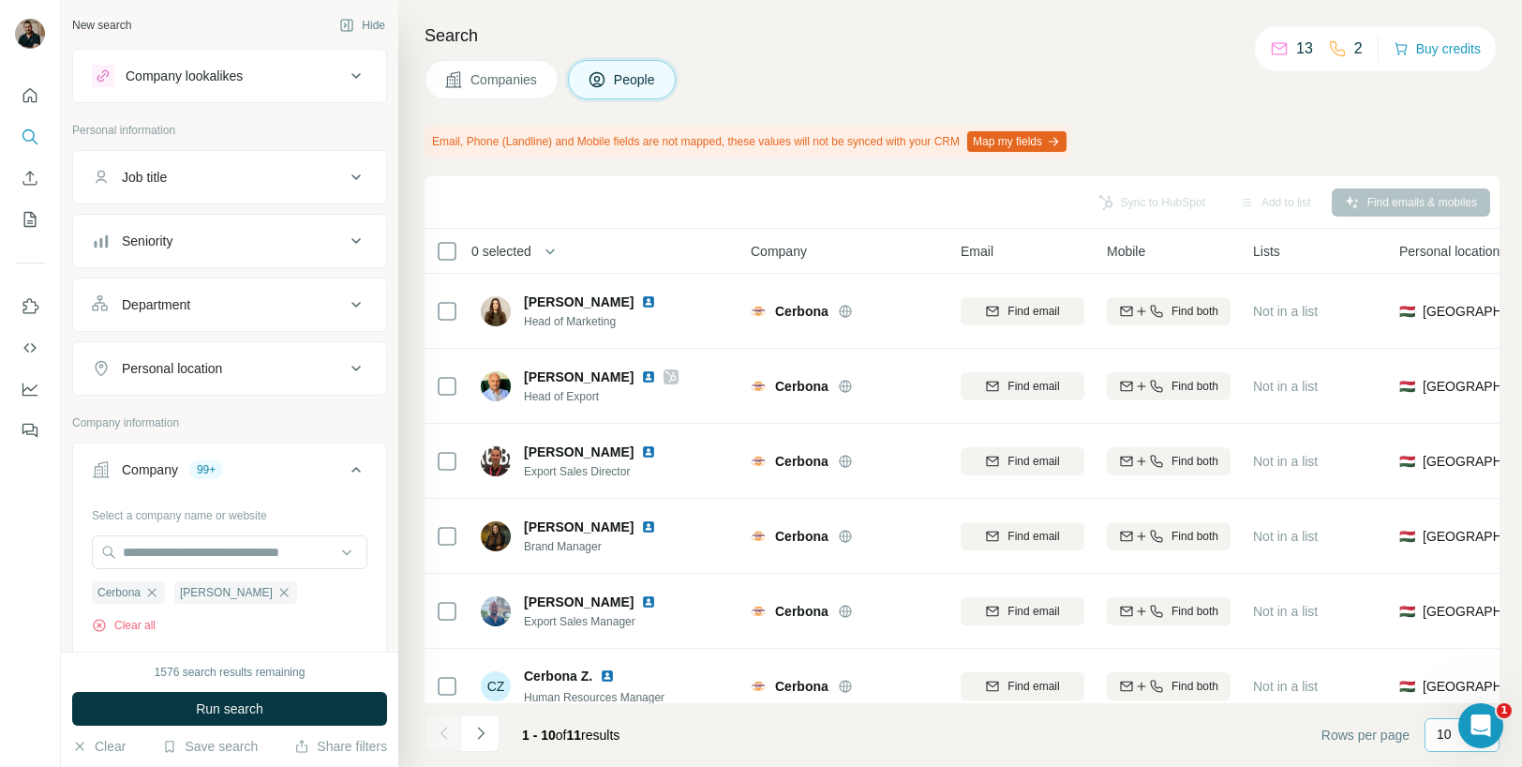
click at [491, 79] on span "Companies" at bounding box center [504, 79] width 68 height 19
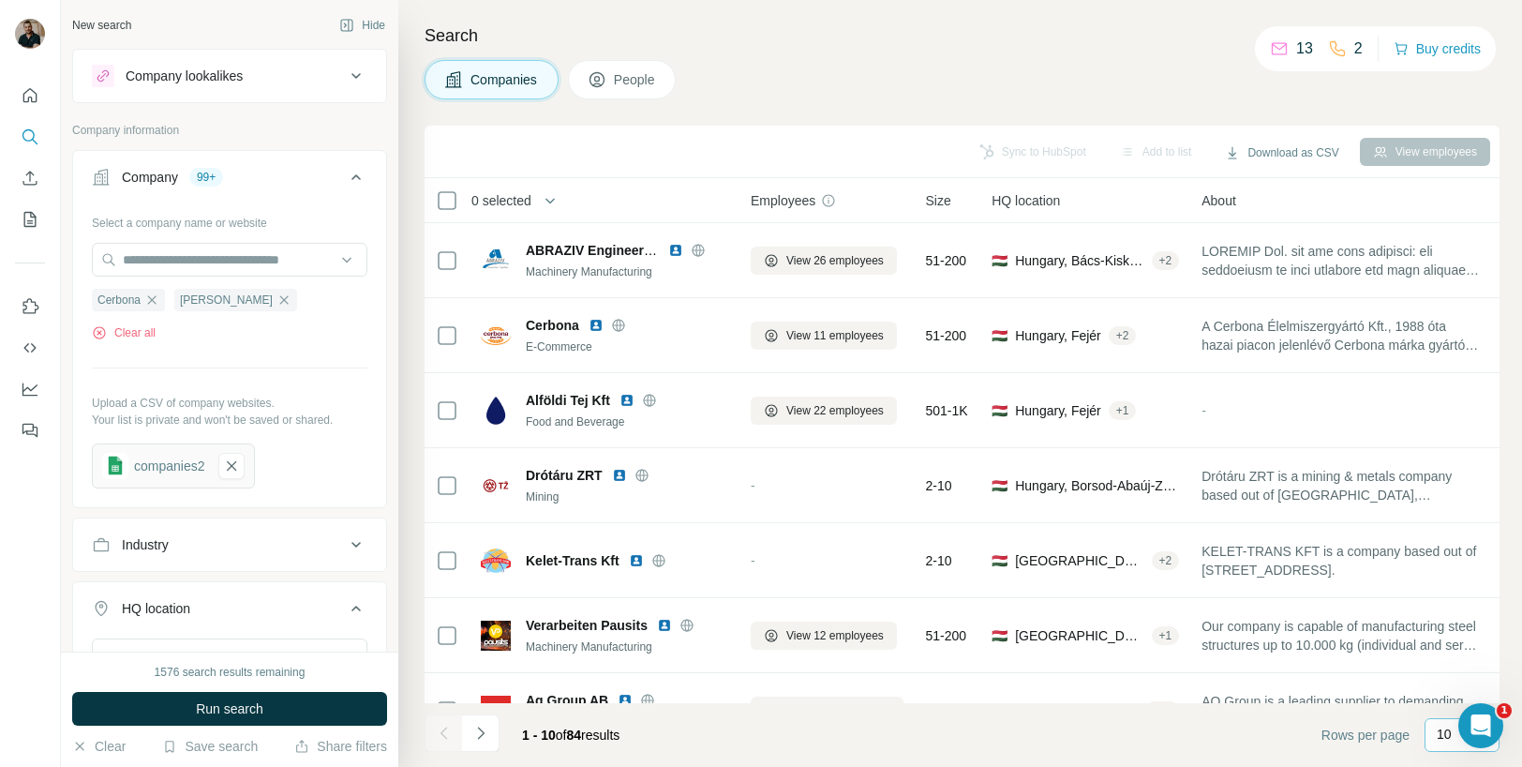
click at [216, 536] on div "Industry" at bounding box center [218, 544] width 253 height 19
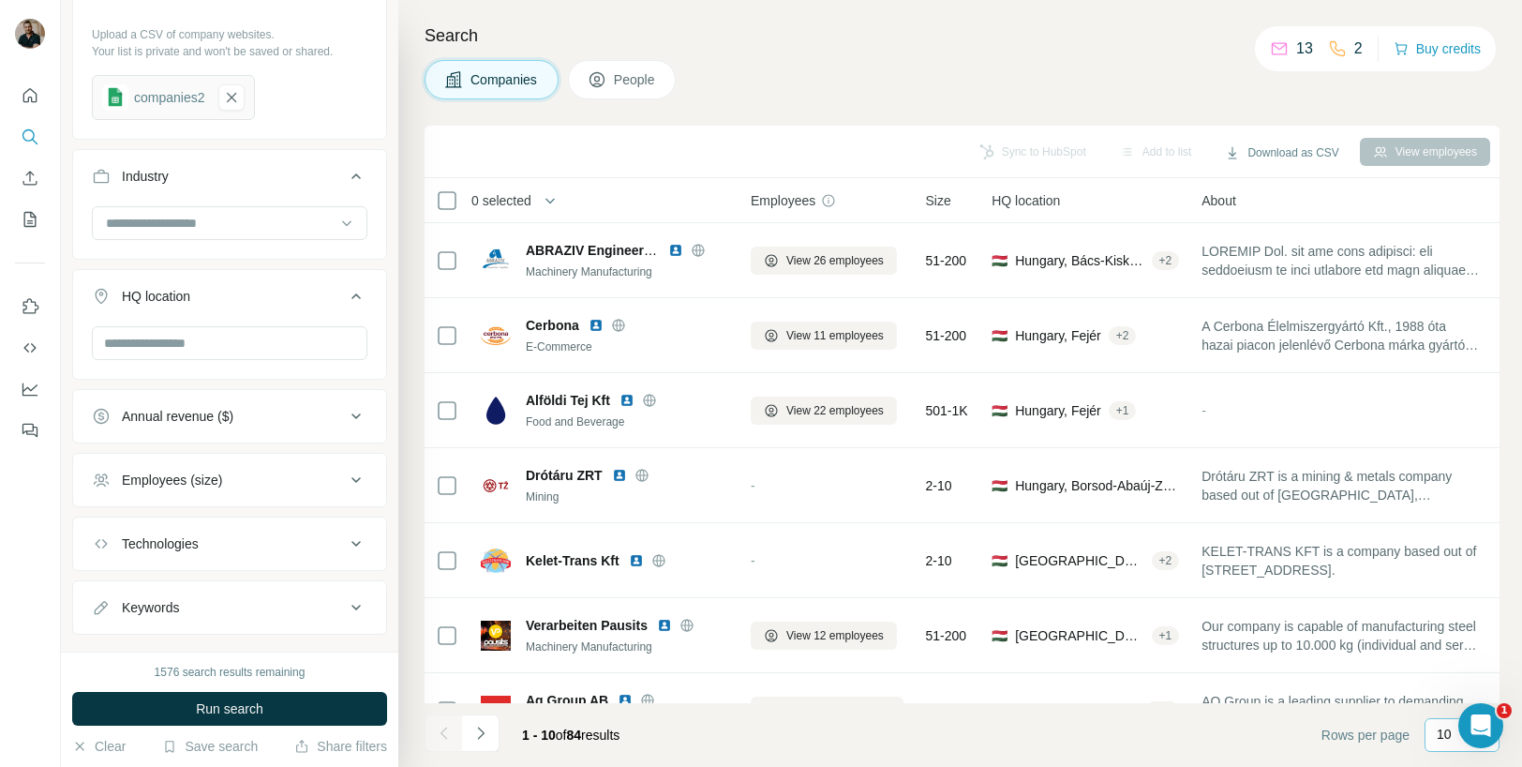
scroll to position [404, 0]
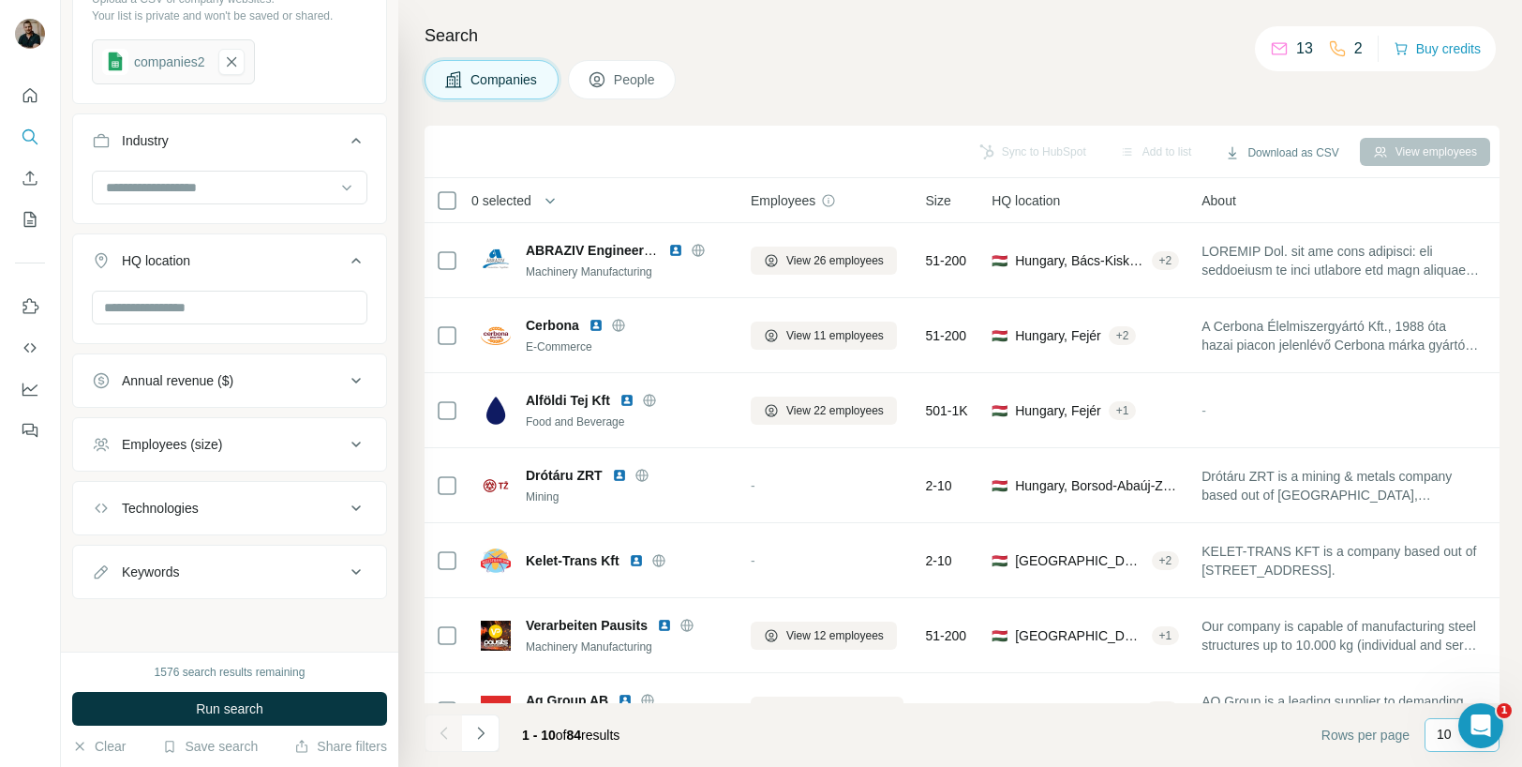
click at [218, 562] on div "Keywords" at bounding box center [218, 571] width 253 height 19
click at [214, 524] on button "Technologies" at bounding box center [229, 507] width 313 height 45
click at [211, 441] on div "Employees (size)" at bounding box center [172, 444] width 100 height 19
click at [213, 380] on div "Annual revenue ($)" at bounding box center [178, 380] width 112 height 19
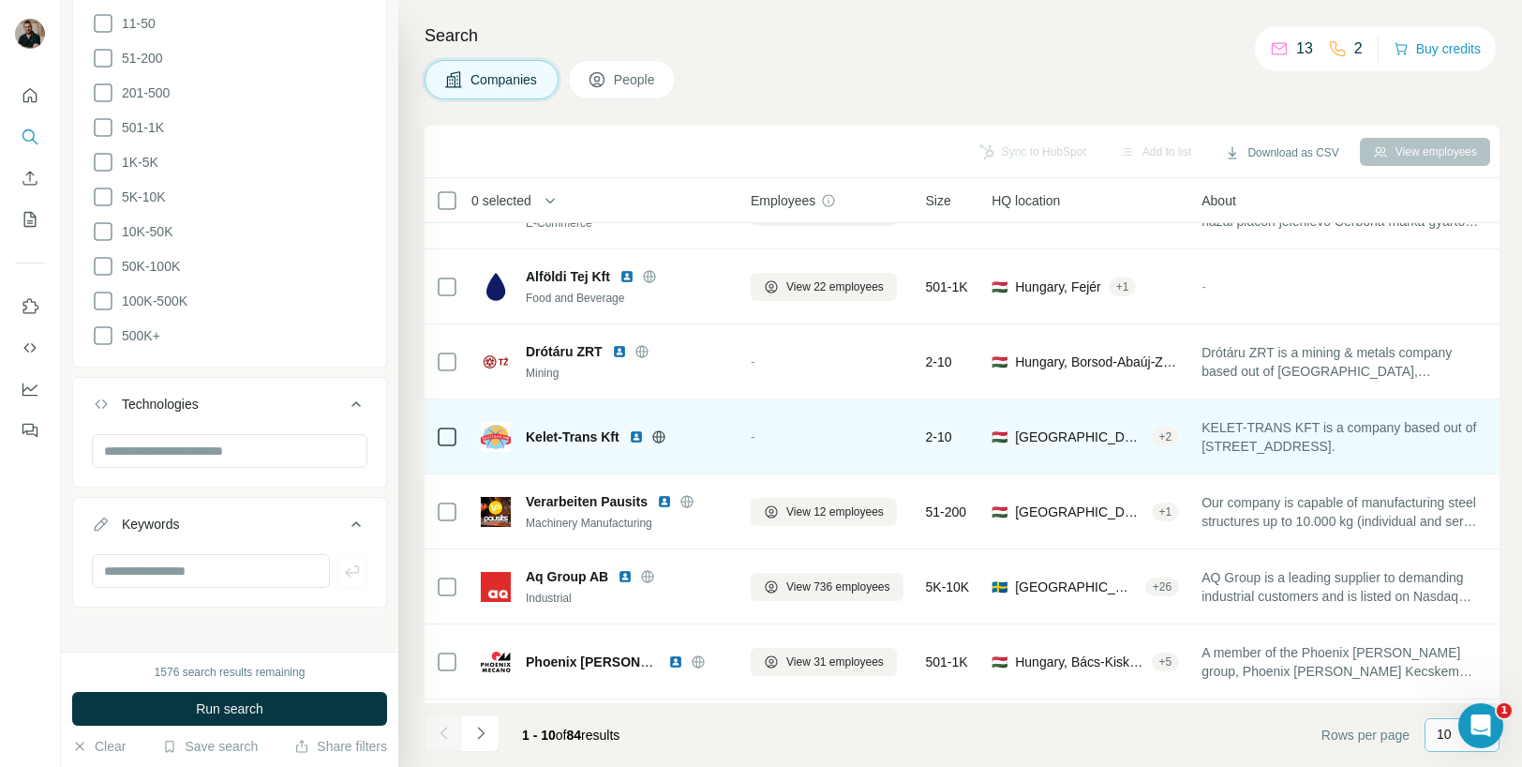
scroll to position [9, 0]
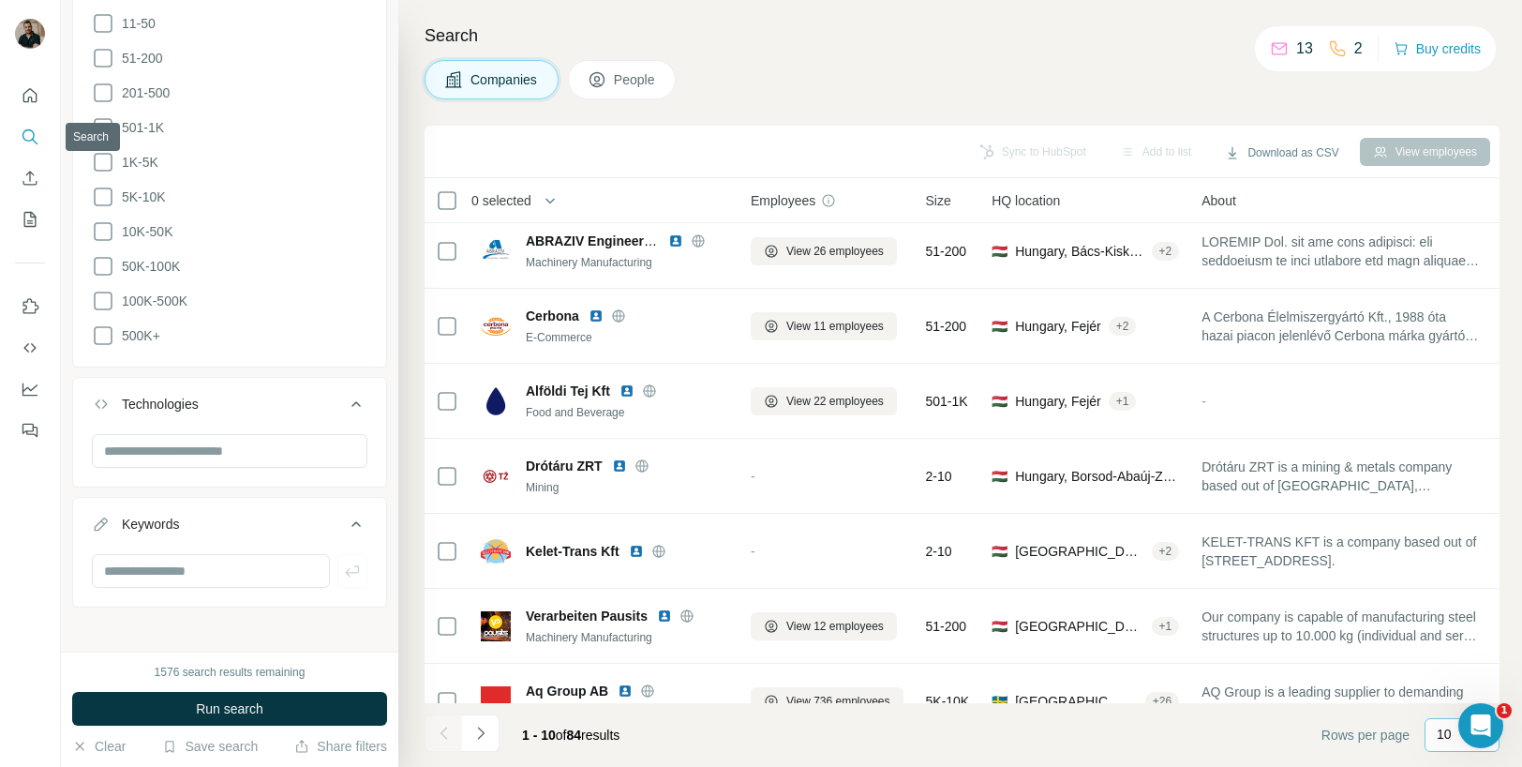
click at [26, 142] on icon "Search" at bounding box center [30, 136] width 19 height 19
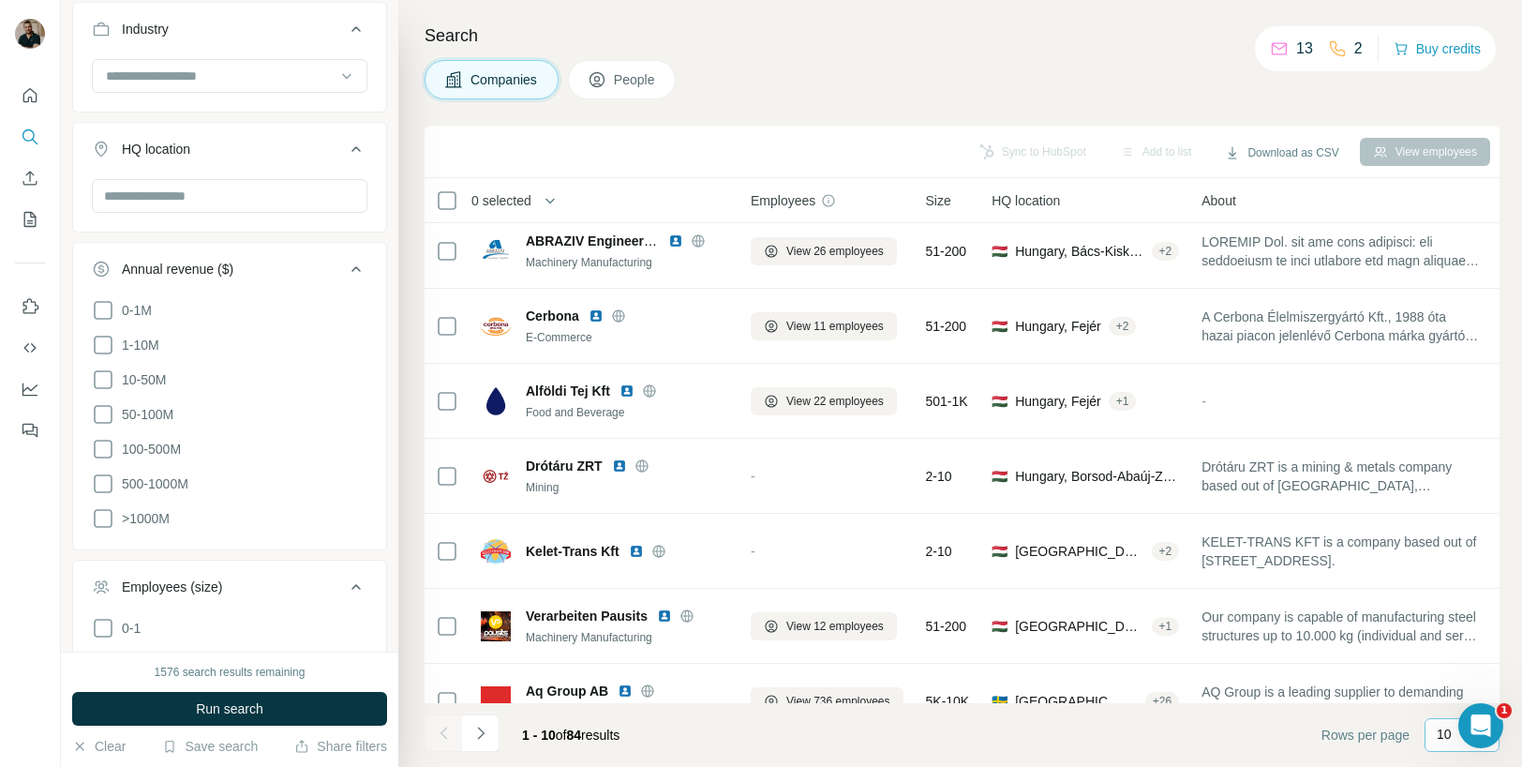
scroll to position [457, 0]
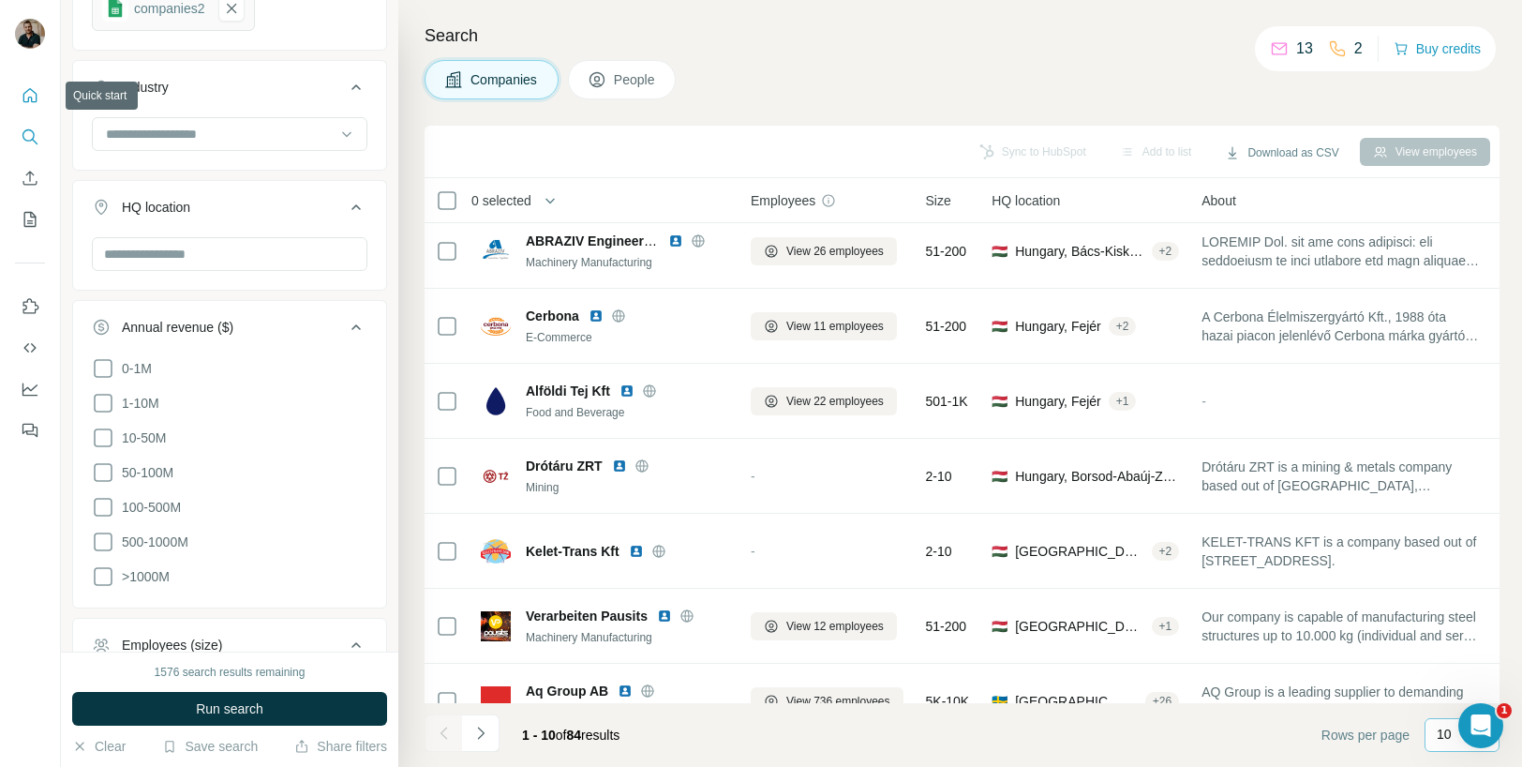
click at [23, 91] on icon "Quick start" at bounding box center [30, 95] width 19 height 19
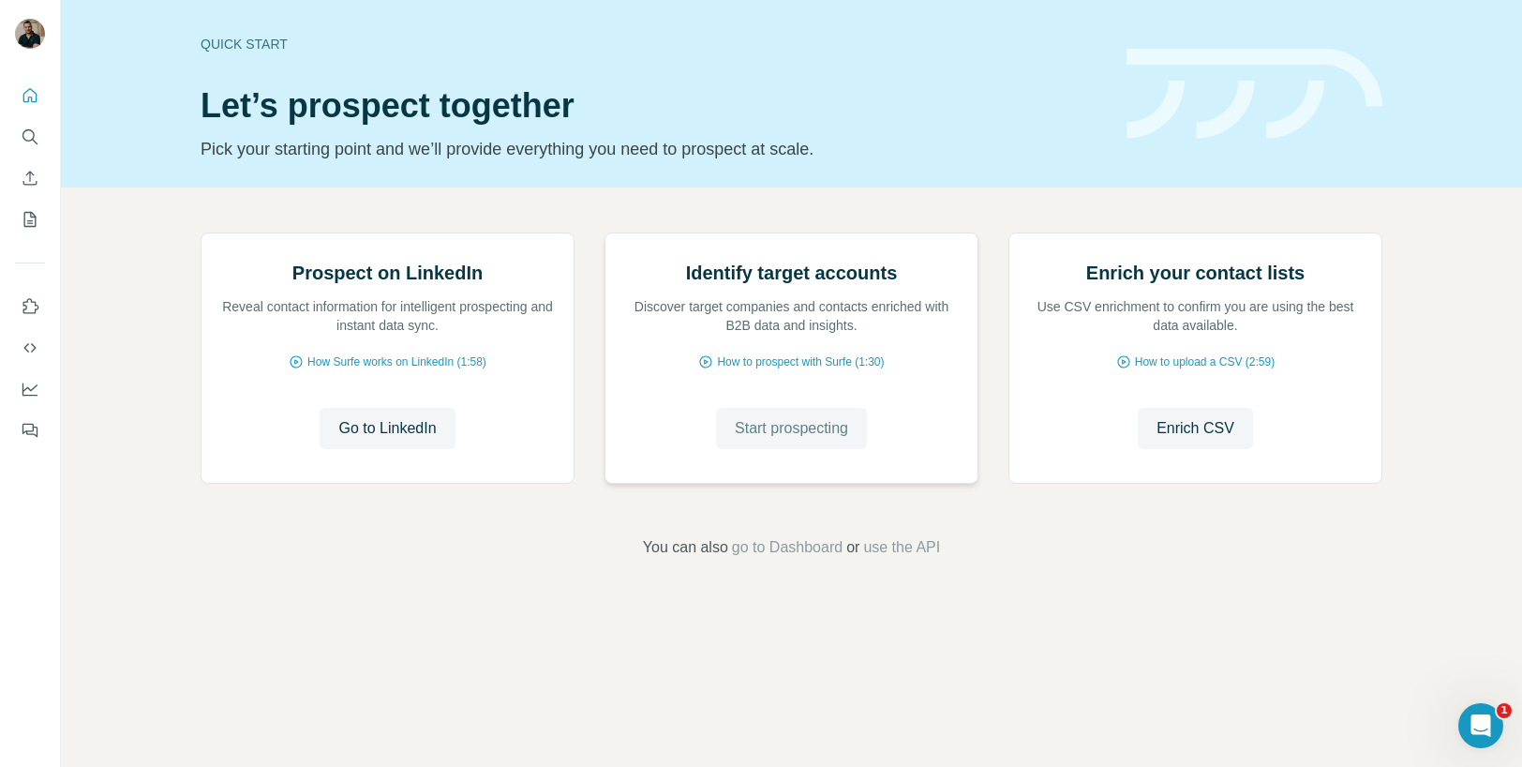
click at [791, 440] on span "Start prospecting" at bounding box center [791, 428] width 113 height 22
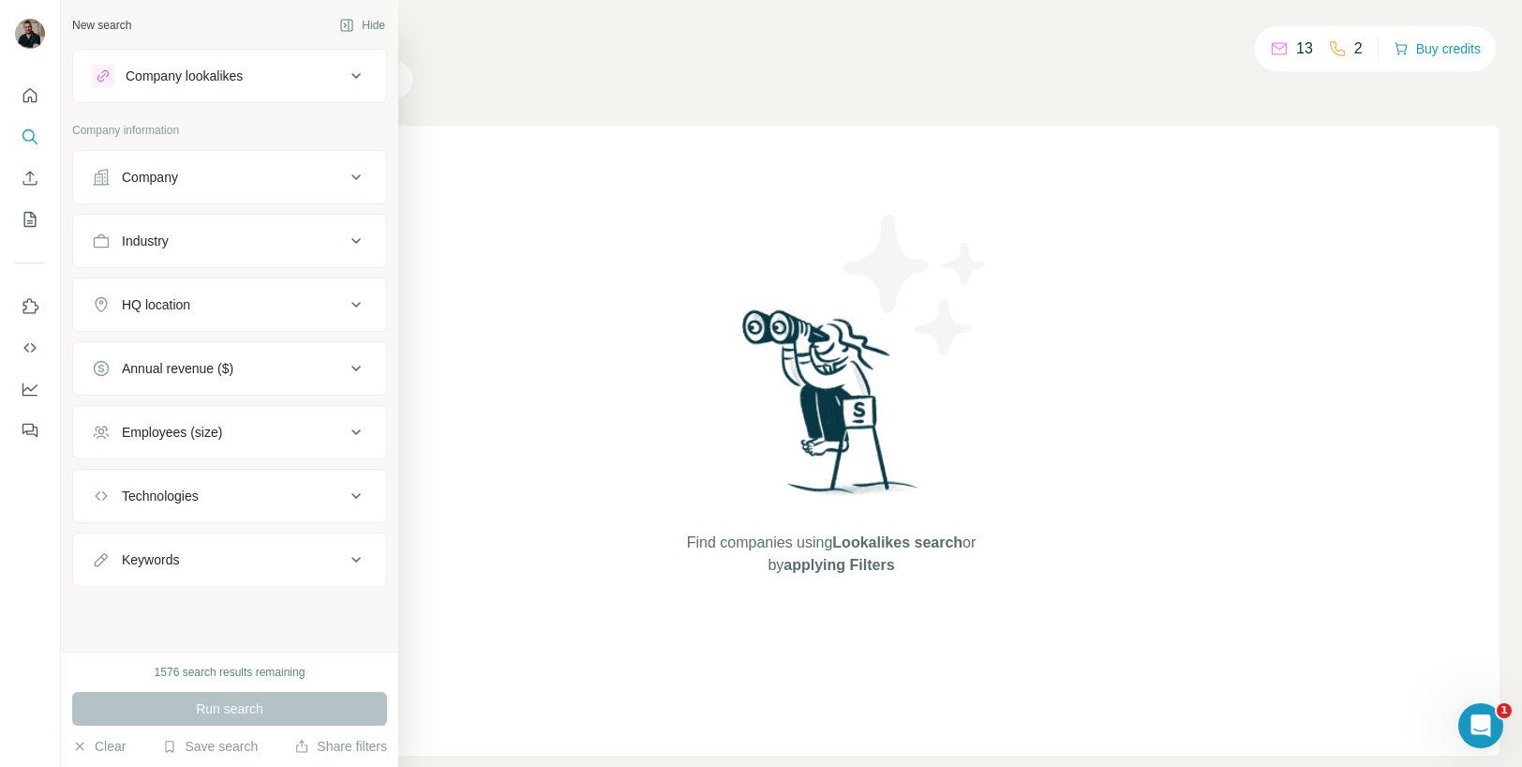
click at [157, 172] on div "Company" at bounding box center [150, 177] width 56 height 19
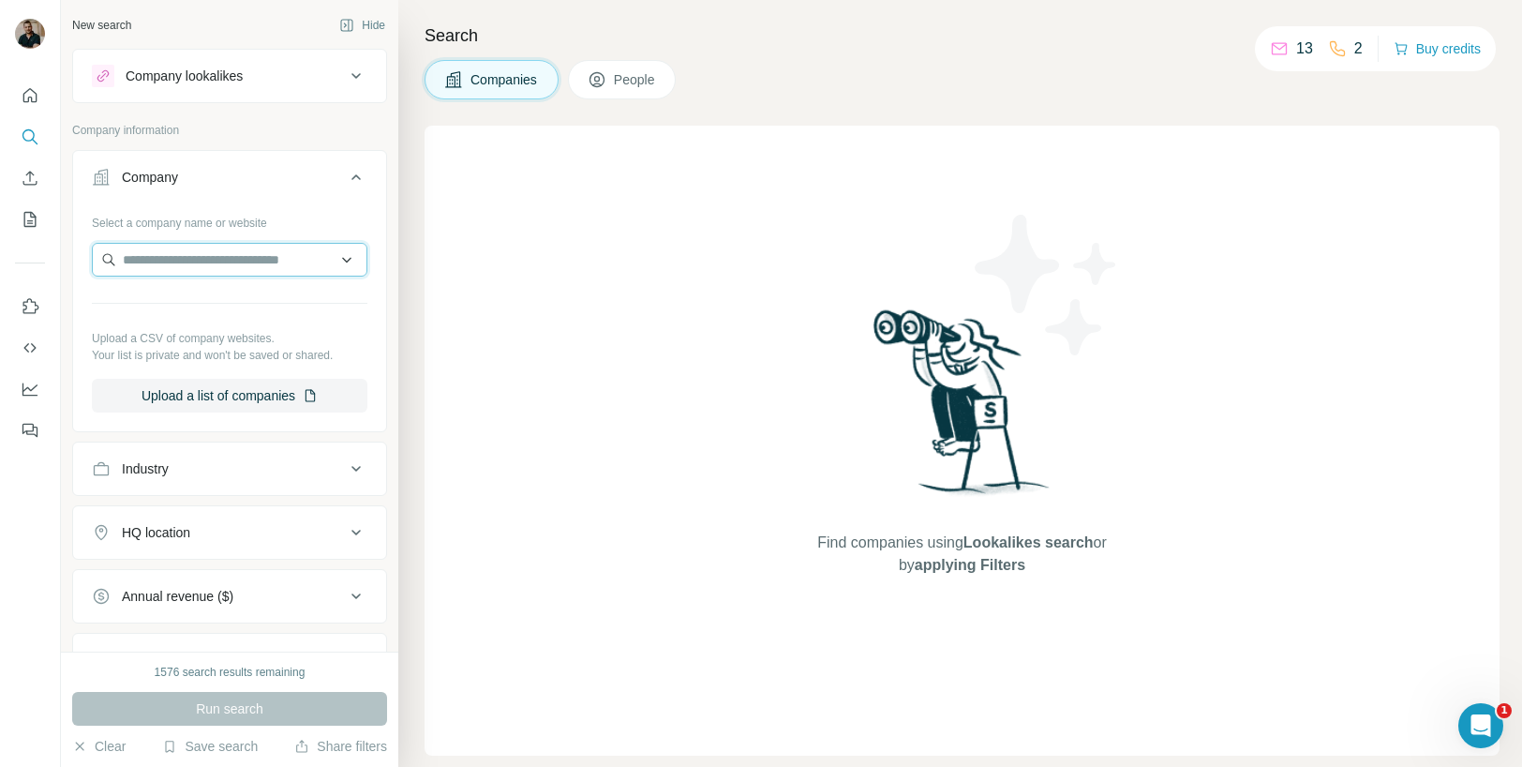
click at [174, 261] on input "text" at bounding box center [230, 260] width 276 height 34
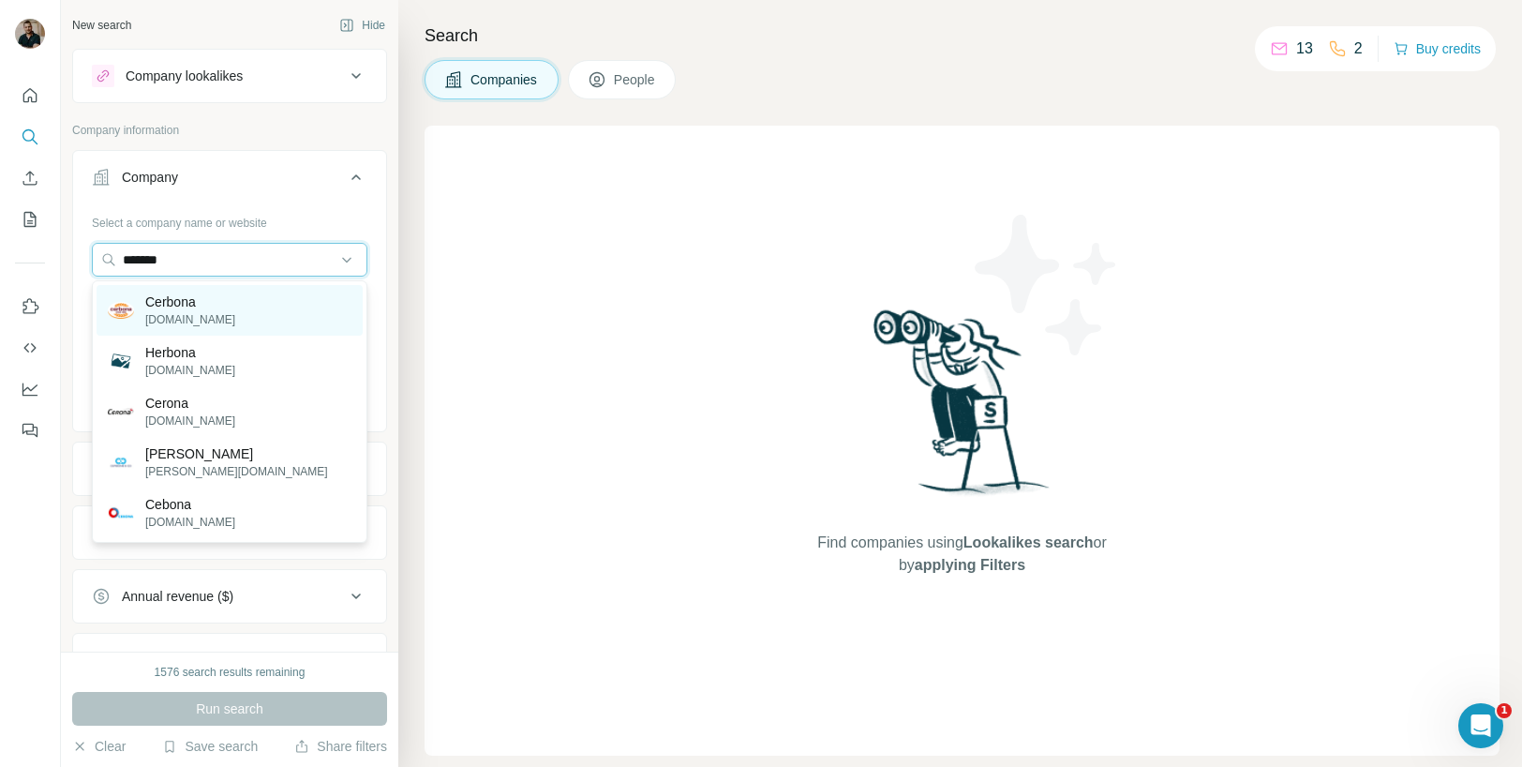
type input "*******"
click at [215, 302] on div "Cerbona [DOMAIN_NAME]" at bounding box center [230, 310] width 266 height 51
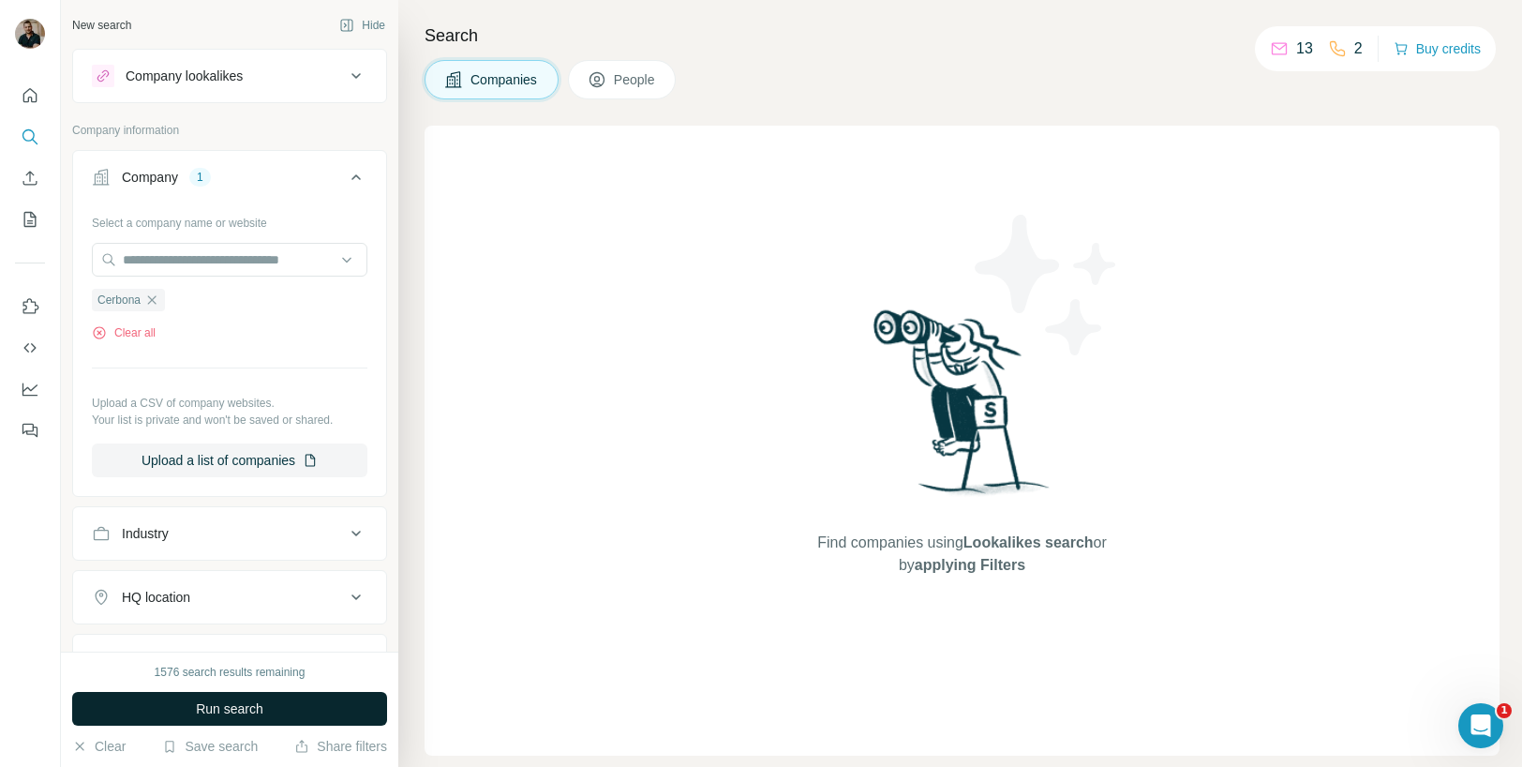
click at [267, 708] on button "Run search" at bounding box center [229, 709] width 315 height 34
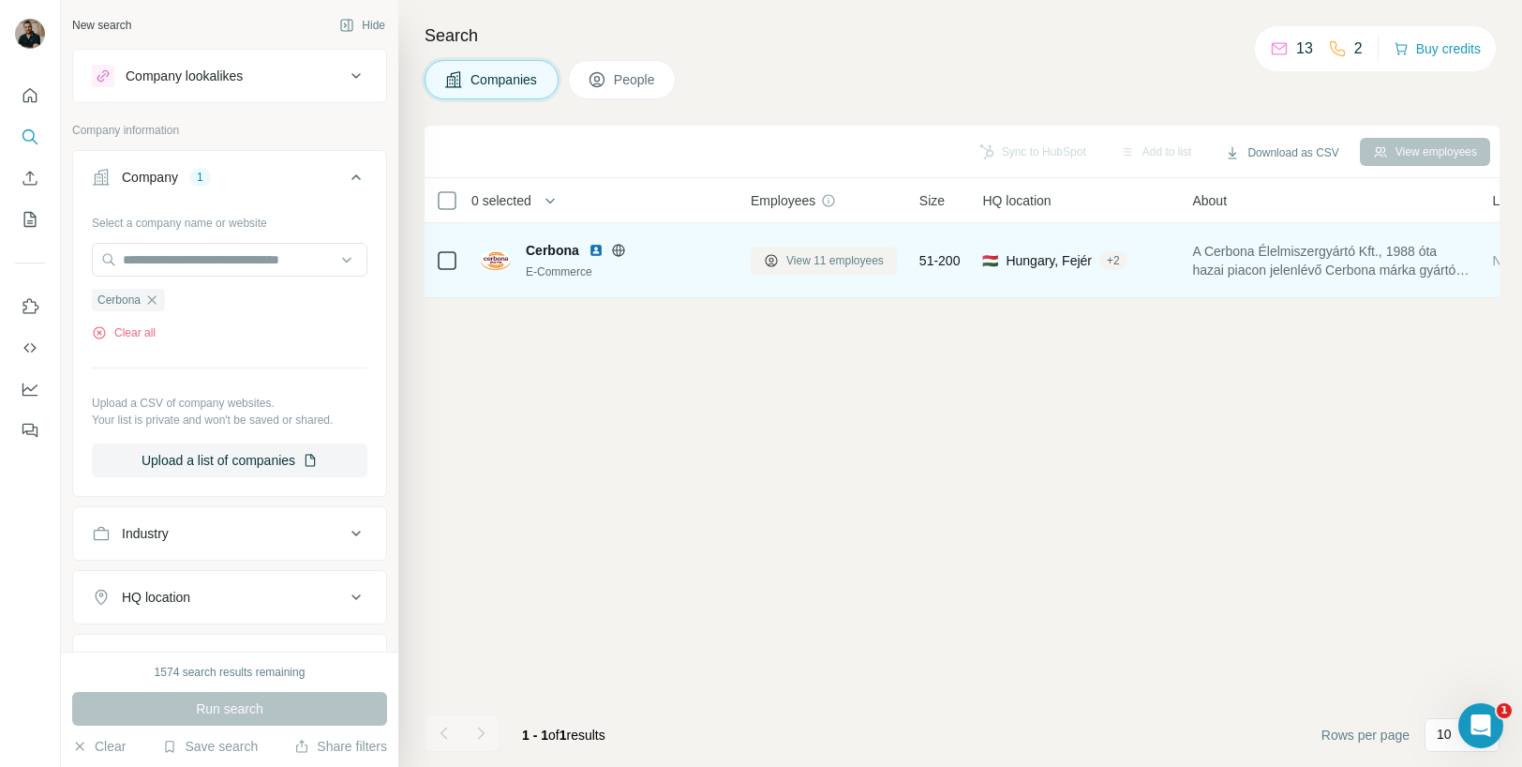
click at [826, 249] on button "View 11 employees" at bounding box center [824, 260] width 146 height 28
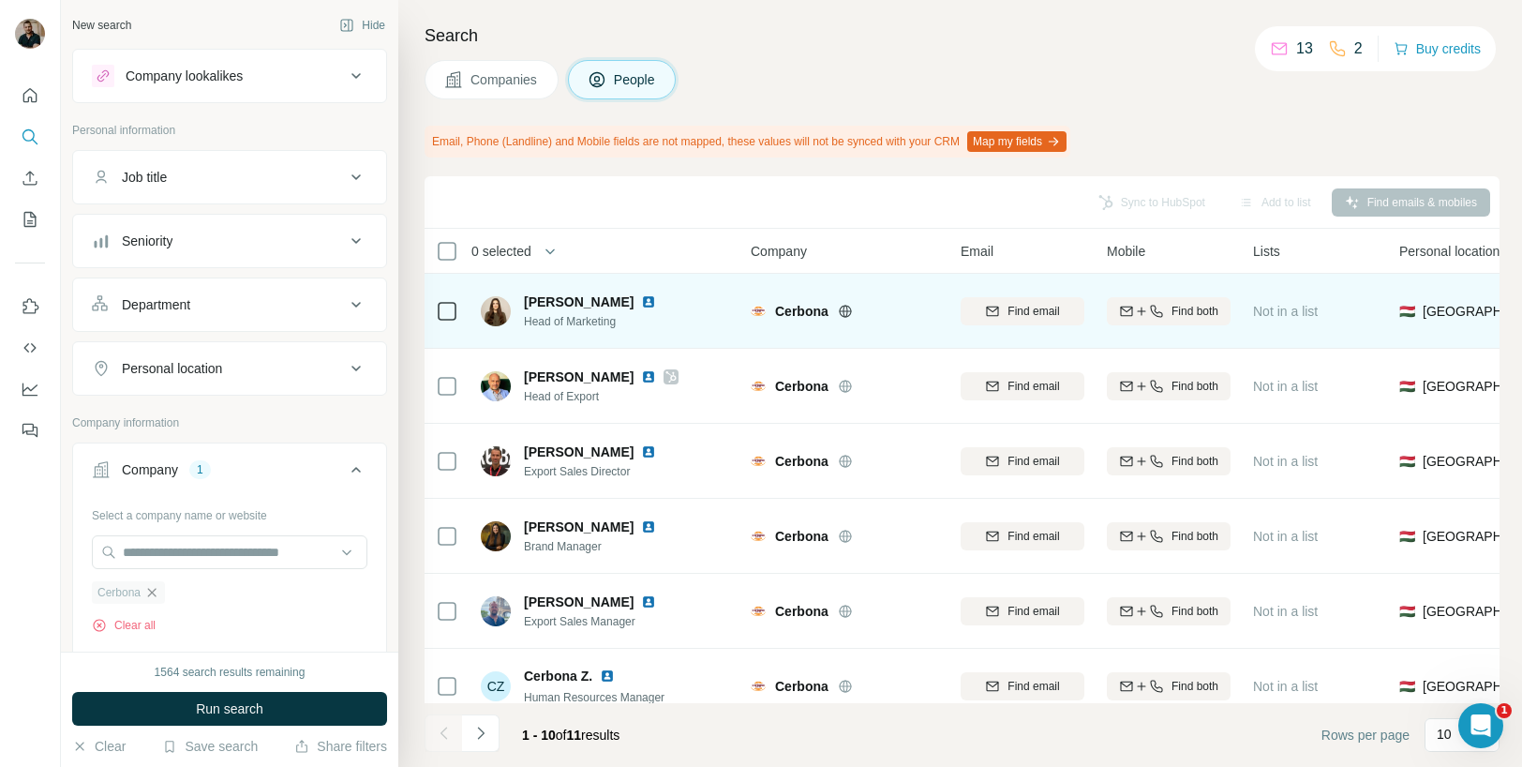
click at [159, 589] on icon "button" at bounding box center [151, 592] width 15 height 15
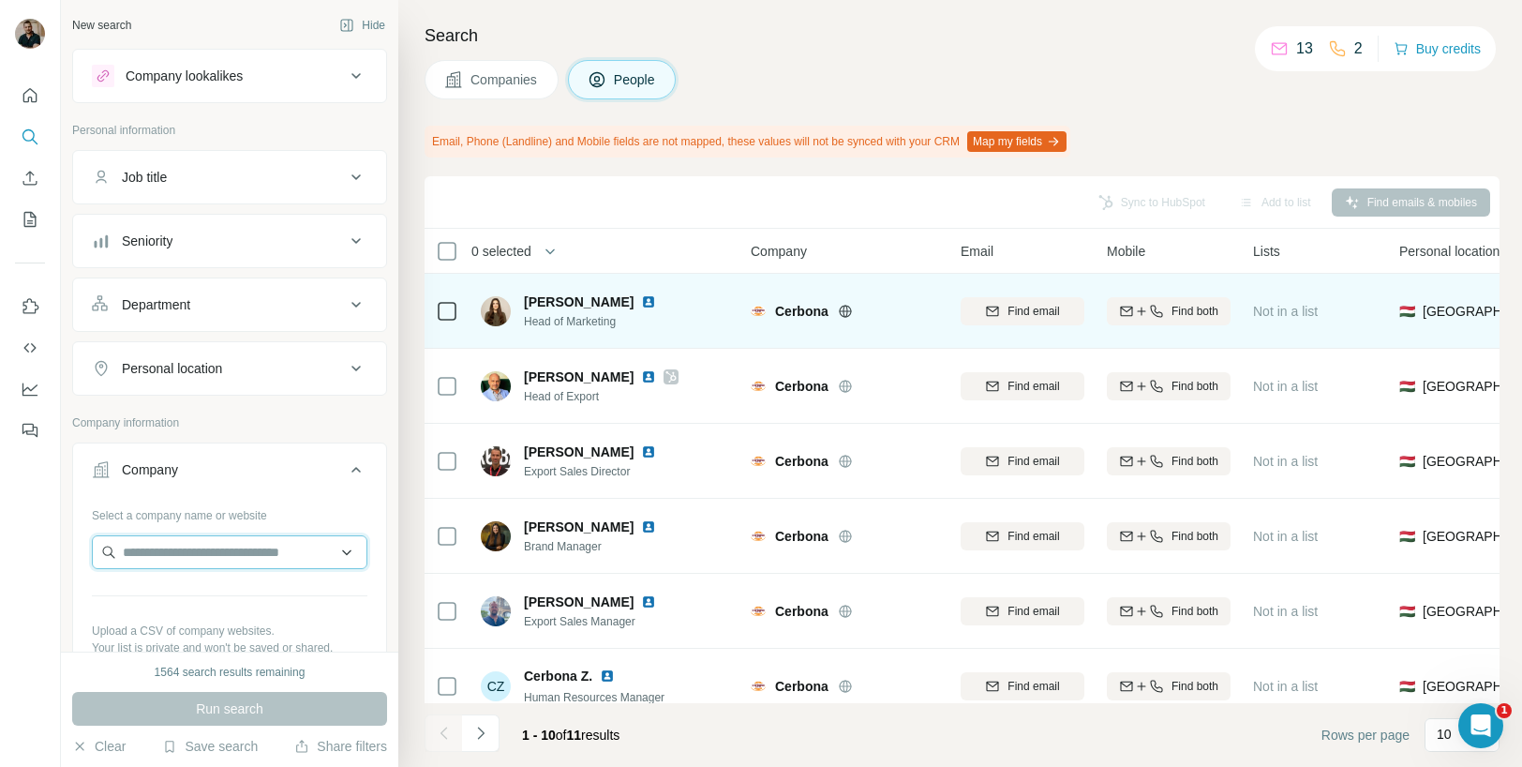
click at [164, 560] on input "text" at bounding box center [230, 552] width 276 height 34
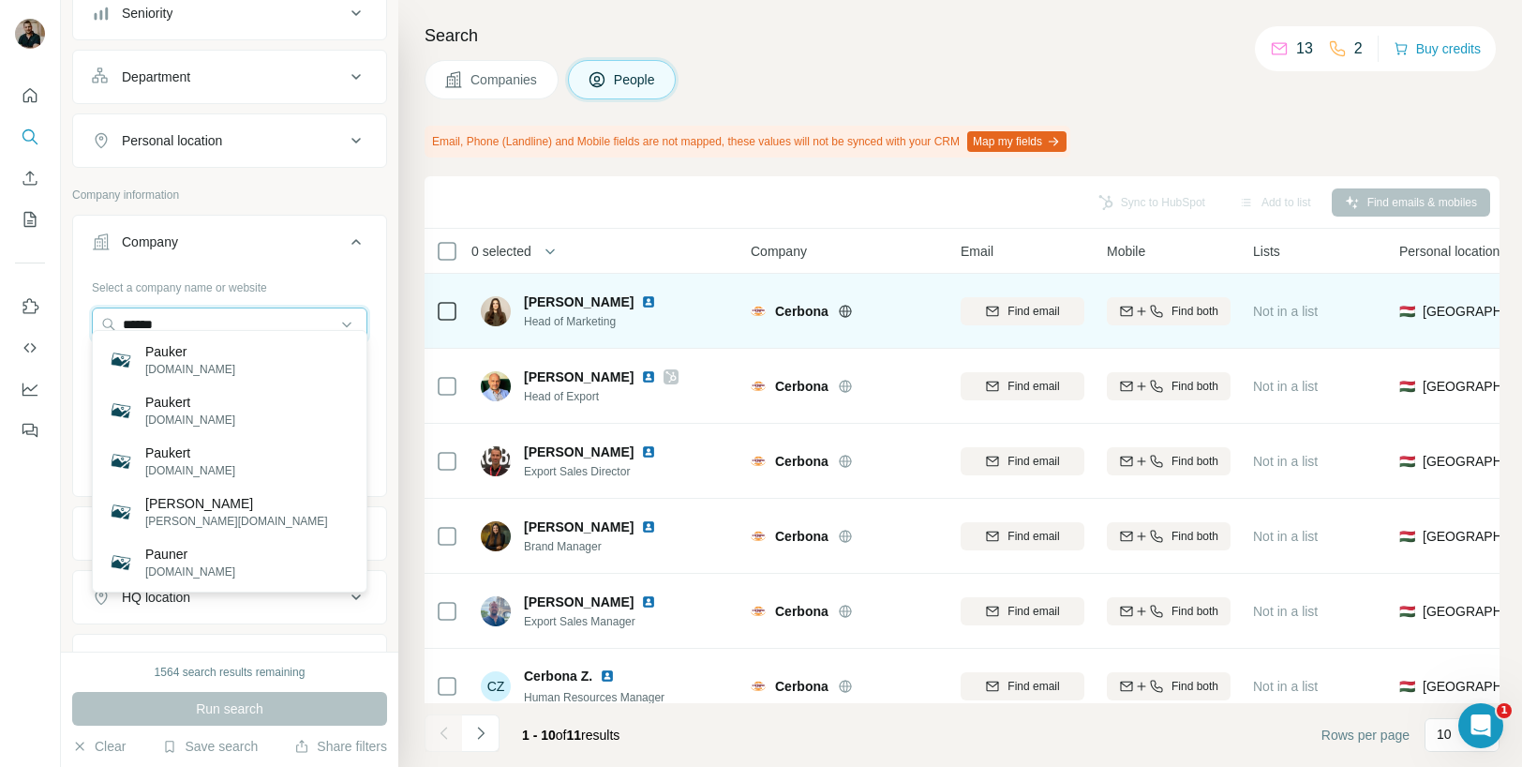
scroll to position [249, 0]
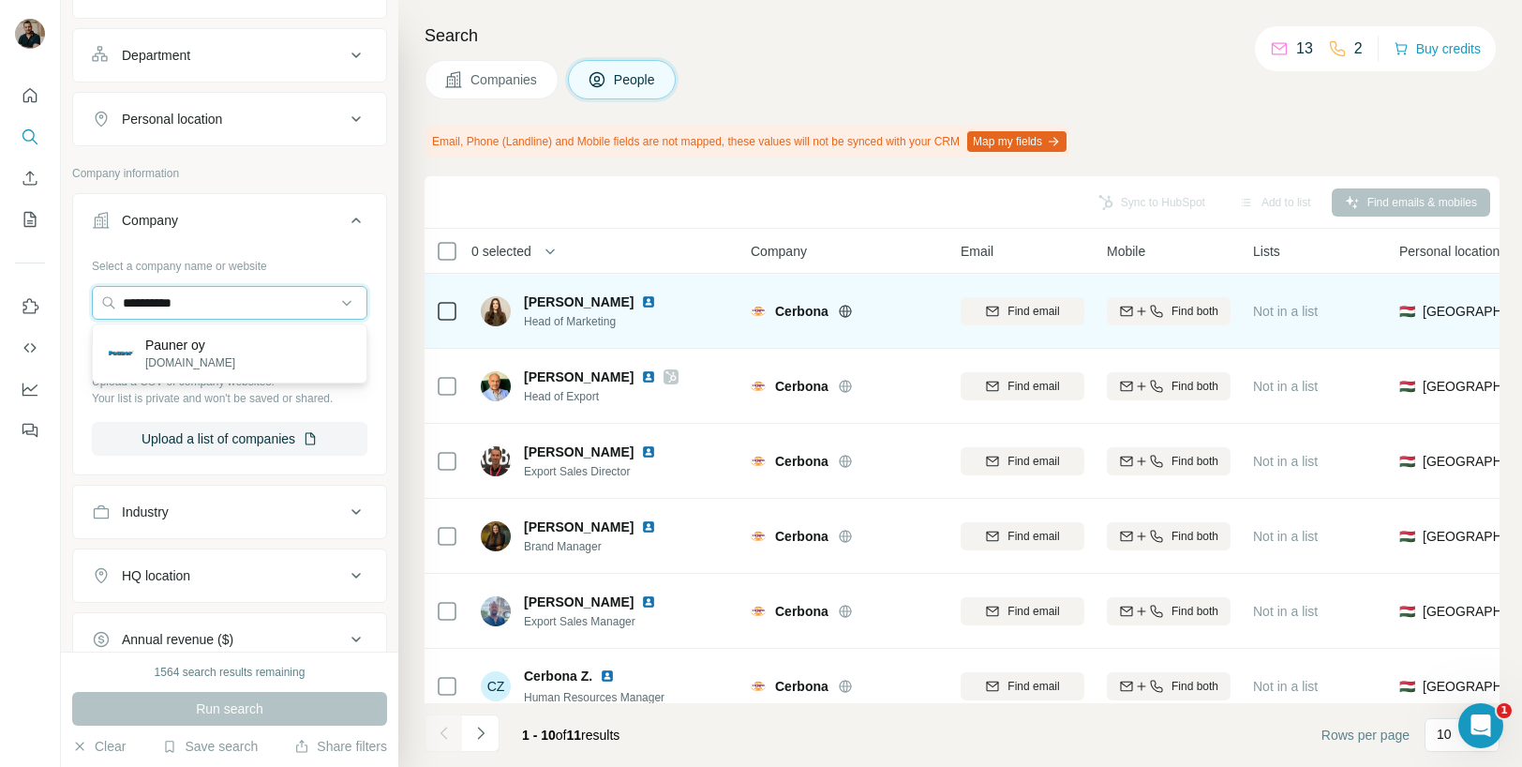
type input "**********"
click at [560, 205] on div "Sync to HubSpot Add to list Find emails & mobiles" at bounding box center [962, 202] width 1056 height 33
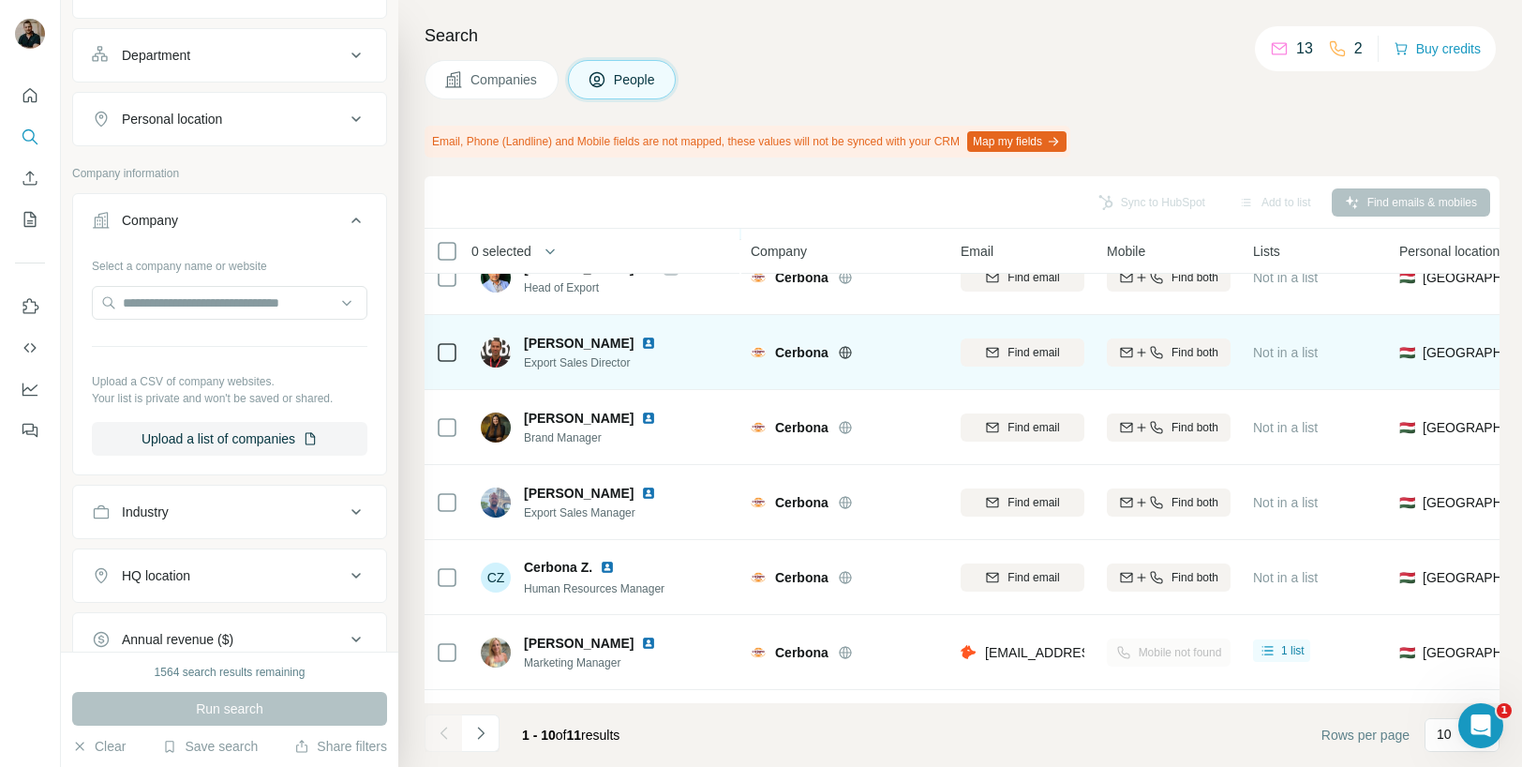
scroll to position [110, 0]
click at [1159, 357] on icon "button" at bounding box center [1156, 351] width 15 height 15
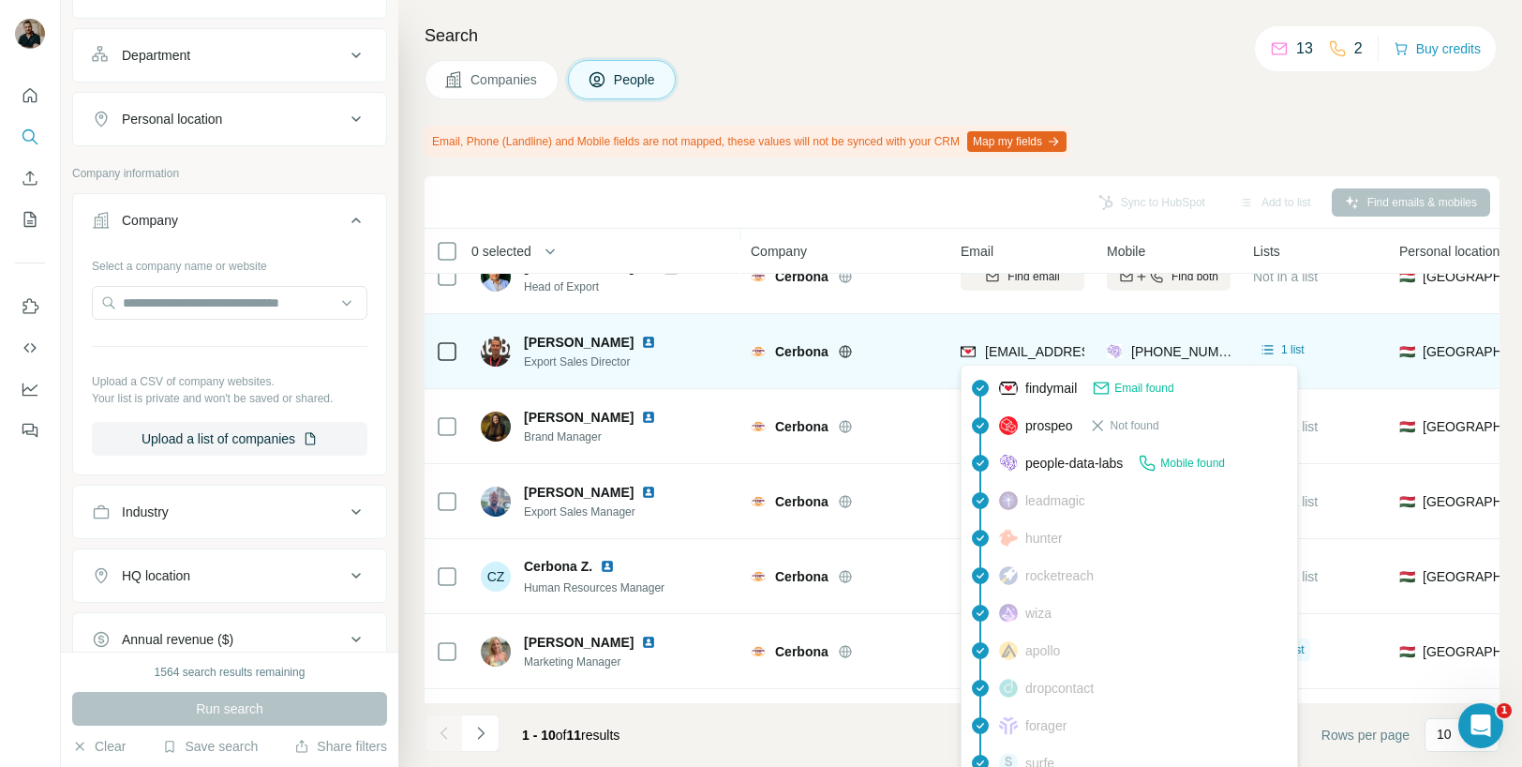
click at [1031, 351] on span "[EMAIL_ADDRESS][DOMAIN_NAME]" at bounding box center [1096, 351] width 222 height 15
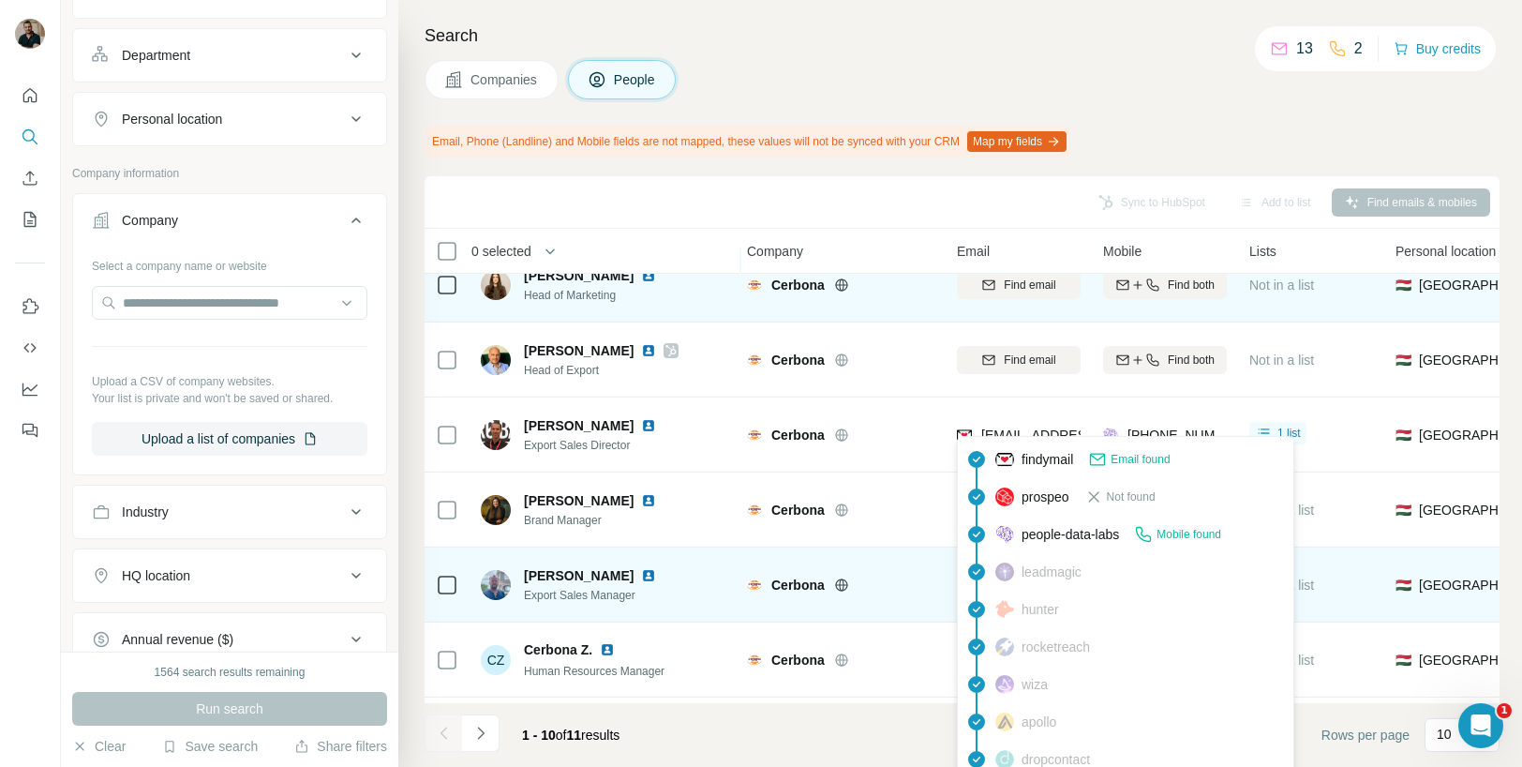
scroll to position [0, 4]
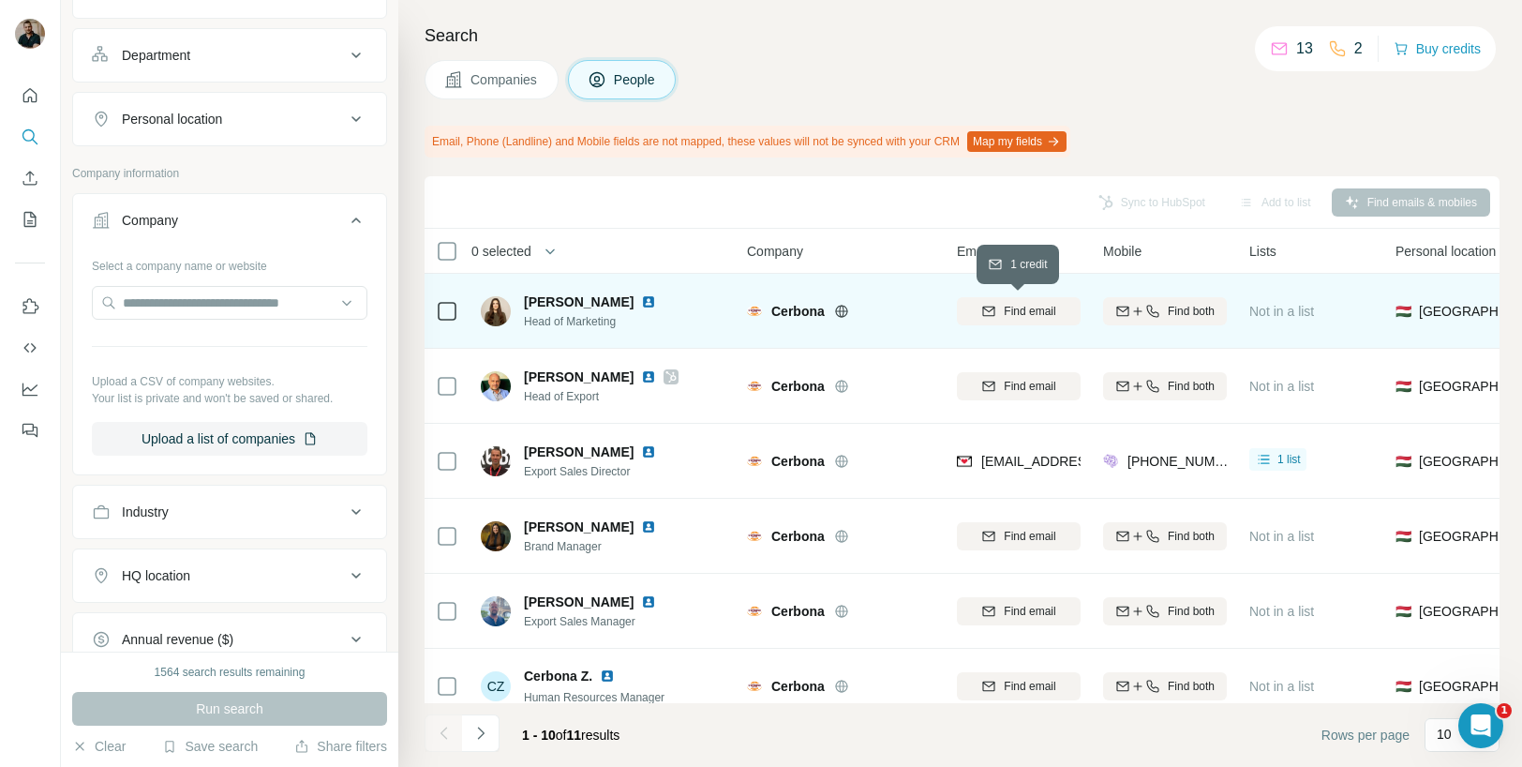
click at [1052, 319] on span "Find email" at bounding box center [1030, 311] width 52 height 17
click at [1139, 319] on button "Find both" at bounding box center [1165, 311] width 124 height 28
click at [173, 317] on input "text" at bounding box center [230, 303] width 276 height 34
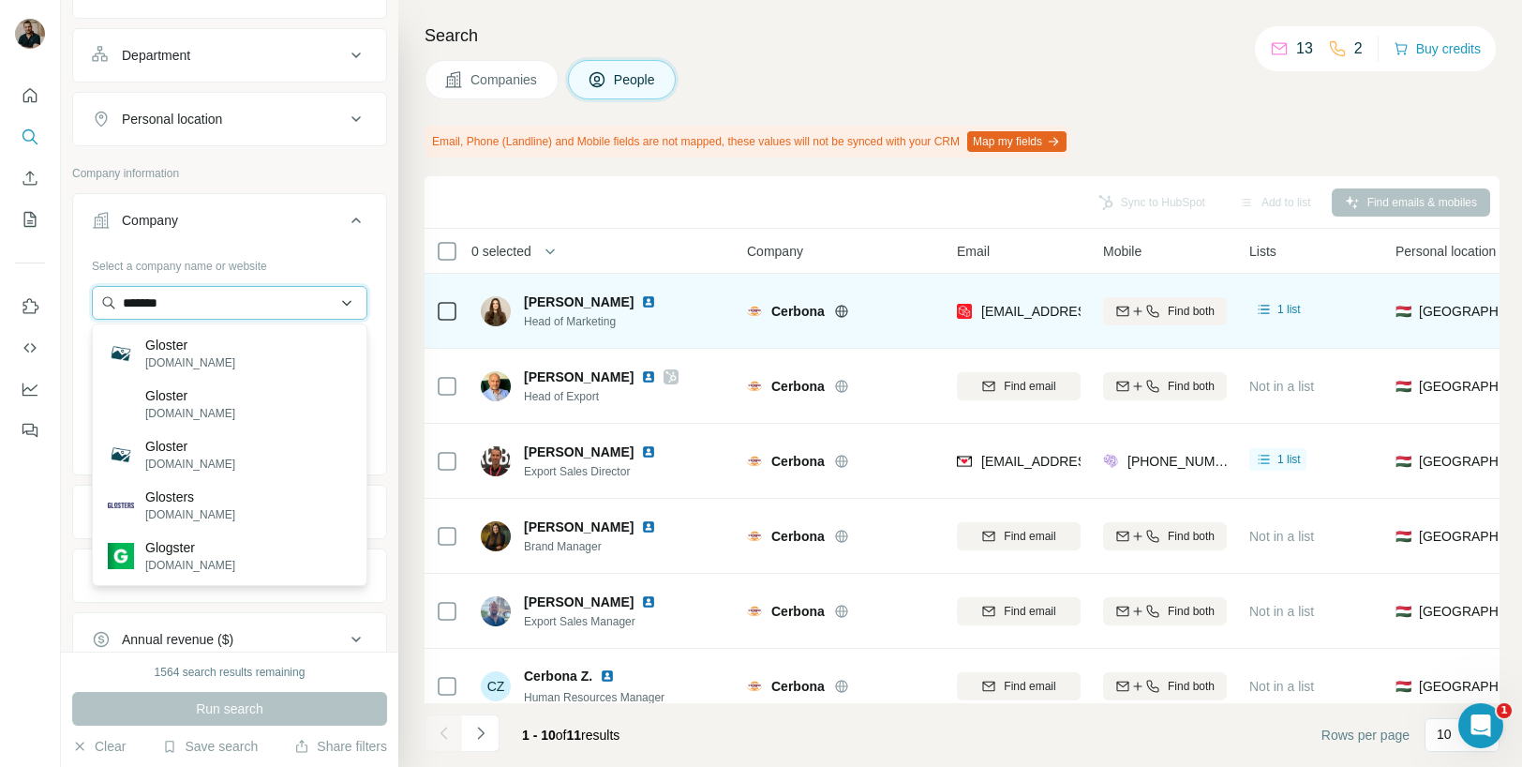
paste input "**********"
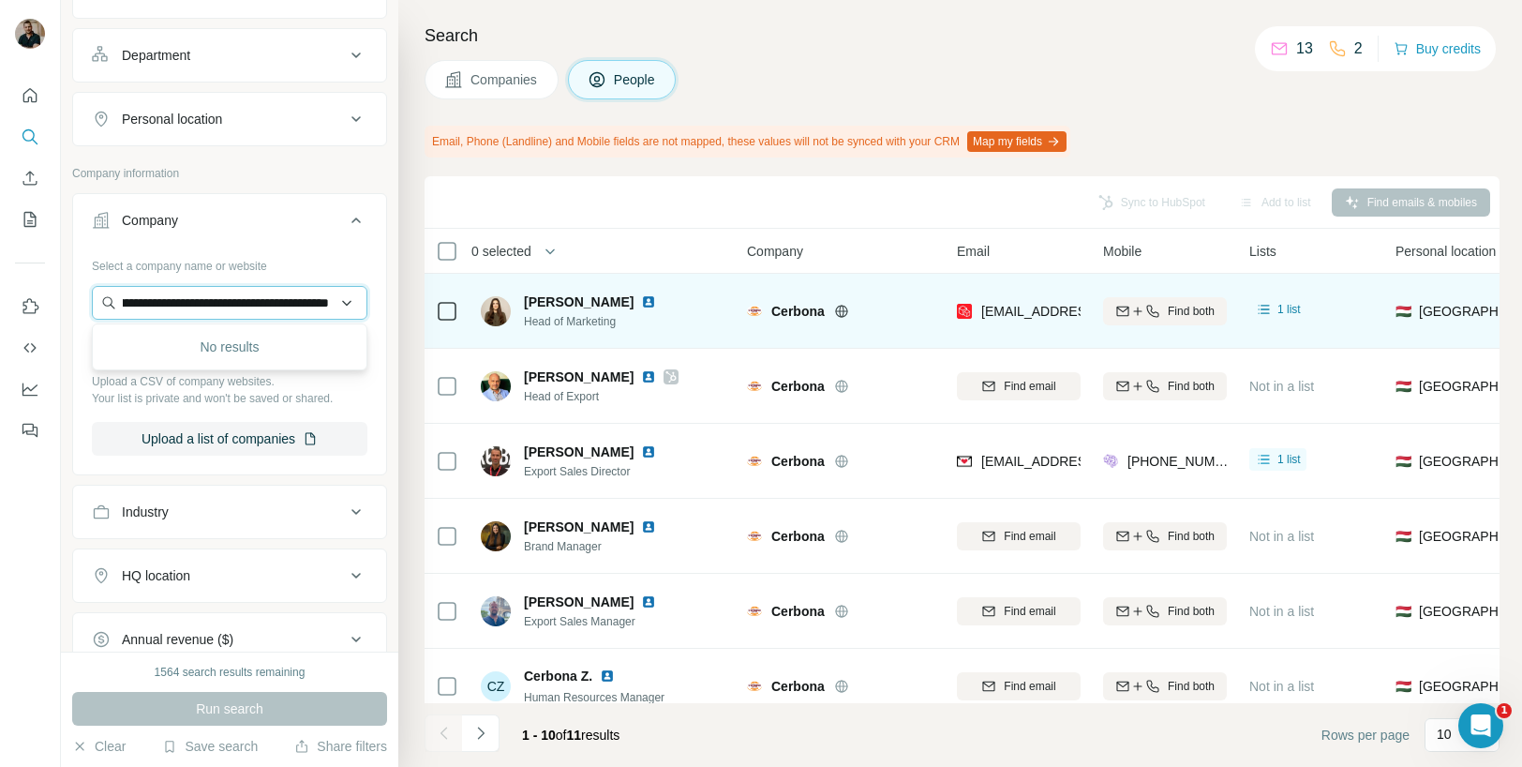
scroll to position [0, 0]
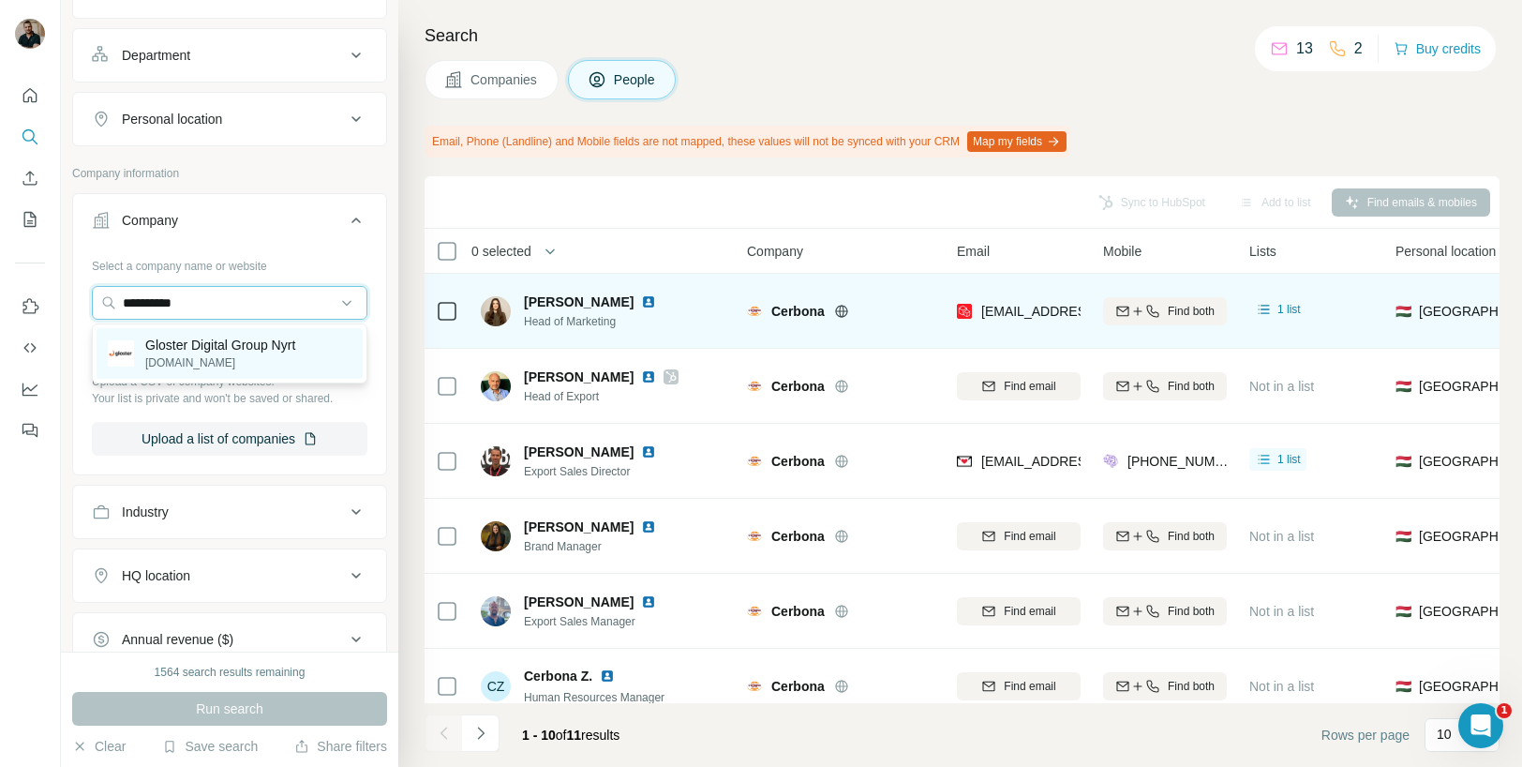
type input "**********"
click at [251, 358] on p "[DOMAIN_NAME]" at bounding box center [220, 362] width 150 height 17
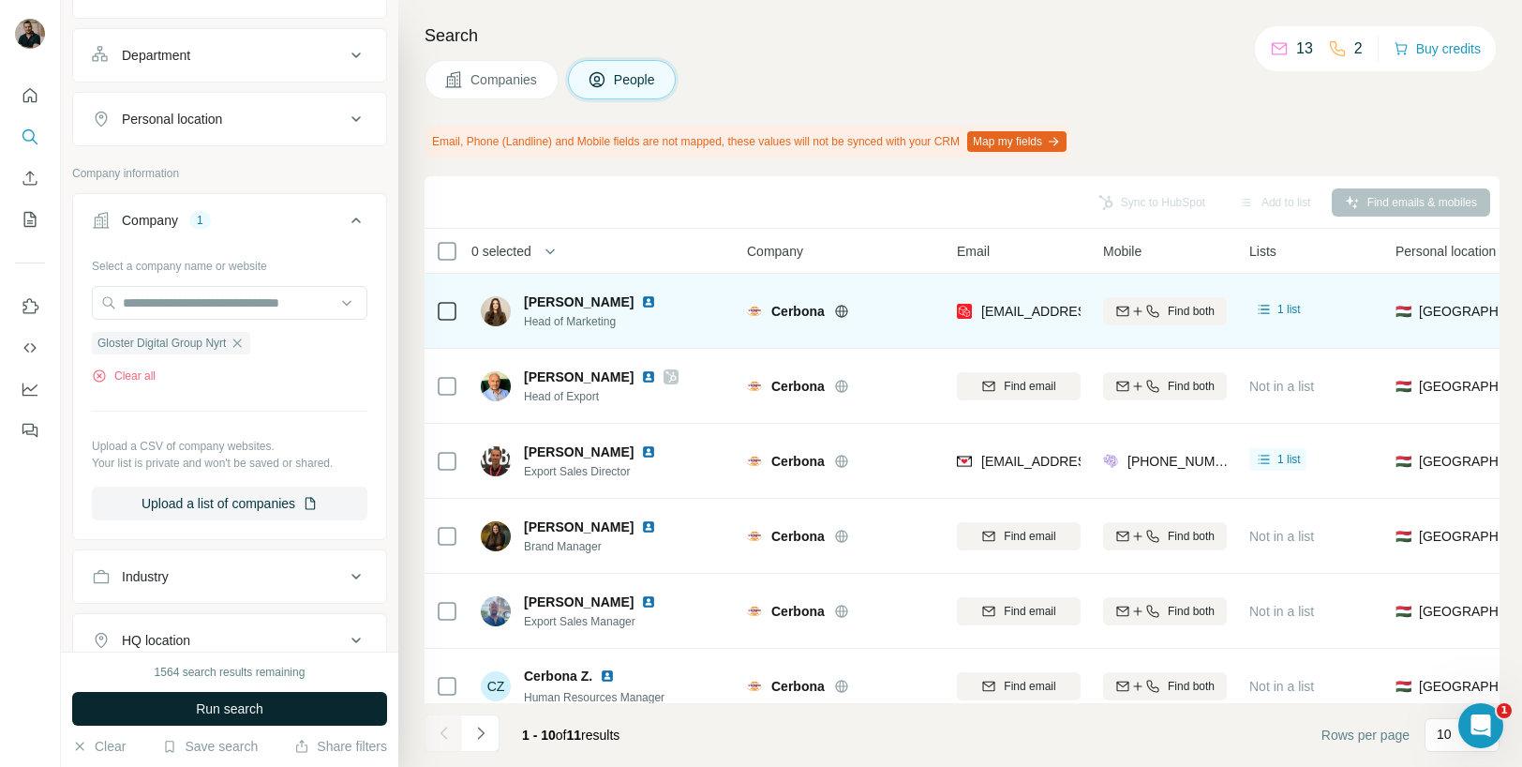
click at [291, 697] on button "Run search" at bounding box center [229, 709] width 315 height 34
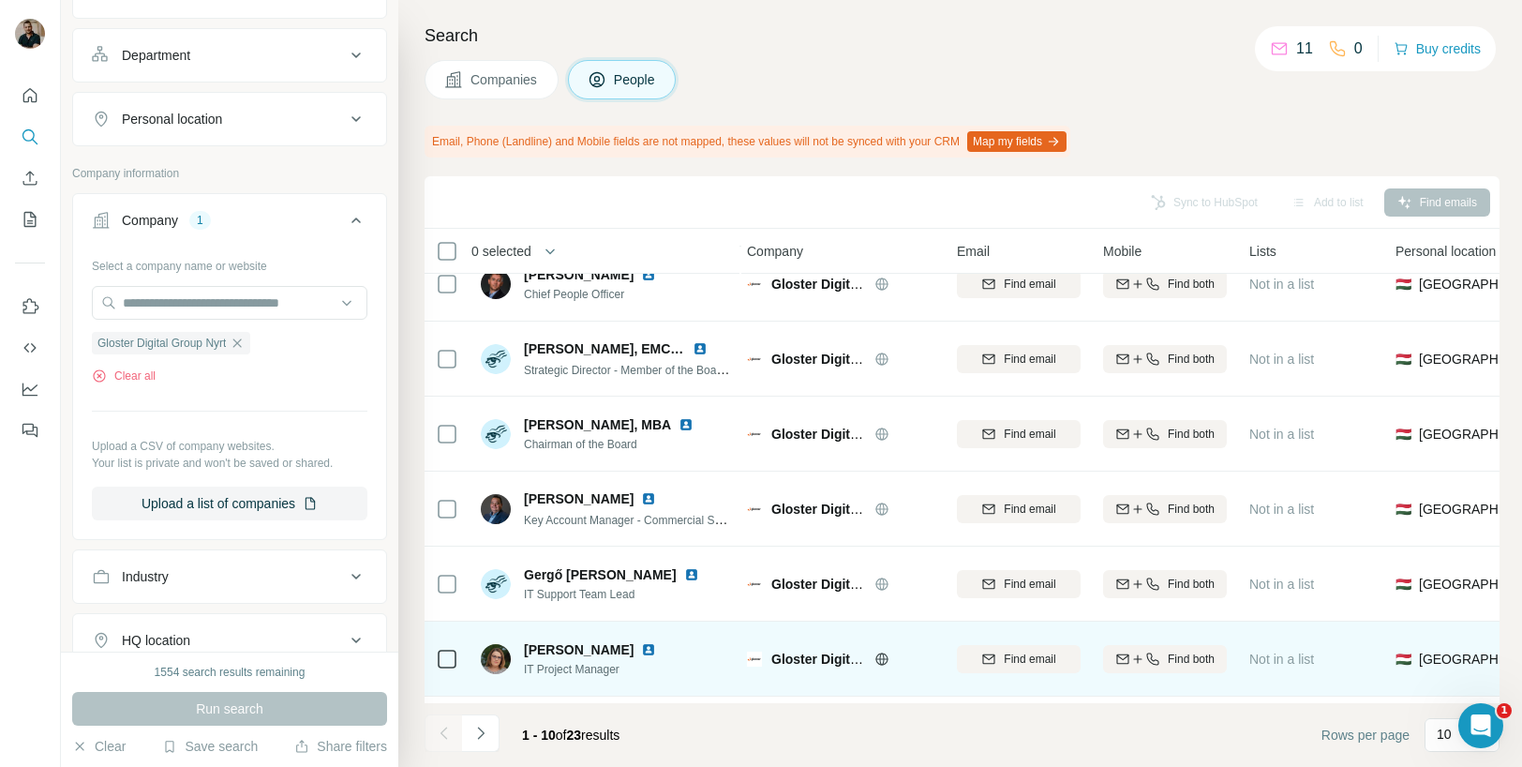
scroll to position [97, 4]
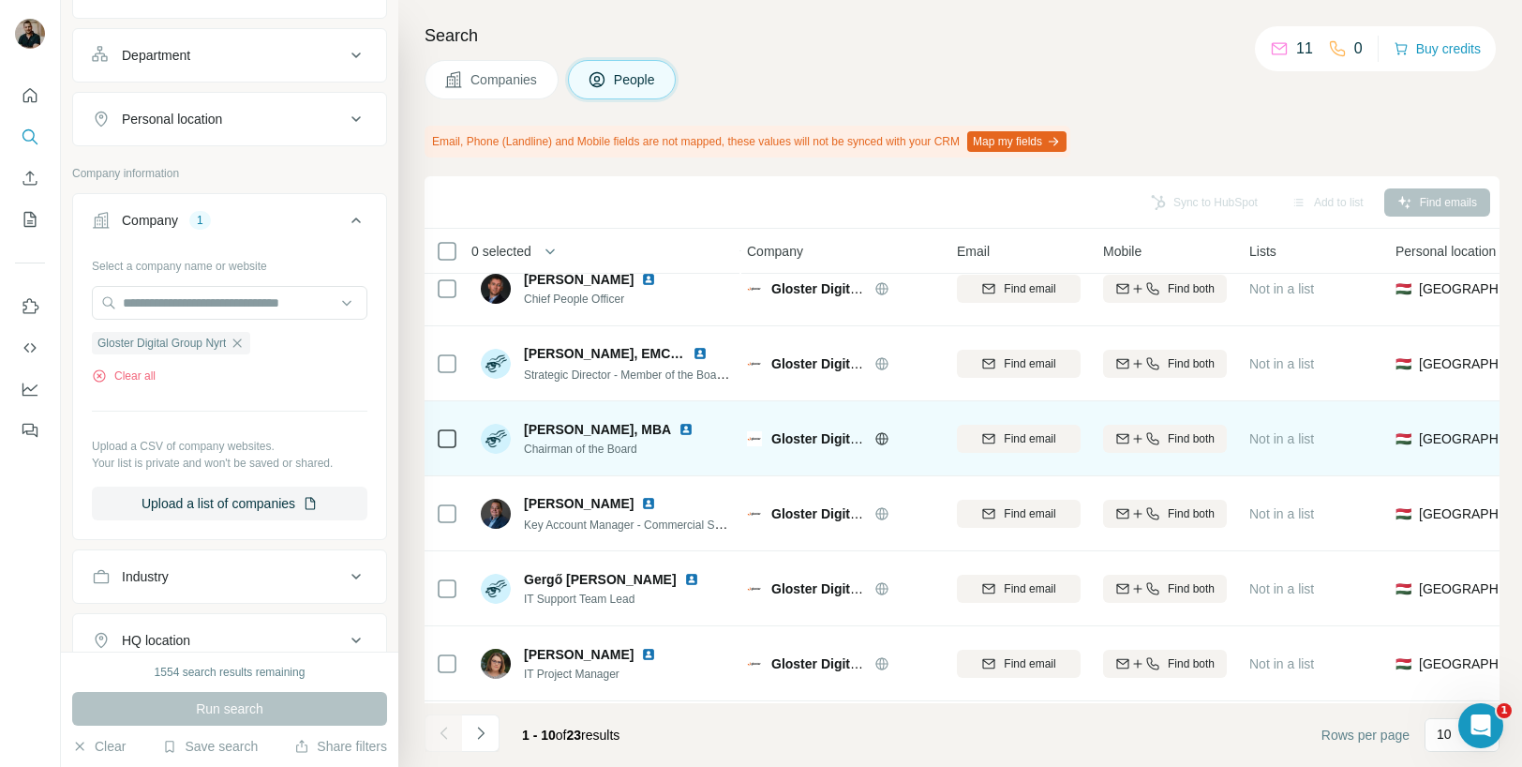
click at [679, 427] on img at bounding box center [686, 429] width 15 height 15
click at [1126, 438] on icon "button" at bounding box center [1122, 437] width 12 height 9
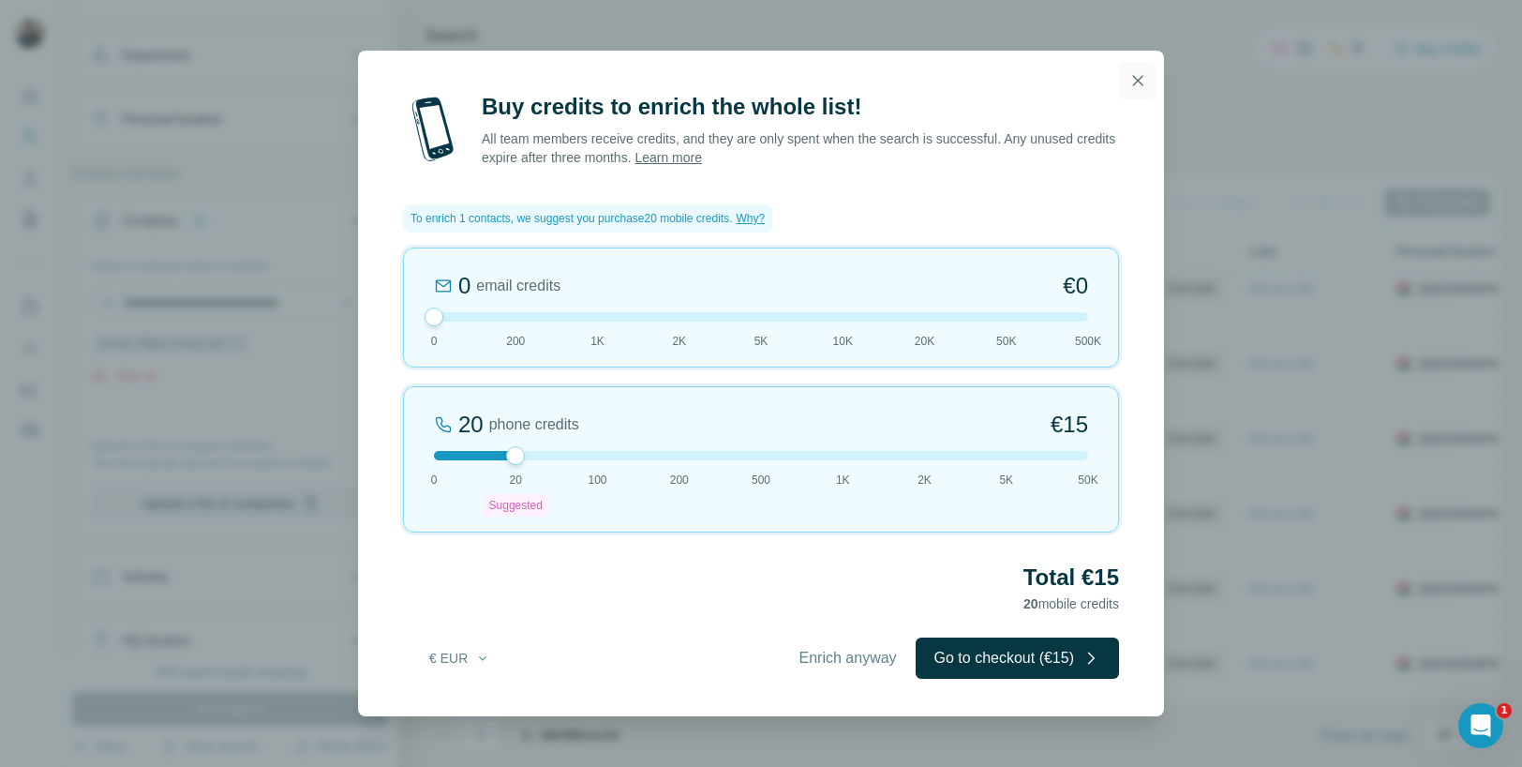
click at [1132, 71] on icon "button" at bounding box center [1137, 80] width 19 height 19
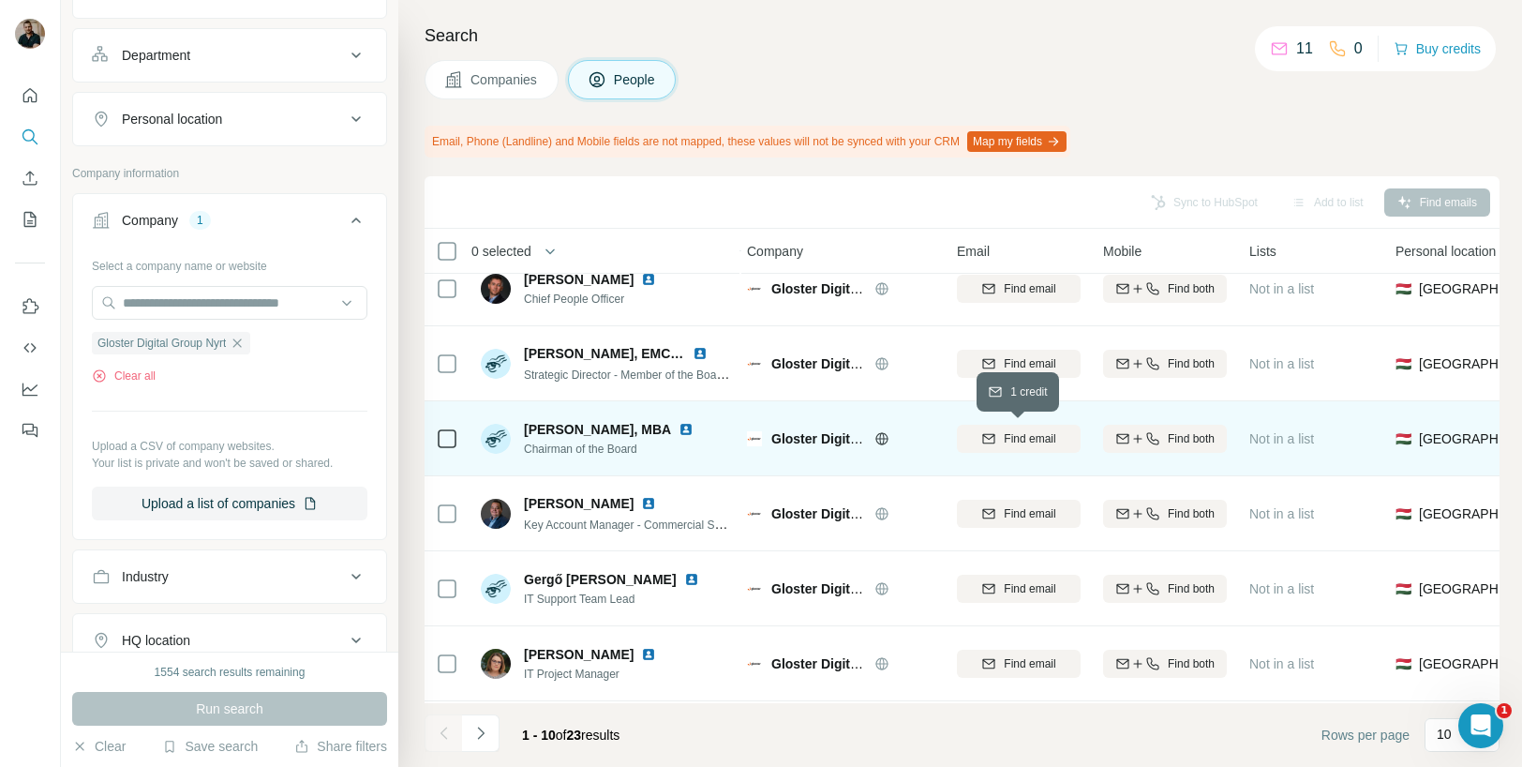
click at [1040, 439] on span "Find email" at bounding box center [1030, 438] width 52 height 17
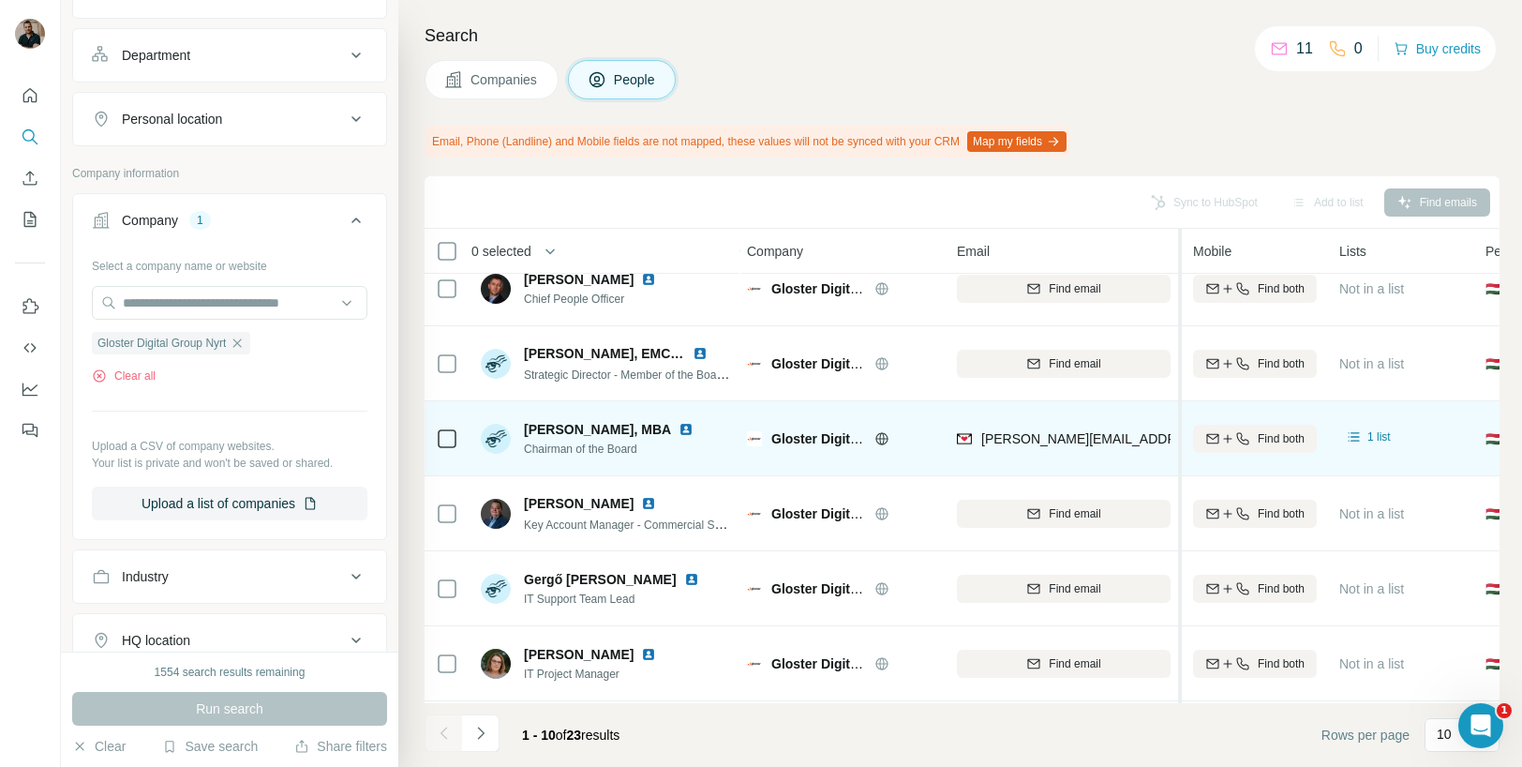
drag, startPoint x: 1089, startPoint y: 252, endPoint x: 1183, endPoint y: 253, distance: 93.7
click at [0, 0] on tr "0 selected People Company Email Mobile Lists Personal location Seniority Depart…" at bounding box center [0, 0] width 0 height 0
